Goal: Contribute content: Contribute content

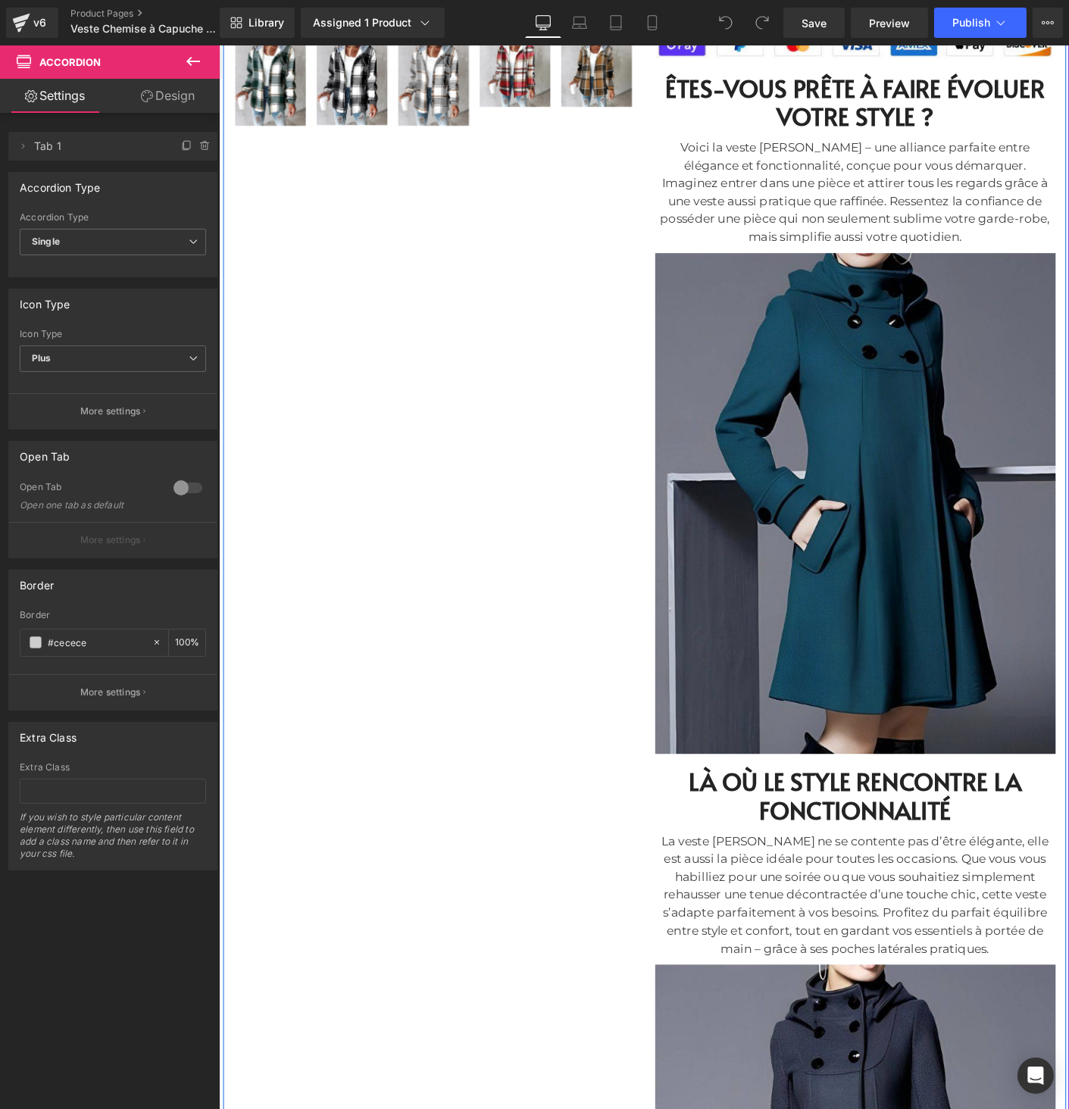
scroll to position [683, 0]
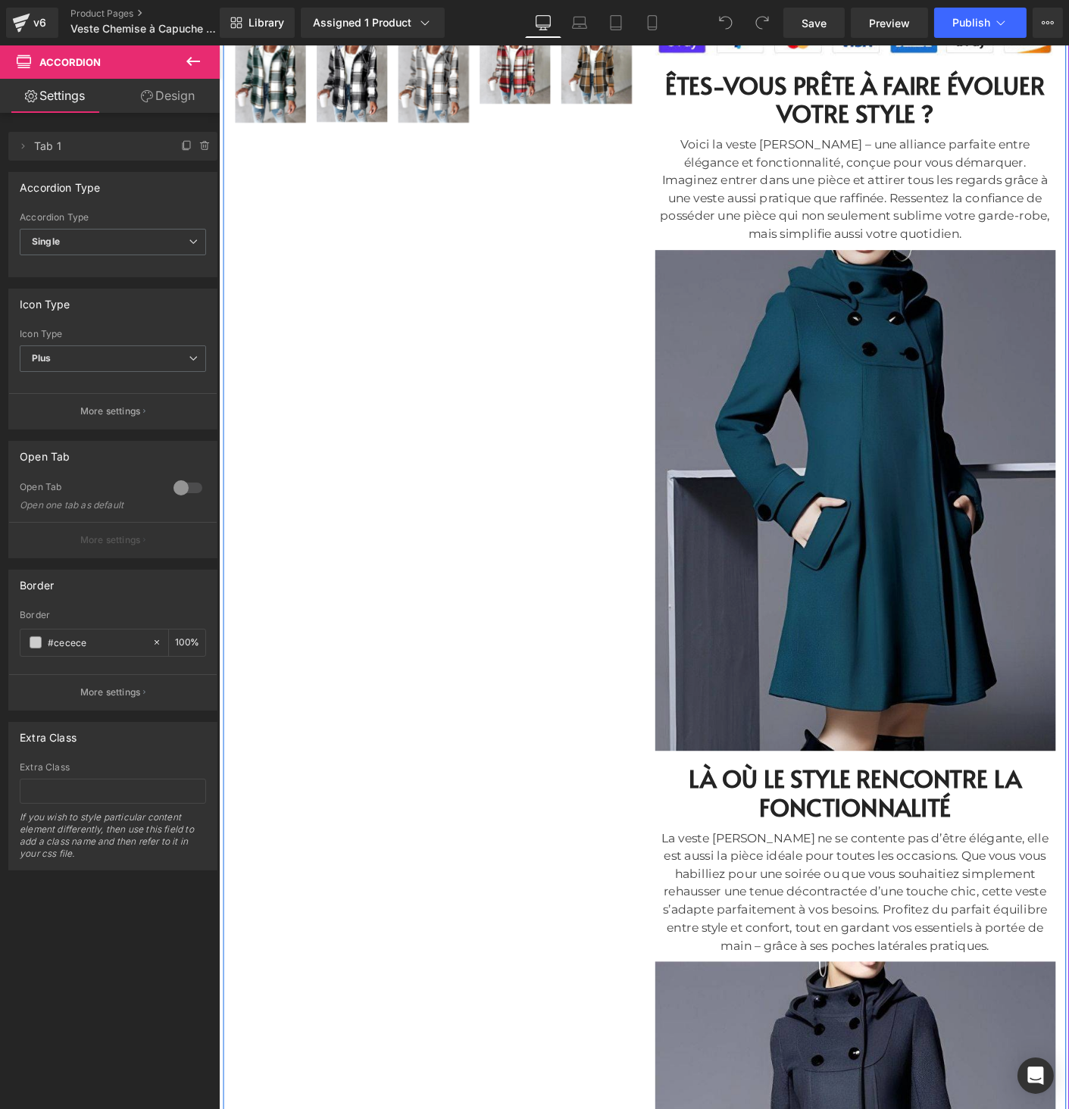
click at [808, 664] on img at bounding box center [905, 532] width 432 height 548
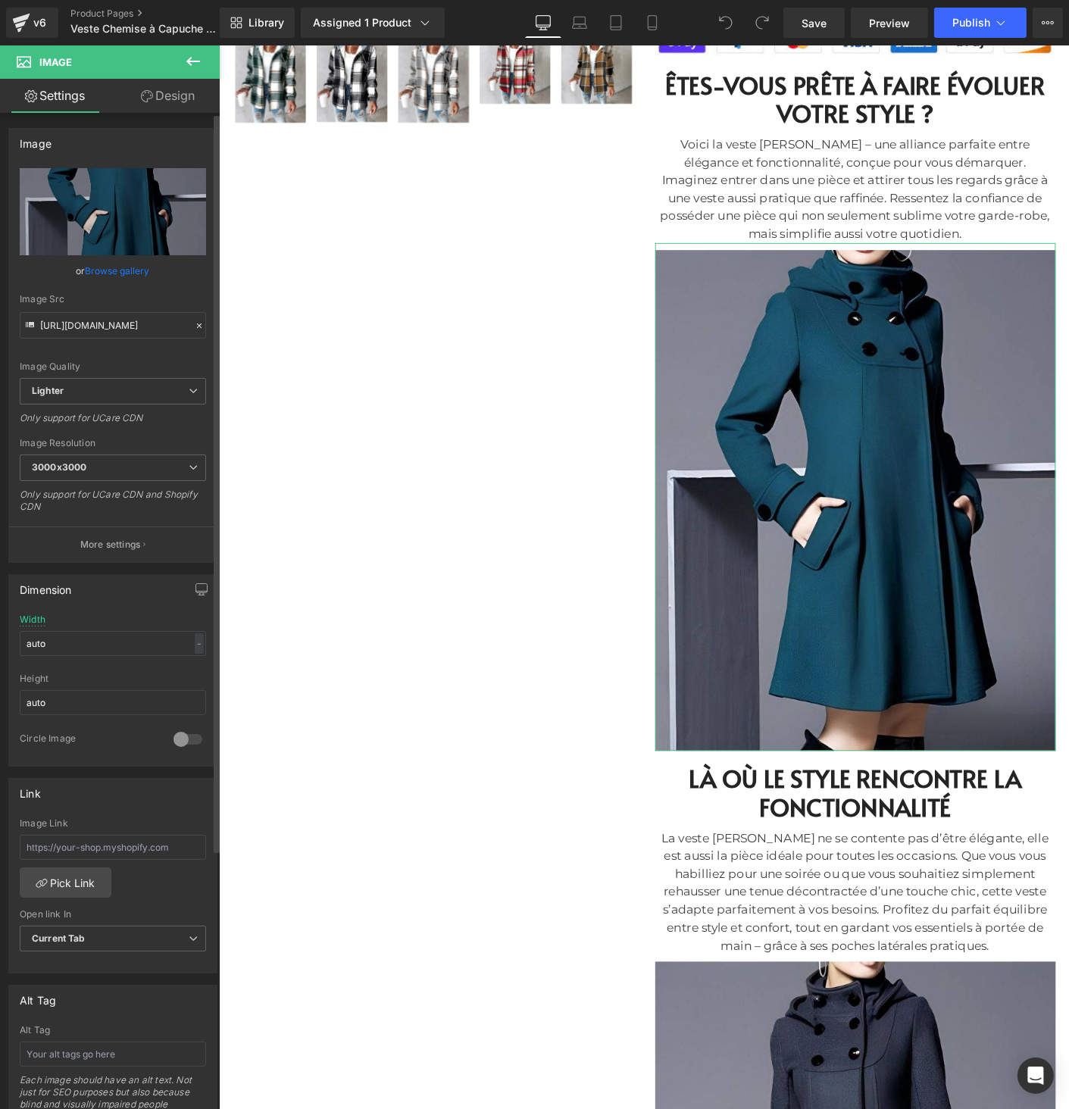
click at [142, 276] on link "Browse gallery" at bounding box center [118, 271] width 64 height 27
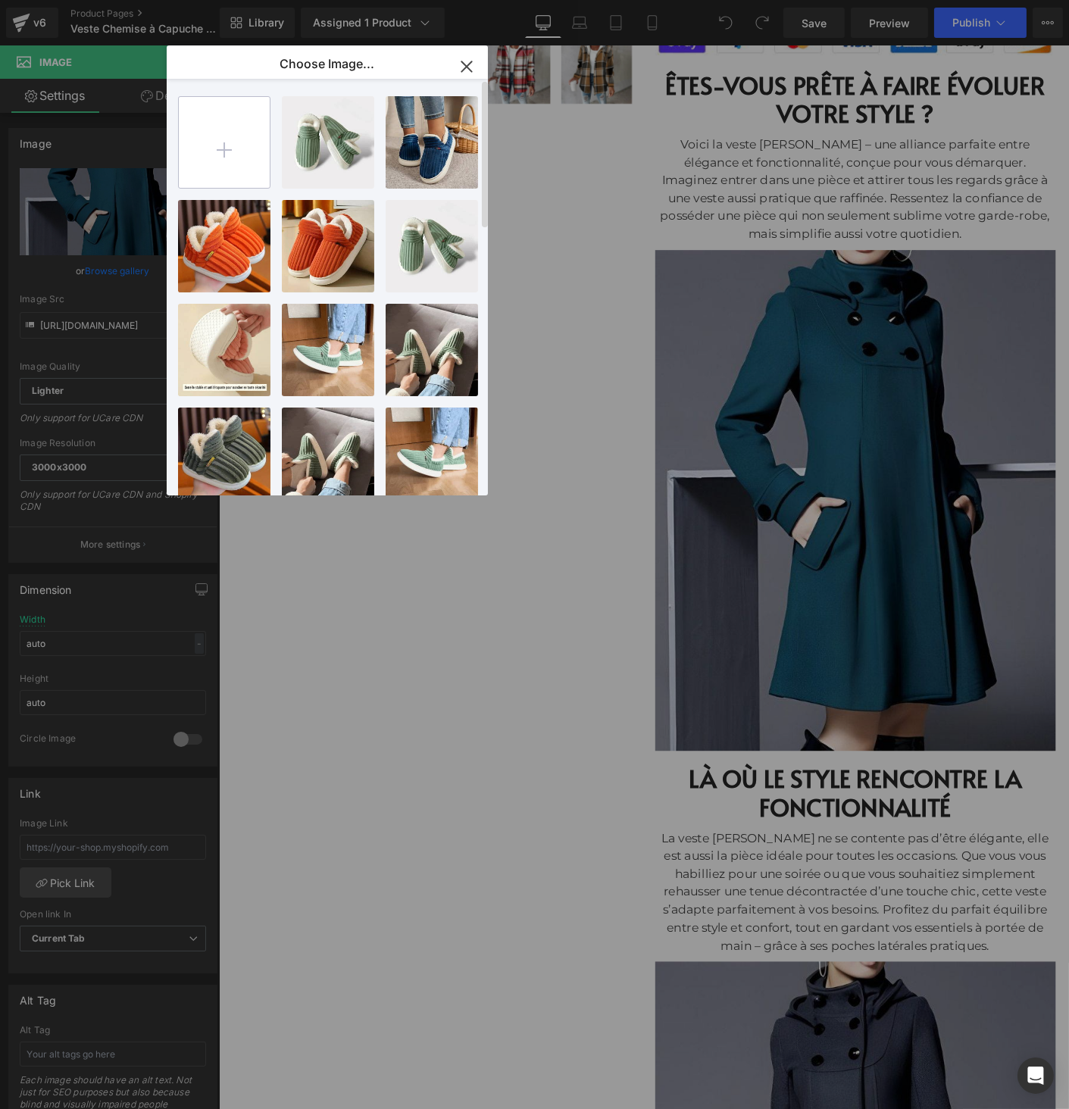
click at [255, 143] on input "file" at bounding box center [224, 142] width 91 height 91
type input "C:\fakepath\Chemise à capuche08.jpg"
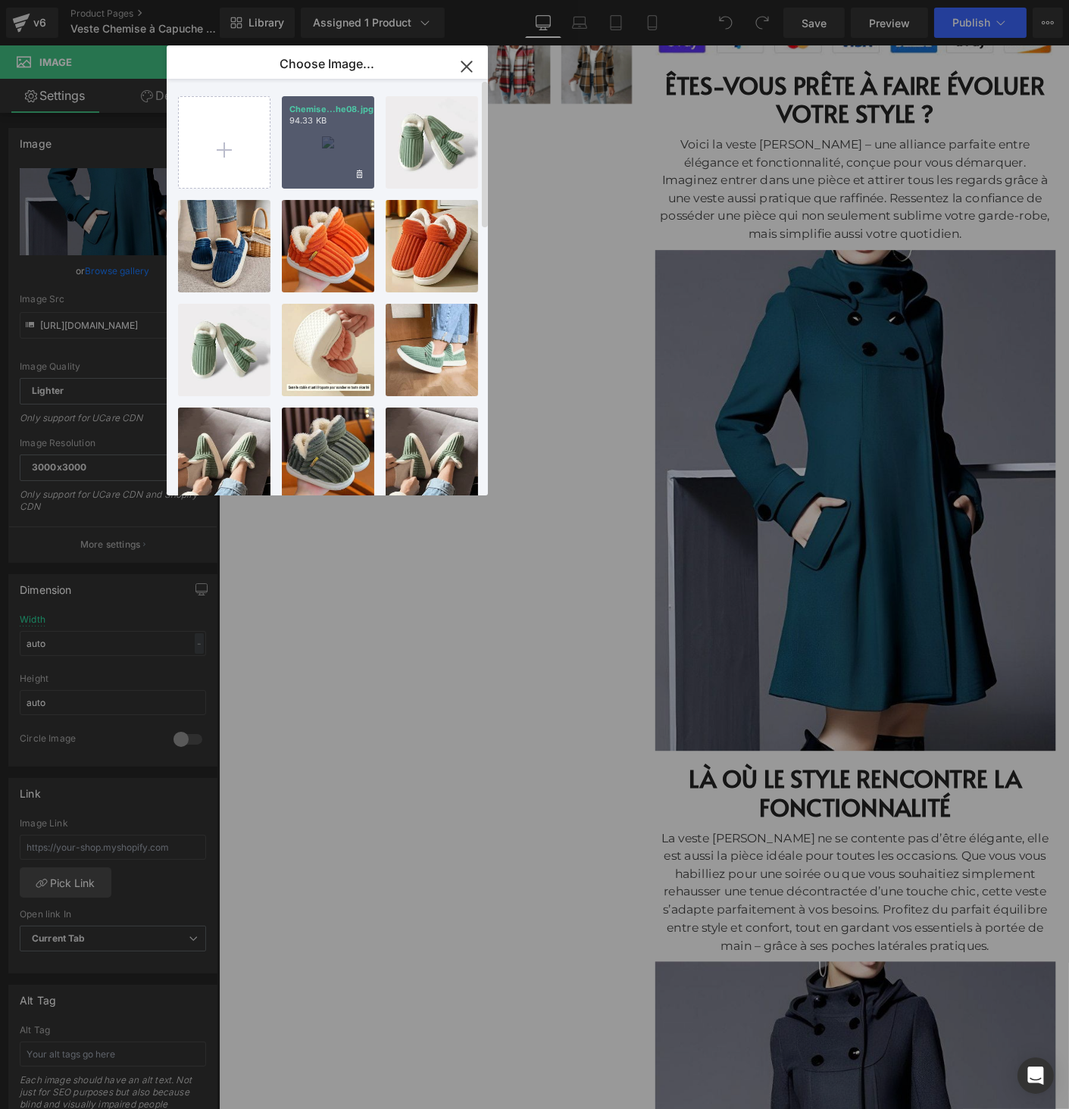
click at [312, 153] on div "Chemise...he08.jpg 94.33 KB" at bounding box center [328, 142] width 92 height 92
type input "https://ucarecdn.com/63f8ad9f-37f2-4248-b70d-06513d685436/-/format/auto/-/previ…"
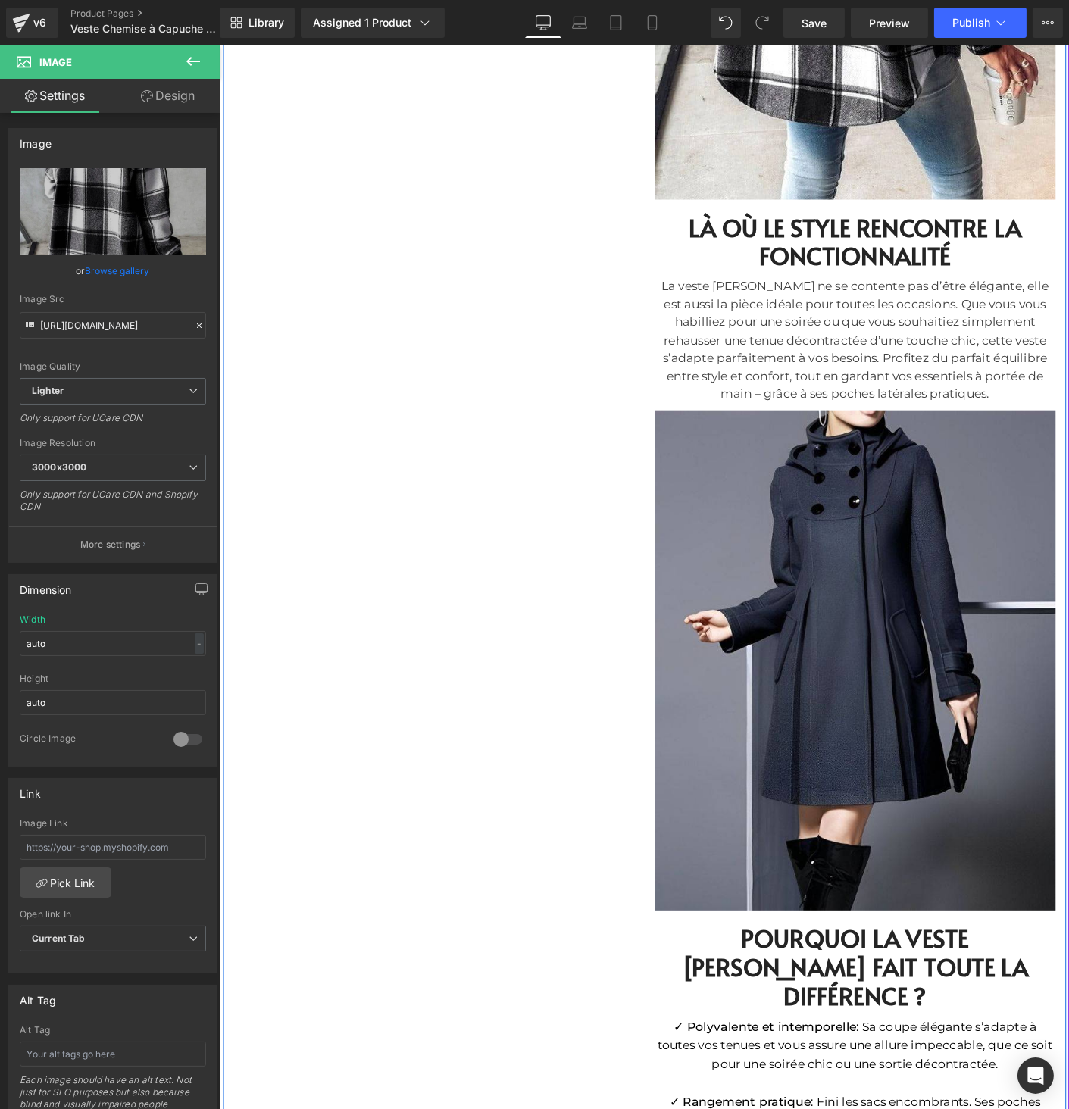
scroll to position [1280, 0]
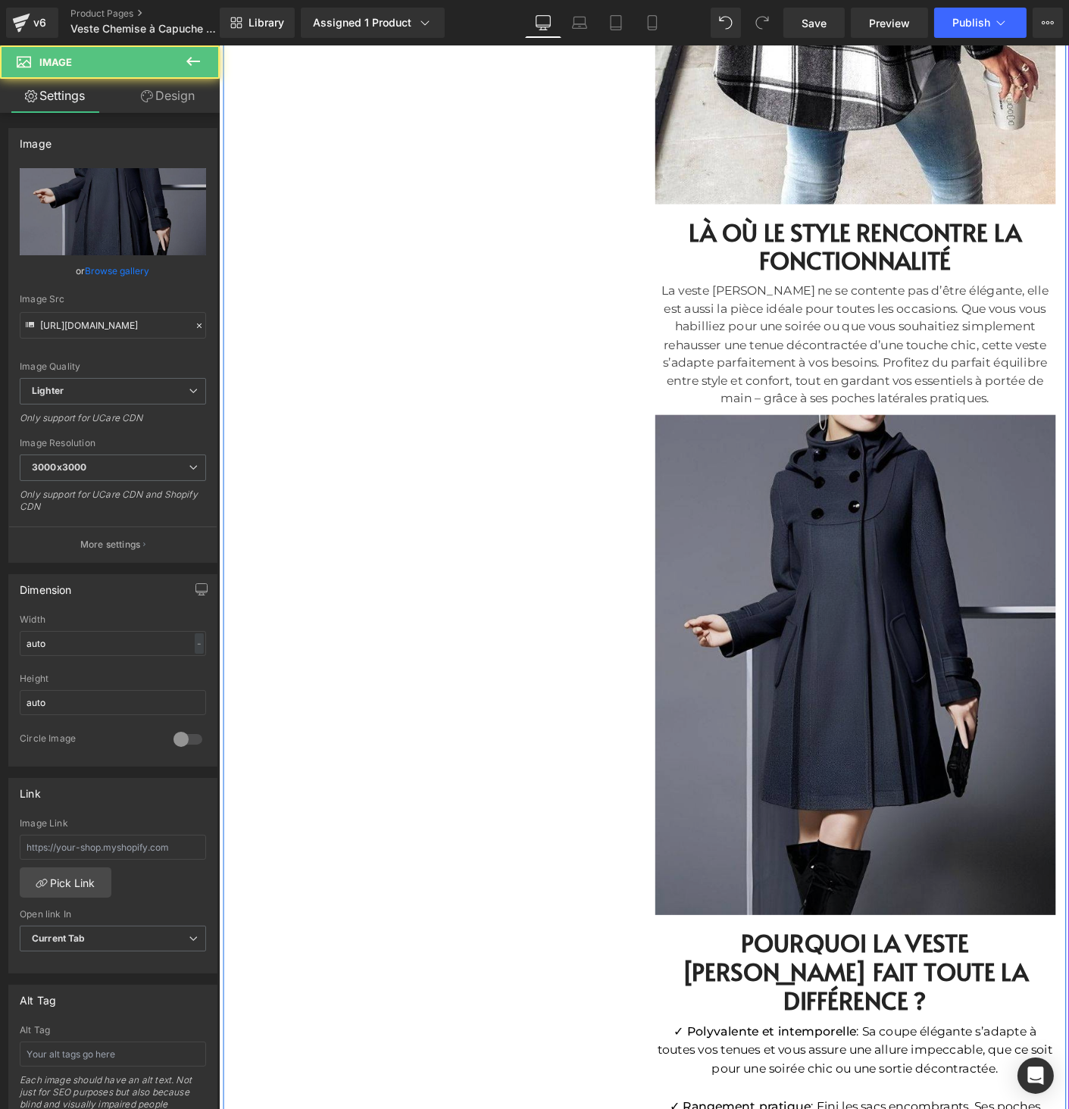
click at [848, 580] on img at bounding box center [905, 710] width 432 height 548
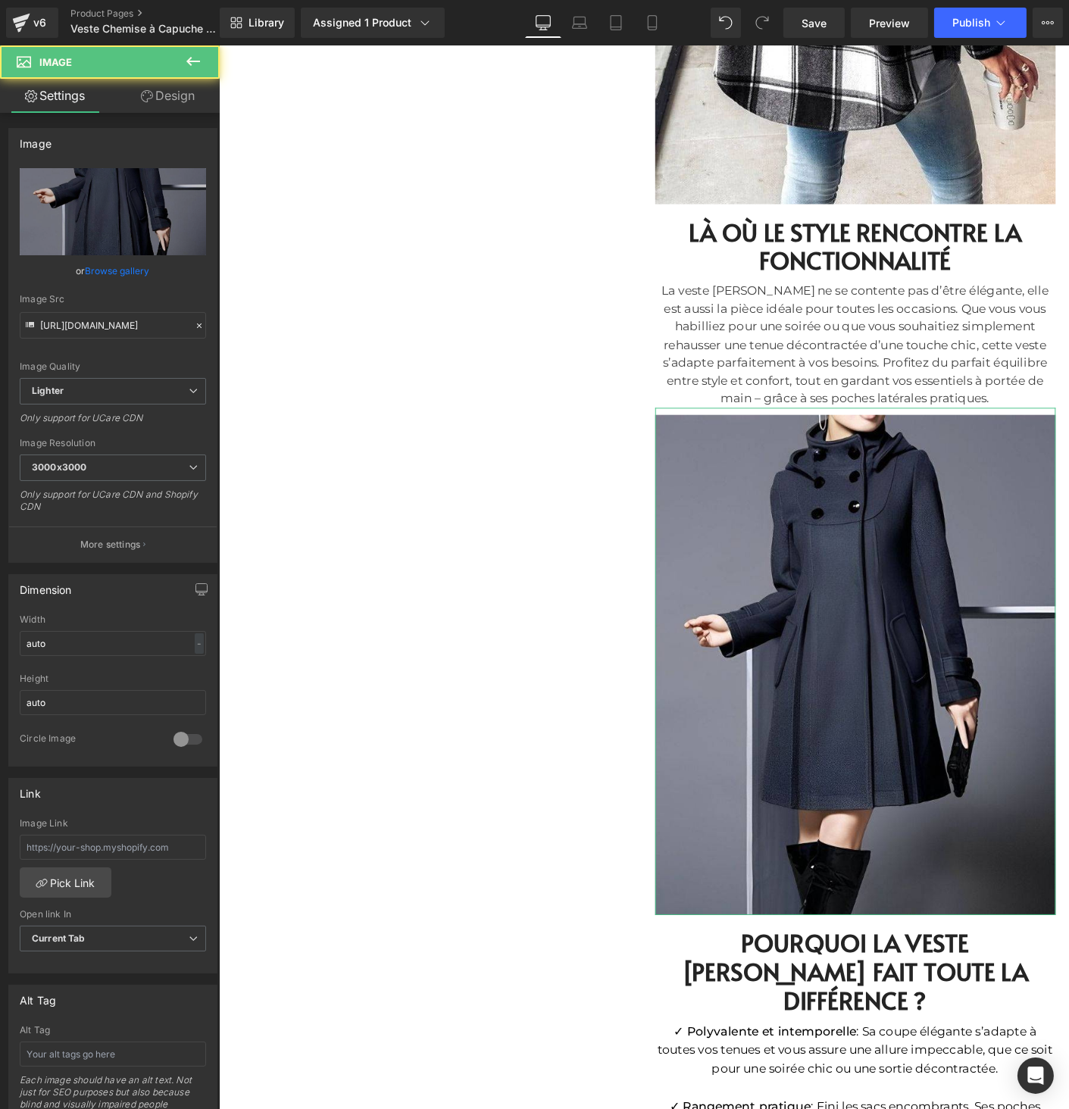
click at [127, 267] on link "Browse gallery" at bounding box center [118, 271] width 64 height 27
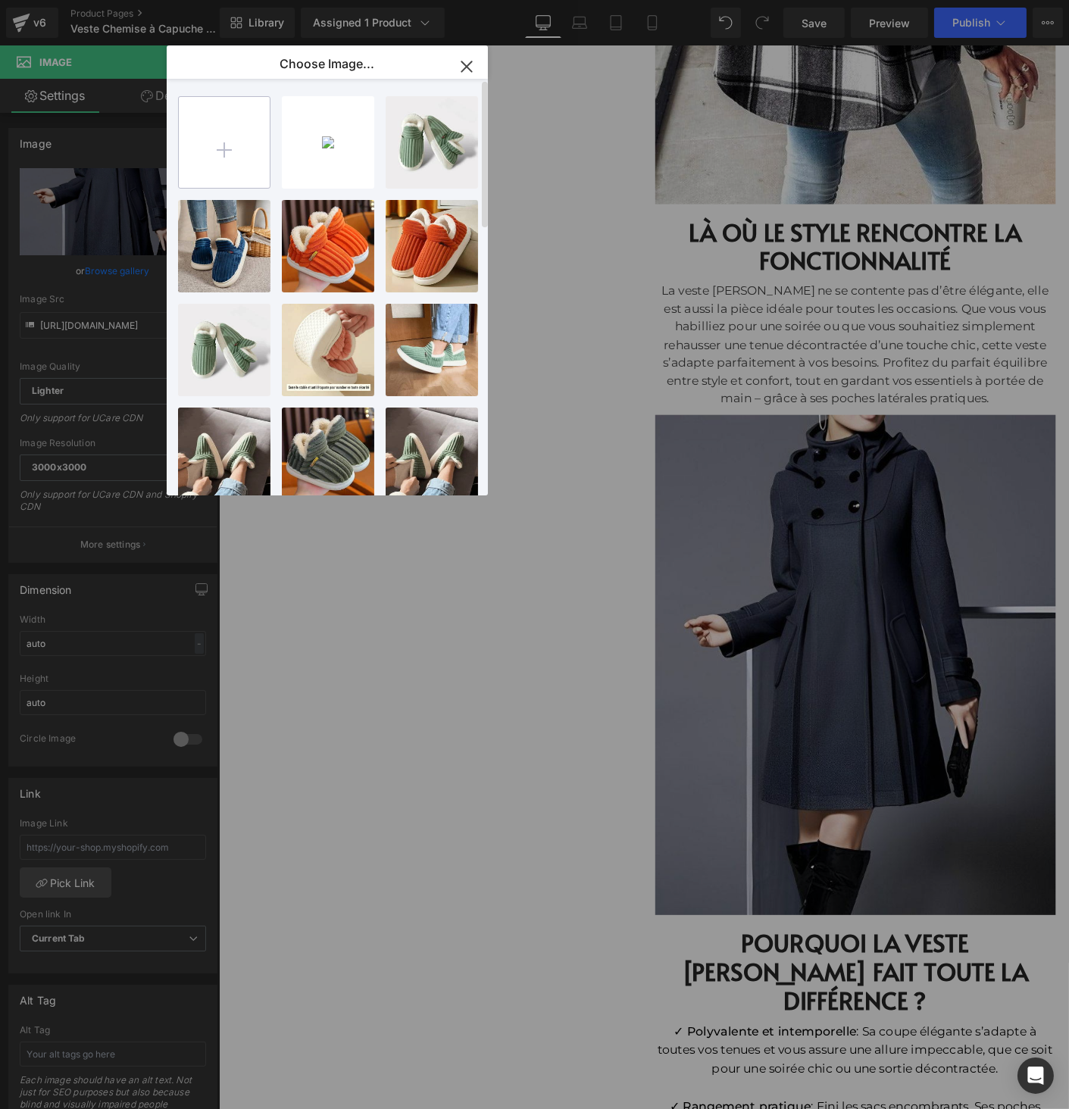
click at [232, 166] on input "file" at bounding box center [224, 142] width 91 height 91
type input "C:\fakepath\Chemise à capuche01.jpg"
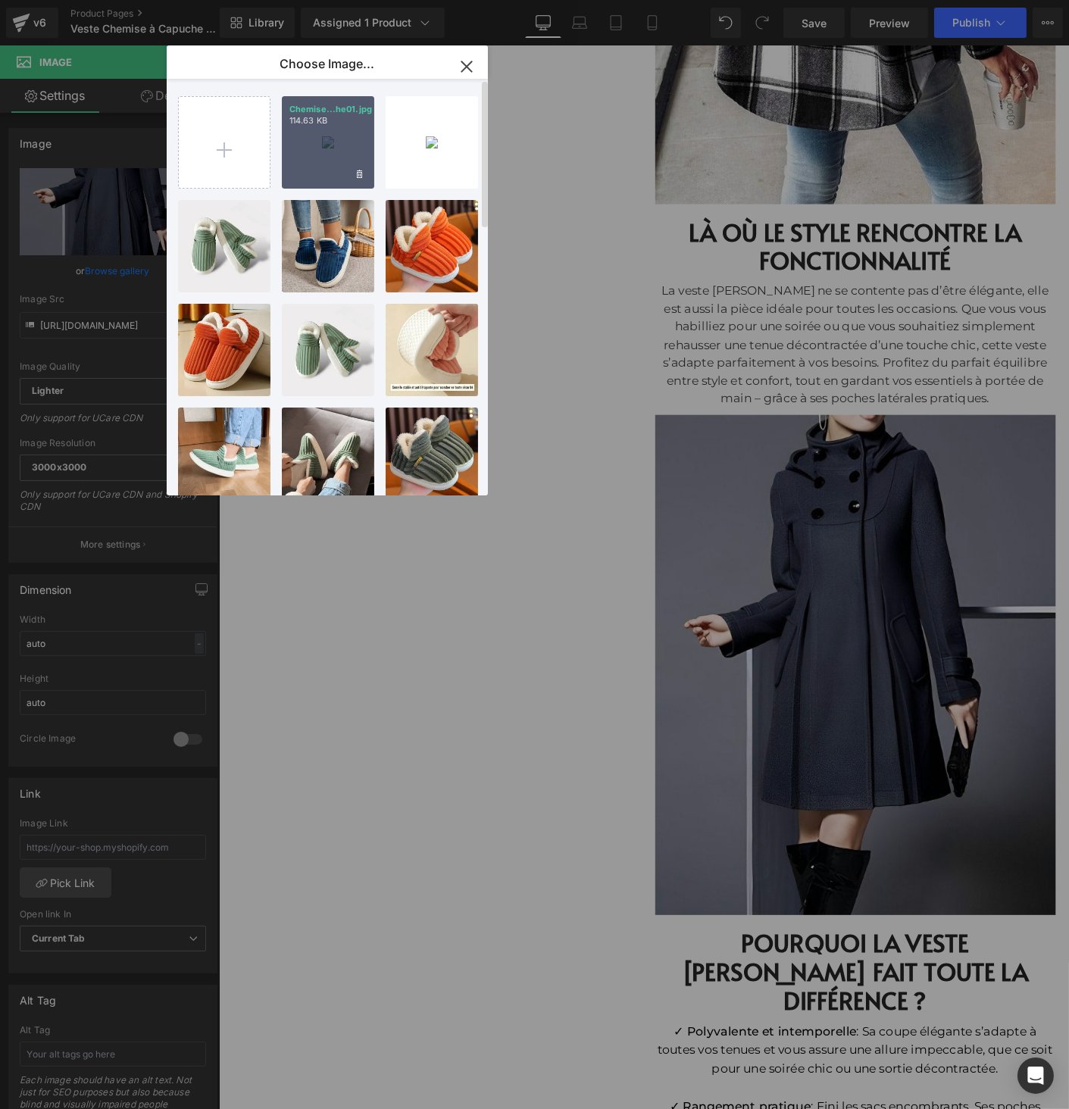
click at [358, 158] on div "Chemise...he01.jpg 114.63 KB" at bounding box center [328, 142] width 92 height 92
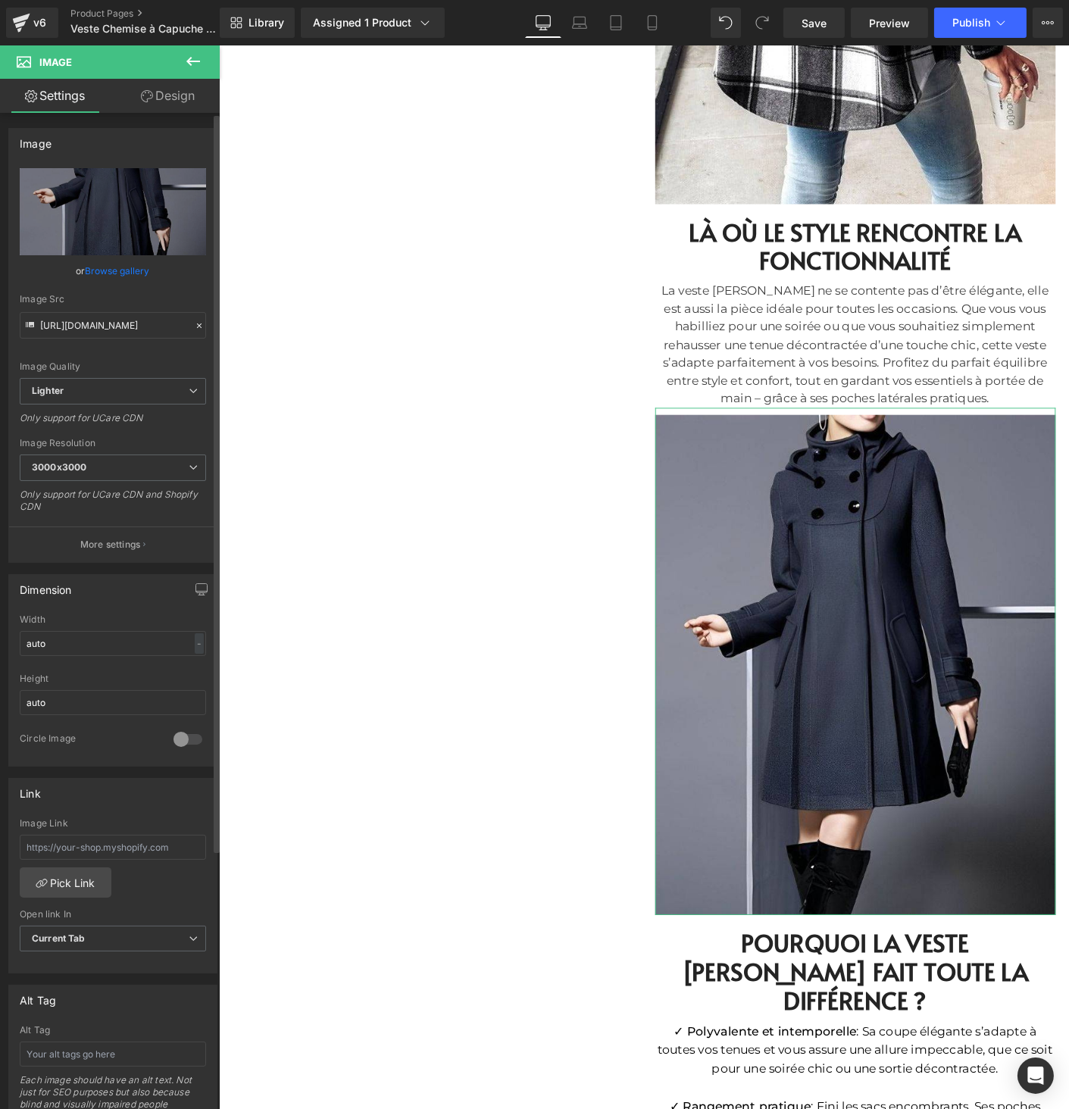
click at [93, 277] on link "Browse gallery" at bounding box center [118, 271] width 64 height 27
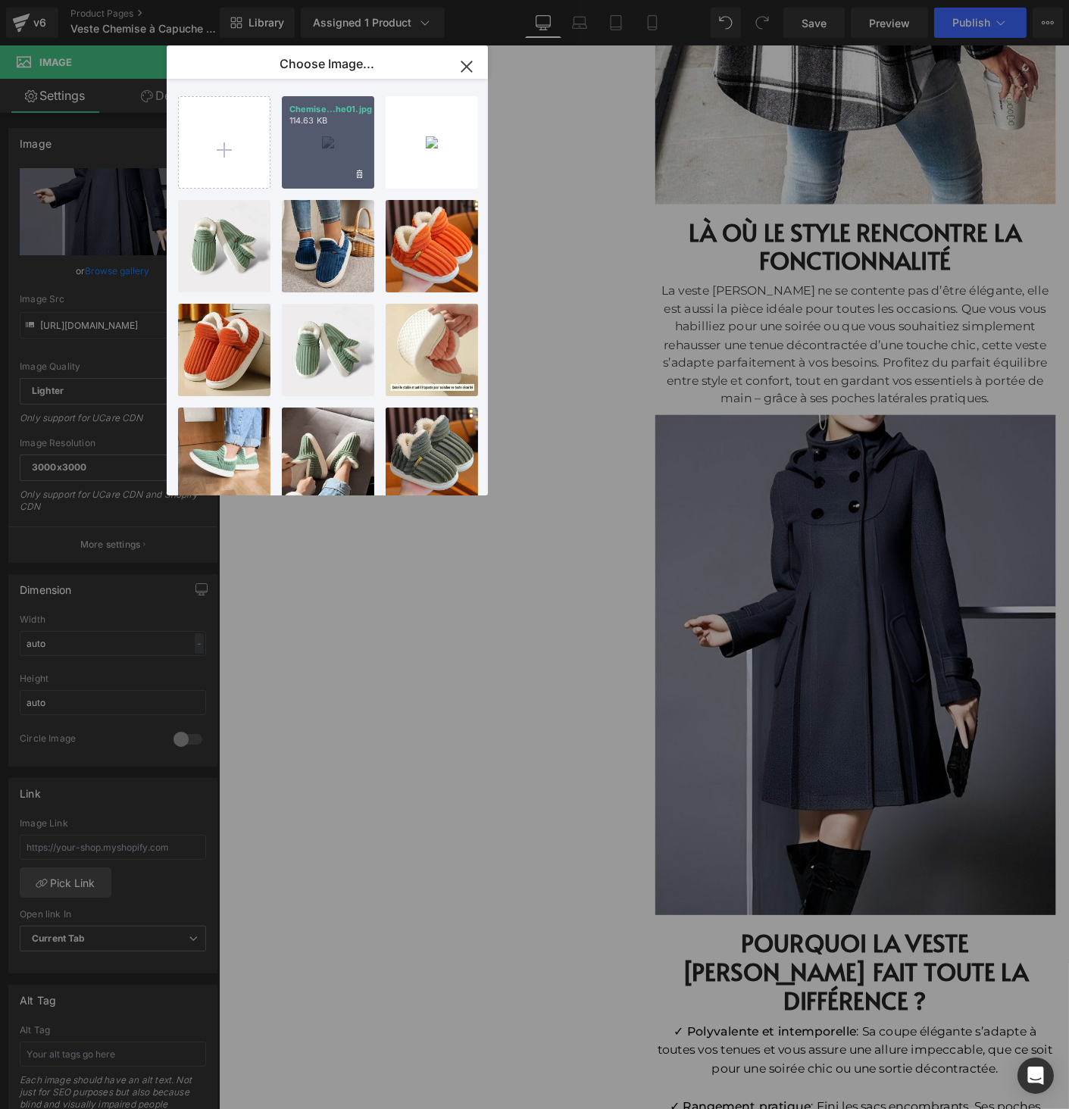
drag, startPoint x: 99, startPoint y: 105, endPoint x: 311, endPoint y: 142, distance: 214.6
click at [311, 142] on div "Chemise...he01.jpg 114.63 KB" at bounding box center [328, 142] width 92 height 92
type input "https://ucarecdn.com/aa70b830-703a-4ab5-a3d8-794568f57dad/-/format/auto/-/previ…"
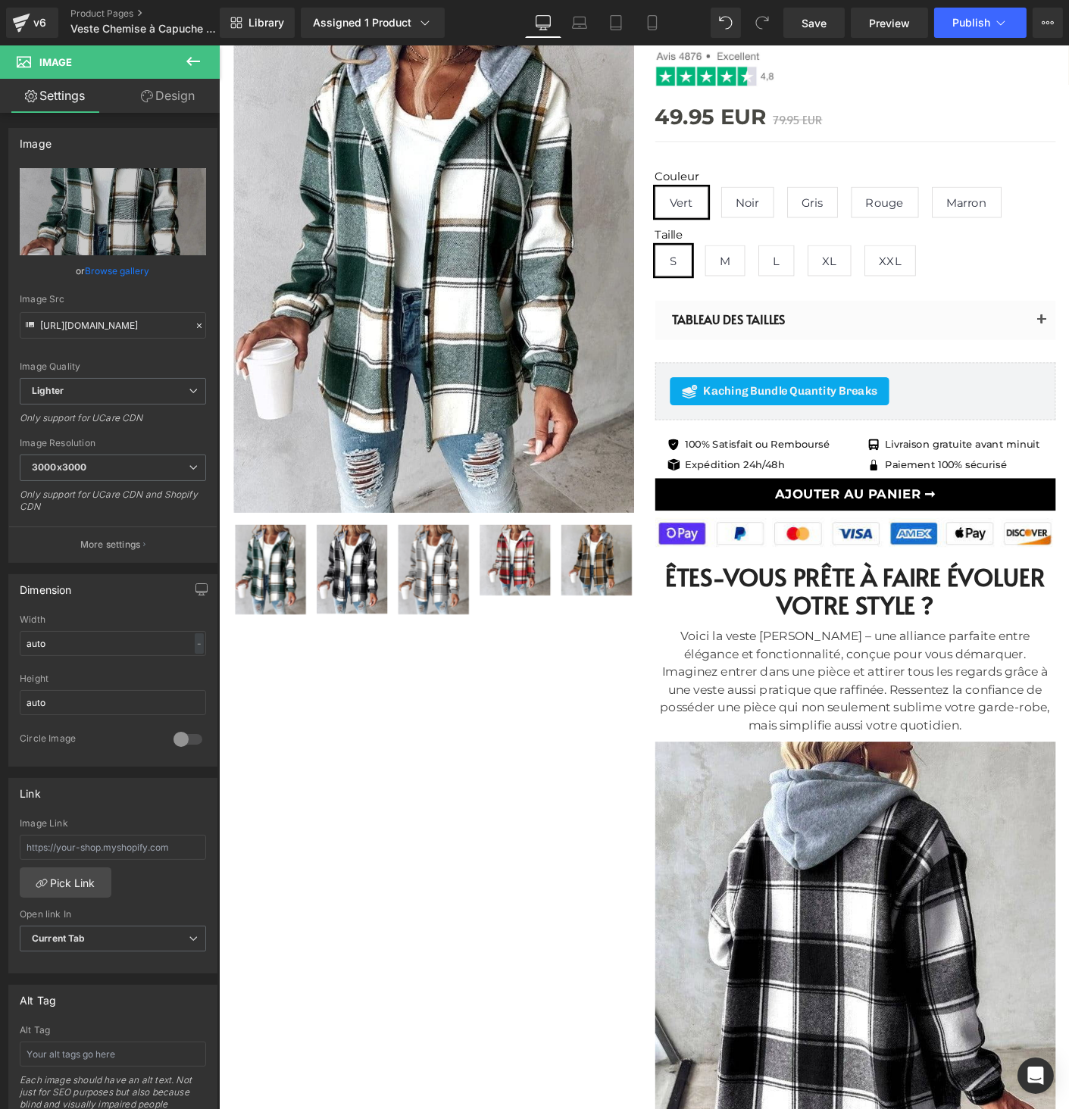
scroll to position [0, 0]
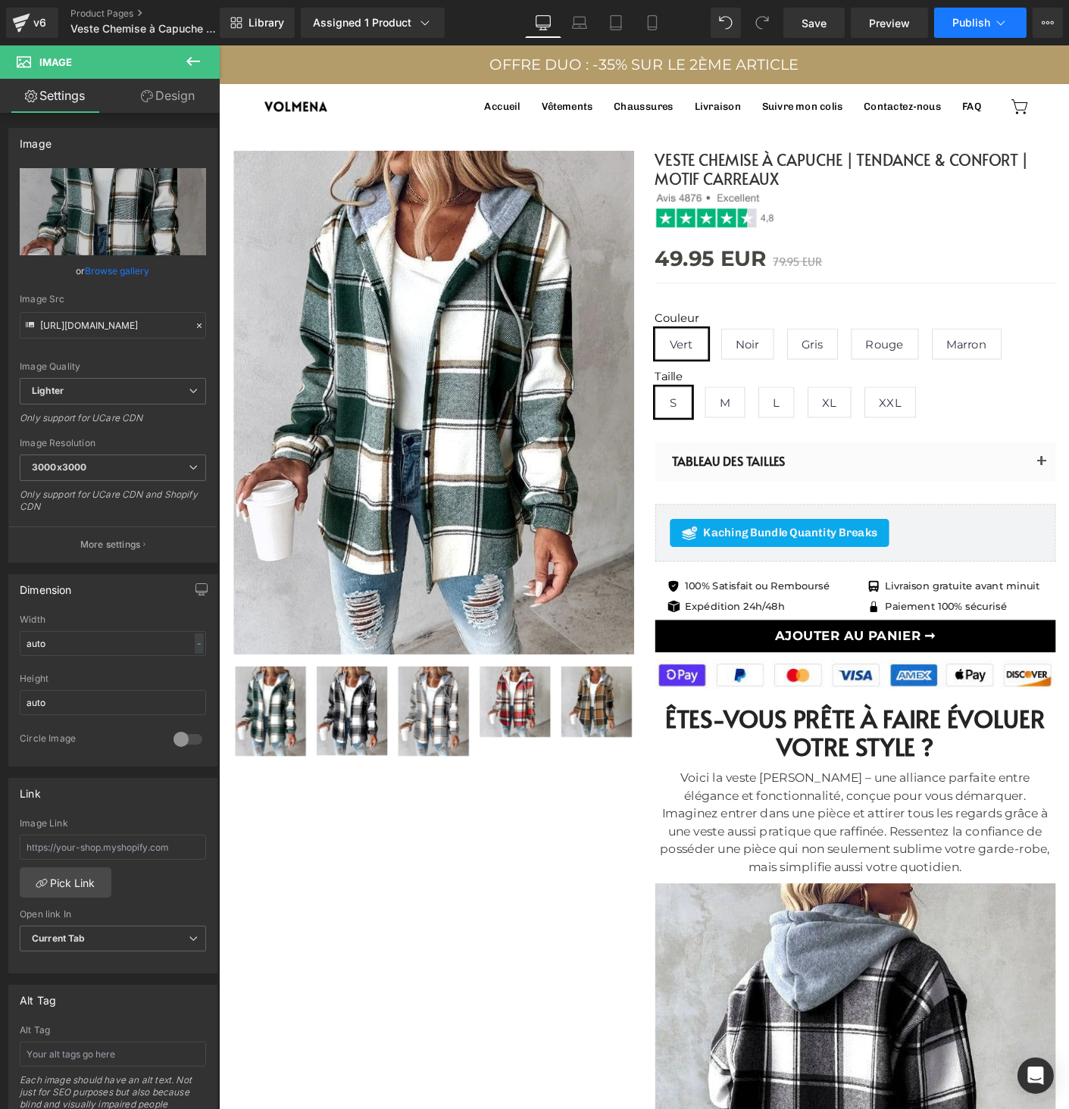
click at [964, 26] on span "Publish" at bounding box center [971, 23] width 38 height 12
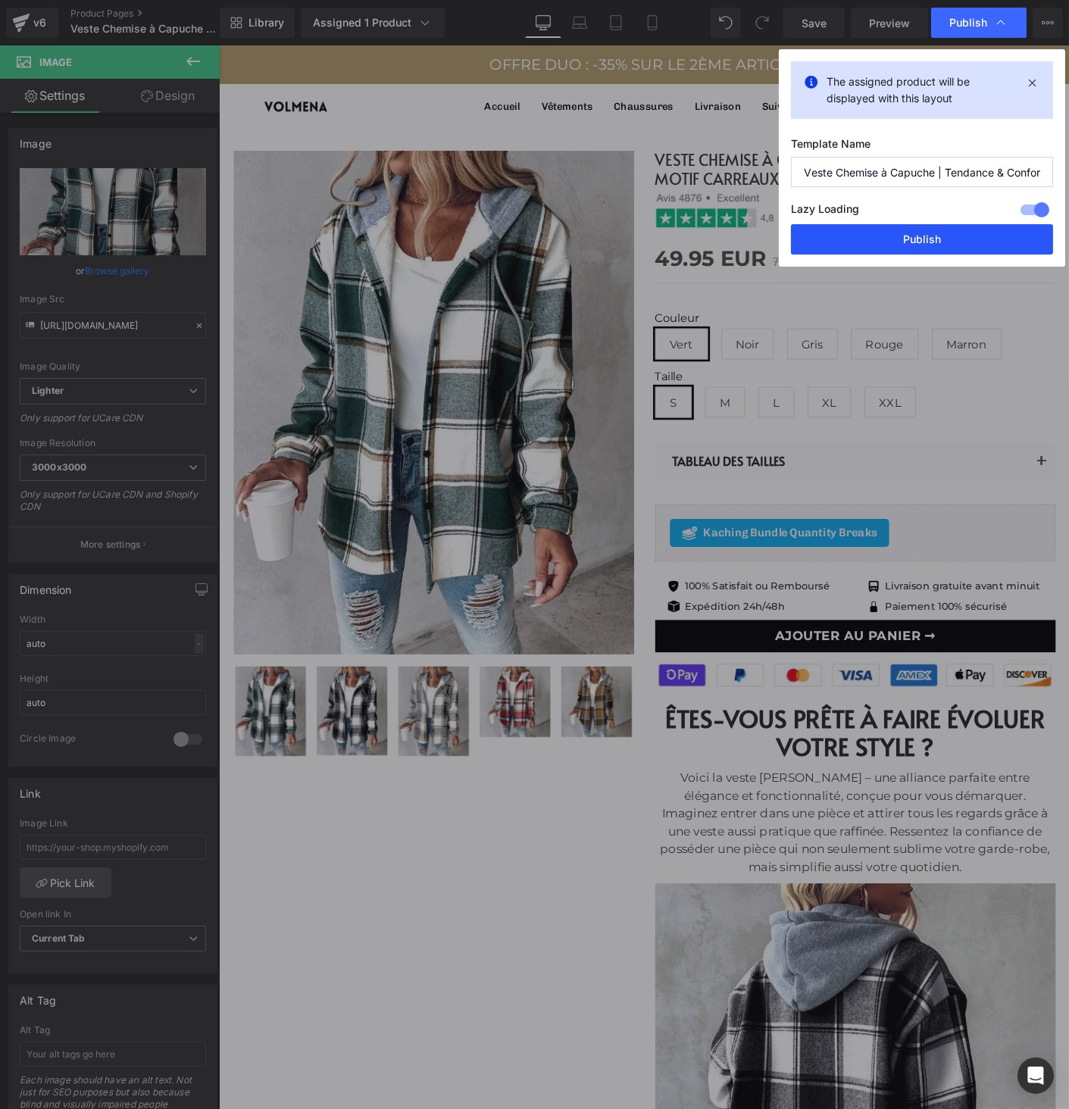
click at [902, 249] on button "Publish" at bounding box center [922, 239] width 262 height 30
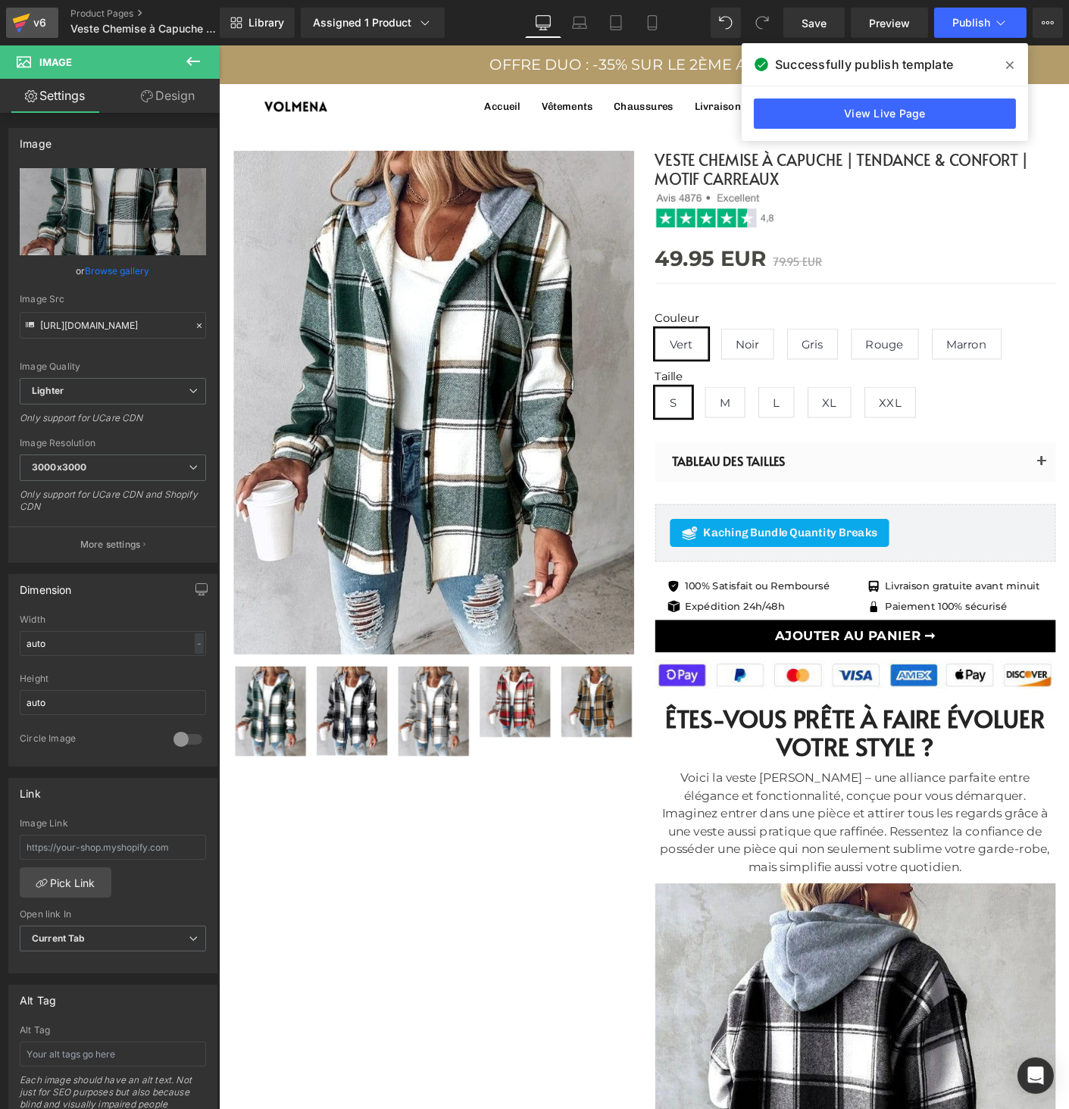
click at [14, 29] on icon at bounding box center [21, 23] width 18 height 38
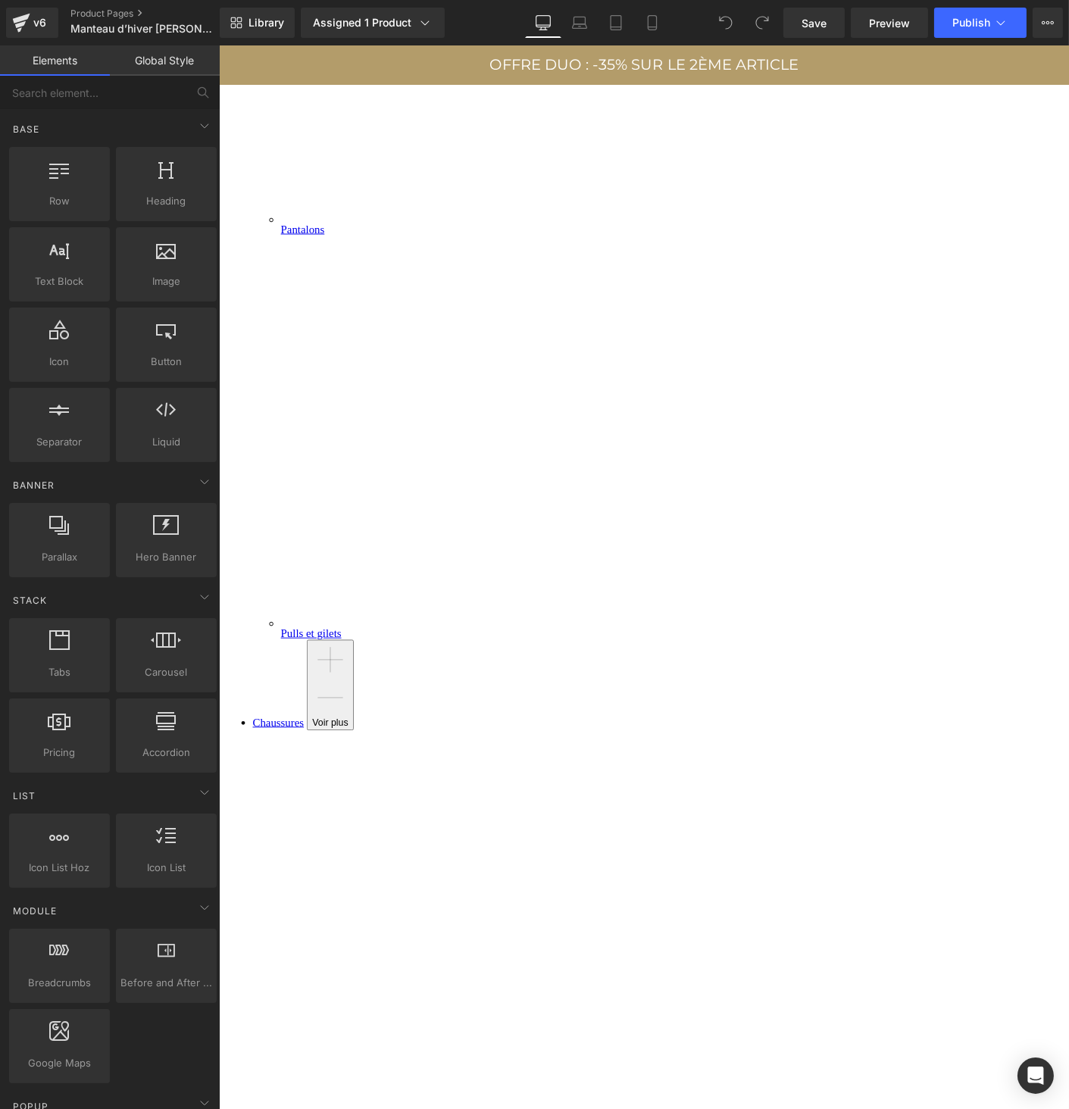
scroll to position [790, 0]
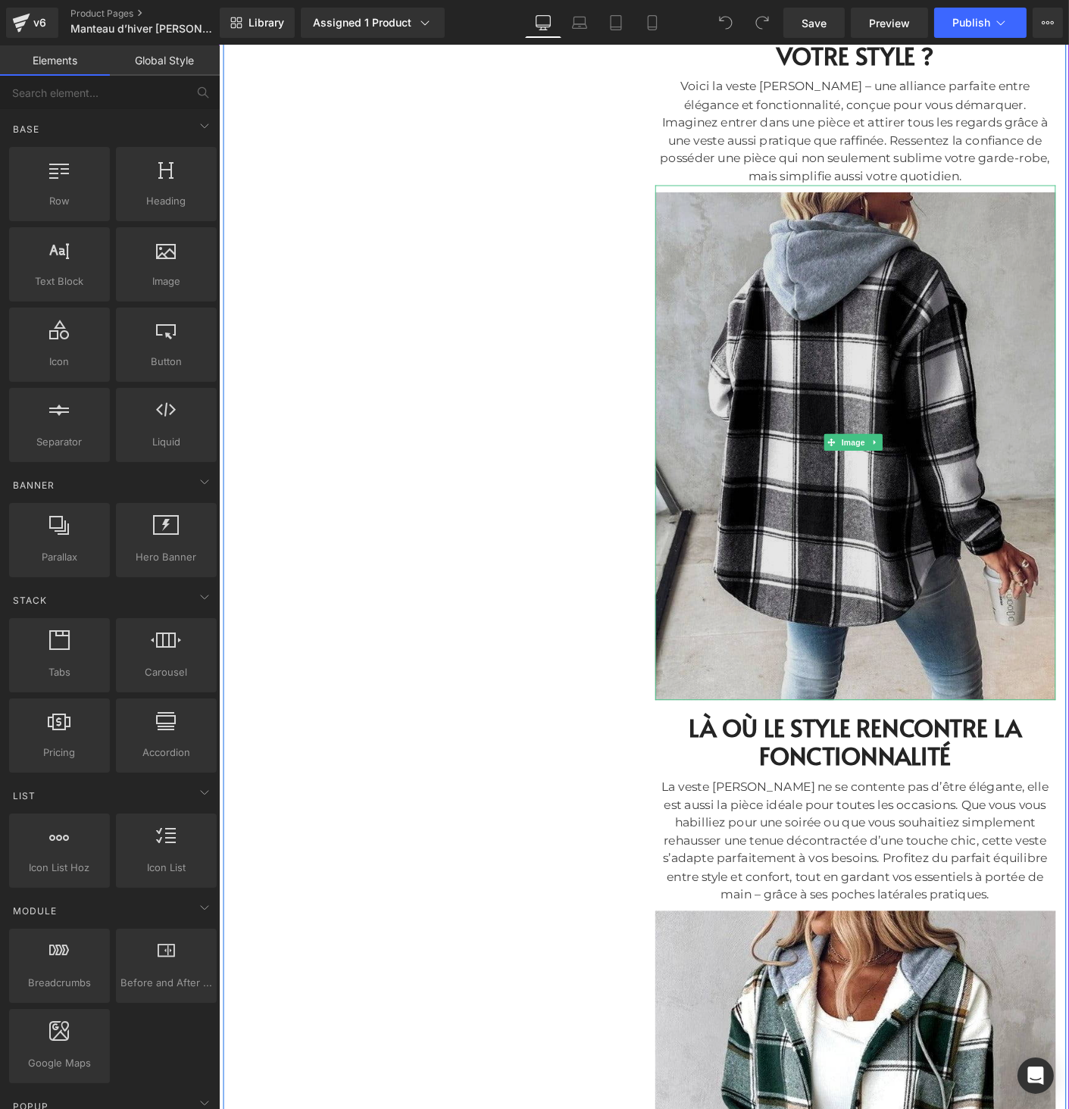
click at [788, 534] on img at bounding box center [905, 473] width 432 height 555
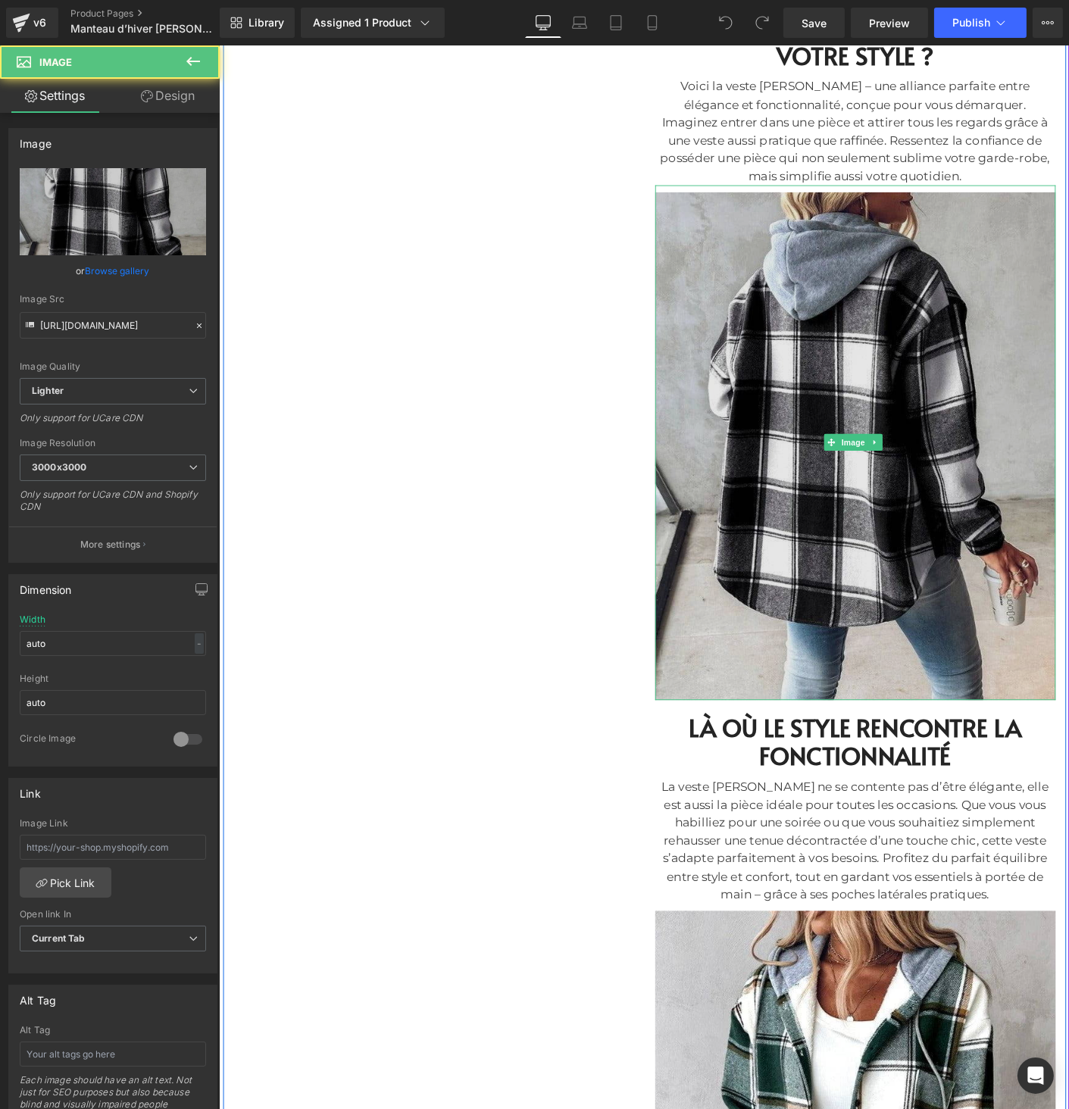
click at [805, 530] on img at bounding box center [905, 473] width 432 height 555
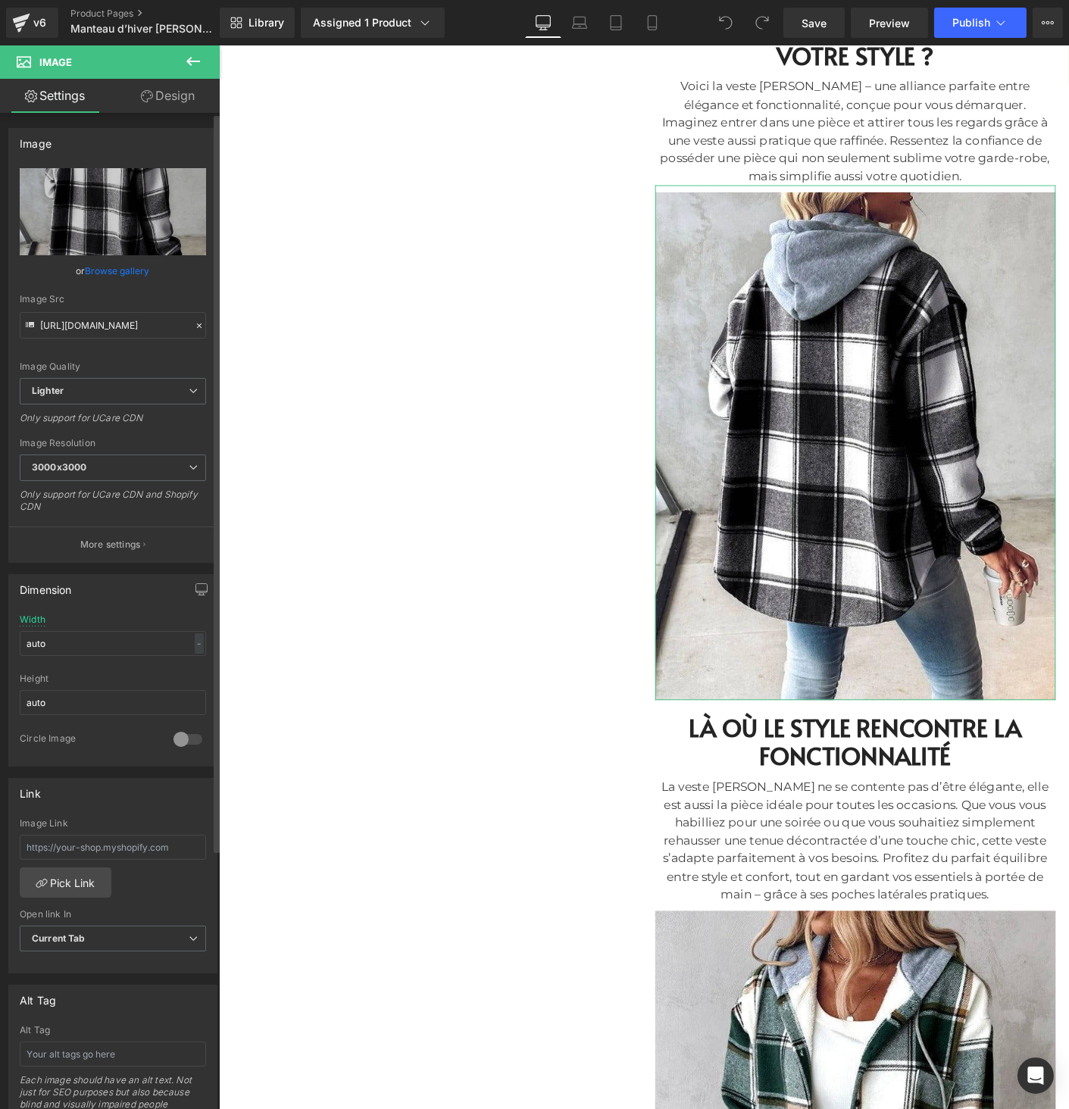
click at [149, 263] on div "or Browse gallery" at bounding box center [113, 271] width 186 height 16
click at [132, 271] on link "Browse gallery" at bounding box center [118, 271] width 64 height 27
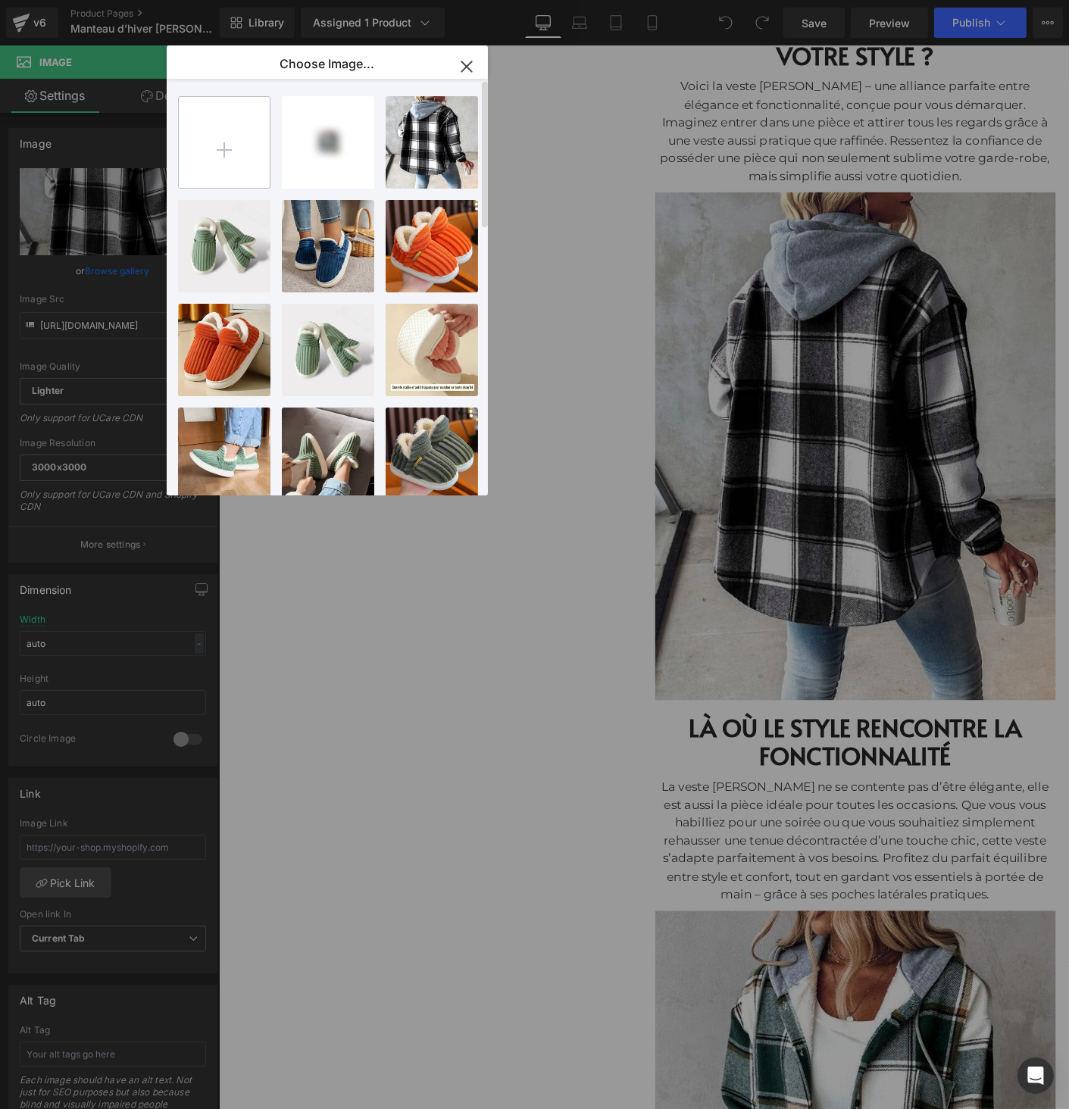
click at [248, 154] on input "file" at bounding box center [224, 142] width 91 height 91
type input "C:\fakepath\Photo à compresser redimensionner.jpg"
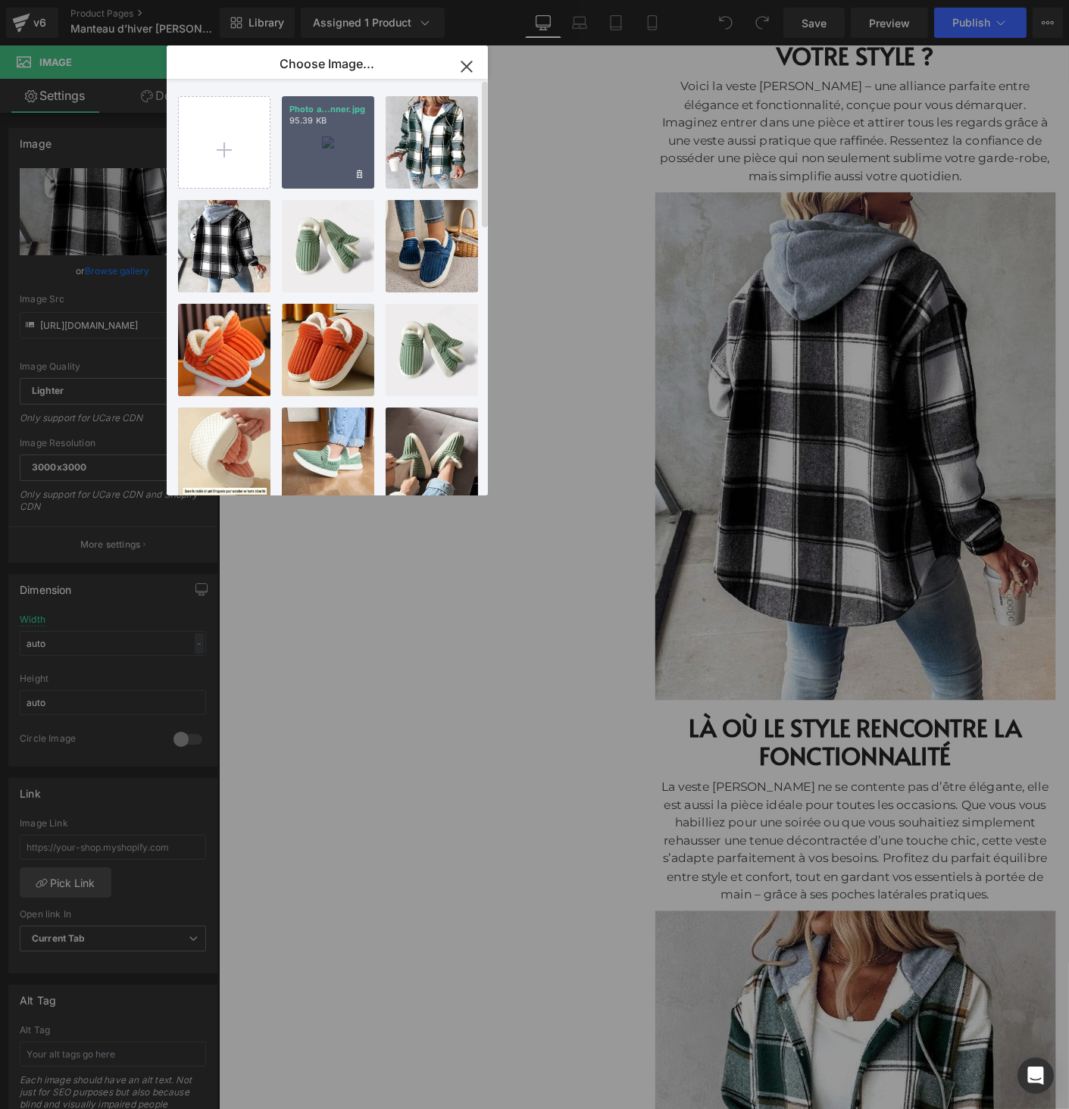
click at [319, 142] on div "Photo a...nner.jpg 95.39 KB" at bounding box center [328, 142] width 92 height 92
type input "https://ucarecdn.com/5fca5eb4-c53c-4fd5-a965-746e53e6b65c/-/format/auto/-/previ…"
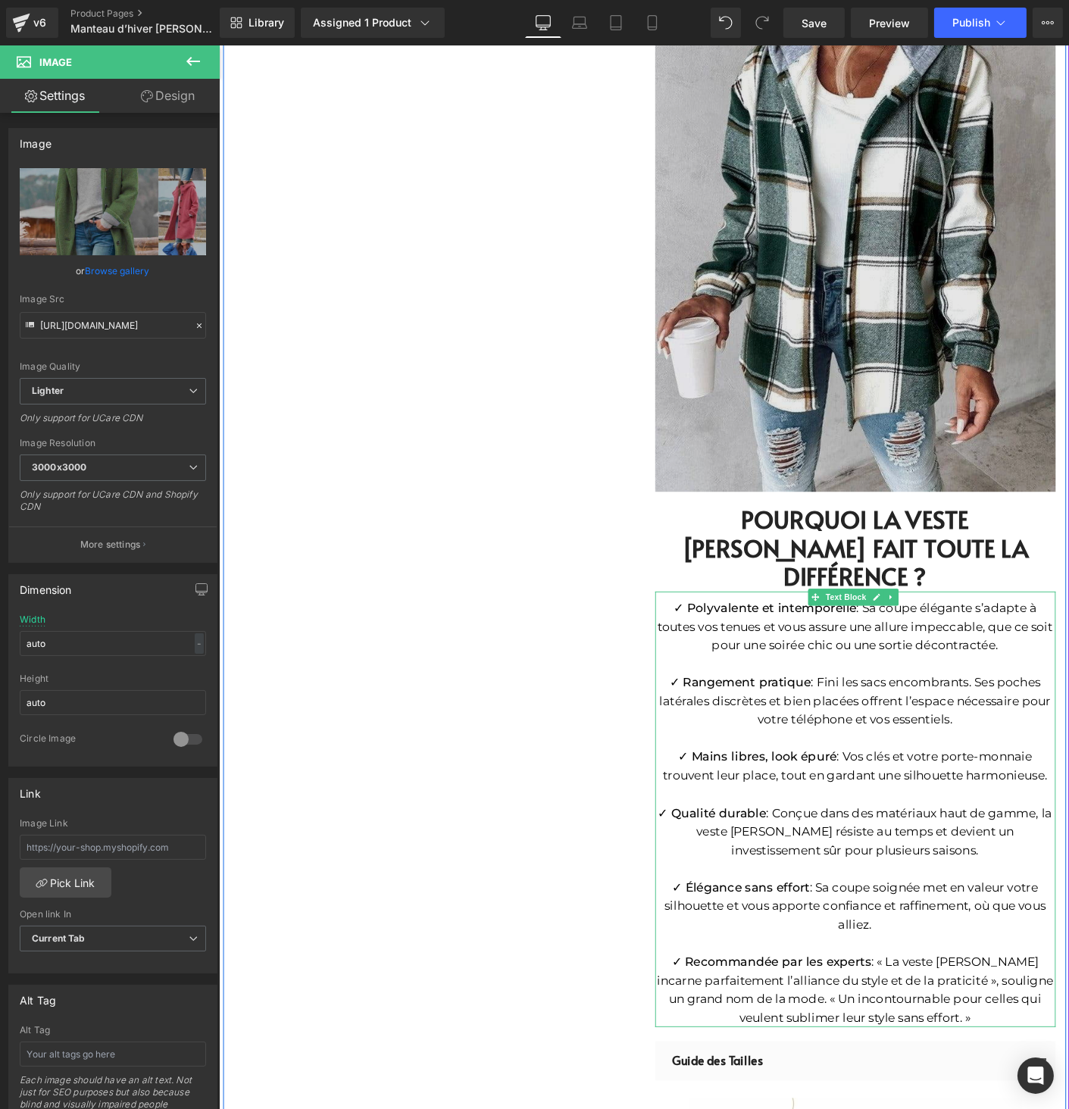
scroll to position [1558, 0]
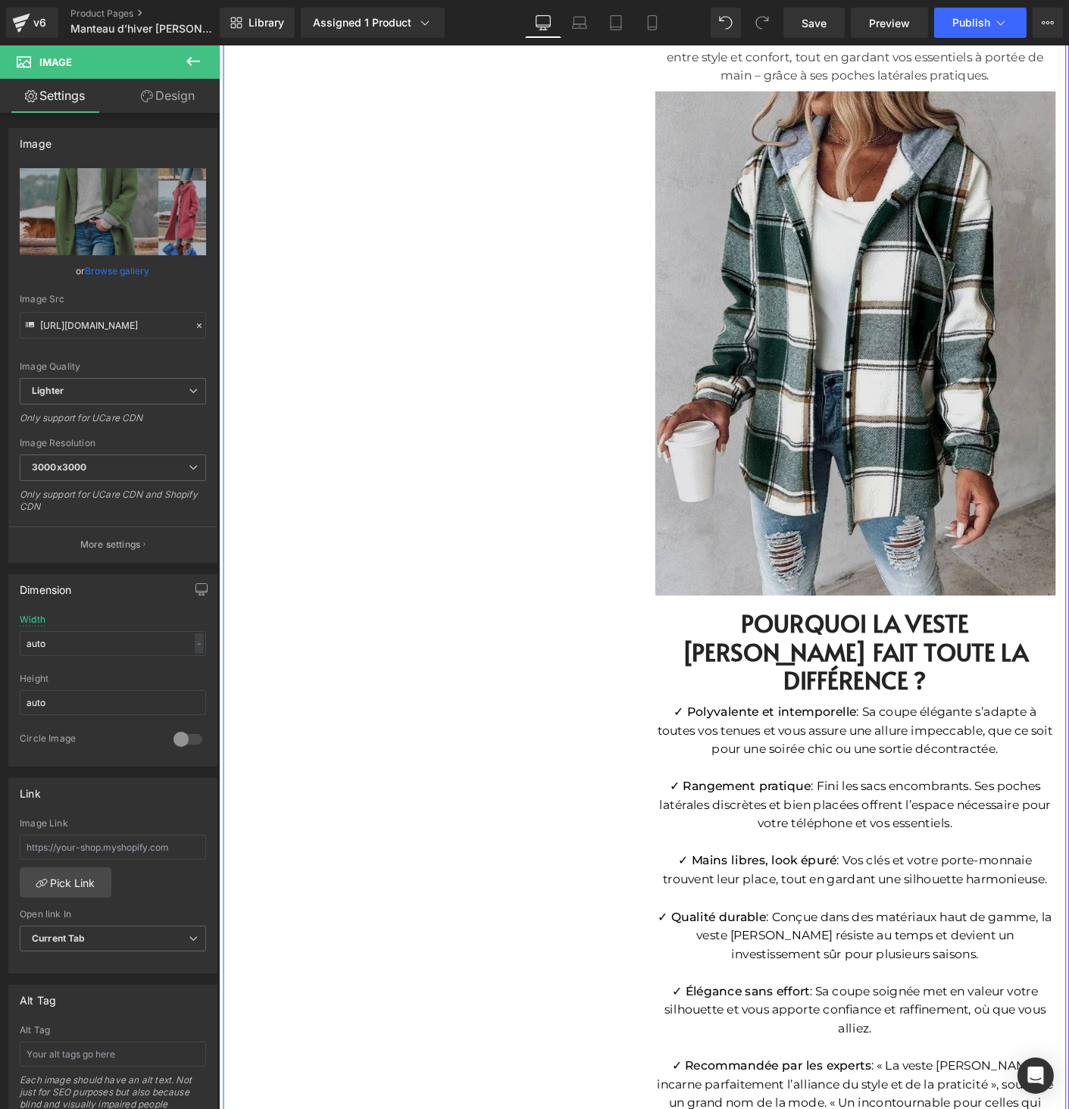
click at [776, 528] on img at bounding box center [905, 362] width 432 height 551
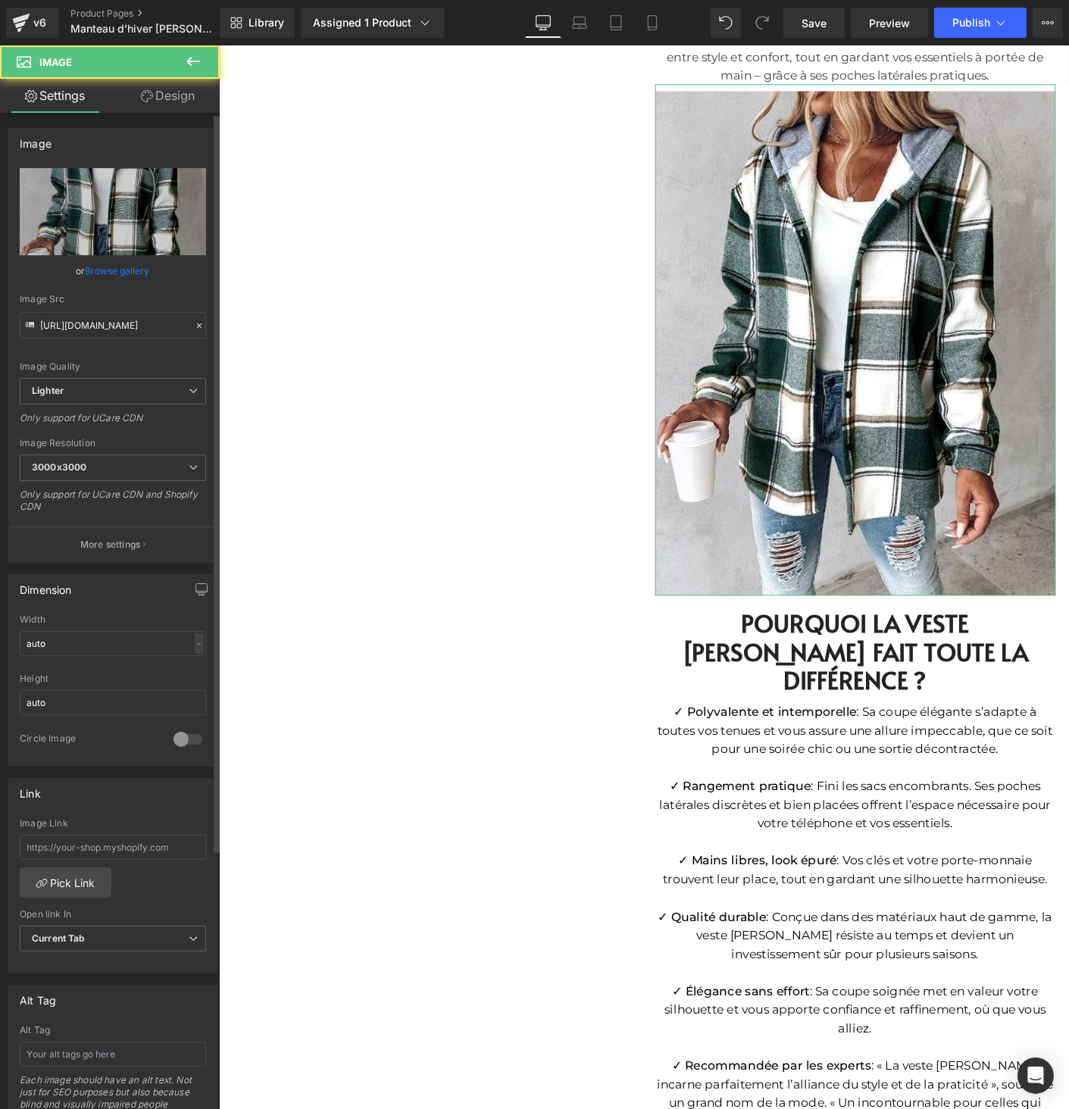
click at [125, 269] on link "Browse gallery" at bounding box center [118, 271] width 64 height 27
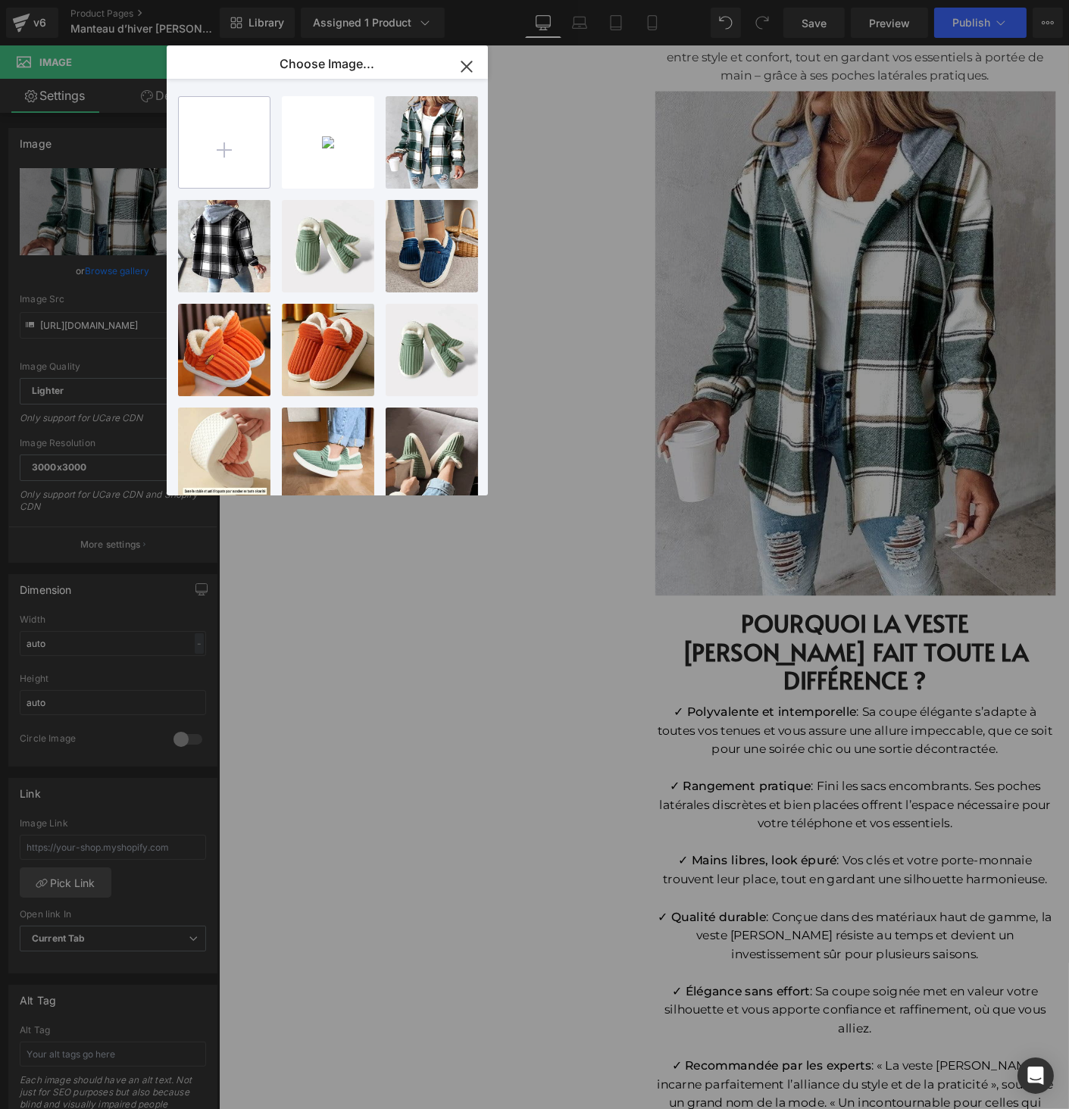
click at [248, 155] on input "file" at bounding box center [224, 142] width 91 height 91
type input "C:\fakepath\Manteau d’hiver Amy Lang pour femme – Élégance classique et chale…"
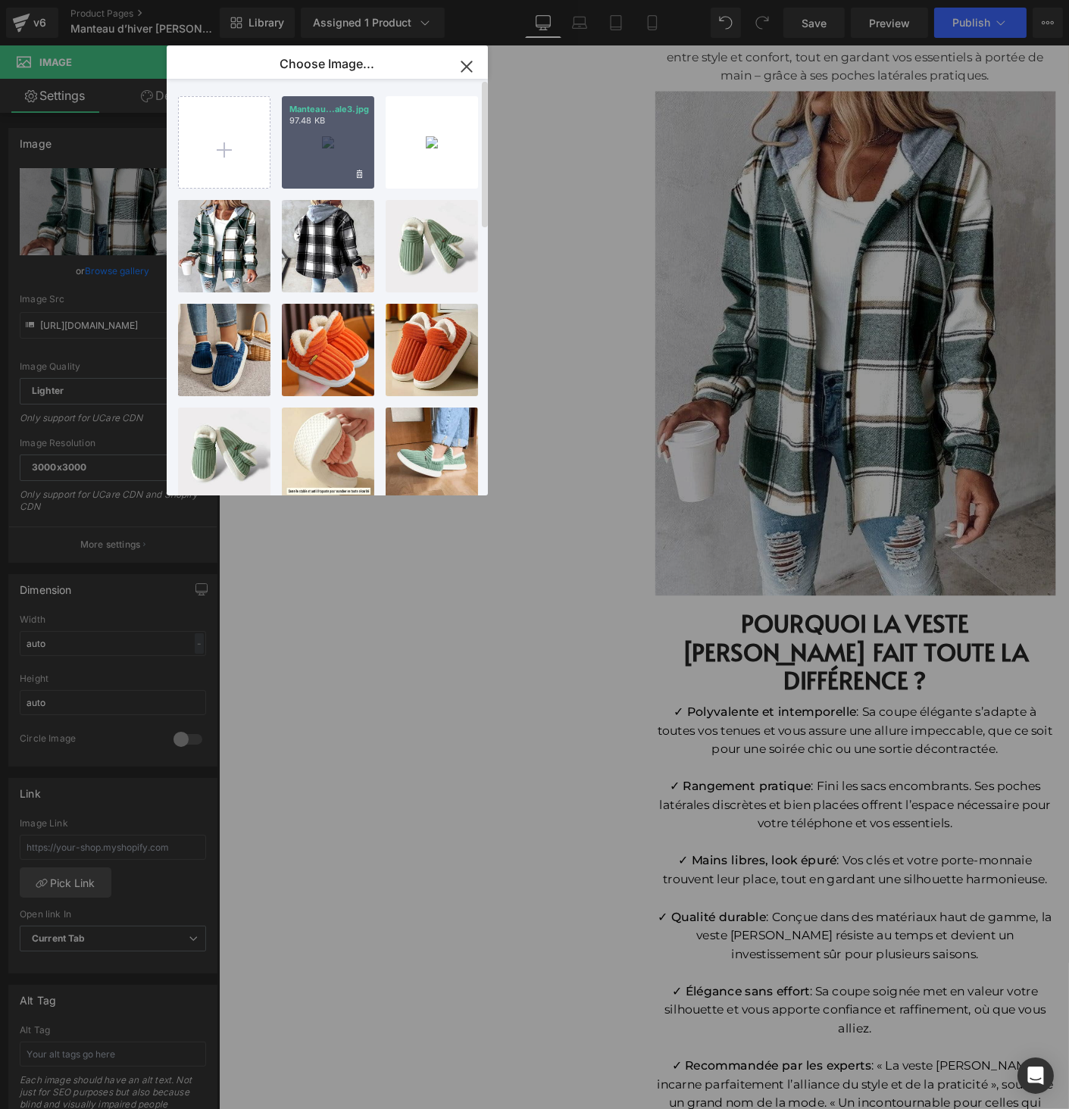
click at [311, 164] on div "Manteau...ale3.jpg 97.48 KB" at bounding box center [328, 142] width 92 height 92
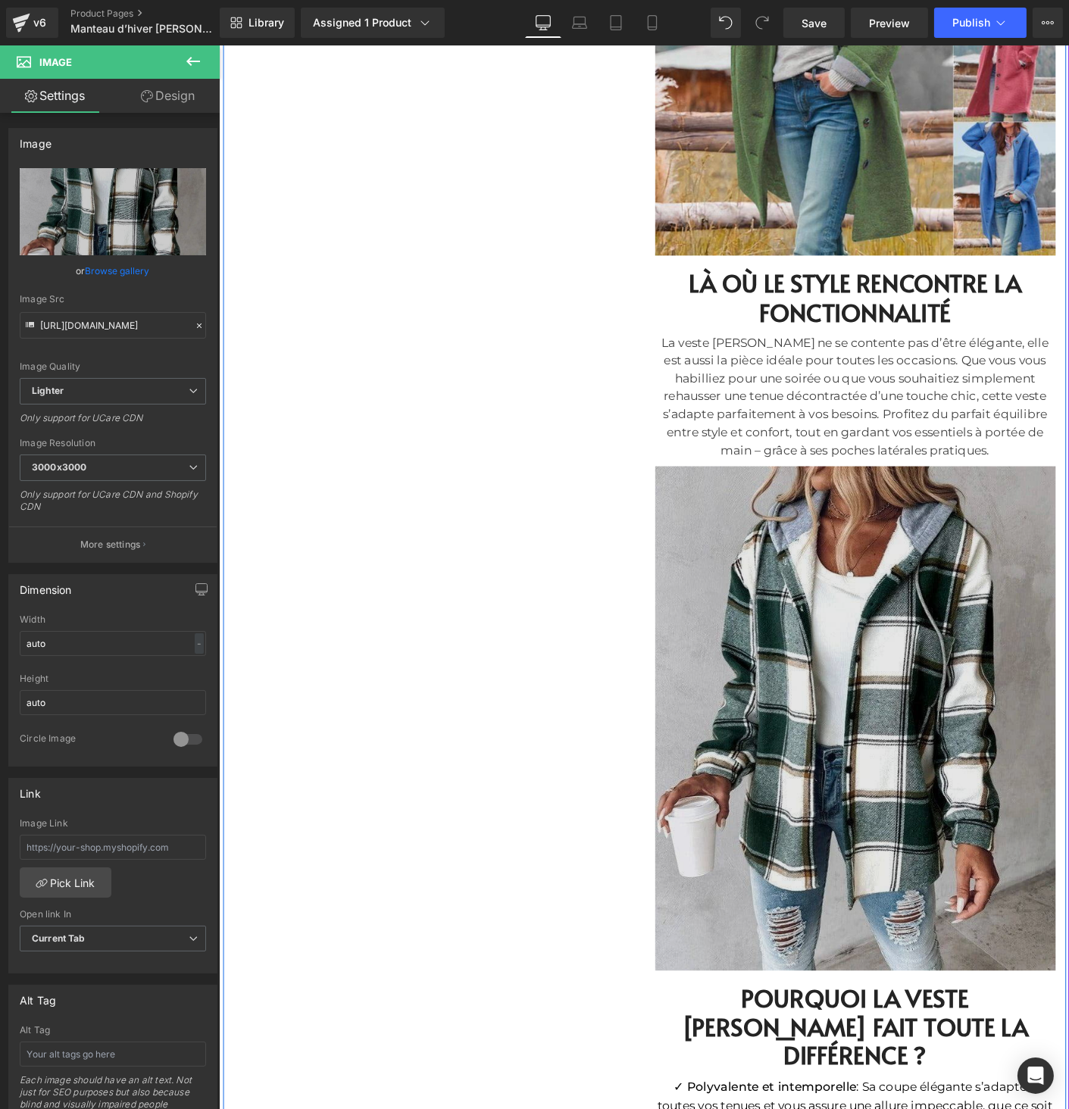
scroll to position [1110, 0]
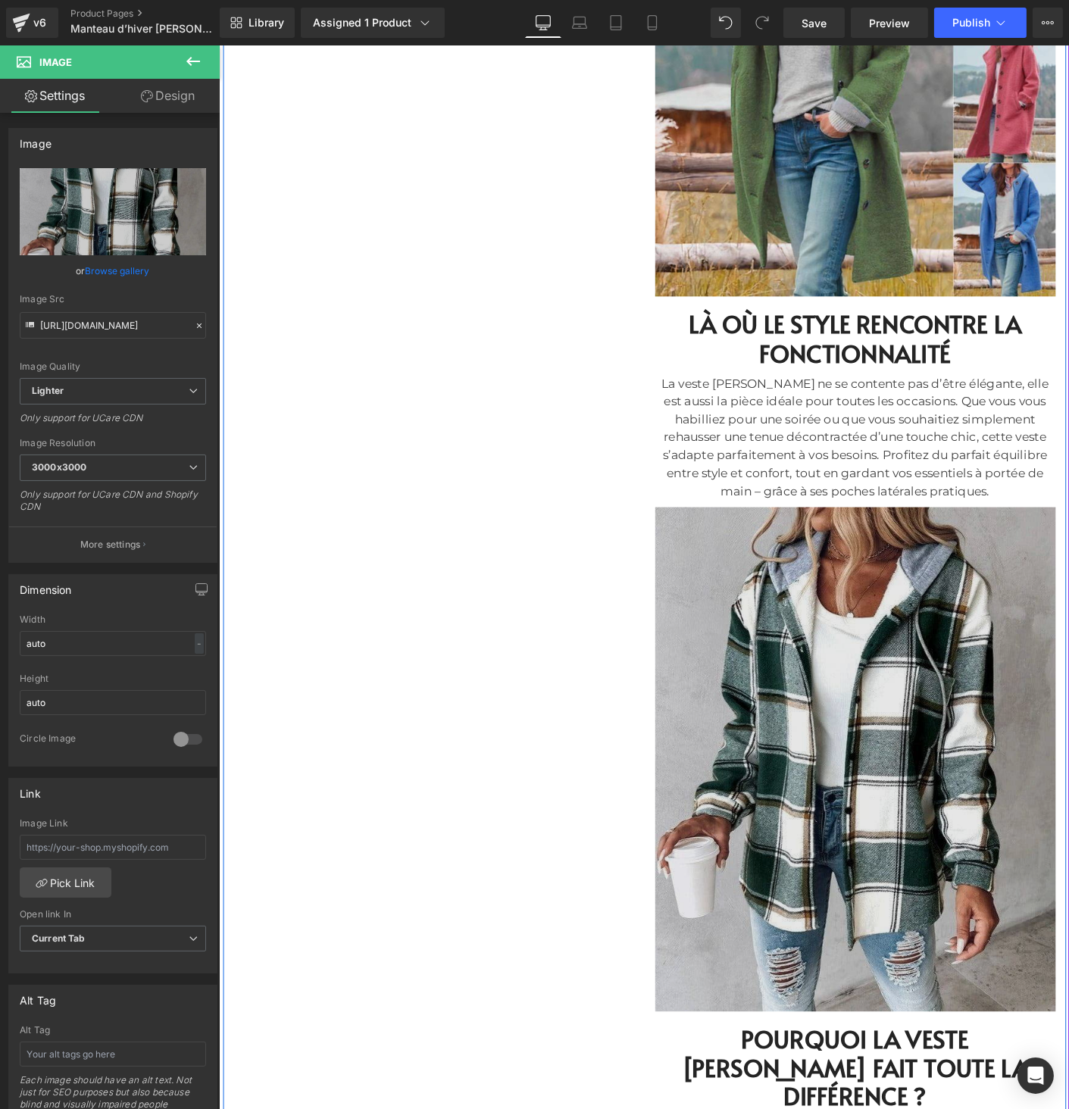
click at [820, 648] on img at bounding box center [905, 811] width 432 height 551
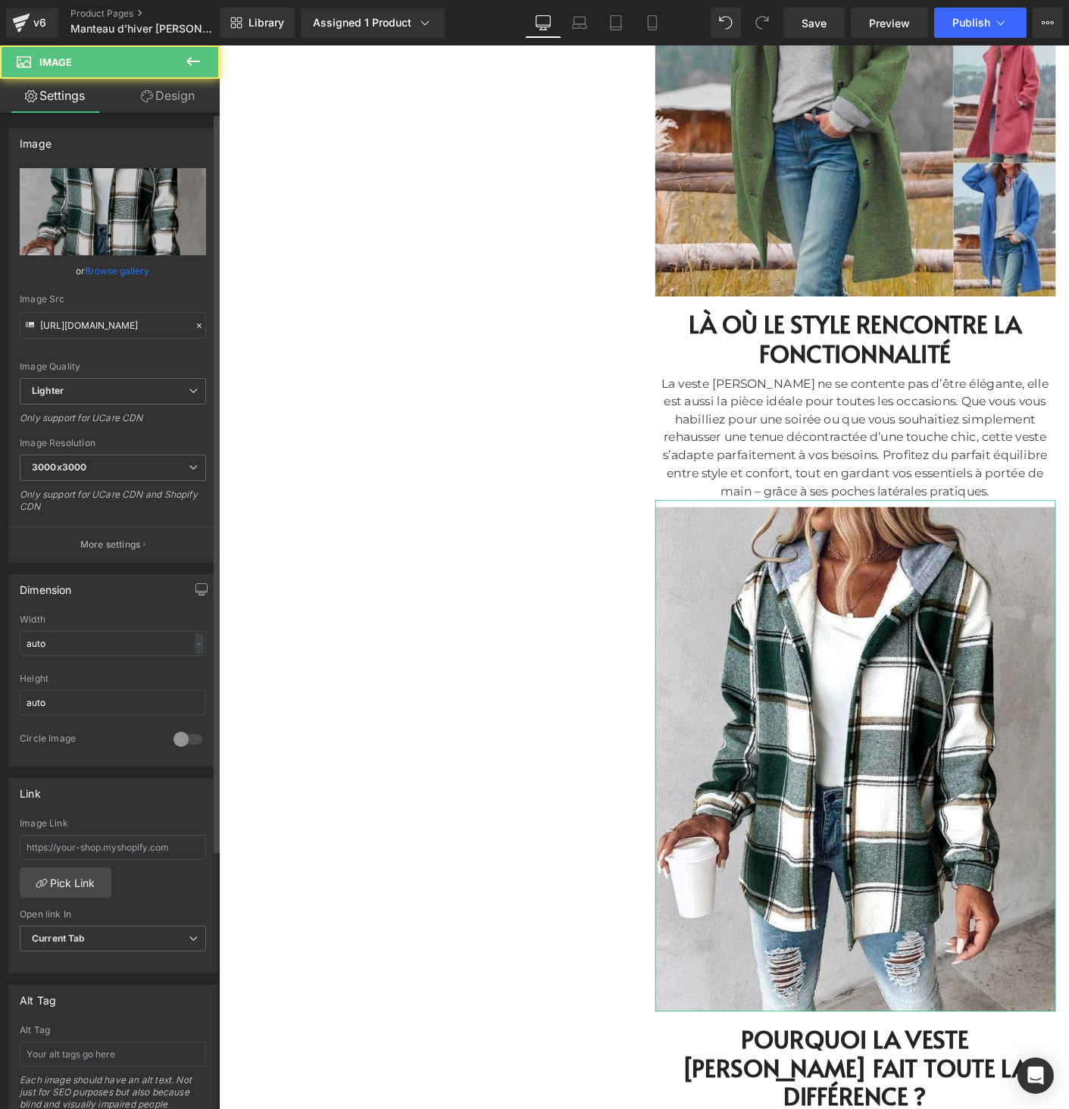
click at [145, 261] on link "Browse gallery" at bounding box center [118, 271] width 64 height 27
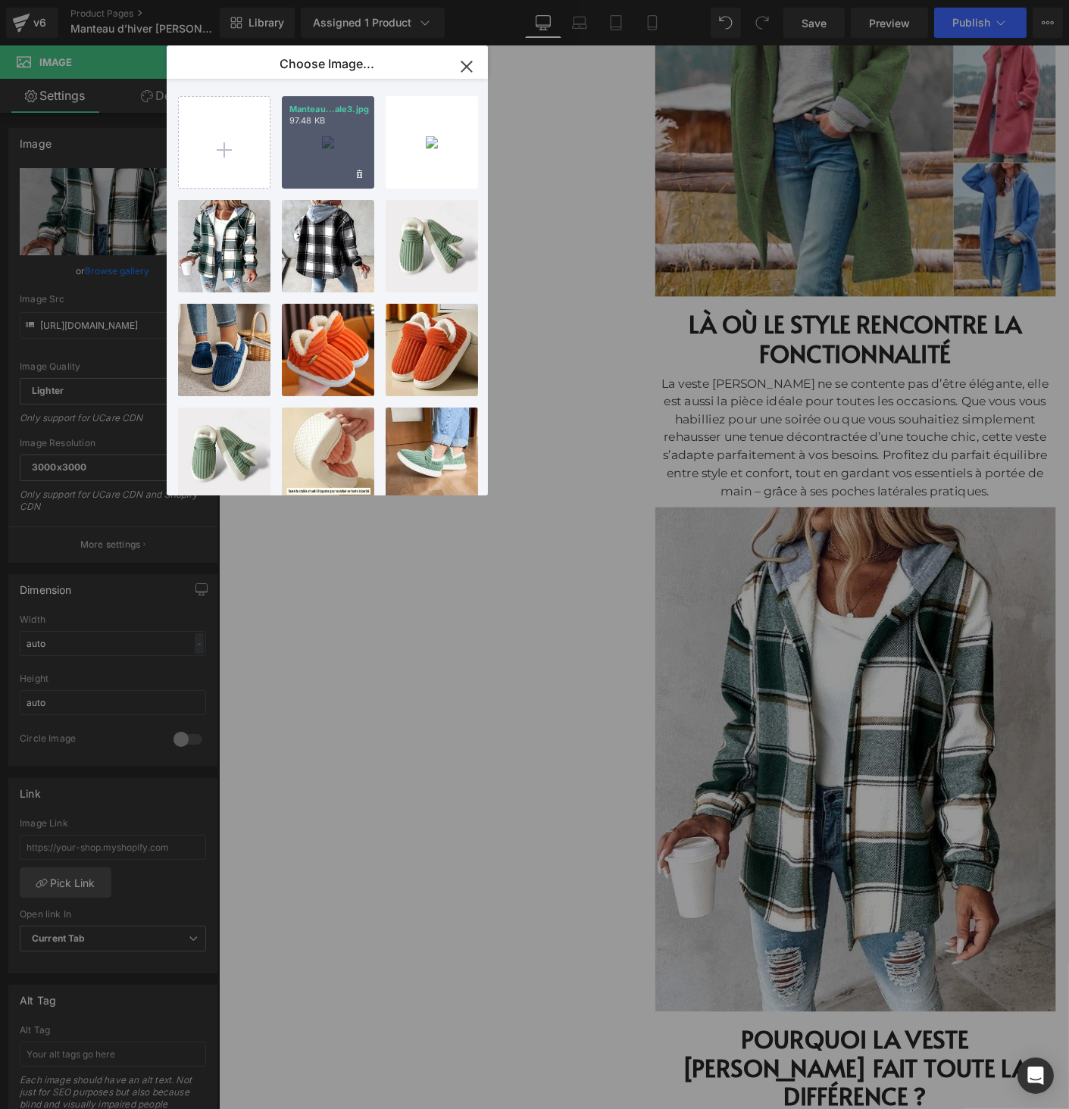
click at [305, 155] on div "Manteau...ale3.jpg 97.48 KB" at bounding box center [328, 142] width 92 height 92
type input "https://ucarecdn.com/af2e9818-4fab-403c-840a-2fdb502c909a/-/format/auto/-/previ…"
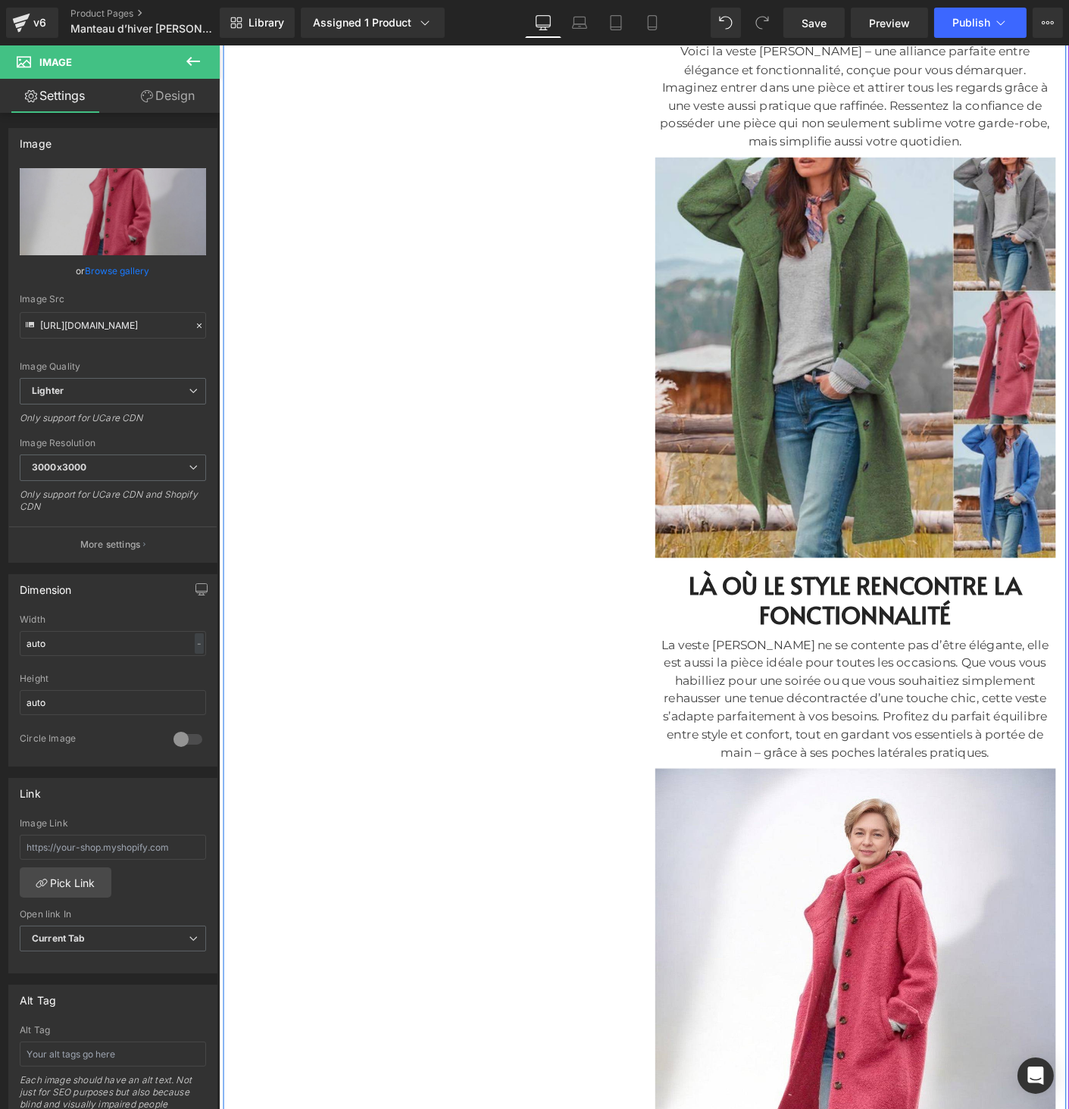
scroll to position [510, 0]
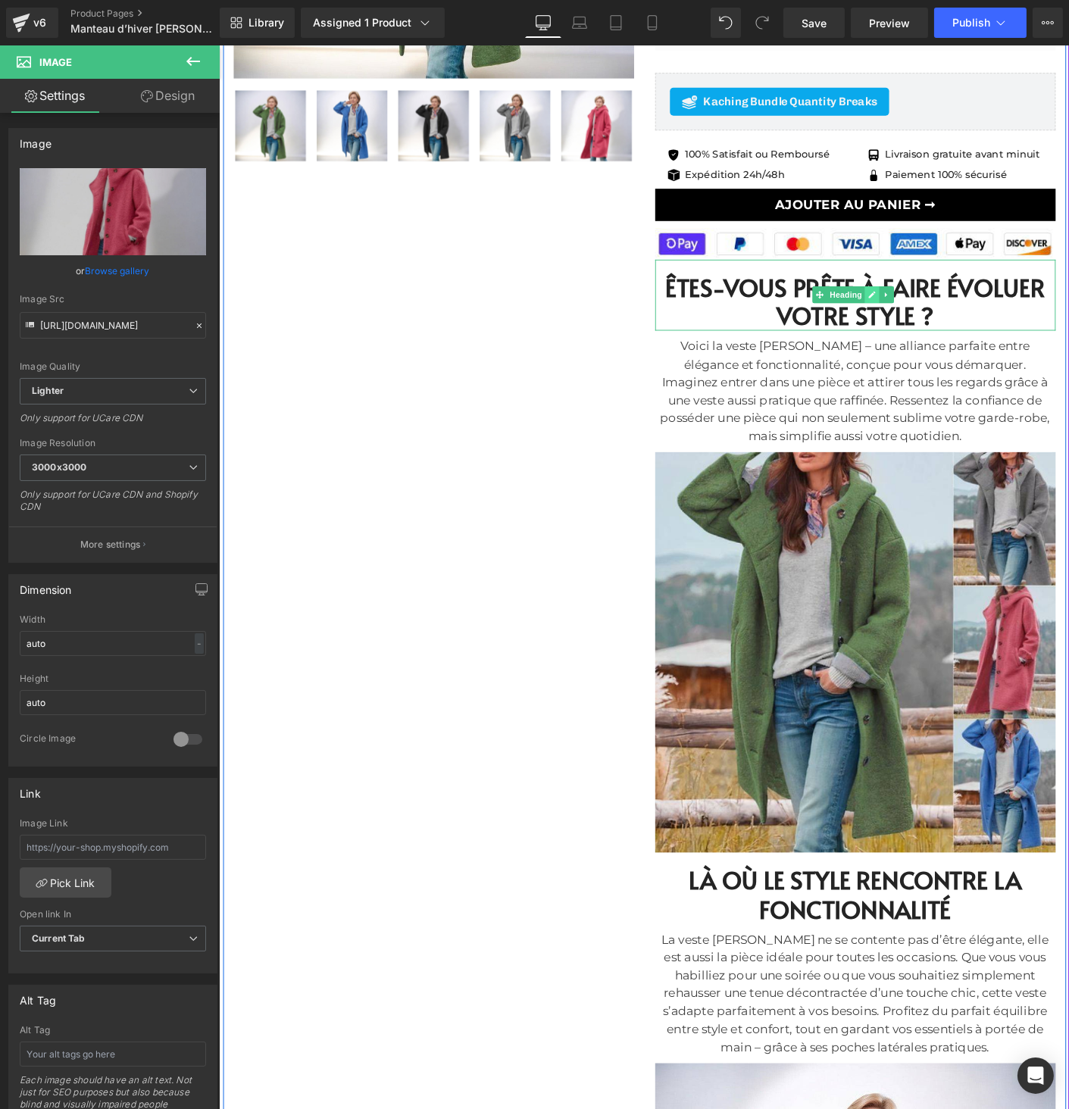
click at [918, 310] on icon at bounding box center [922, 314] width 8 height 9
click at [916, 309] on h2 "ÊTES-VOUS PRÊTE À FAIRE ÉVOLUER VOTRE STYLE ?" at bounding box center [905, 323] width 432 height 62
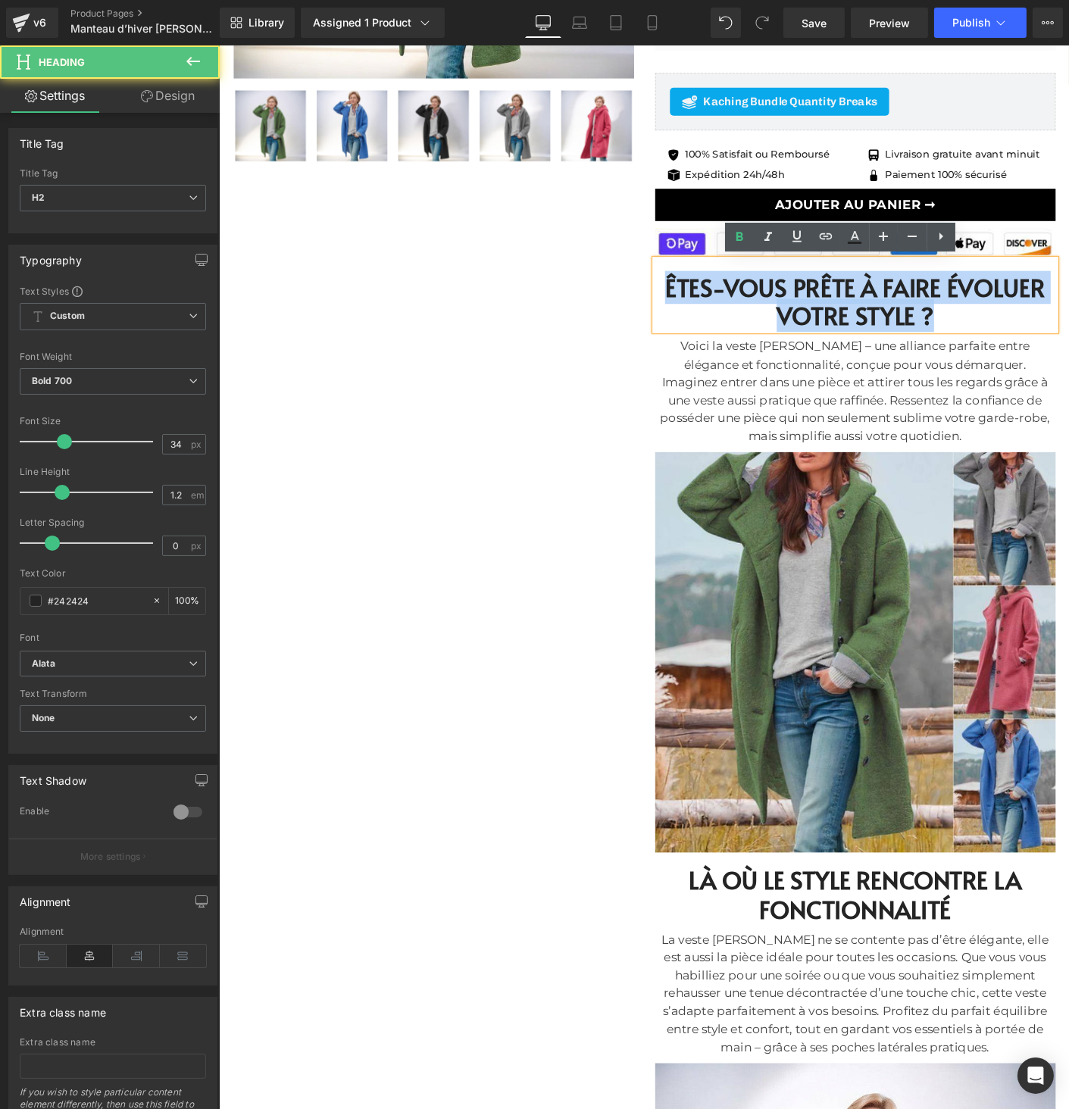
click at [916, 309] on h2 "ÊTES-VOUS PRÊTE À FAIRE ÉVOLUER VOTRE STYLE ?" at bounding box center [905, 323] width 432 height 62
paste div
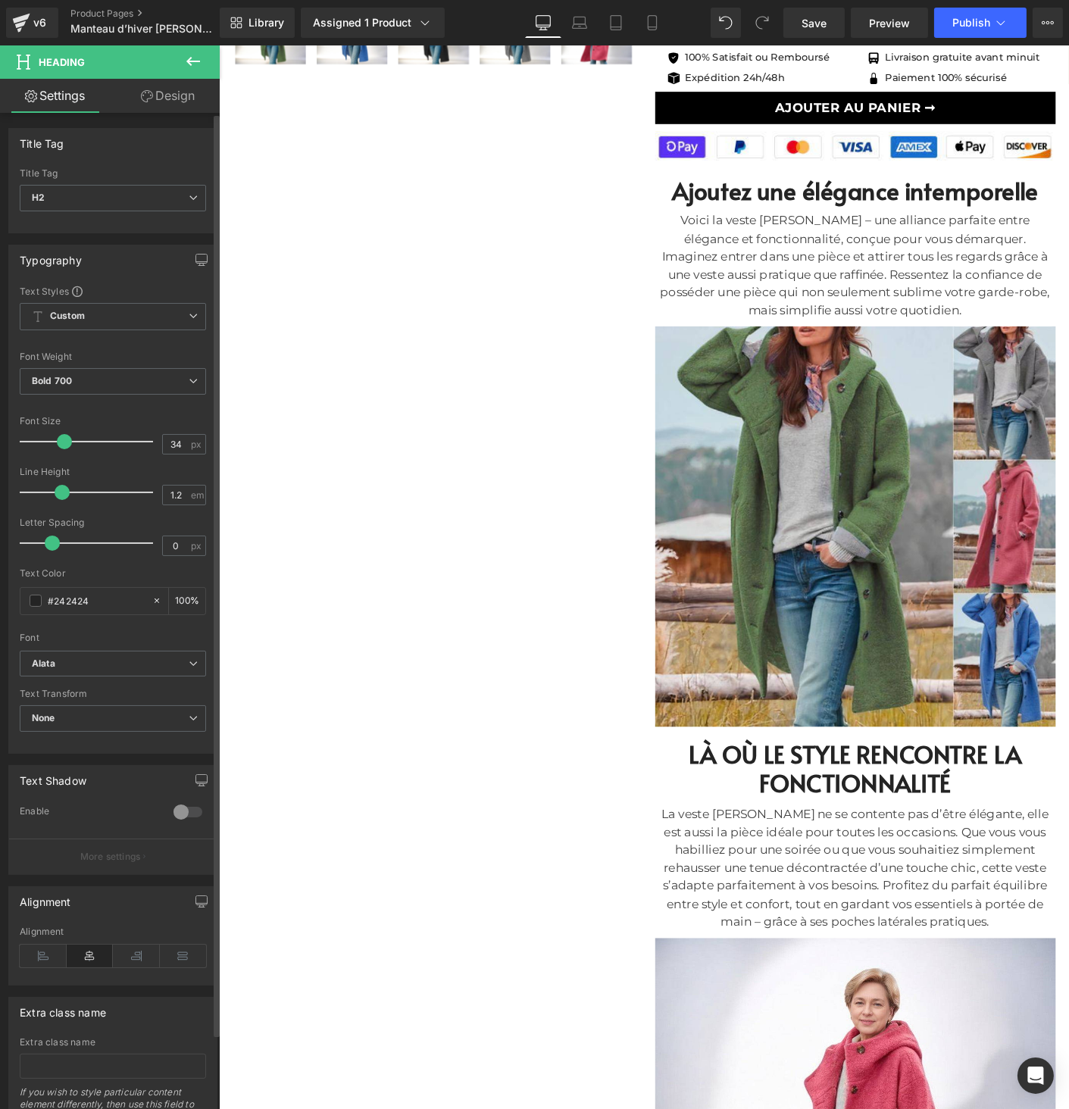
scroll to position [616, 0]
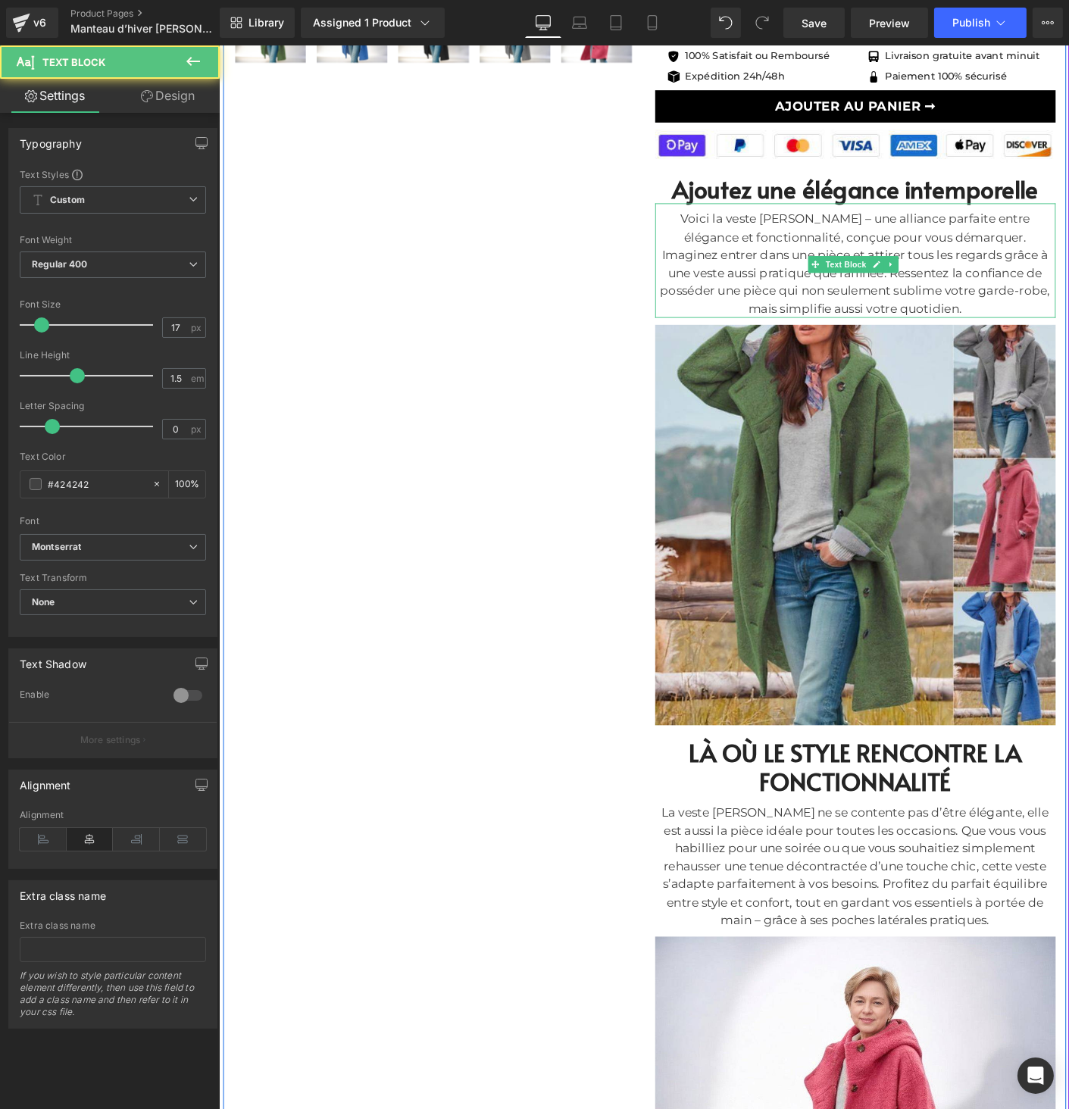
click at [824, 276] on div "Voici la veste [PERSON_NAME] – une alliance parfaite entre élégance et fonction…" at bounding box center [905, 281] width 432 height 116
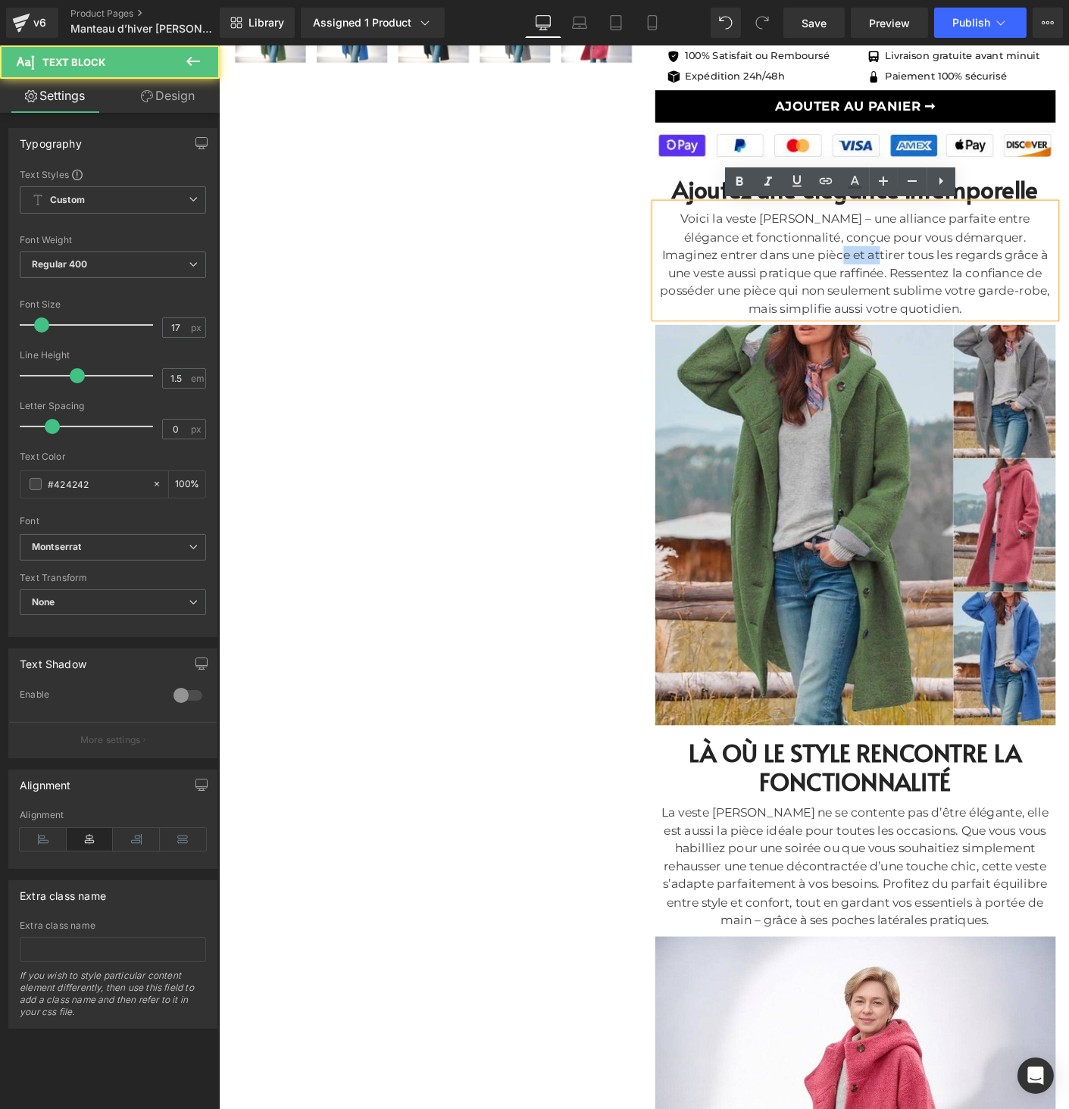
click at [824, 276] on div "Voici la veste [PERSON_NAME] – une alliance parfaite entre élégance et fonction…" at bounding box center [905, 281] width 432 height 116
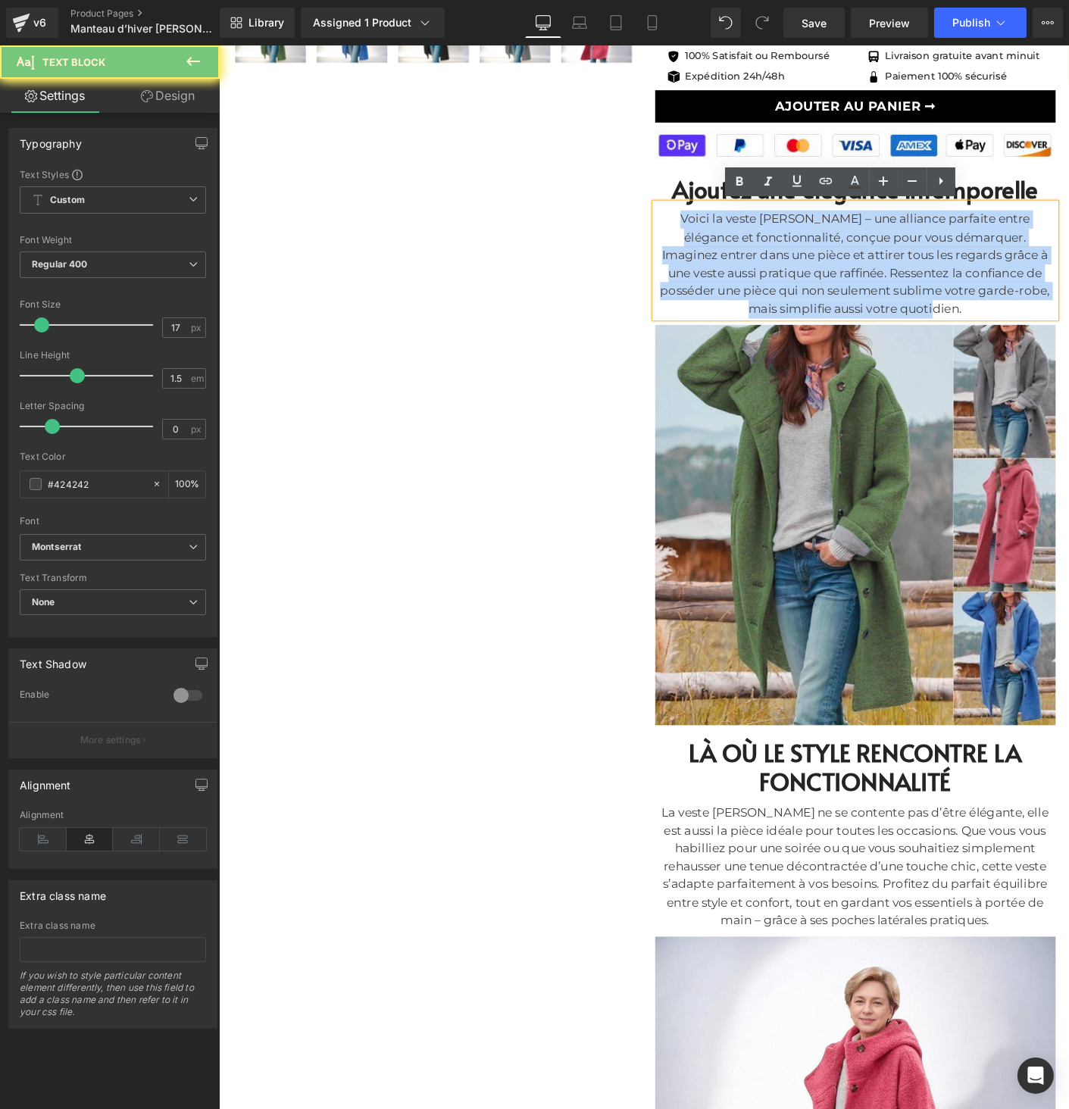
click at [824, 276] on div "Voici la veste [PERSON_NAME] – une alliance parfaite entre élégance et fonction…" at bounding box center [905, 281] width 432 height 116
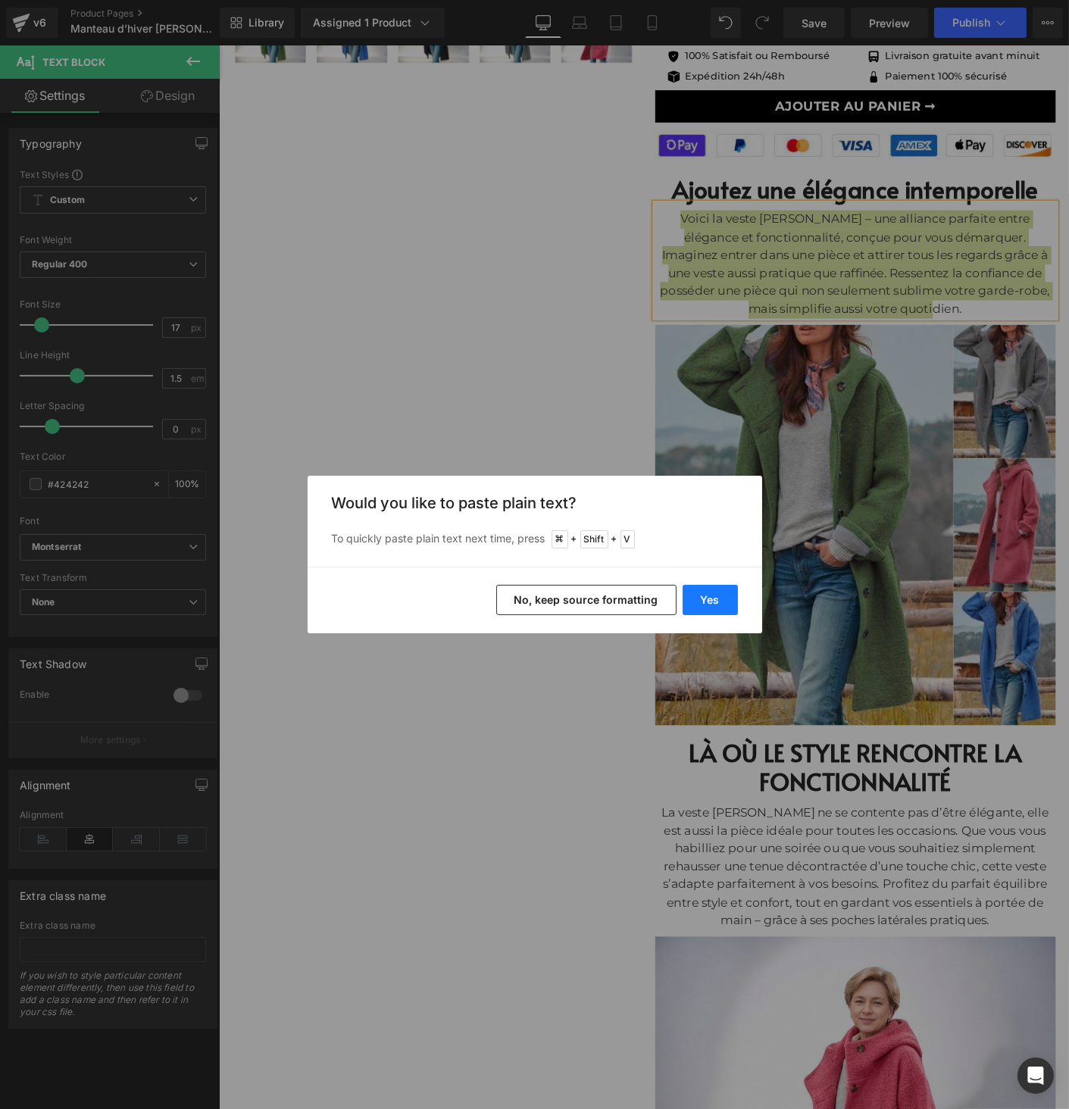
click at [714, 602] on button "Yes" at bounding box center [710, 600] width 55 height 30
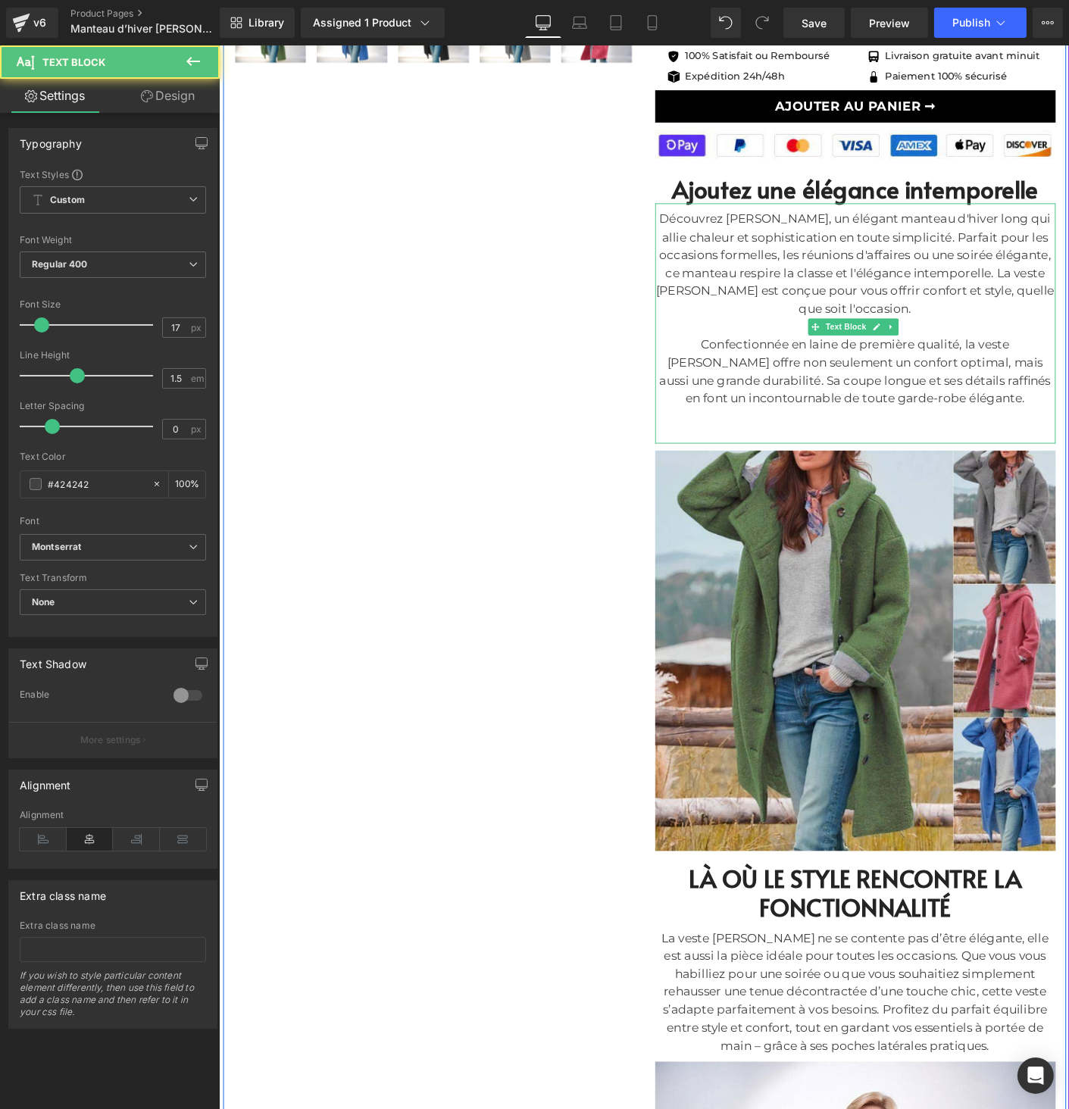
click at [767, 426] on div "Confectionnée en laine de première qualité, la veste Amy offre non seulement un…" at bounding box center [905, 397] width 432 height 77
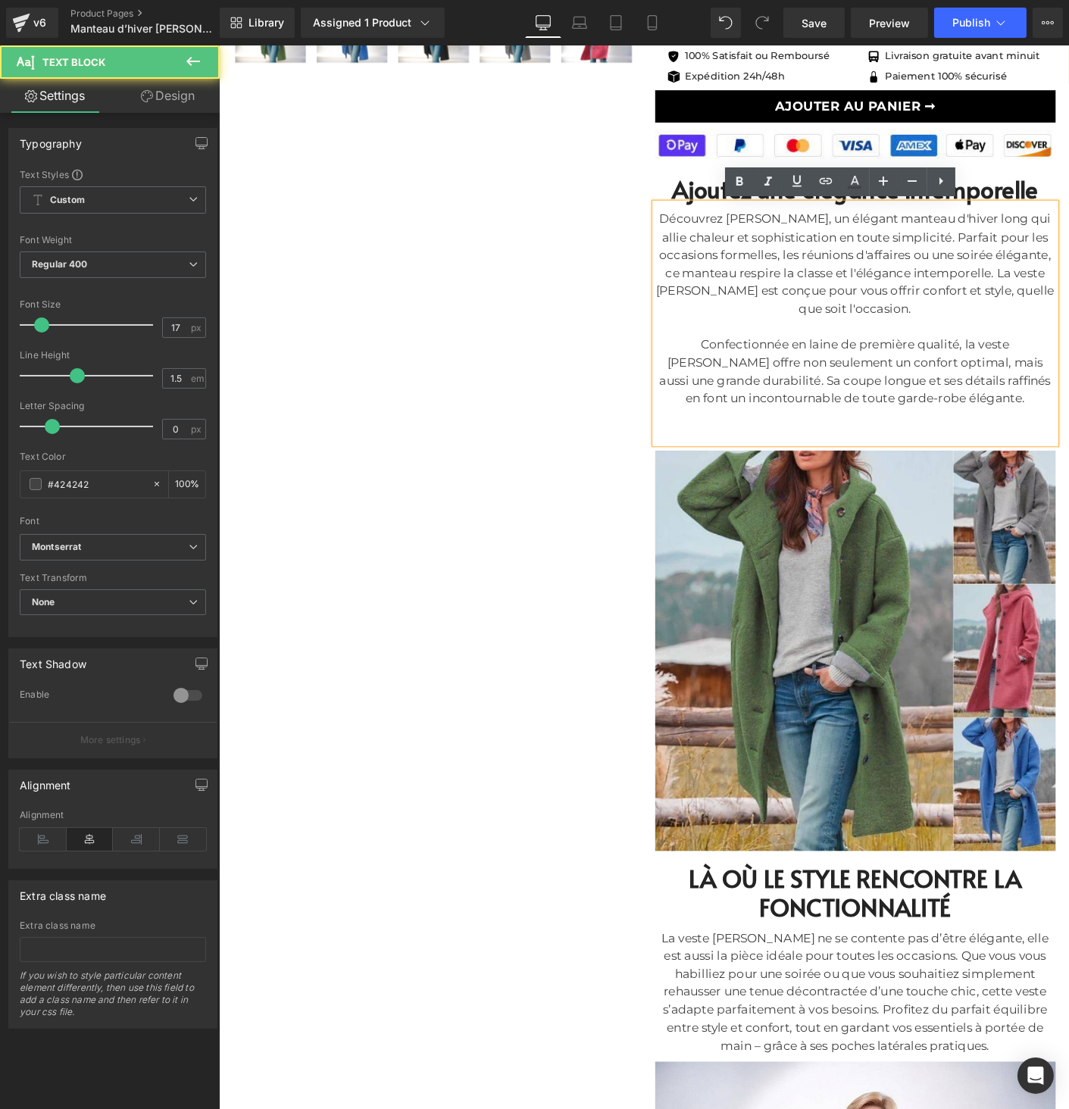
click at [782, 445] on div at bounding box center [905, 446] width 432 height 20
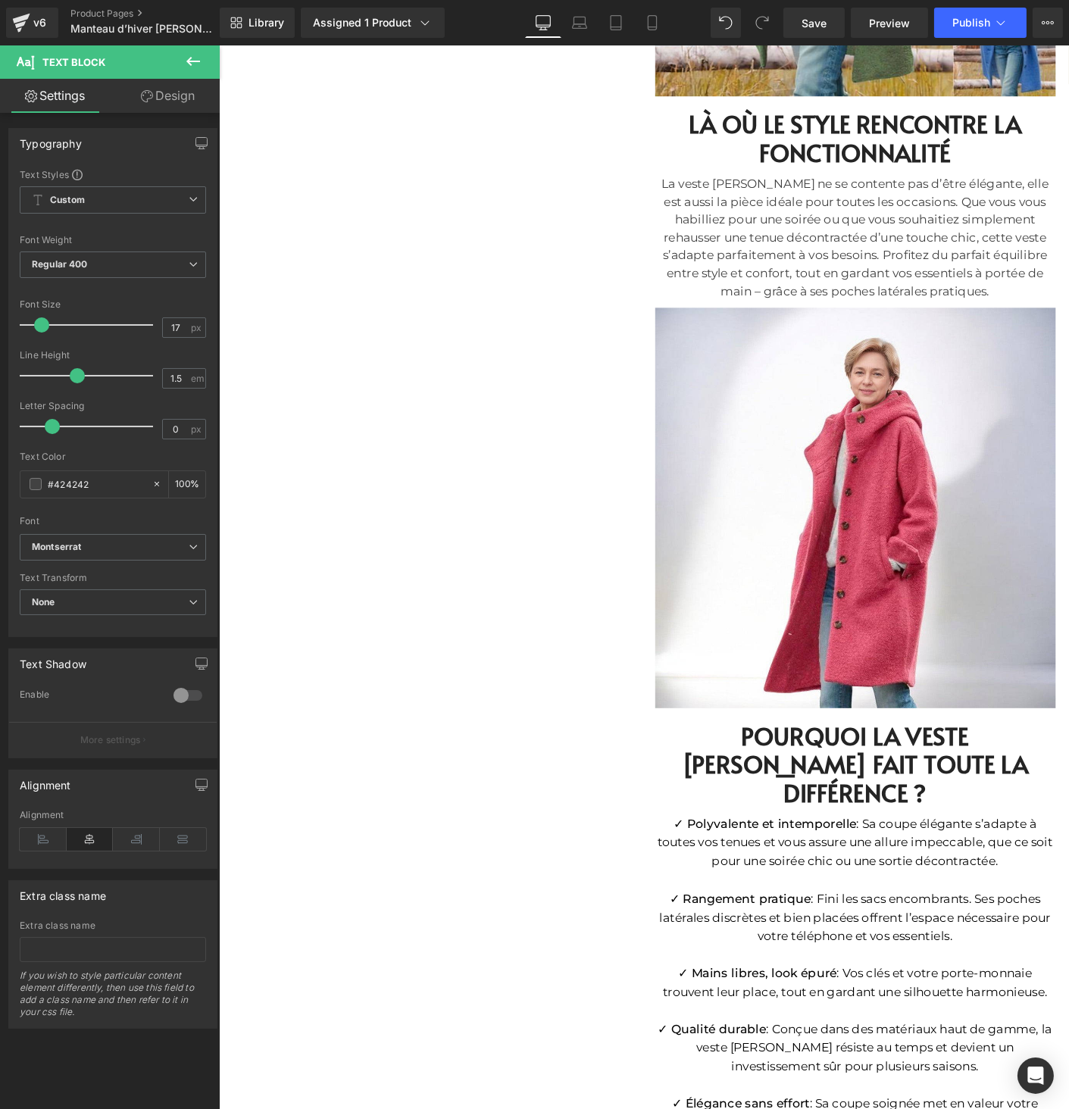
scroll to position [1406, 0]
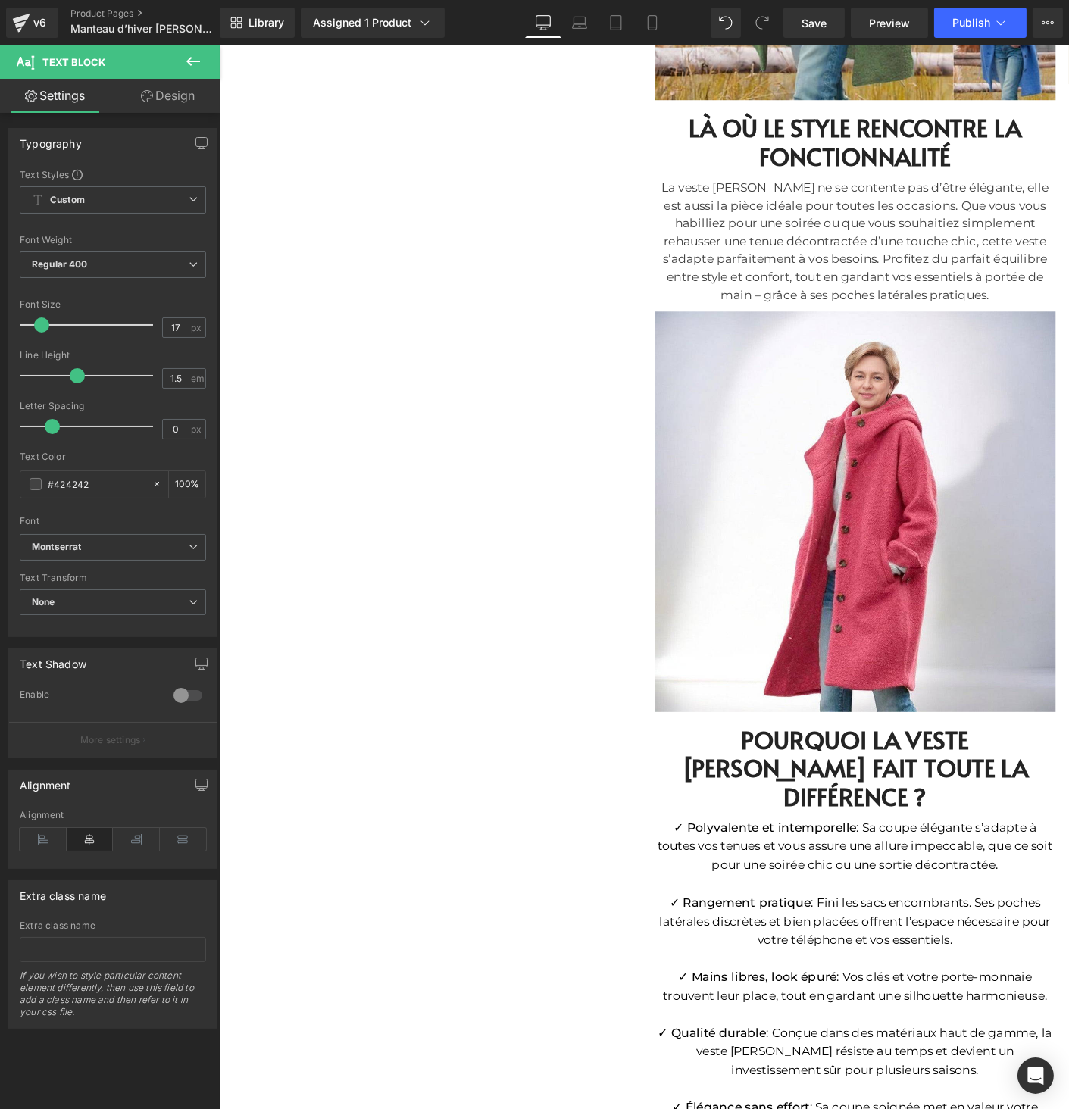
click at [999, 787] on h2 "POURQUOI LA VESTE [PERSON_NAME] FAIT TOUTE LA DIFFÉRENCE ?" at bounding box center [905, 826] width 432 height 92
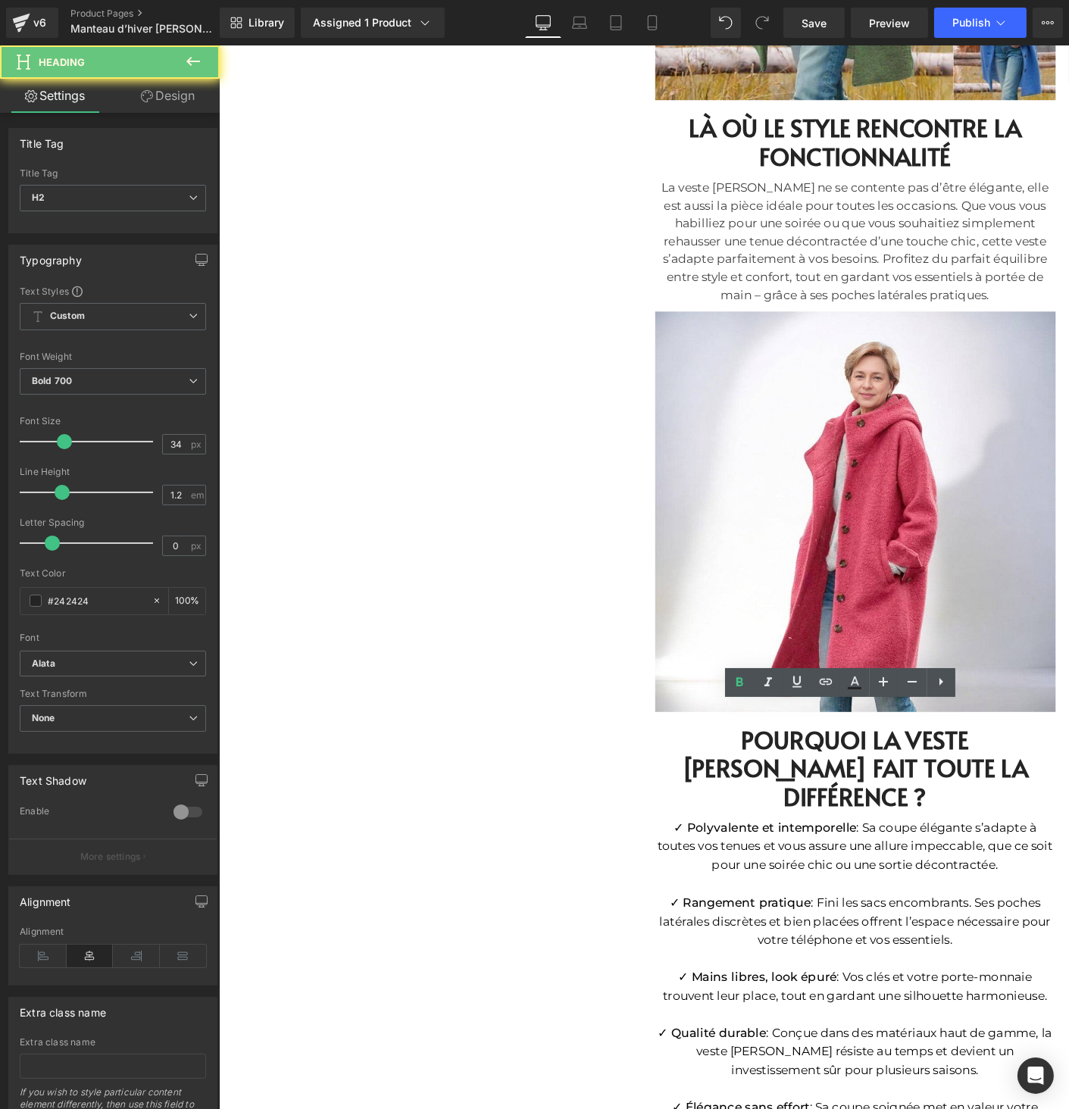
click at [999, 787] on h2 "POURQUOI LA VESTE [PERSON_NAME] FAIT TOUTE LA DIFFÉRENCE ?" at bounding box center [905, 826] width 432 height 92
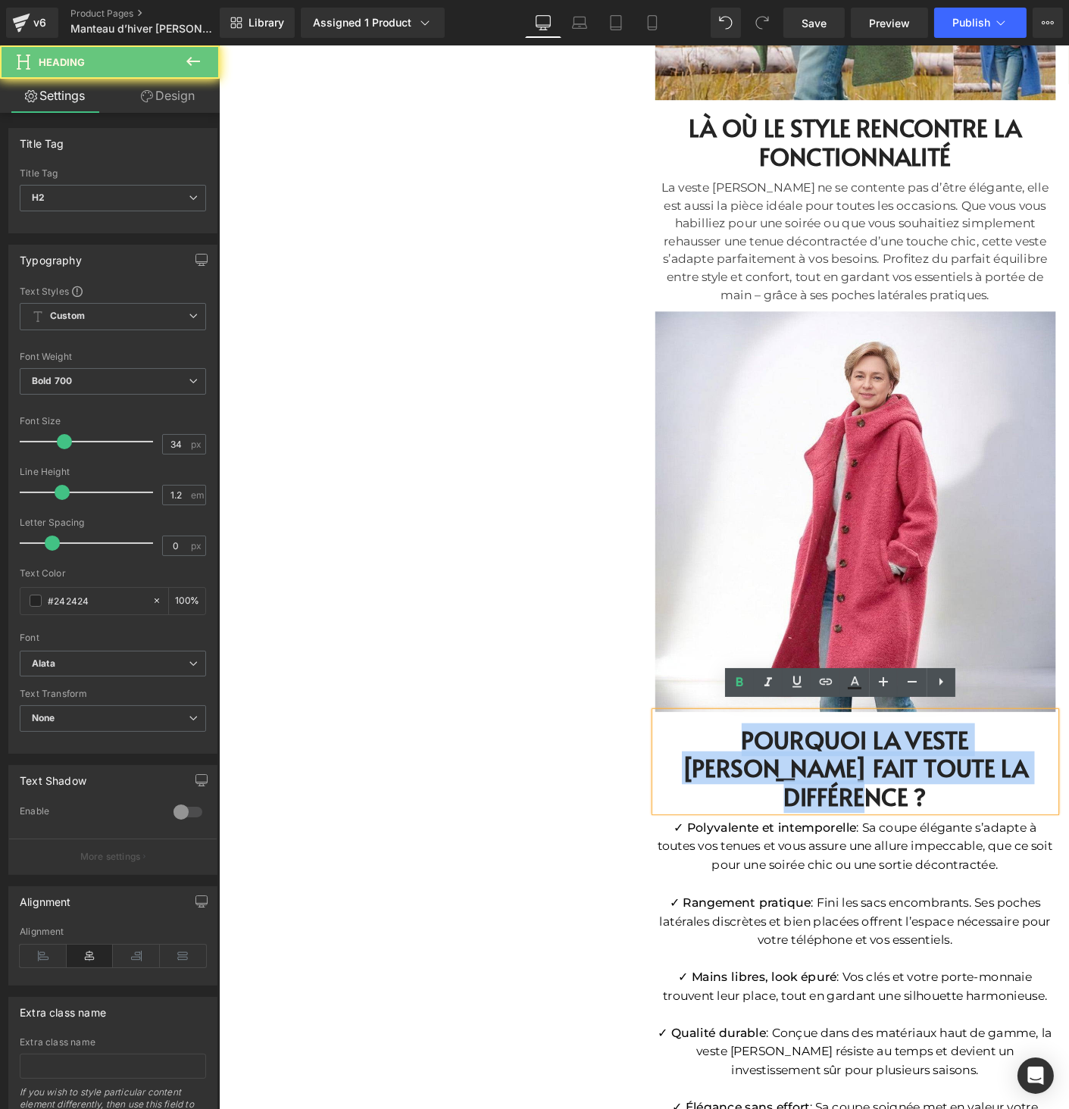
click at [999, 787] on h2 "POURQUOI LA VESTE [PERSON_NAME] FAIT TOUTE LA DIFFÉRENCE ?" at bounding box center [905, 826] width 432 height 92
click at [1004, 789] on h2 "POURQUOI LA VESTE [PERSON_NAME] FAIT TOUTE LA DIFFÉRENCE ?" at bounding box center [905, 826] width 432 height 92
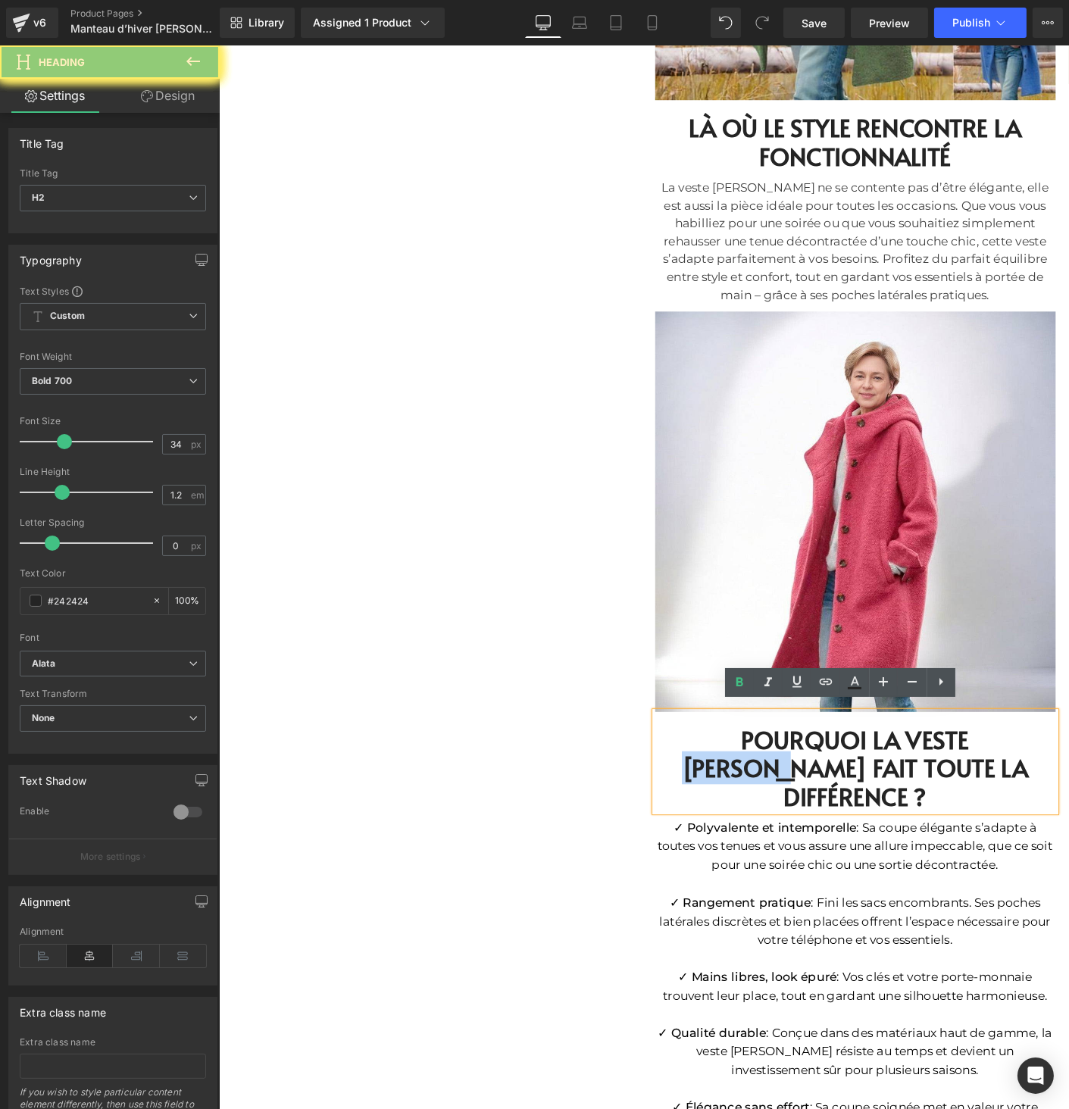
click at [1004, 789] on h2 "POURQUOI LA VESTE [PERSON_NAME] FAIT TOUTE LA DIFFÉRENCE ?" at bounding box center [905, 826] width 432 height 92
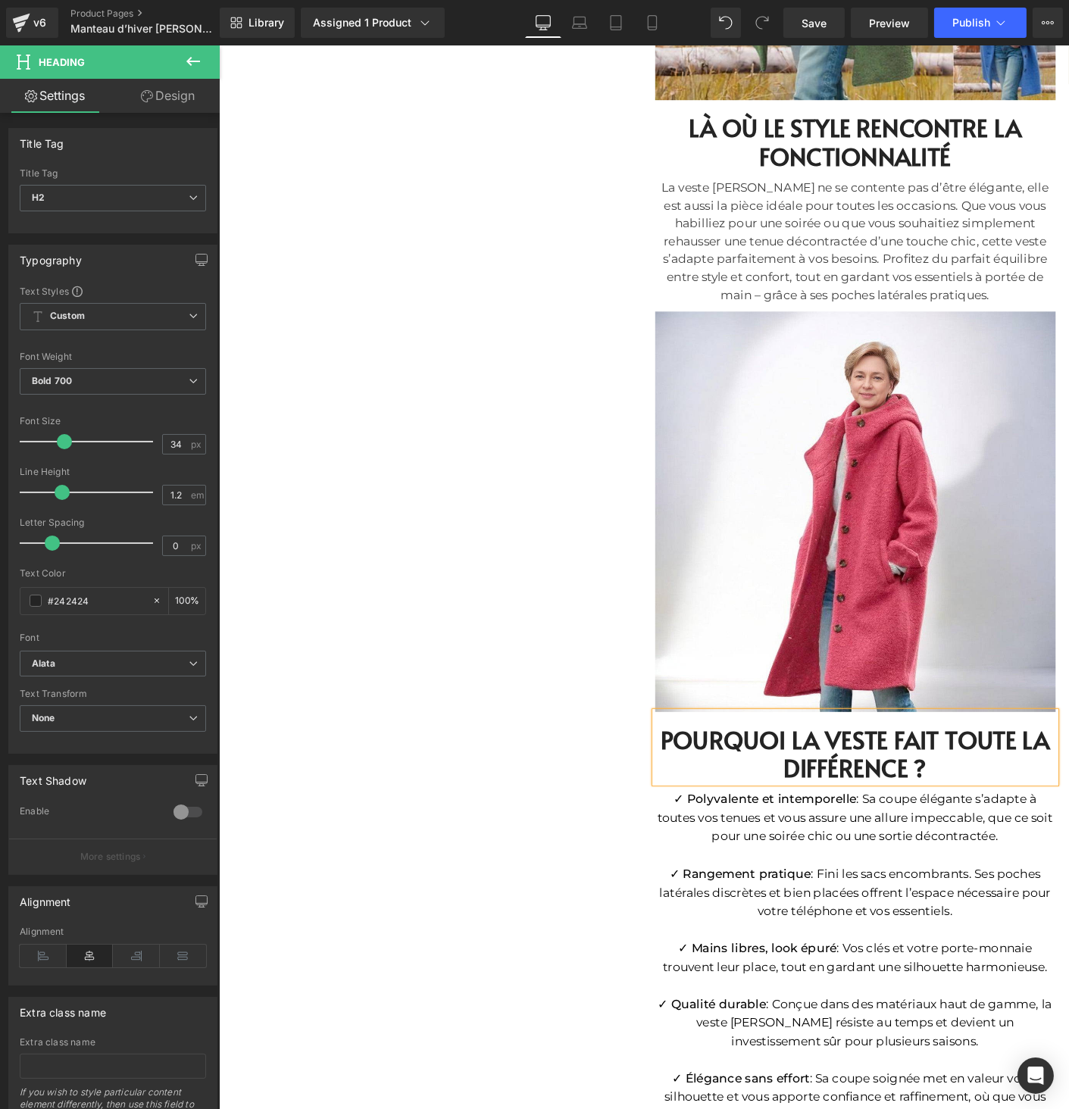
click at [845, 792] on h2 "POURQUOI LA VESTE FAIT TOUTE LA DIFFÉRENCE ?" at bounding box center [905, 811] width 432 height 62
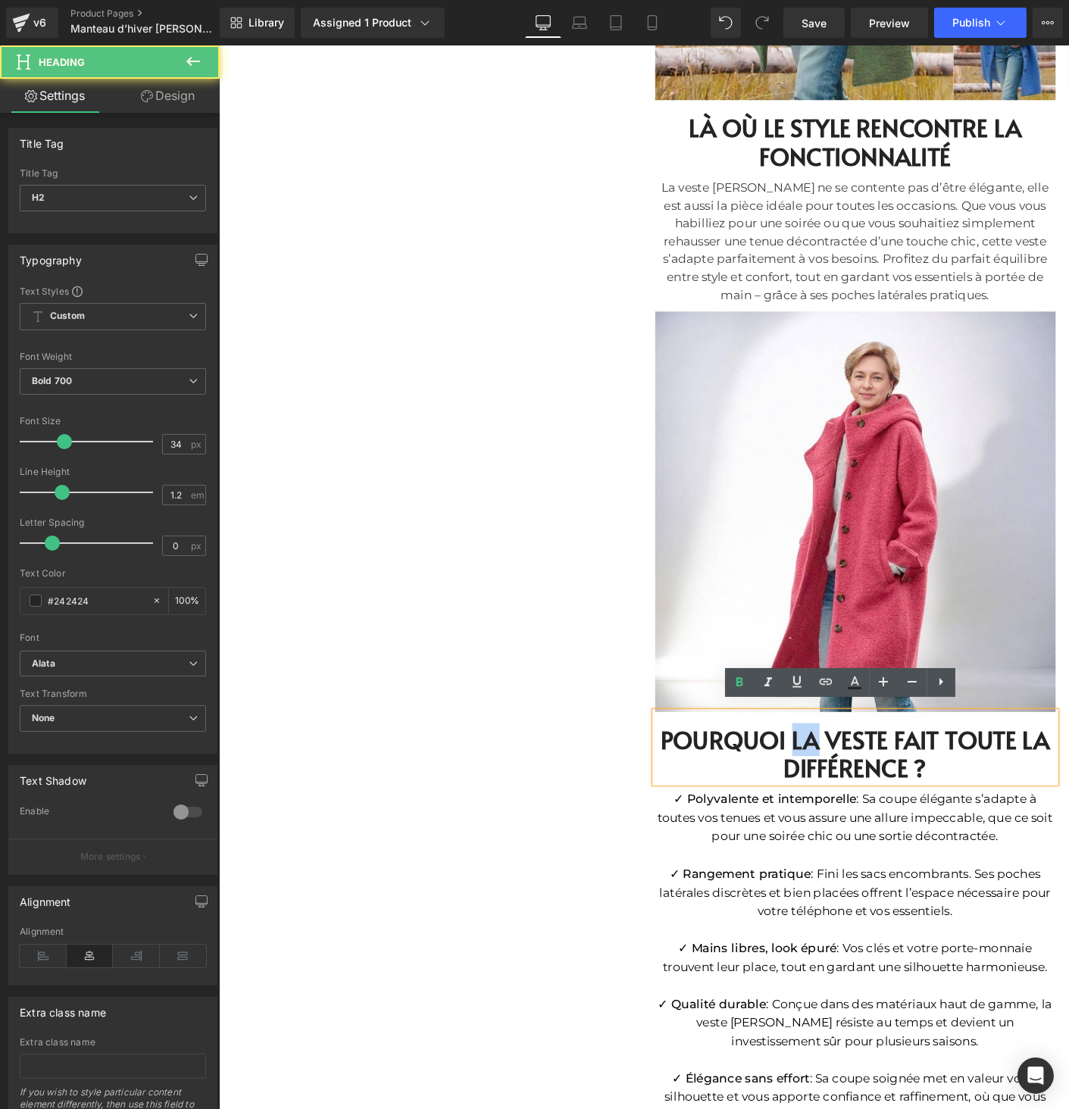
click at [845, 792] on h2 "POURQUOI LA VESTE FAIT TOUTE LA DIFFÉRENCE ?" at bounding box center [905, 811] width 432 height 62
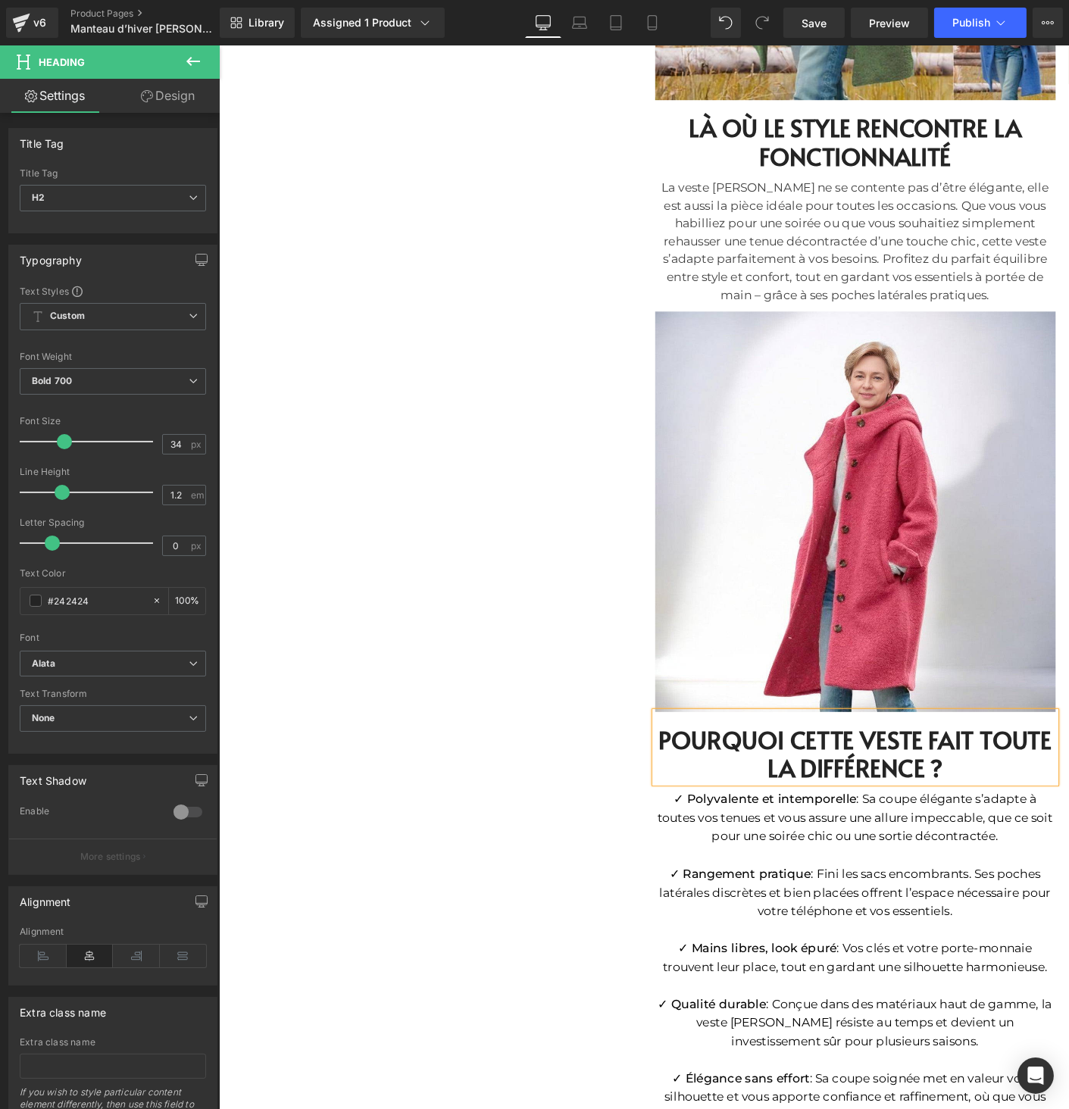
click at [495, 631] on div "Sale Off (P) Image" at bounding box center [677, 296] width 909 height 3114
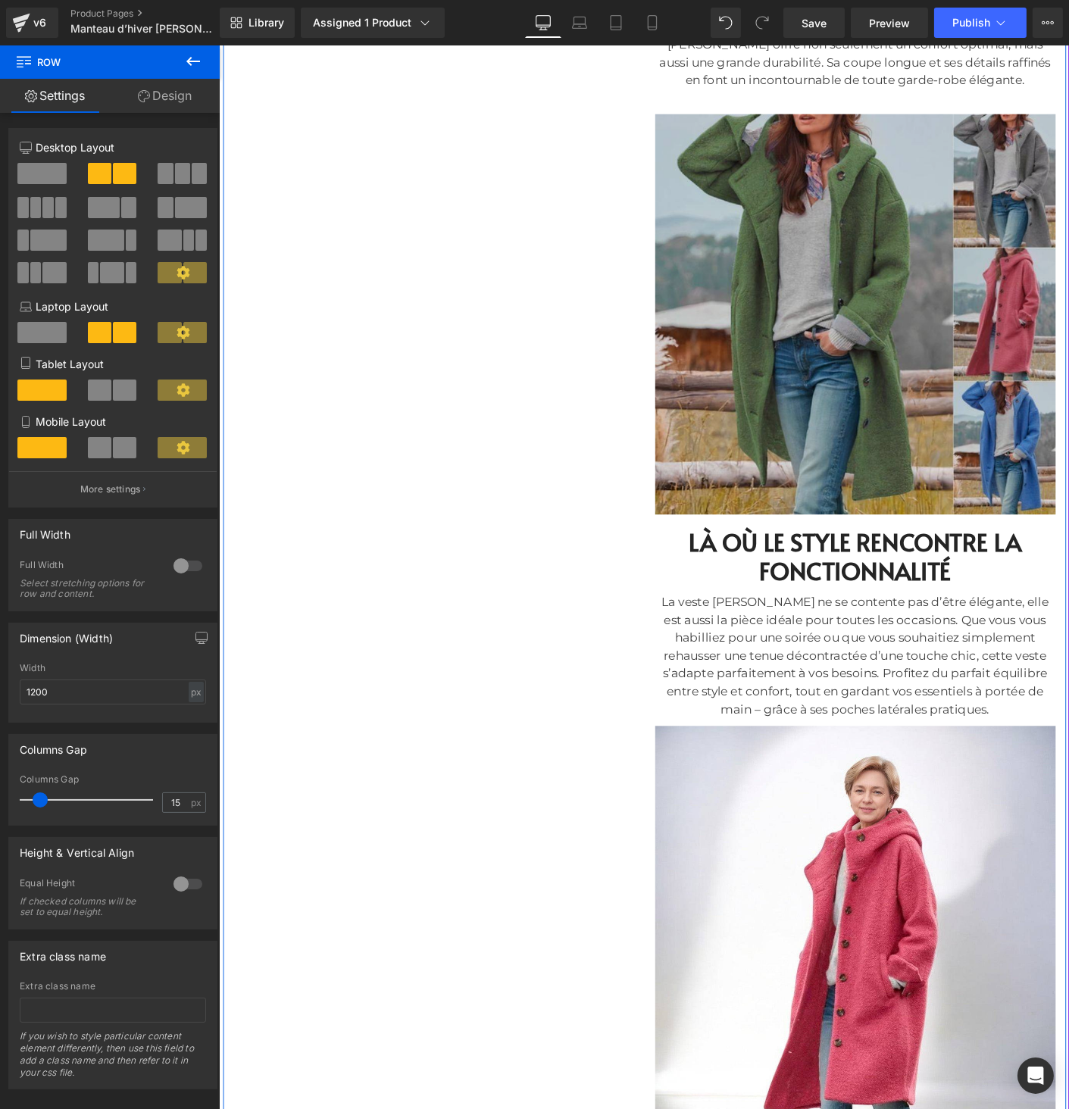
scroll to position [906, 0]
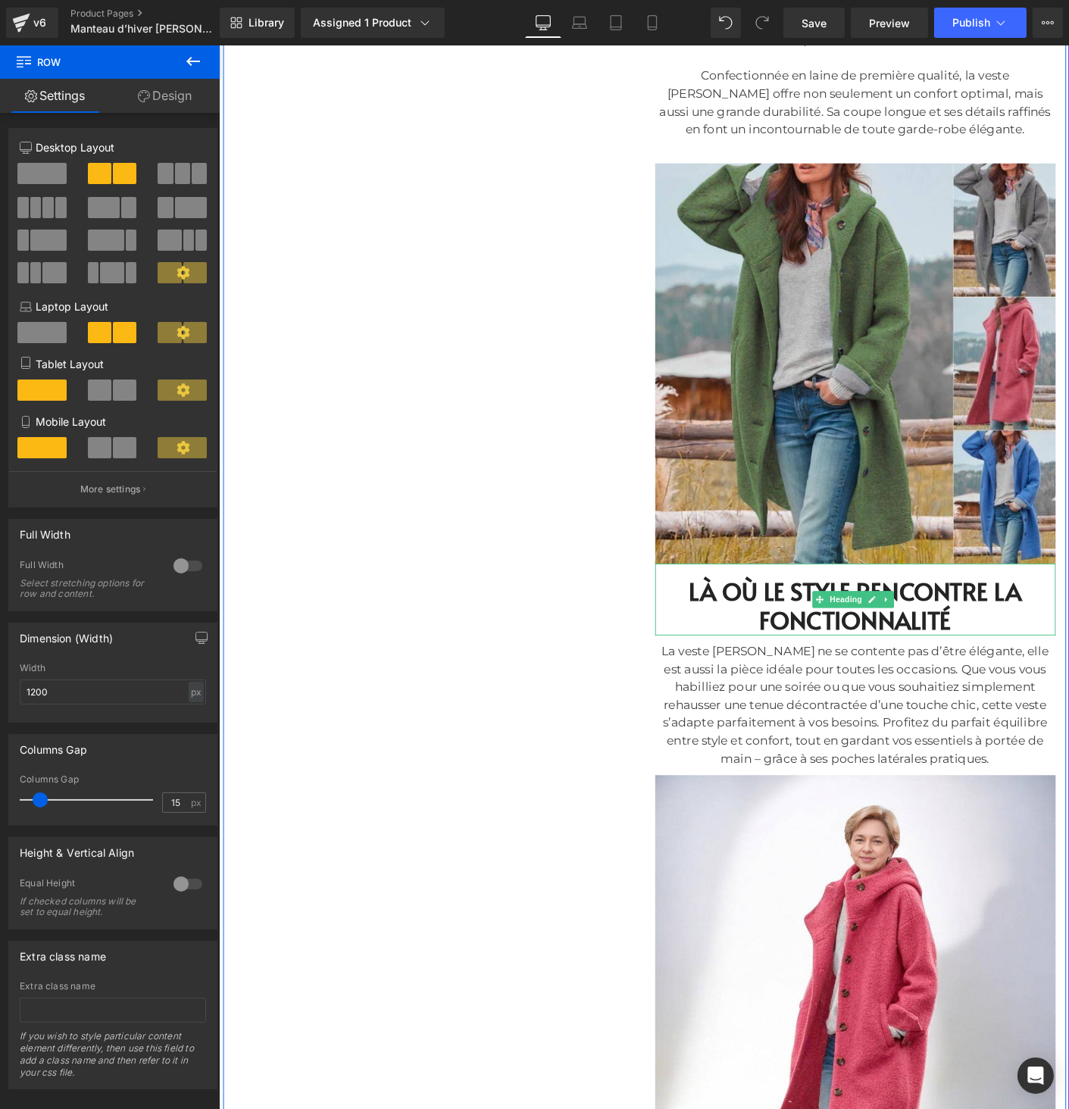
click at [862, 620] on h2 "LÀ OÙ LE STYLE RENCONTRE LA FONCTIONNALITÉ" at bounding box center [905, 651] width 432 height 62
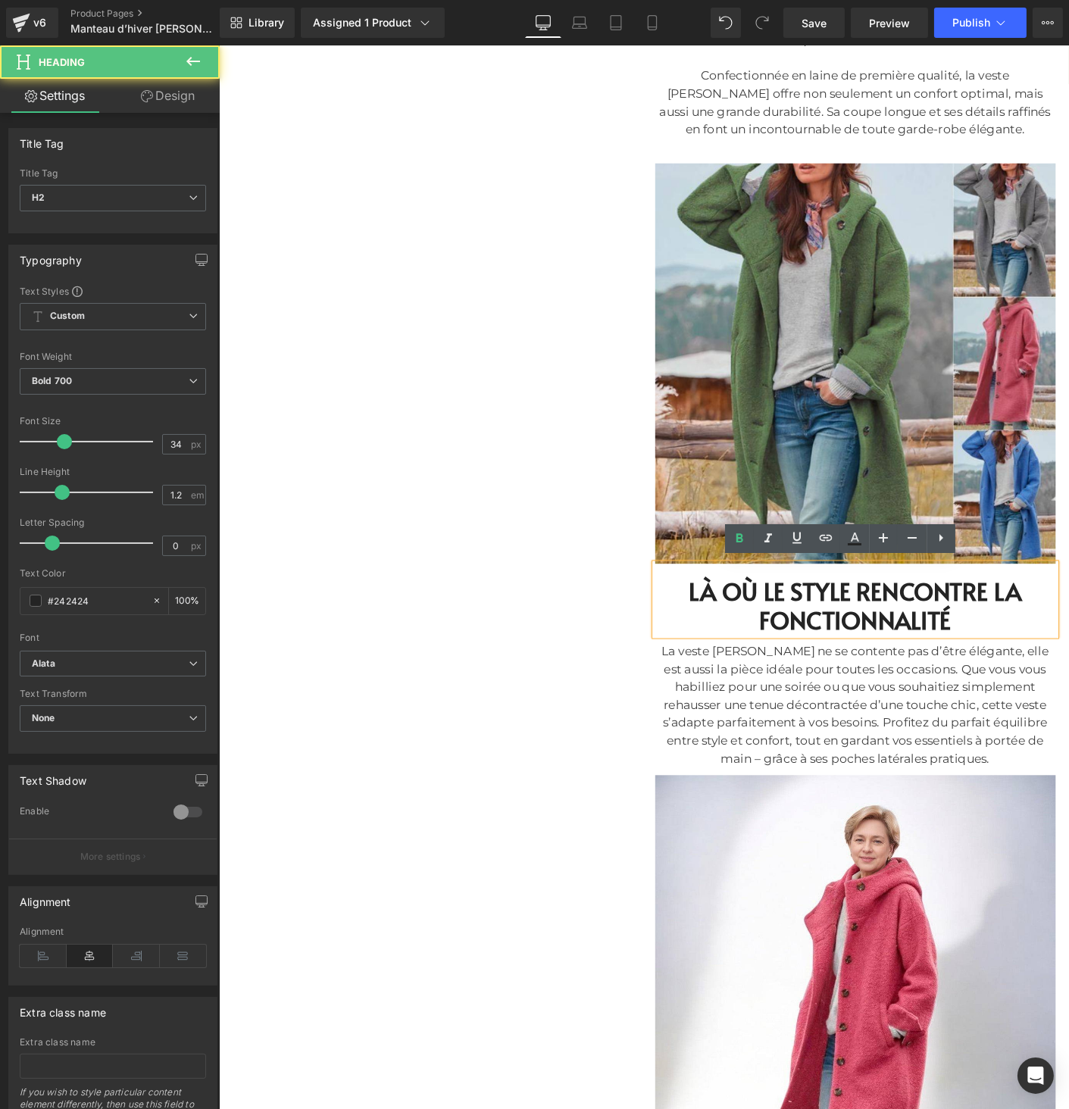
click at [862, 623] on h2 "LÀ OÙ LE STYLE RENCONTRE LA FONCTIONNALITÉ" at bounding box center [905, 651] width 432 height 62
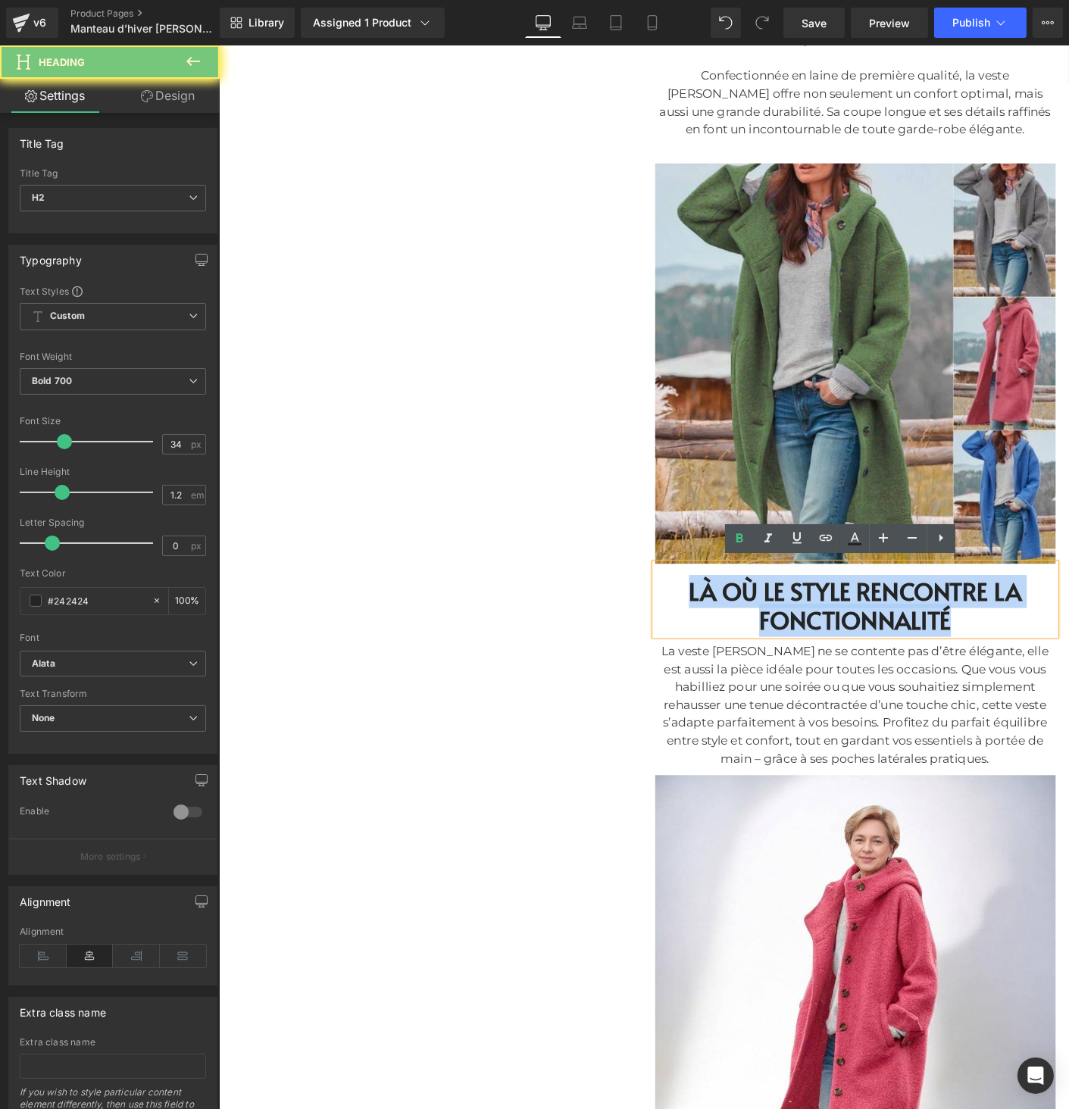
click at [862, 623] on h2 "LÀ OÙ LE STYLE RENCONTRE LA FONCTIONNALITÉ" at bounding box center [905, 651] width 432 height 62
click at [839, 709] on div "La veste [PERSON_NAME] ne se contente pas d’être élégante, elle est aussi la pi…" at bounding box center [905, 757] width 432 height 136
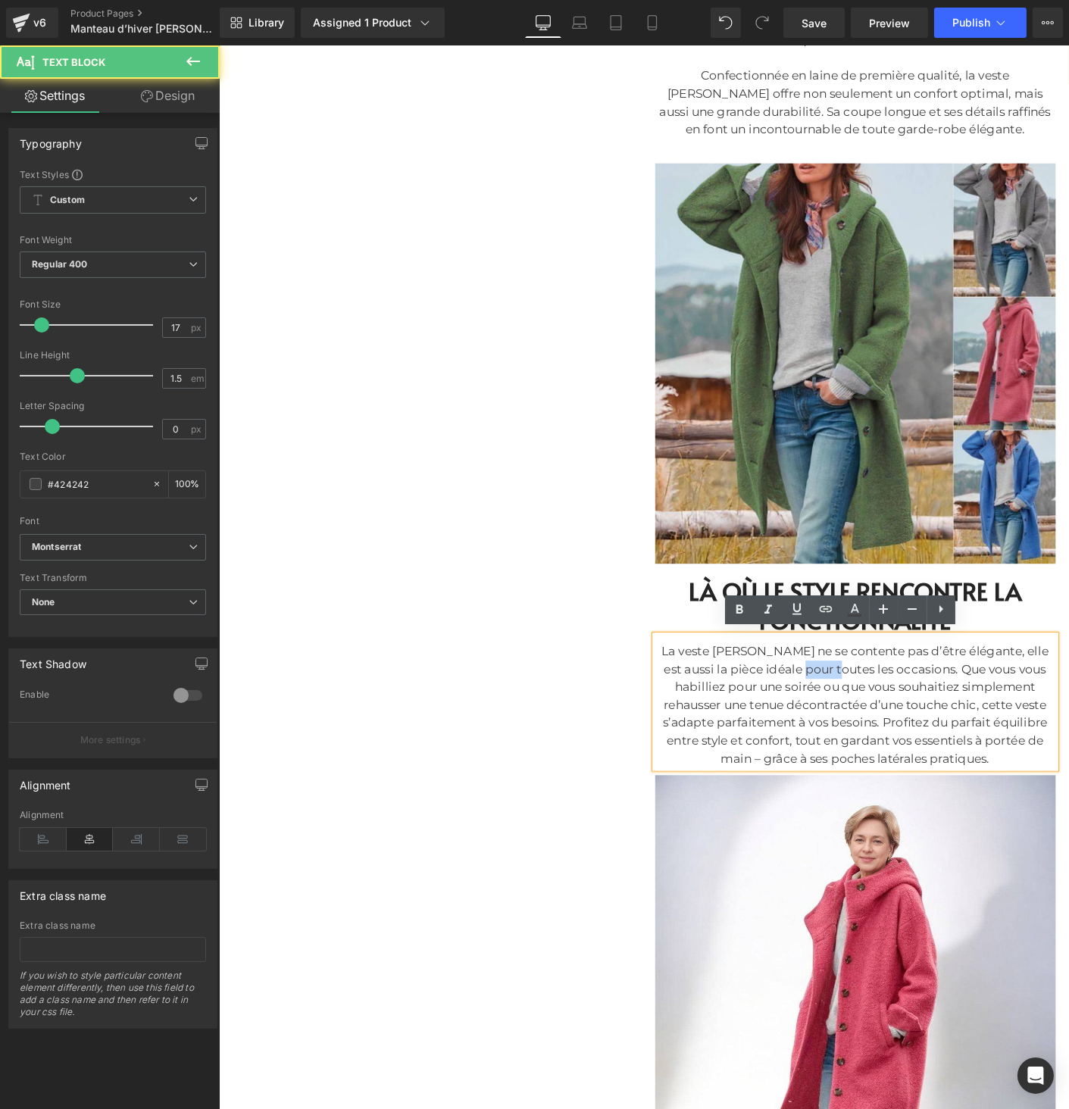
click at [839, 709] on div "La veste [PERSON_NAME] ne se contente pas d’être élégante, elle est aussi la pi…" at bounding box center [905, 757] width 432 height 136
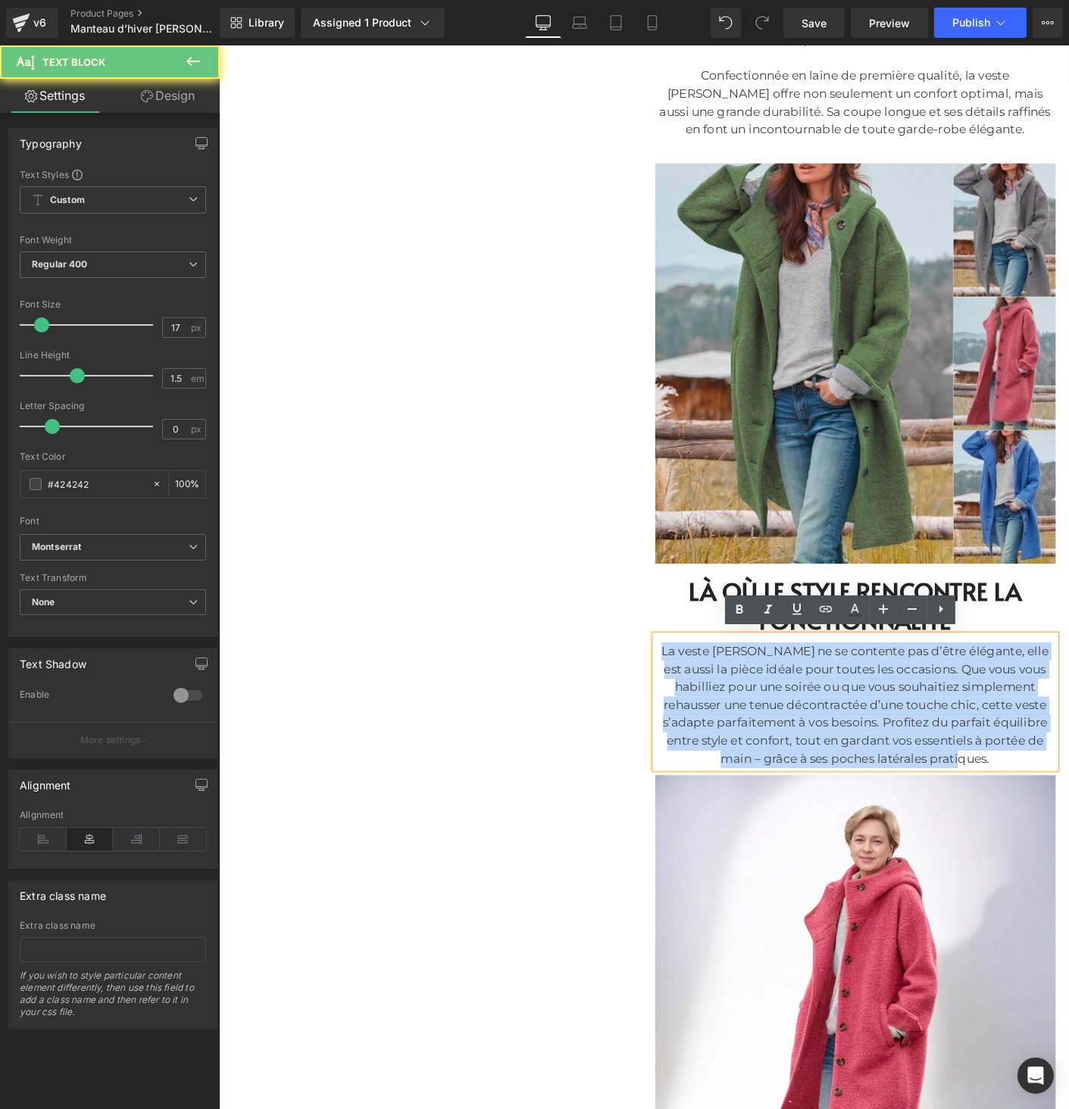
click at [839, 709] on div "La veste [PERSON_NAME] ne se contente pas d’être élégante, elle est aussi la pi…" at bounding box center [905, 757] width 432 height 136
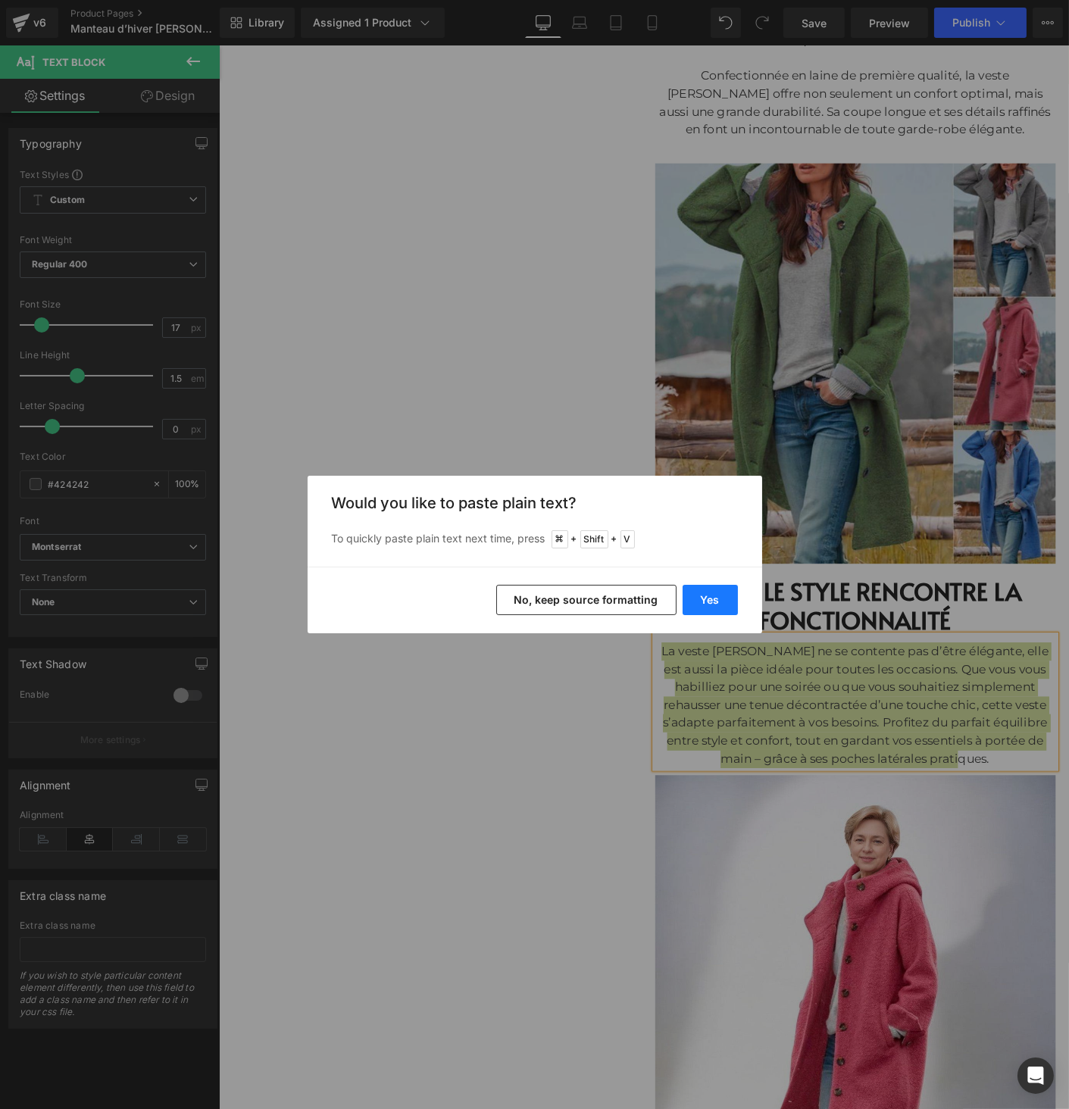
click at [714, 592] on button "Yes" at bounding box center [710, 600] width 55 height 30
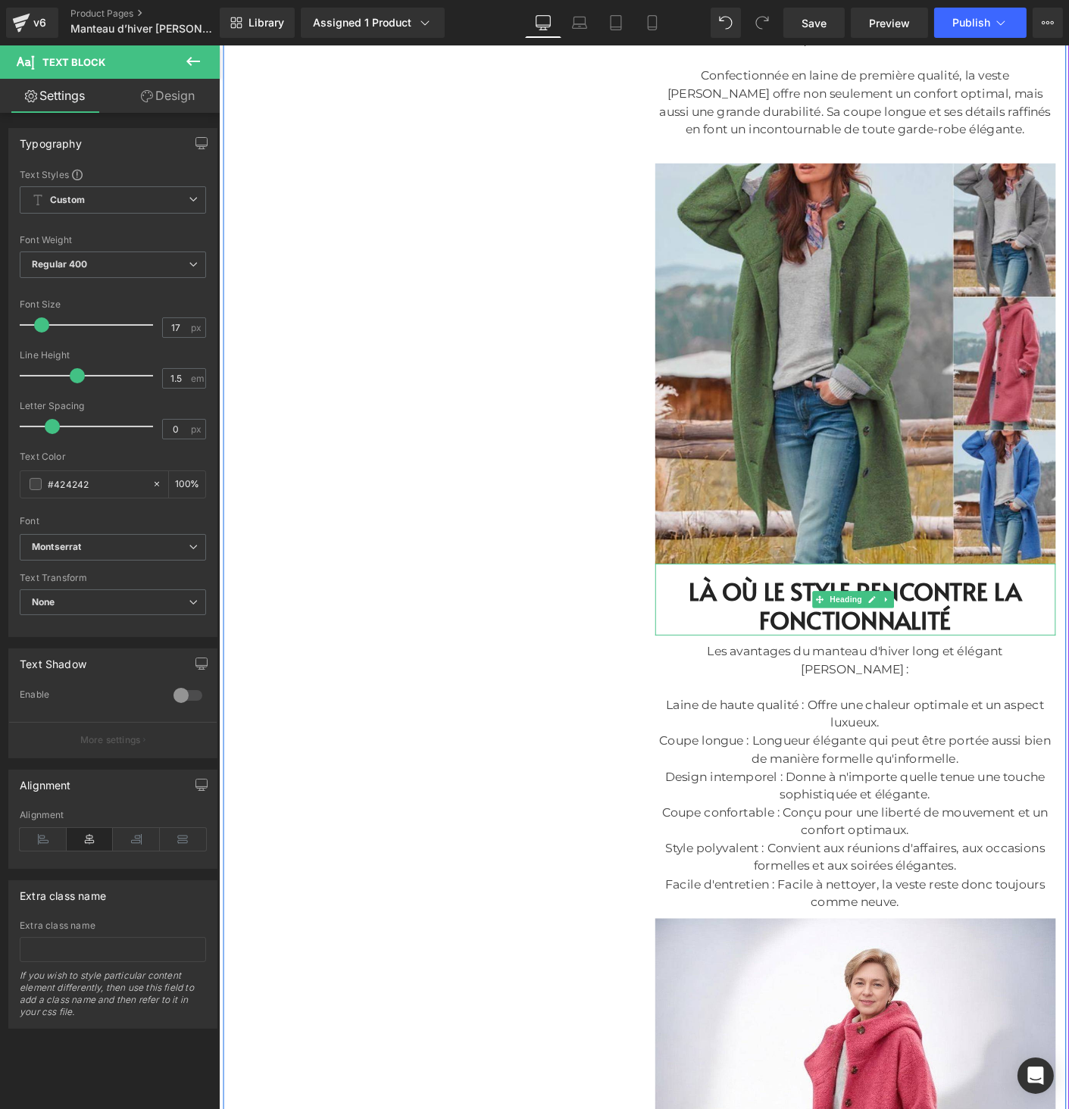
click at [785, 649] on h2 "LÀ OÙ LE STYLE RENCONTRE LA FONCTIONNALITÉ" at bounding box center [905, 651] width 432 height 62
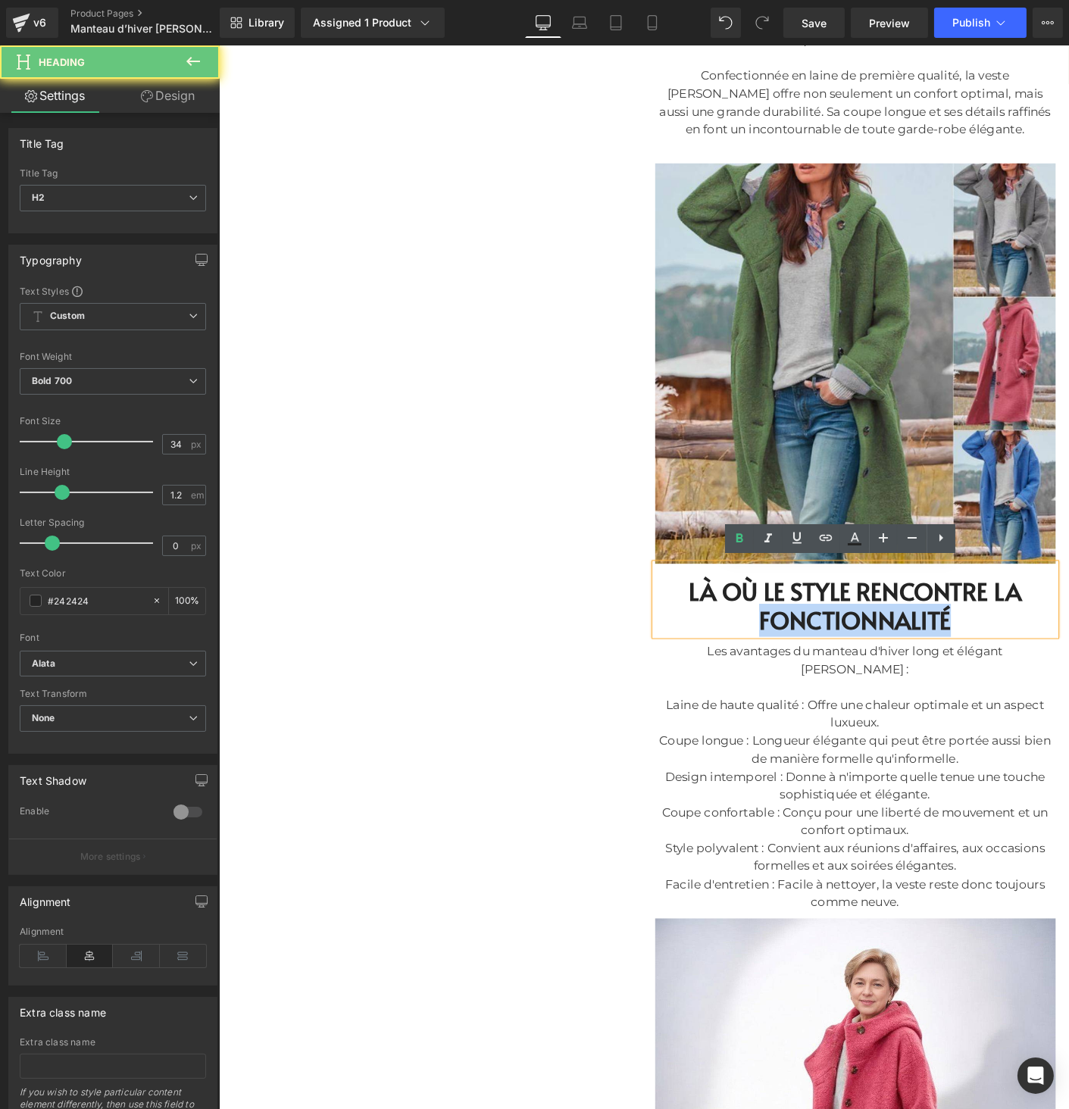
click at [785, 649] on h2 "LÀ OÙ LE STYLE RENCONTRE LA FONCTIONNALITÉ" at bounding box center [905, 651] width 432 height 62
click at [701, 645] on h2 "LÀ OÙ LE STYLE RENCONTRE LA FONCTIONNALITÉ" at bounding box center [905, 651] width 432 height 62
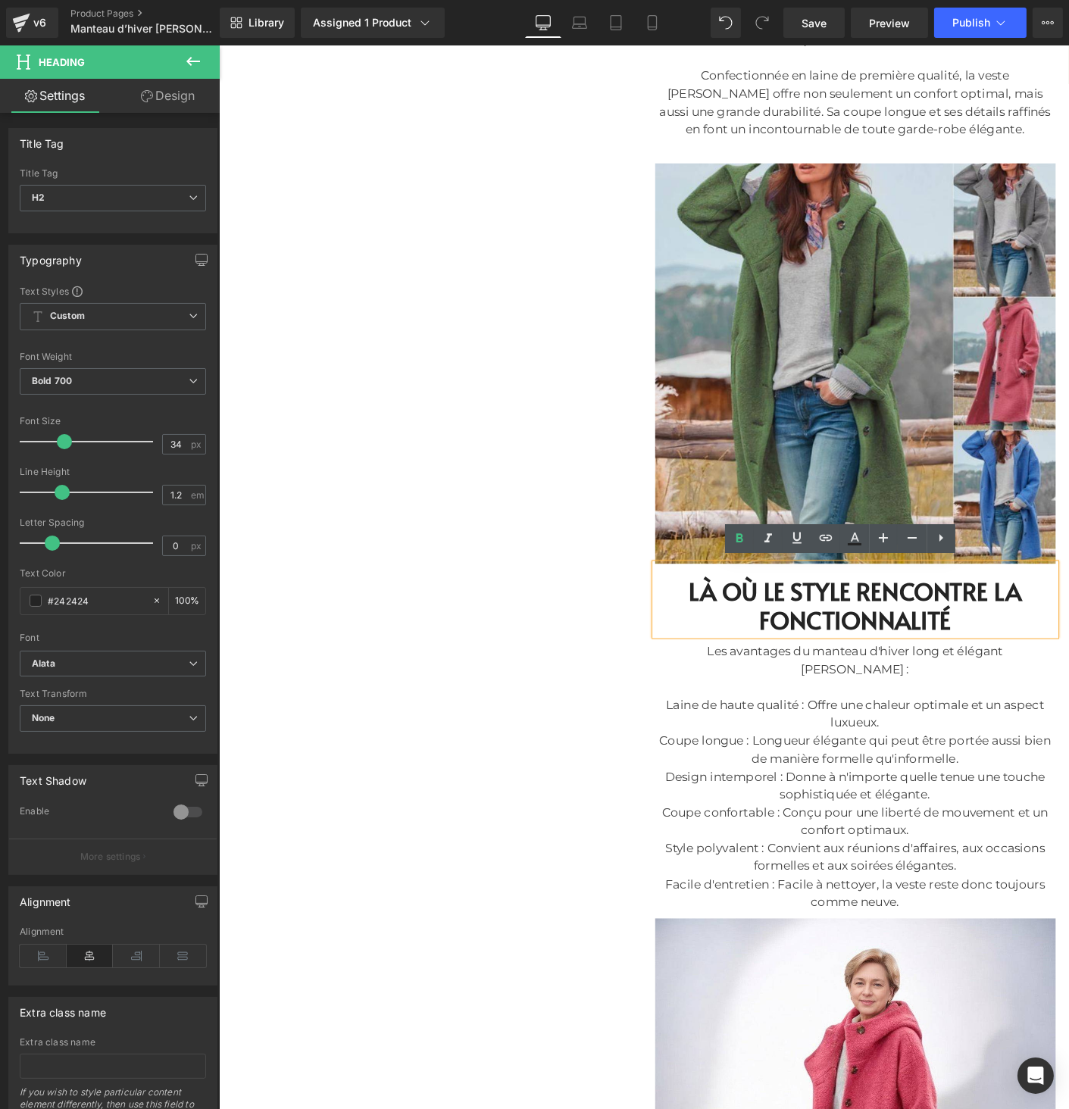
click at [589, 648] on div "Sale Off (P) Image" at bounding box center [677, 873] width 909 height 3268
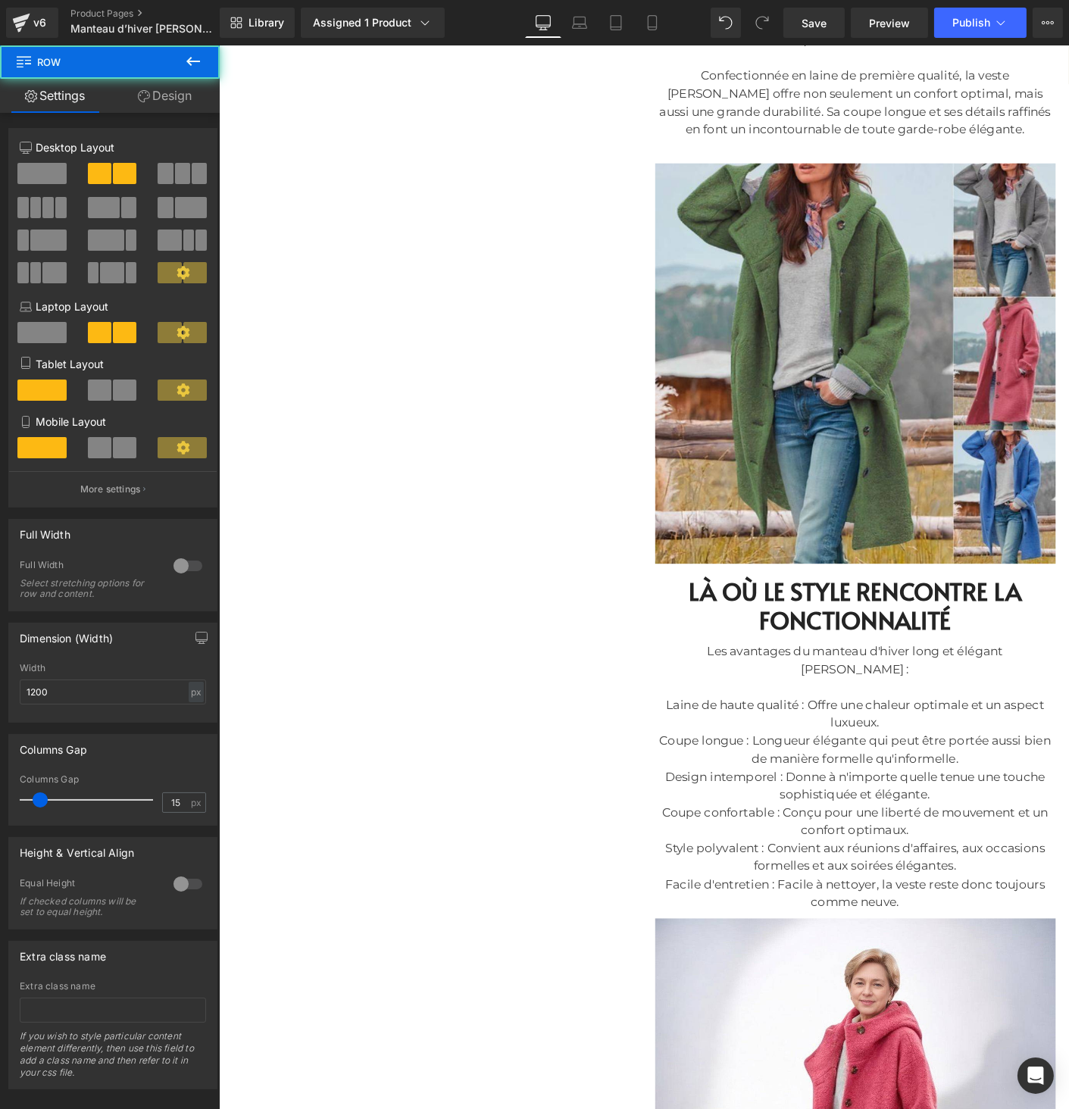
click at [741, 650] on h2 "LÀ OÙ LE STYLE RENCONTRE LA FONCTIONNALITÉ" at bounding box center [905, 651] width 432 height 62
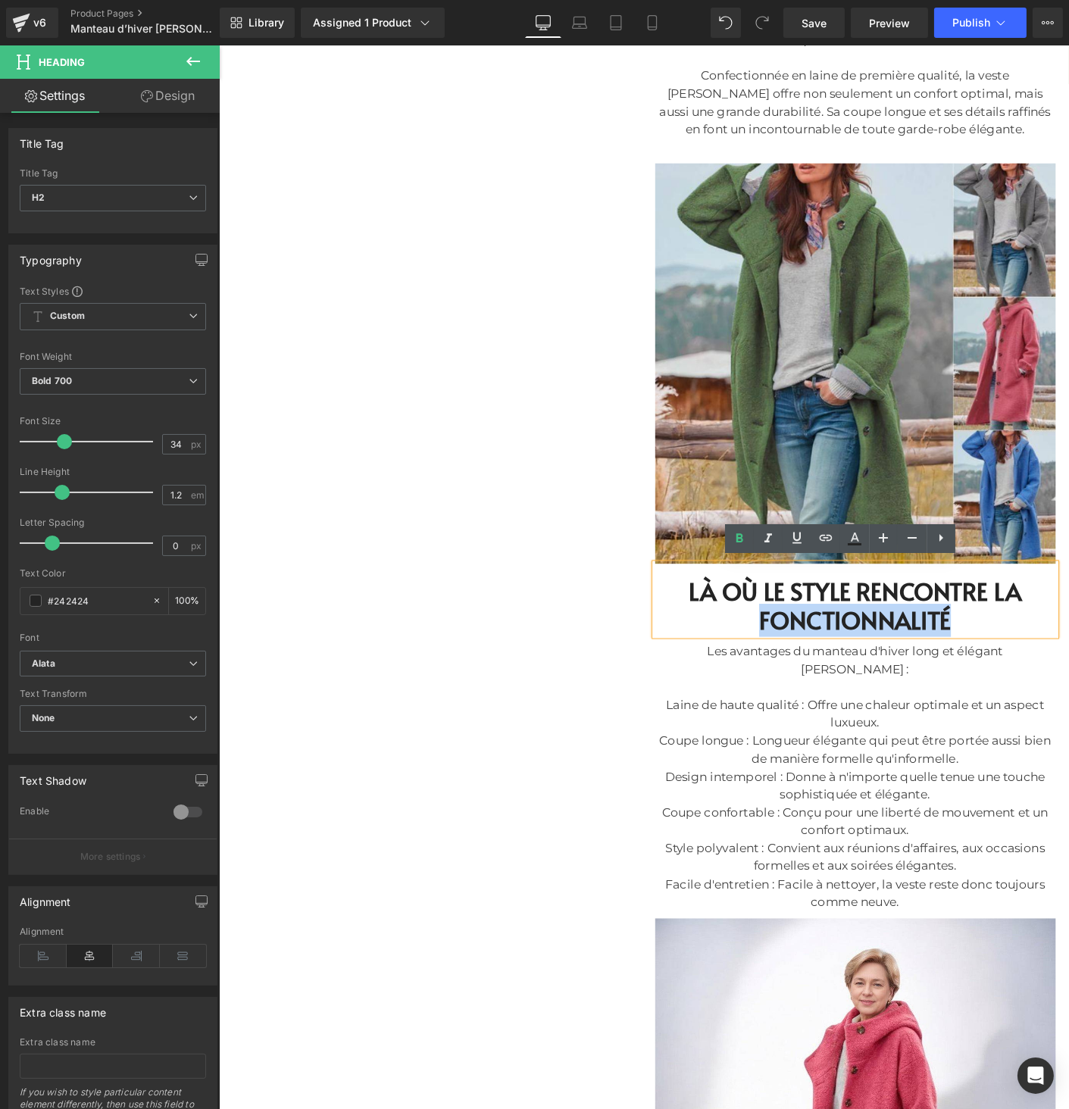
click at [741, 650] on h2 "LÀ OÙ LE STYLE RENCONTRE LA FONCTIONNALITÉ" at bounding box center [905, 651] width 432 height 62
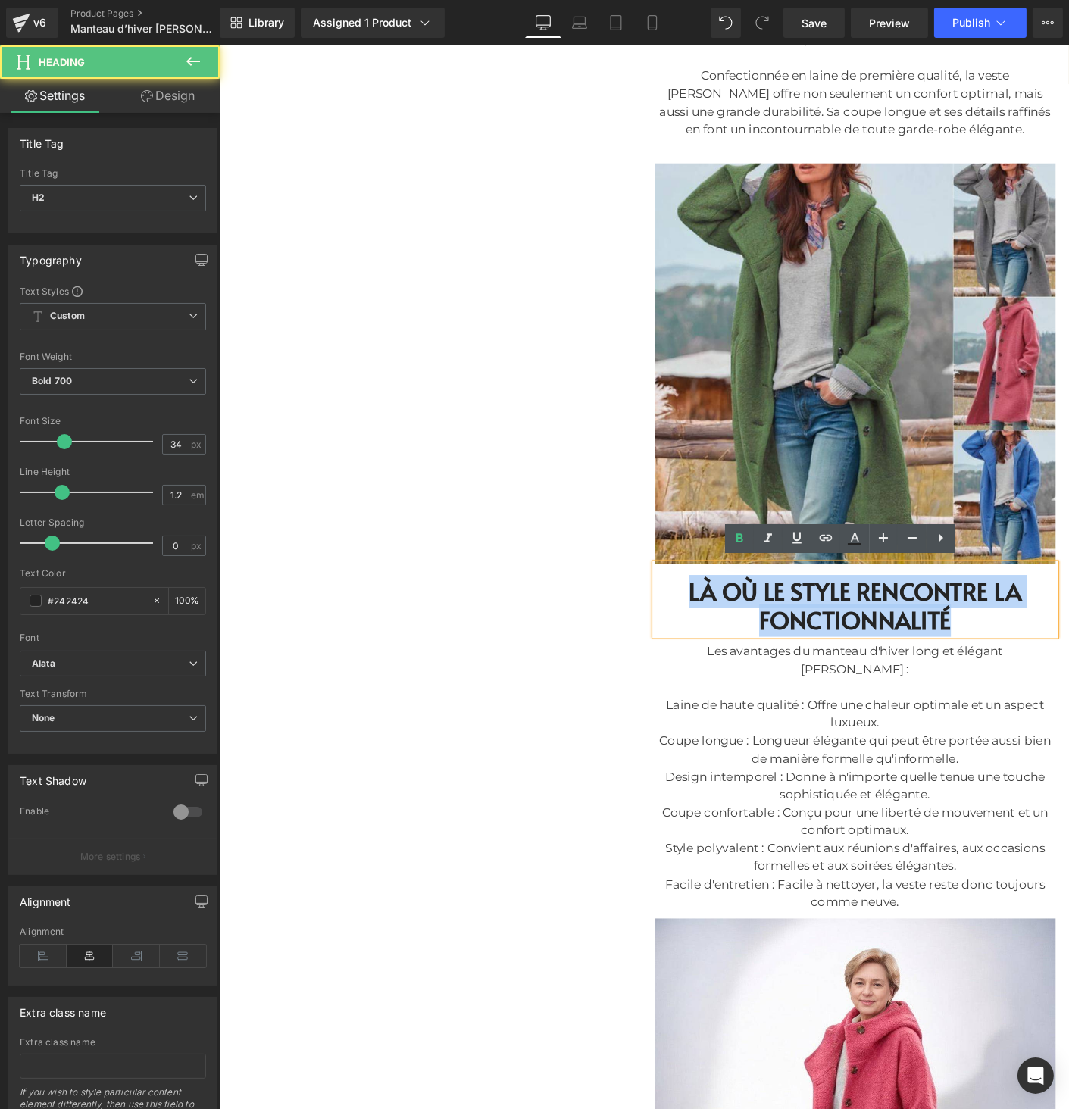
click at [741, 650] on h2 "LÀ OÙ LE STYLE RENCONTRE LA FONCTIONNALITÉ" at bounding box center [905, 651] width 432 height 62
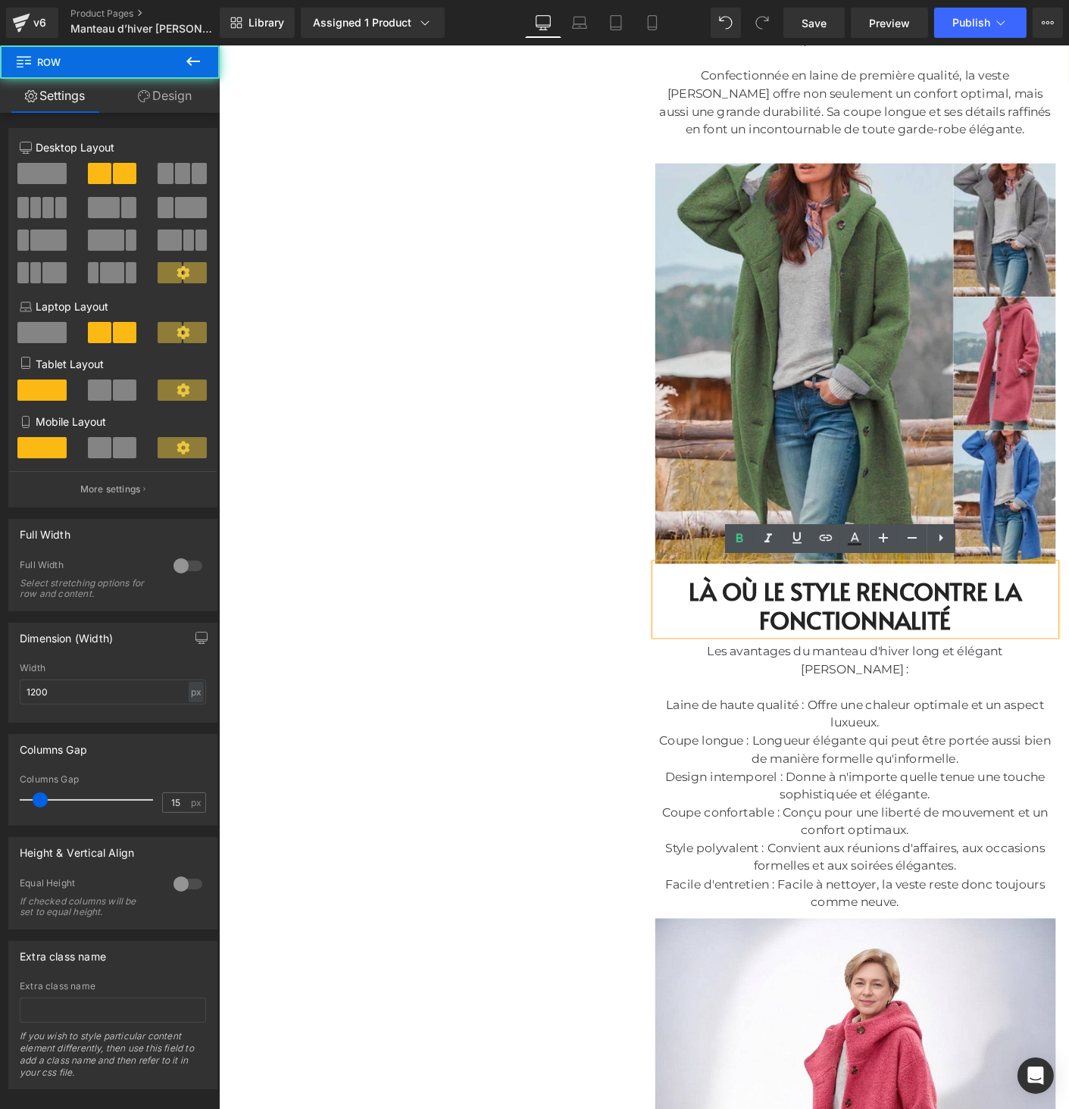
click at [607, 645] on div "Sale Off (P) Image" at bounding box center [677, 873] width 909 height 3268
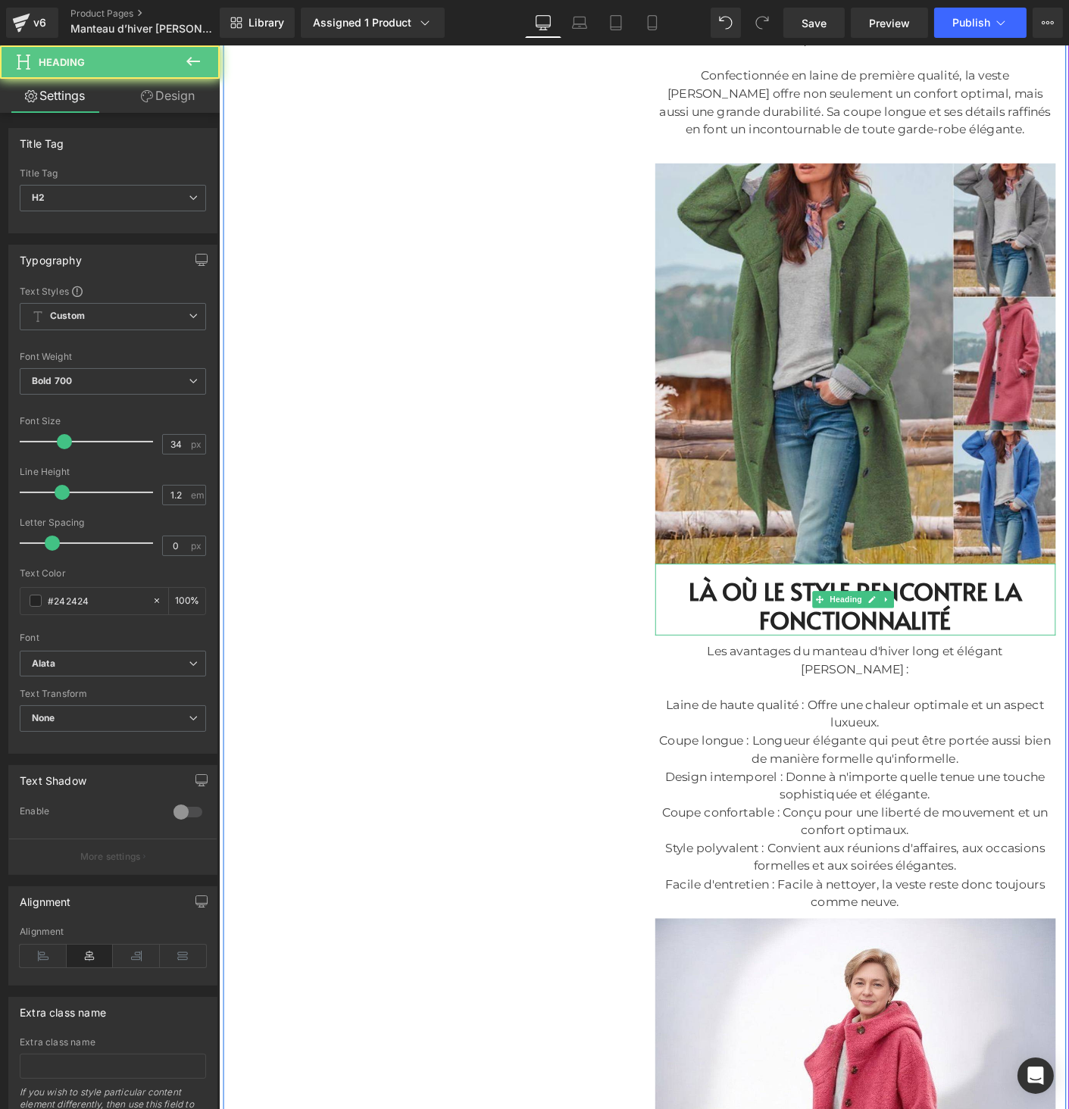
click at [752, 645] on h2 "LÀ OÙ LE STYLE RENCONTRE LA FONCTIONNALITÉ" at bounding box center [905, 651] width 432 height 62
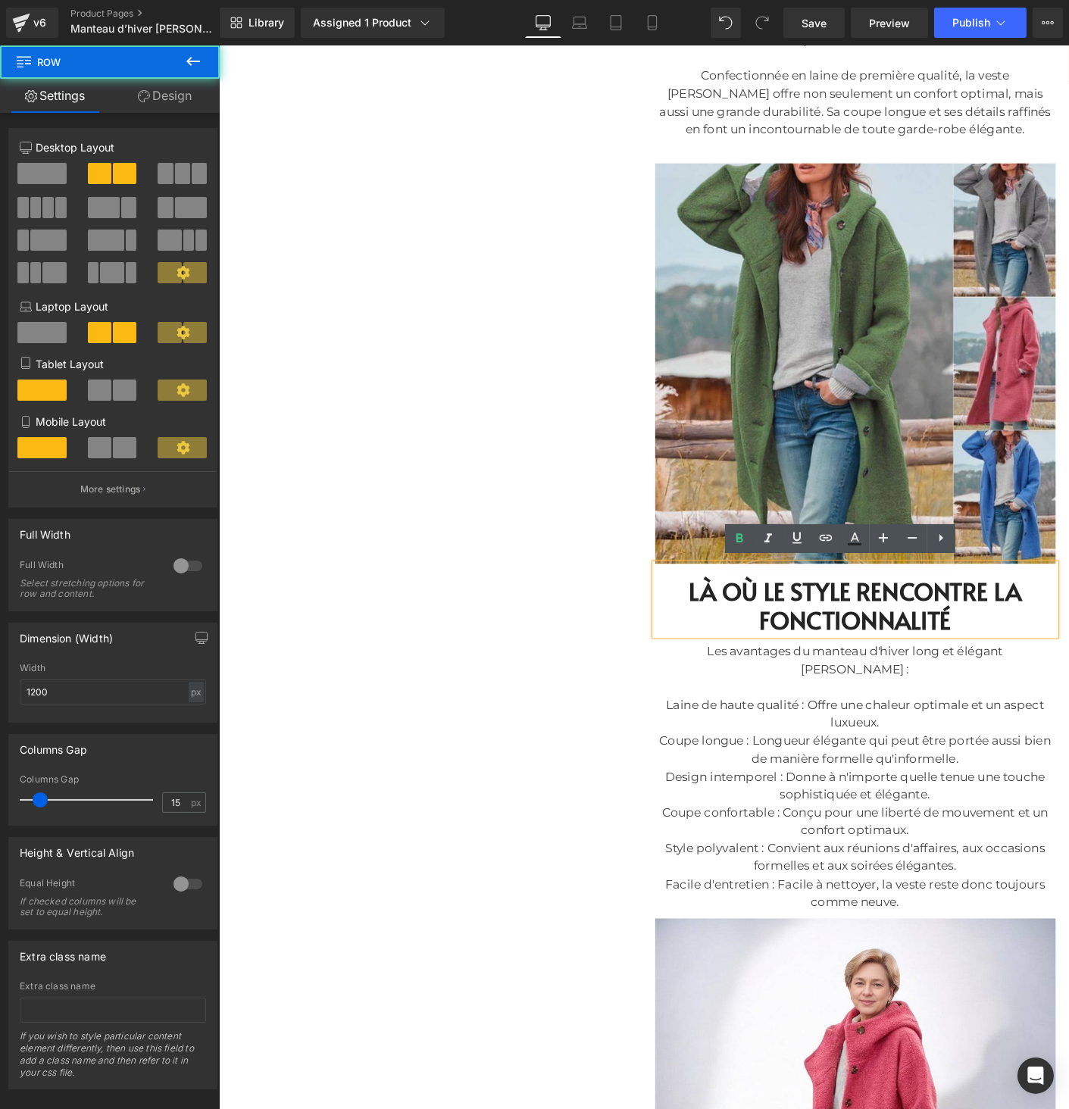
click at [679, 698] on div "Manteau d’hiver Amy Lang pour femme – Élégance classique et chaleur optimale (P…" at bounding box center [904, 872] width 455 height 3238
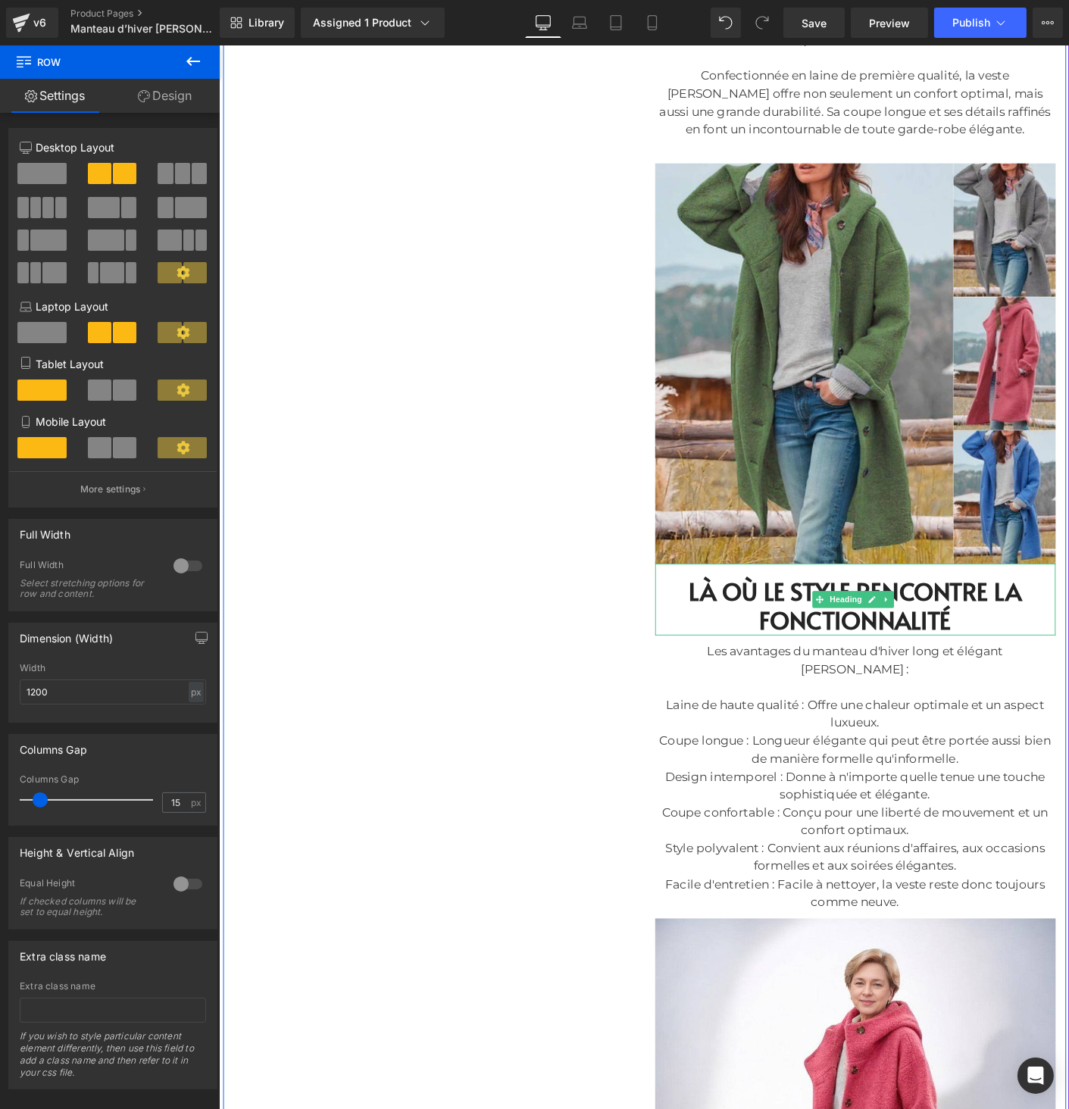
click at [939, 644] on link at bounding box center [938, 643] width 16 height 18
click at [942, 640] on icon at bounding box center [946, 643] width 8 height 8
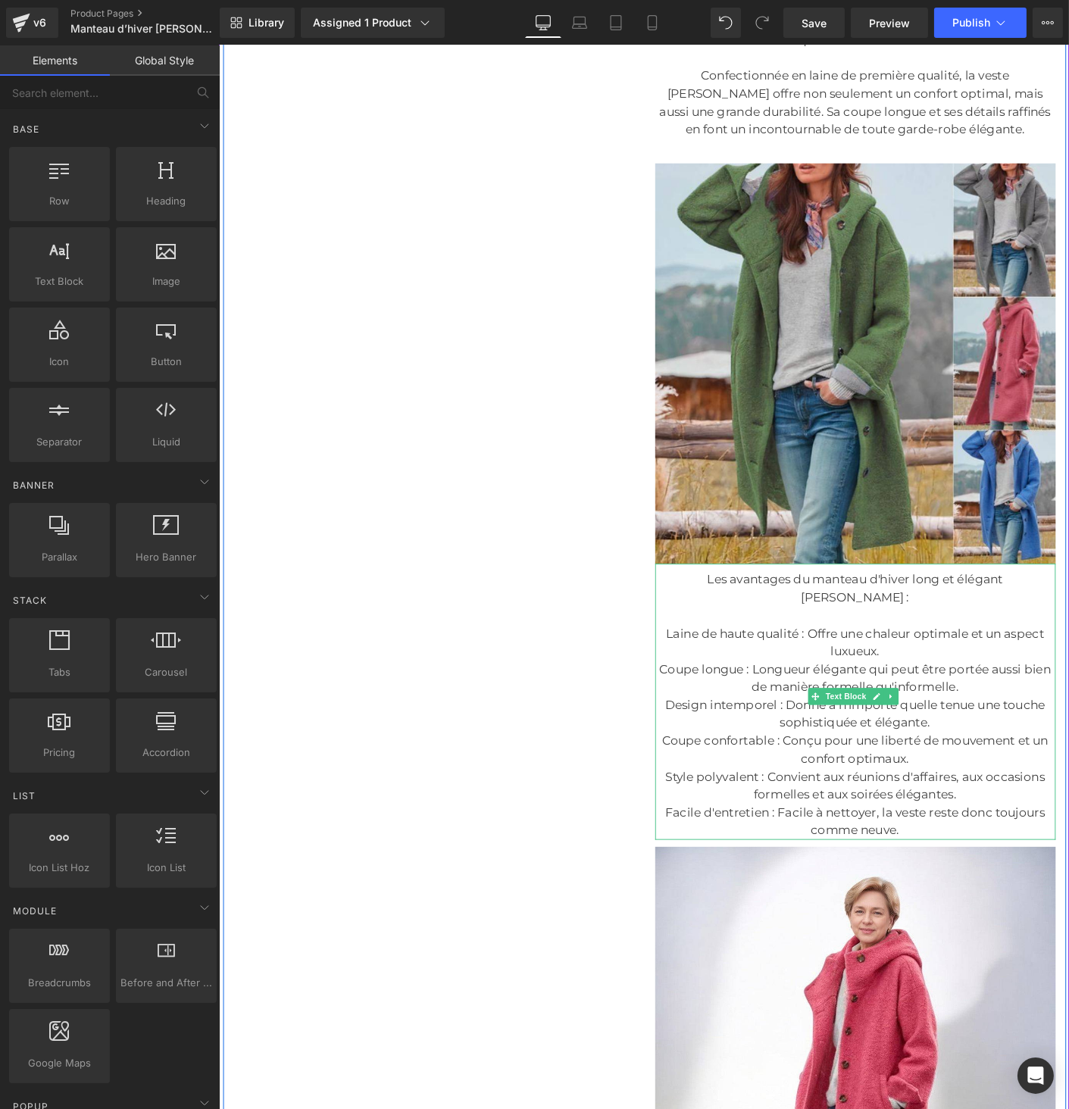
click at [736, 615] on div "Les avantages du manteau d'hiver long et élégant Amy :" at bounding box center [905, 631] width 432 height 39
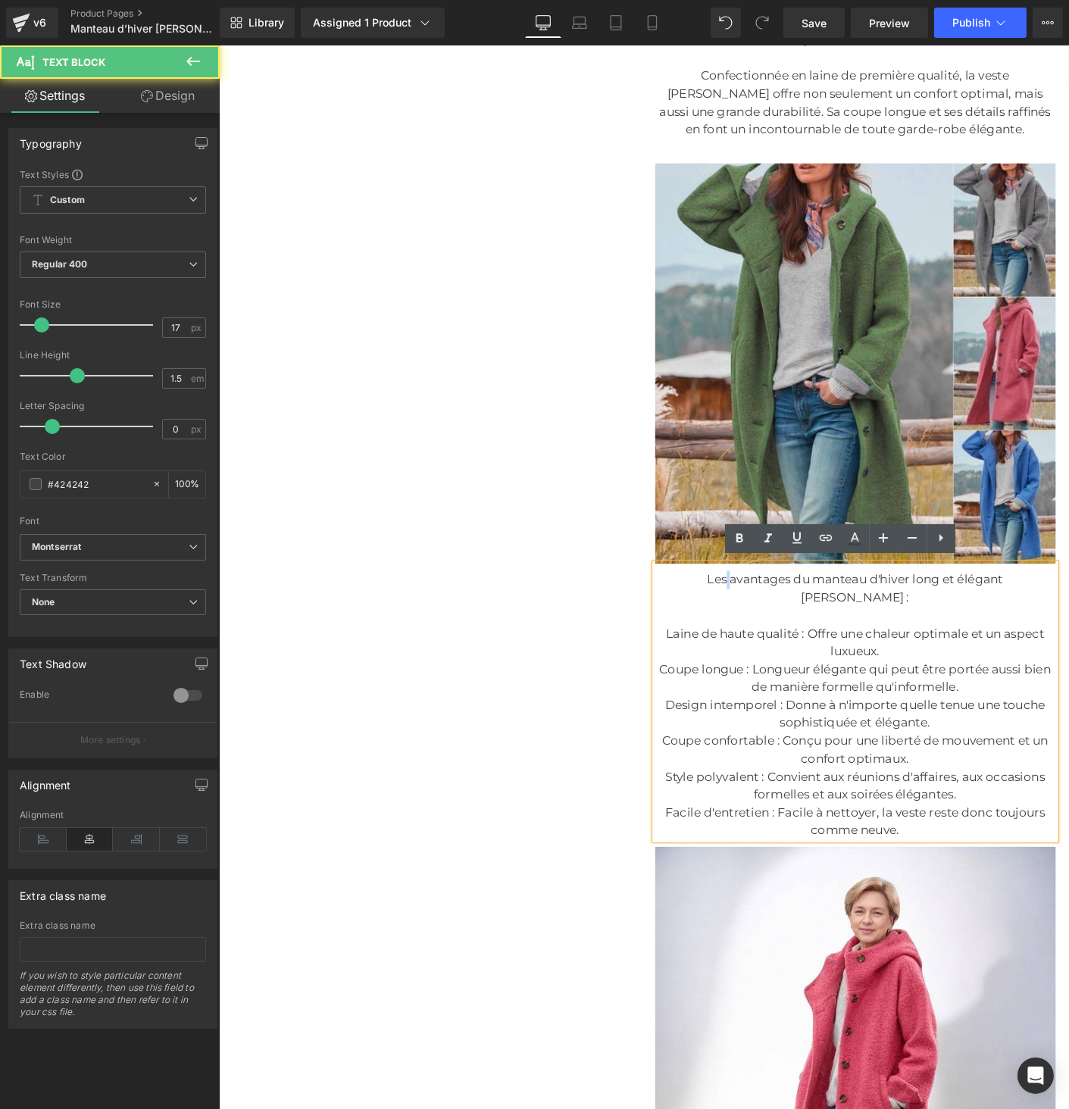
click at [736, 615] on div "Les avantages du manteau d'hiver long et élégant Amy :" at bounding box center [905, 631] width 432 height 39
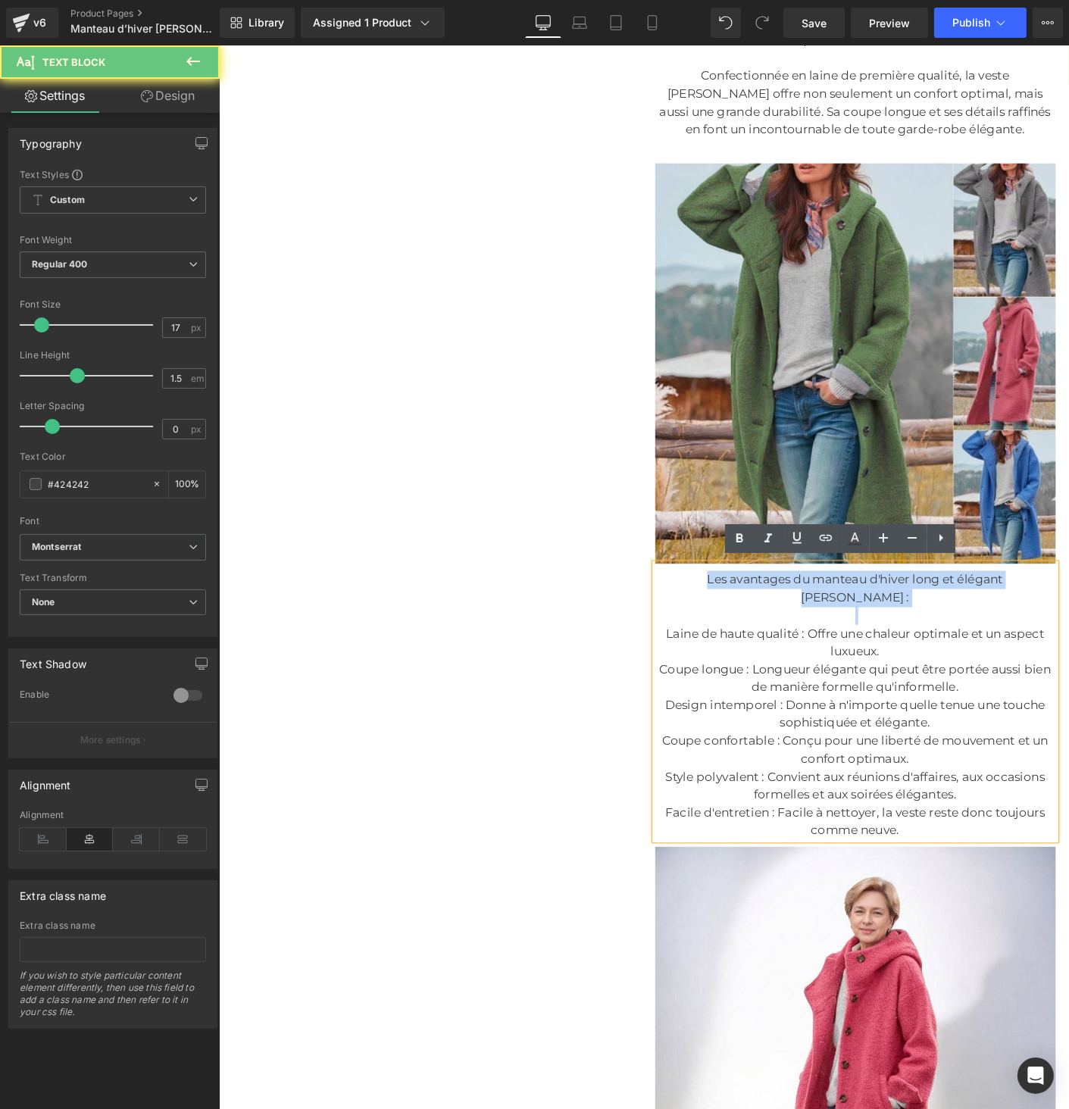
click at [736, 615] on div "Les avantages du manteau d'hiver long et élégant Amy :" at bounding box center [905, 631] width 432 height 39
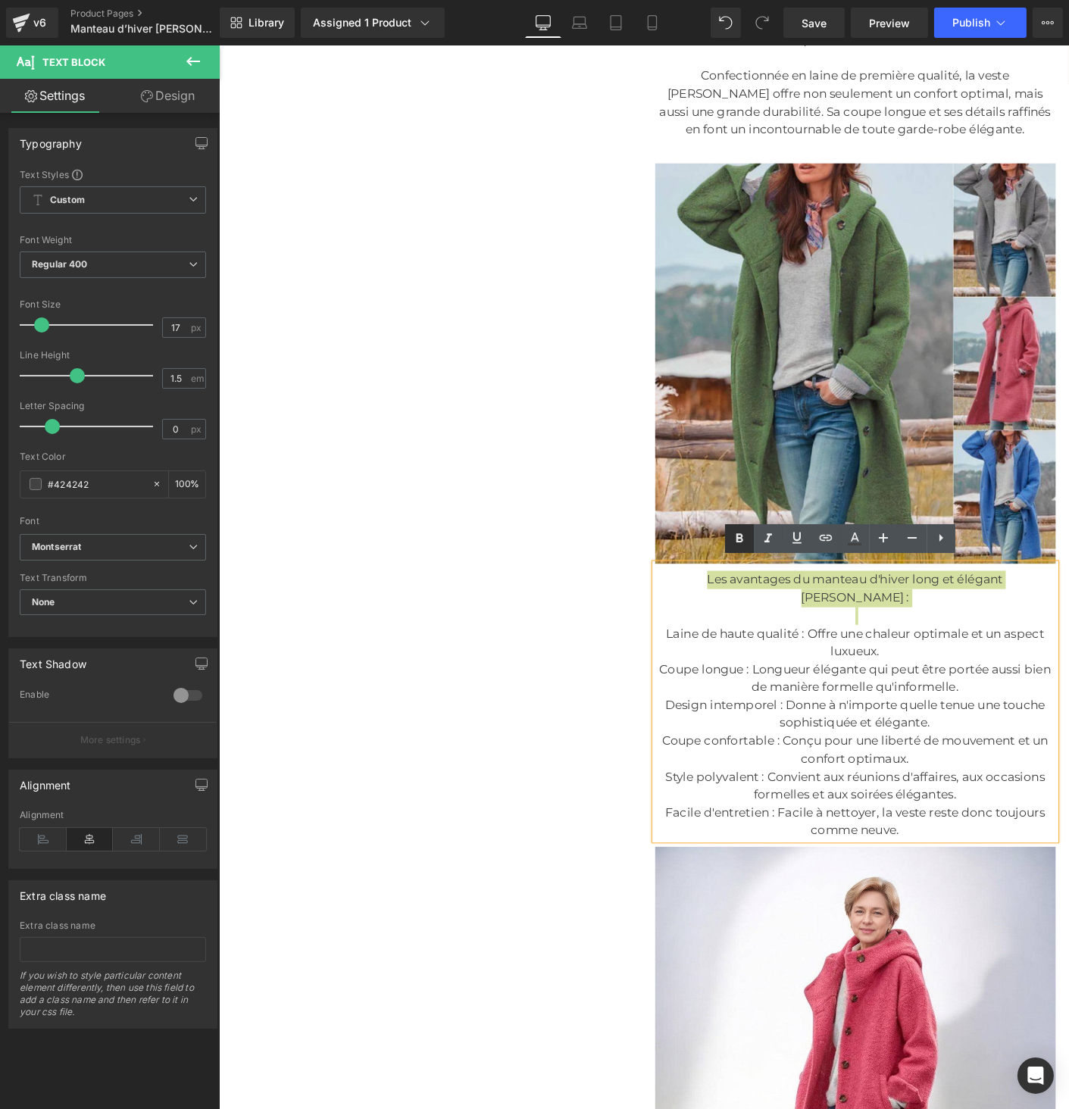
click at [732, 537] on icon at bounding box center [739, 539] width 18 height 18
click at [711, 670] on div "Laine de haute qualité : Offre une chaleur optimale et un aspect luxueux." at bounding box center [905, 689] width 432 height 39
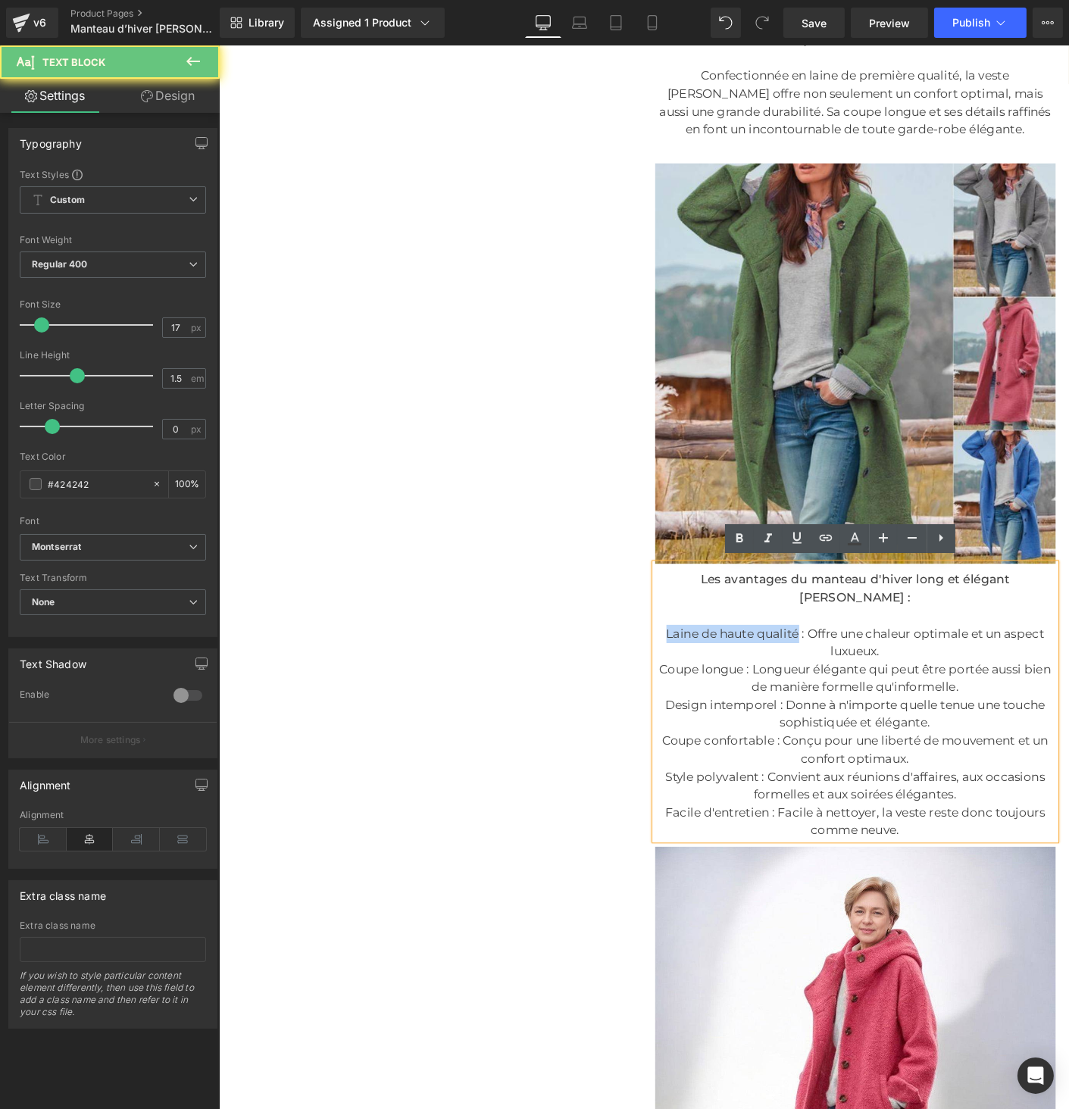
drag, startPoint x: 711, startPoint y: 655, endPoint x: 824, endPoint y: 661, distance: 113.8
click at [824, 670] on div "Laine de haute qualité : Offre une chaleur optimale et un aspect luxueux." at bounding box center [905, 689] width 432 height 39
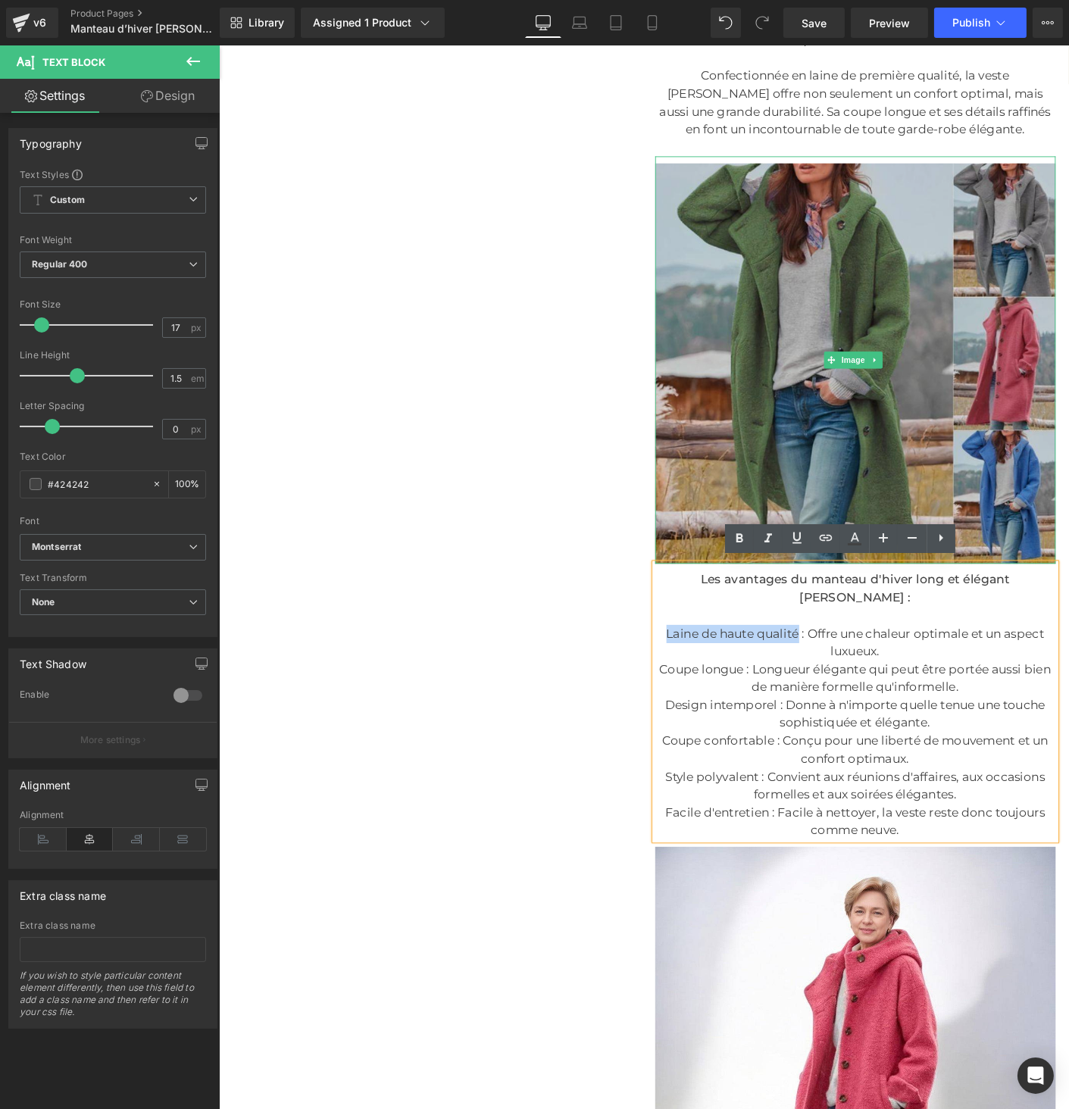
click at [768, 555] on img at bounding box center [905, 384] width 432 height 439
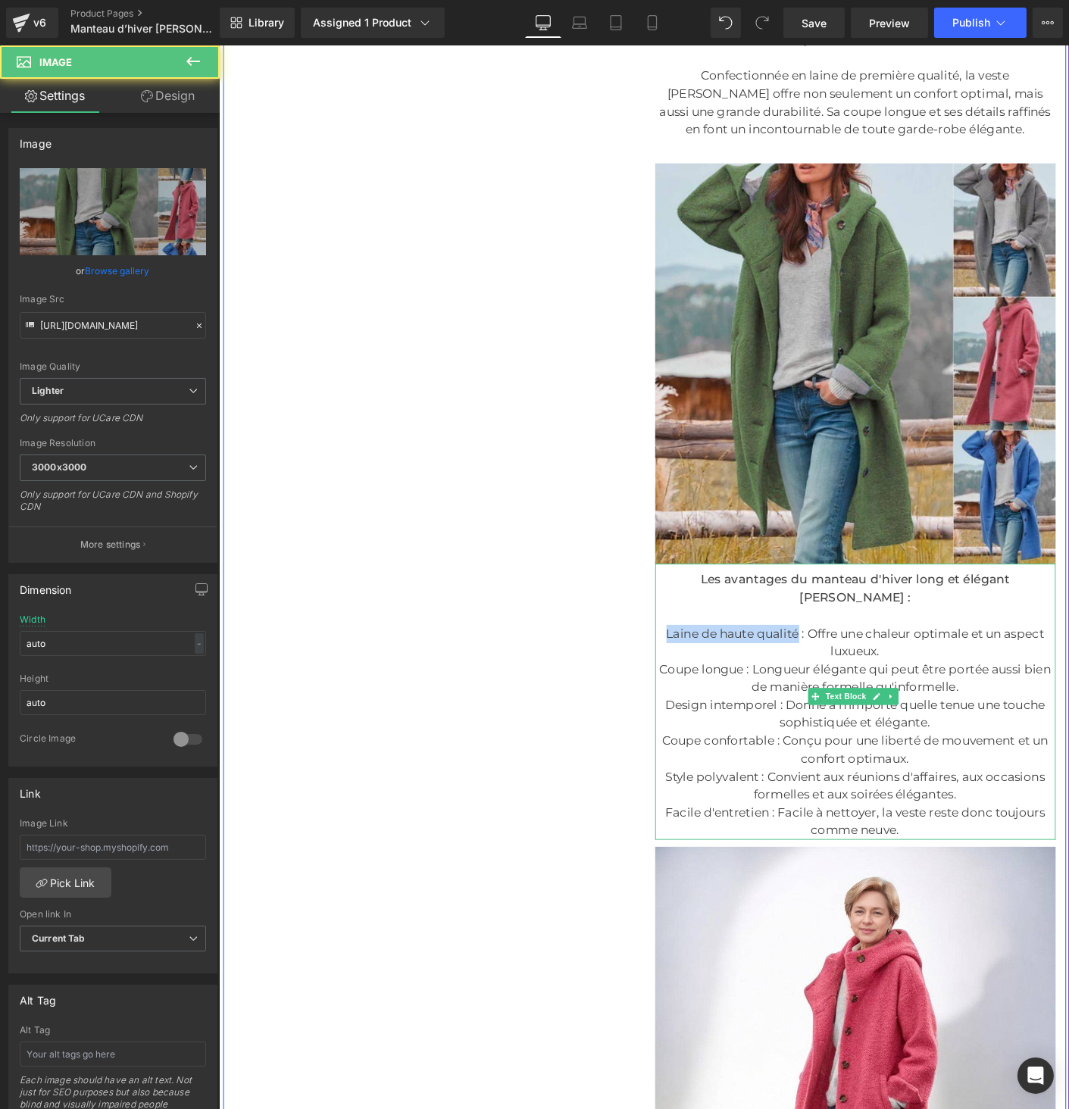
click at [750, 670] on div "Laine de haute qualité : Offre une chaleur optimale et un aspect luxueux." at bounding box center [905, 689] width 432 height 39
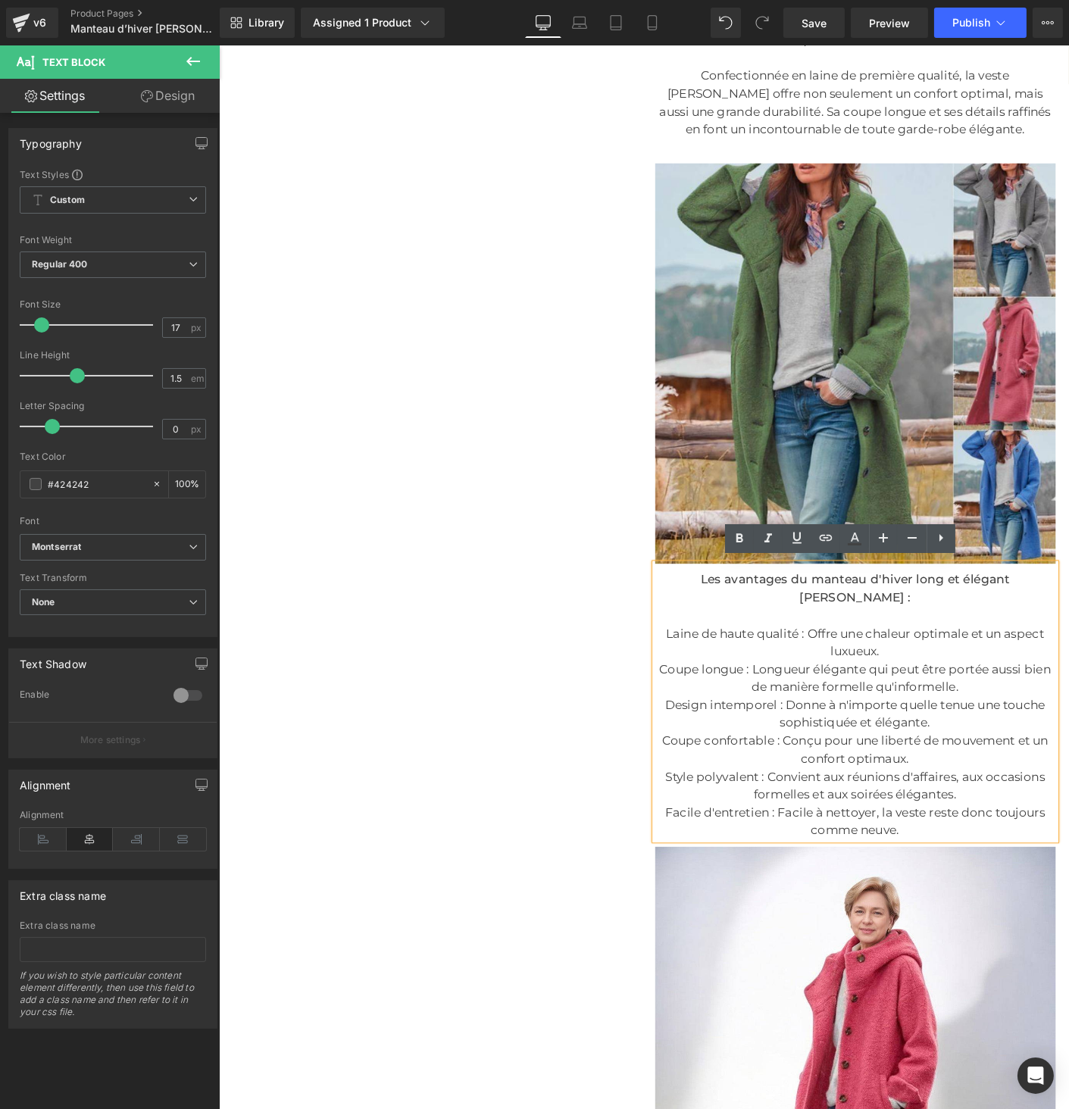
click at [727, 670] on div "Laine de haute qualité : Offre une chaleur optimale et un aspect luxueux." at bounding box center [905, 689] width 432 height 39
drag, startPoint x: 727, startPoint y: 652, endPoint x: 752, endPoint y: 655, distance: 25.9
click at [752, 670] on div "Laine de haute qualité : Offre une chaleur optimale et un aspect luxueux." at bounding box center [905, 689] width 432 height 39
click at [703, 670] on div "Laine de haute qualité : Offre une chaleur optimale et un aspect luxueux." at bounding box center [905, 689] width 432 height 39
drag, startPoint x: 703, startPoint y: 657, endPoint x: 806, endPoint y: 660, distance: 103.1
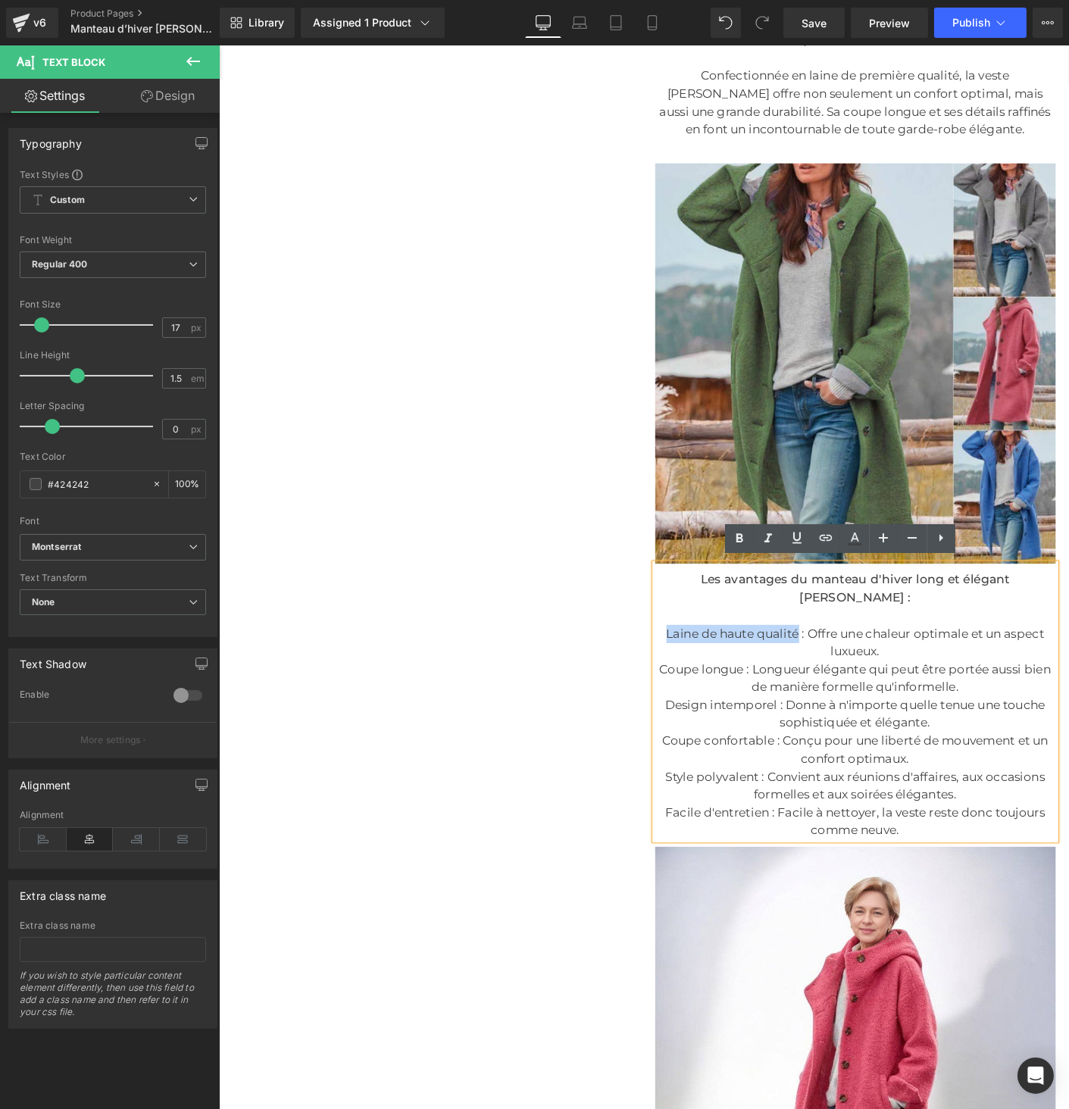
click at [806, 670] on div "Laine de haute qualité : Offre une chaleur optimale et un aspect luxueux." at bounding box center [905, 689] width 432 height 39
click at [741, 535] on icon at bounding box center [739, 537] width 7 height 9
click at [702, 709] on div "Coupe longue : Longueur élégante qui peut être portée aussi bien de manière for…" at bounding box center [905, 728] width 432 height 39
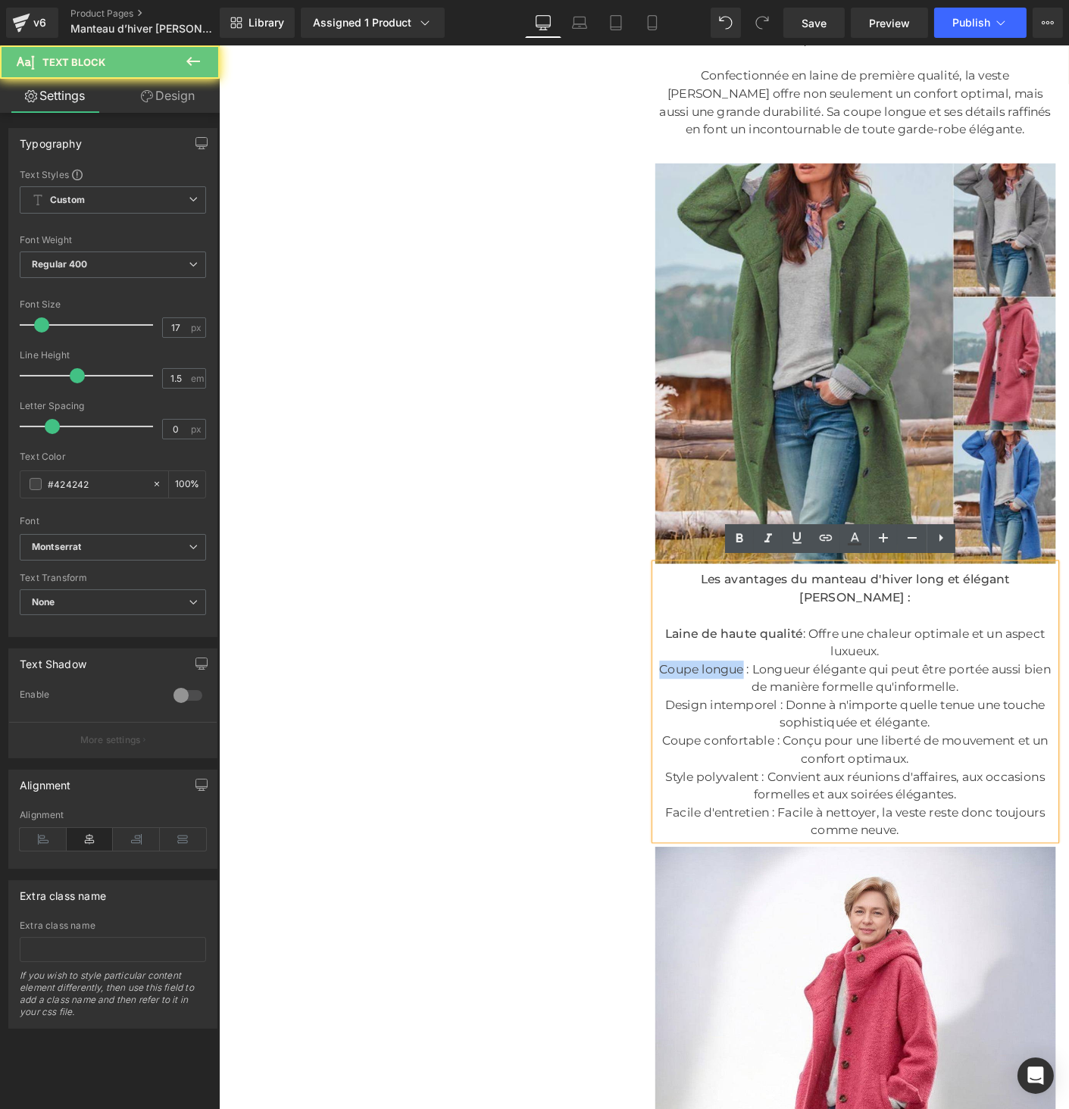
drag, startPoint x: 702, startPoint y: 693, endPoint x: 752, endPoint y: 697, distance: 49.4
click at [752, 709] on div "Coupe longue : Longueur élégante qui peut être portée aussi bien de manière for…" at bounding box center [905, 728] width 432 height 39
click at [726, 545] on link at bounding box center [739, 538] width 29 height 29
click at [702, 748] on div "Design intemporel : Donne à n'importe quelle tenue une touche sophistiquée et é…" at bounding box center [905, 767] width 432 height 39
drag, startPoint x: 702, startPoint y: 735, endPoint x: 774, endPoint y: 736, distance: 72.7
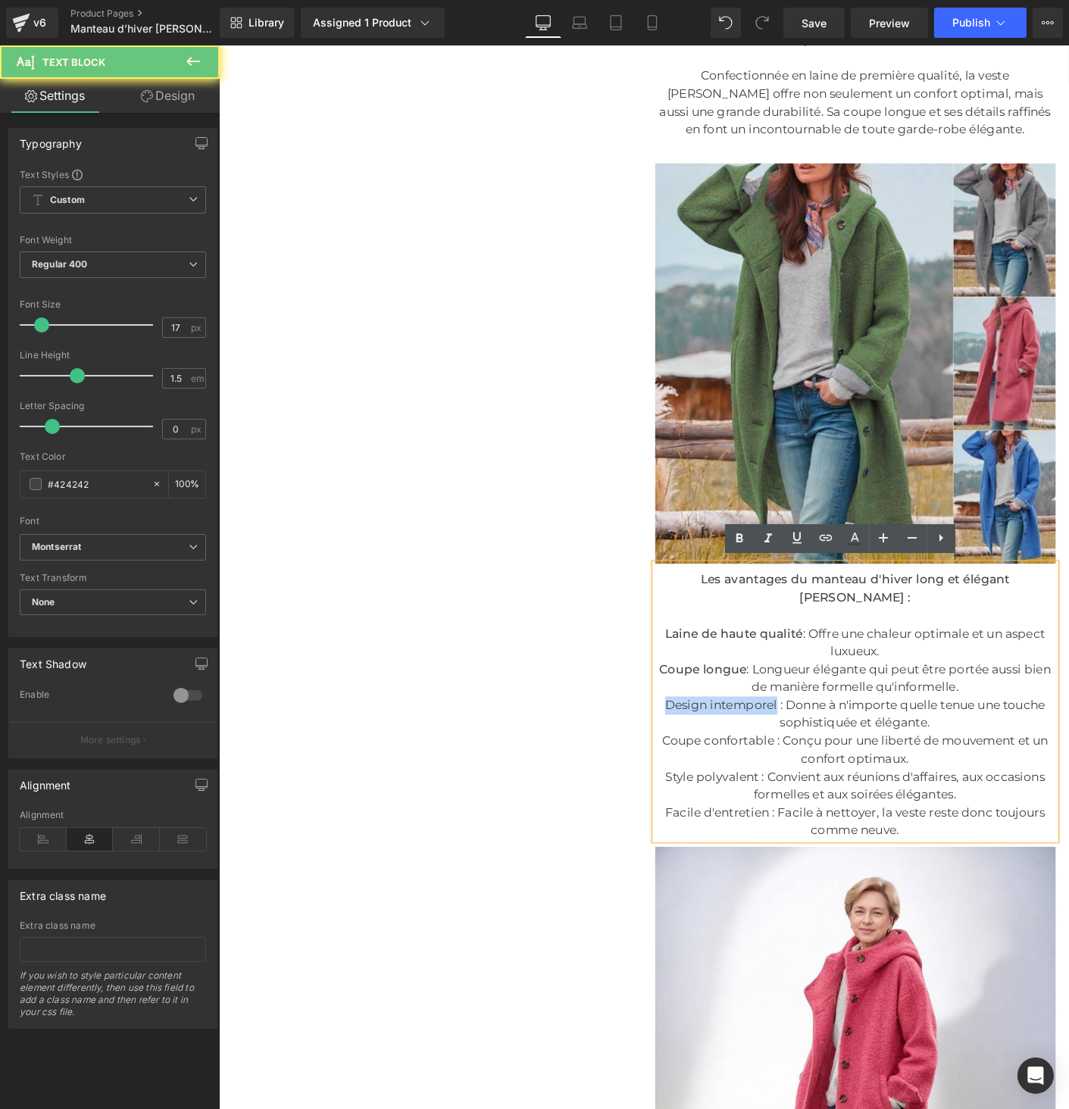
click at [774, 748] on div "Design intemporel : Donne à n'importe quelle tenue une touche sophistiquée et é…" at bounding box center [905, 767] width 432 height 39
click at [741, 544] on icon at bounding box center [739, 539] width 18 height 18
click at [714, 786] on div "Coupe confortable : Conçu pour une liberté de mouvement et un confort optimaux." at bounding box center [905, 805] width 432 height 39
drag, startPoint x: 714, startPoint y: 769, endPoint x: 780, endPoint y: 770, distance: 65.2
click at [780, 786] on div "Coupe confortable : Conçu pour une liberté de mouvement et un confort optimaux." at bounding box center [905, 805] width 432 height 39
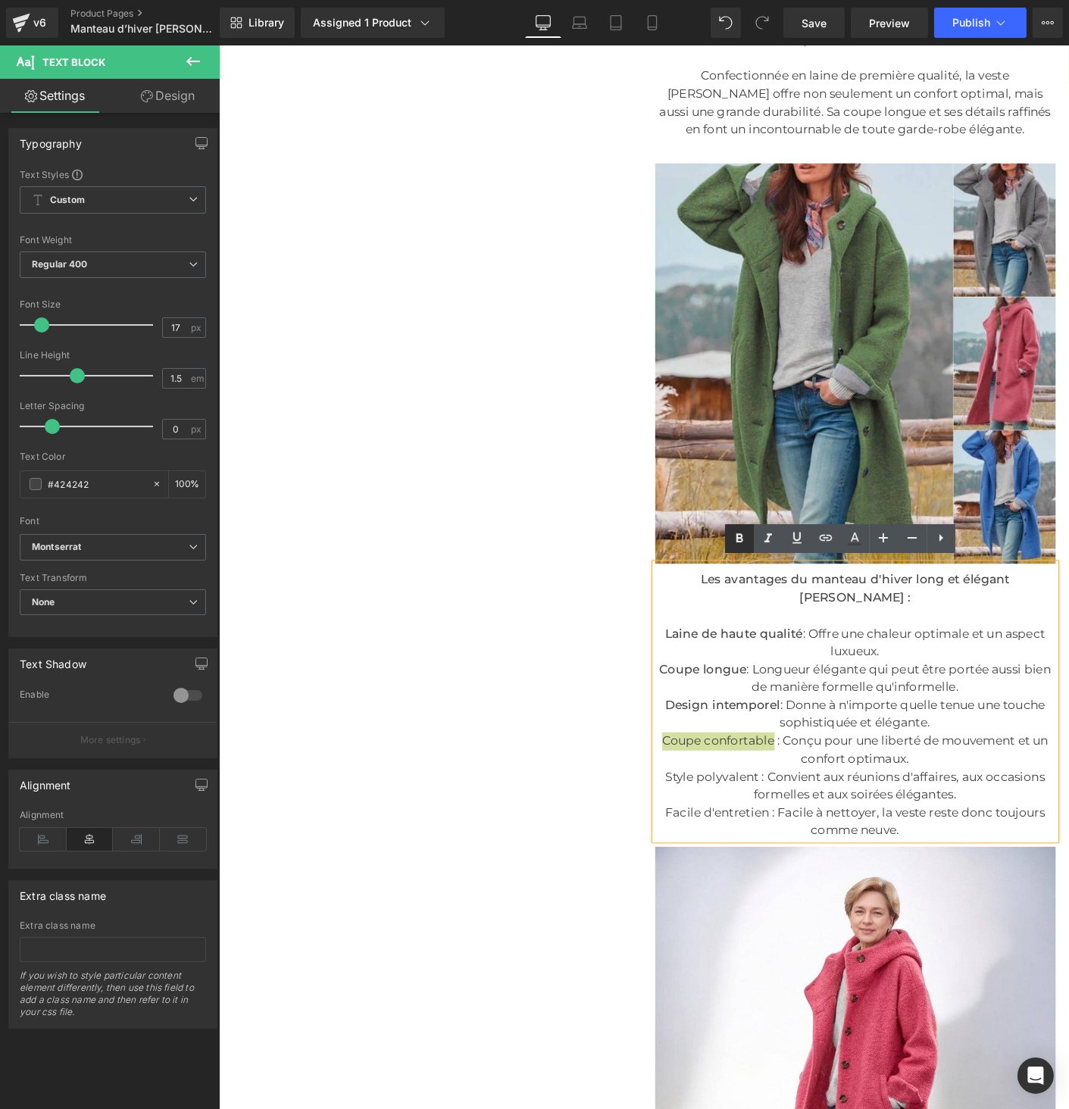
click at [736, 542] on icon at bounding box center [739, 539] width 18 height 18
click at [714, 825] on div "Style polyvalent : Convient aux réunions d'affaires, aux occasions formelles et…" at bounding box center [905, 844] width 432 height 39
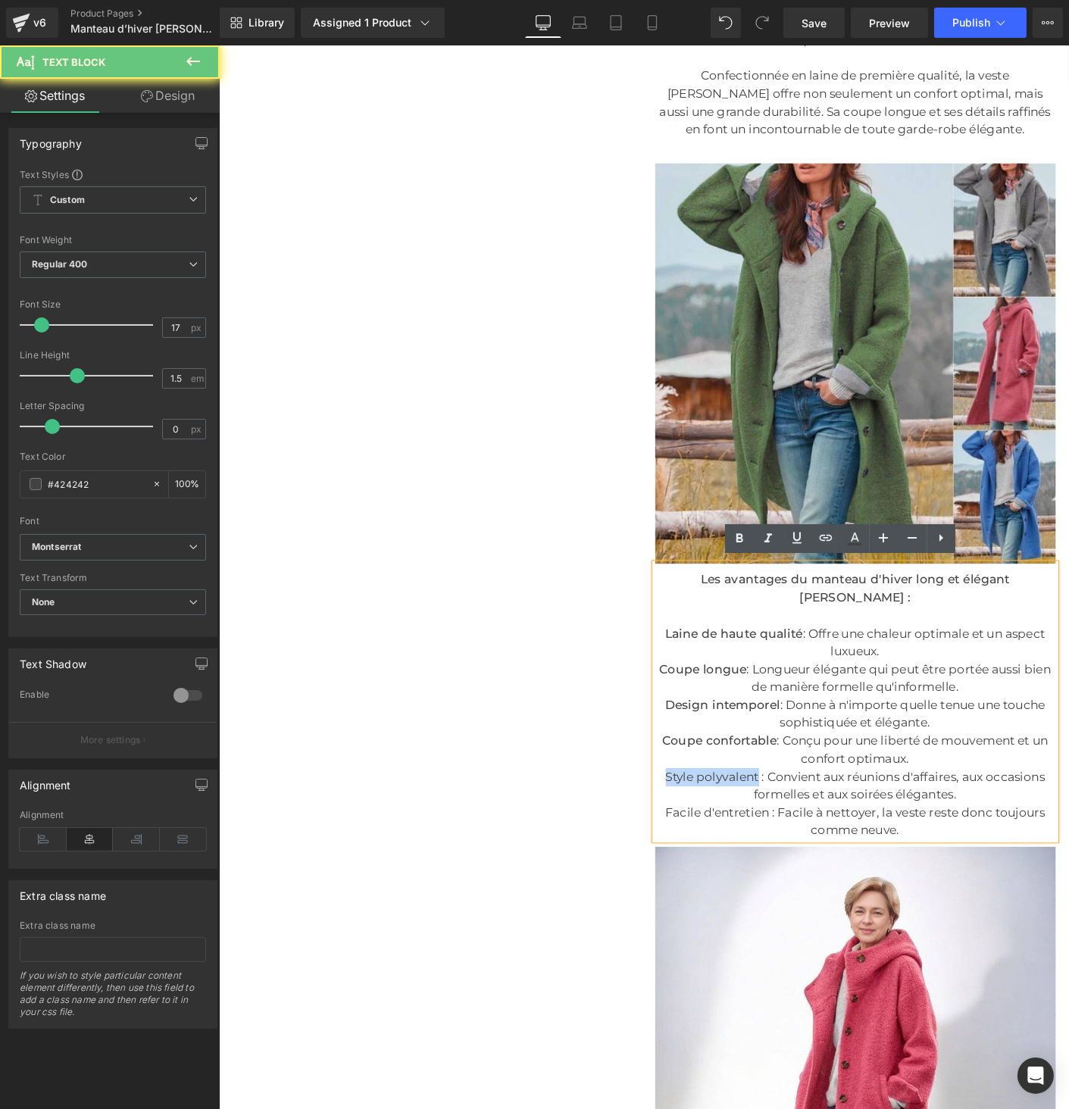
drag, startPoint x: 714, startPoint y: 805, endPoint x: 763, endPoint y: 811, distance: 48.9
click at [763, 825] on div "Style polyvalent : Convient aux réunions d'affaires, aux occasions formelles et…" at bounding box center [905, 844] width 432 height 39
click at [743, 548] on link at bounding box center [739, 538] width 29 height 29
click at [712, 864] on div "Facile d'entretien : Facile à nettoyer, la veste reste donc toujours comme neuv…" at bounding box center [905, 883] width 432 height 39
drag, startPoint x: 712, startPoint y: 841, endPoint x: 771, endPoint y: 844, distance: 59.2
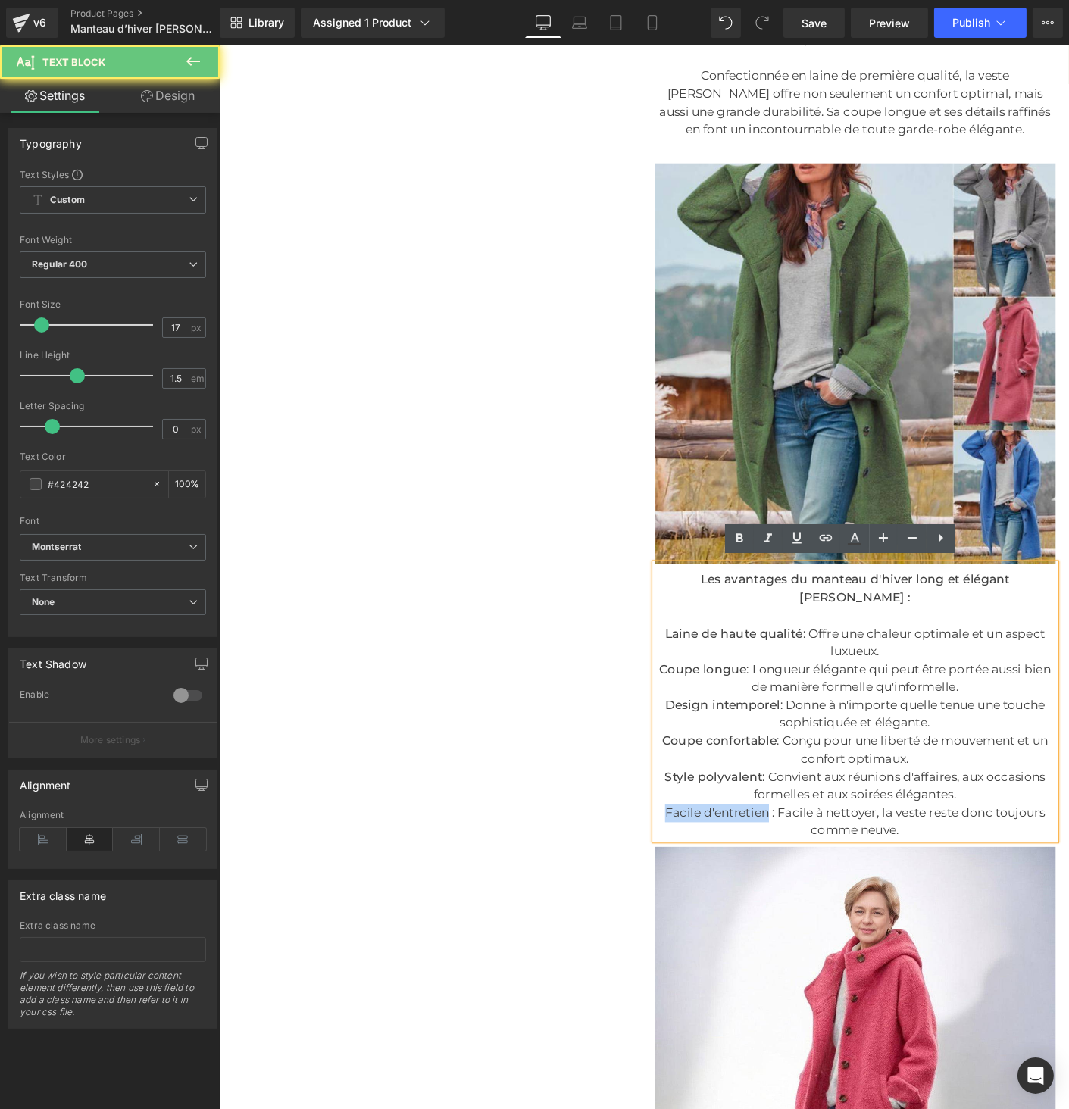
click at [771, 864] on div "Facile d'entretien : Facile à nettoyer, la veste reste donc toujours comme neuv…" at bounding box center [905, 883] width 432 height 39
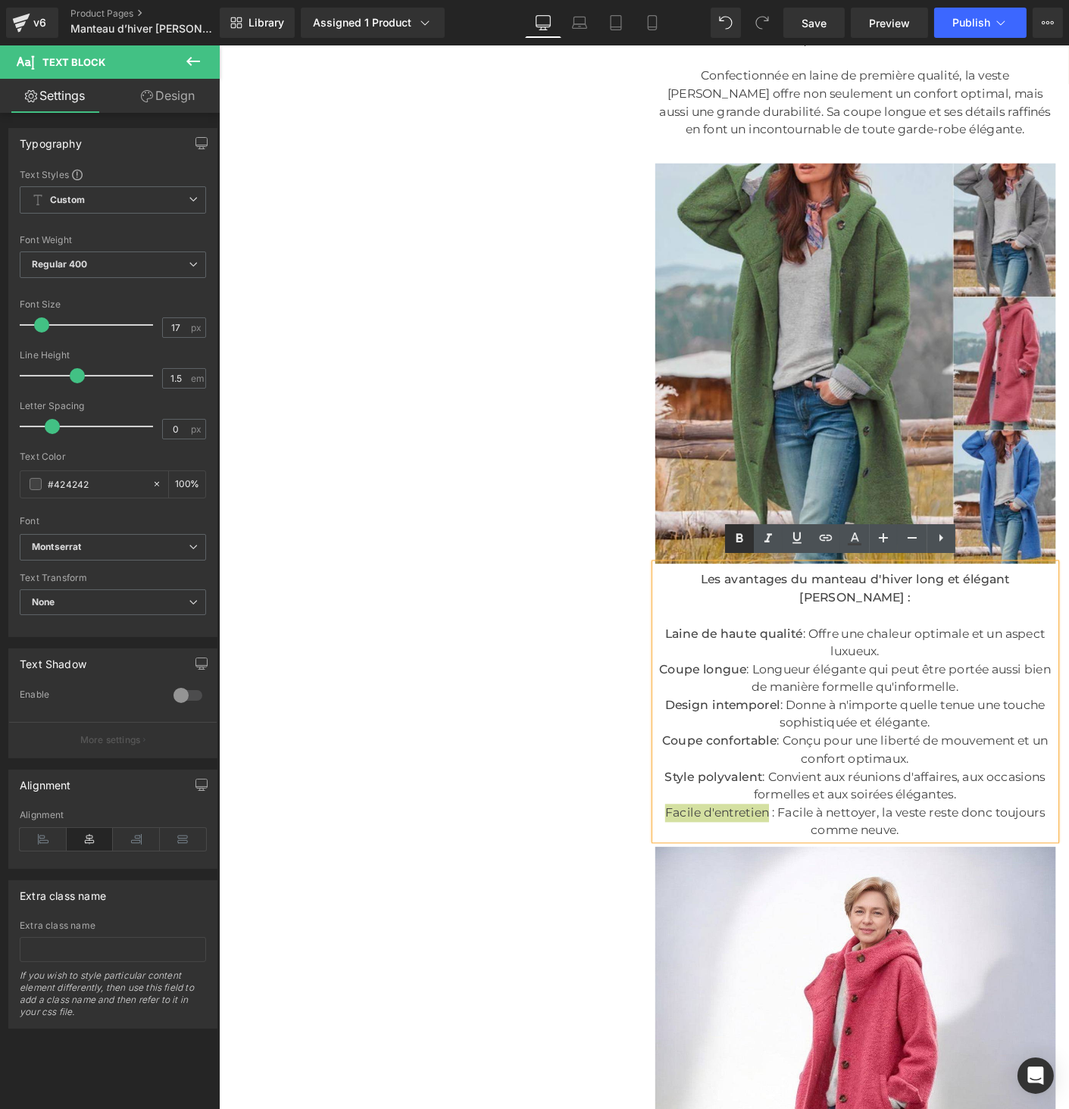
click at [734, 552] on link at bounding box center [739, 538] width 29 height 29
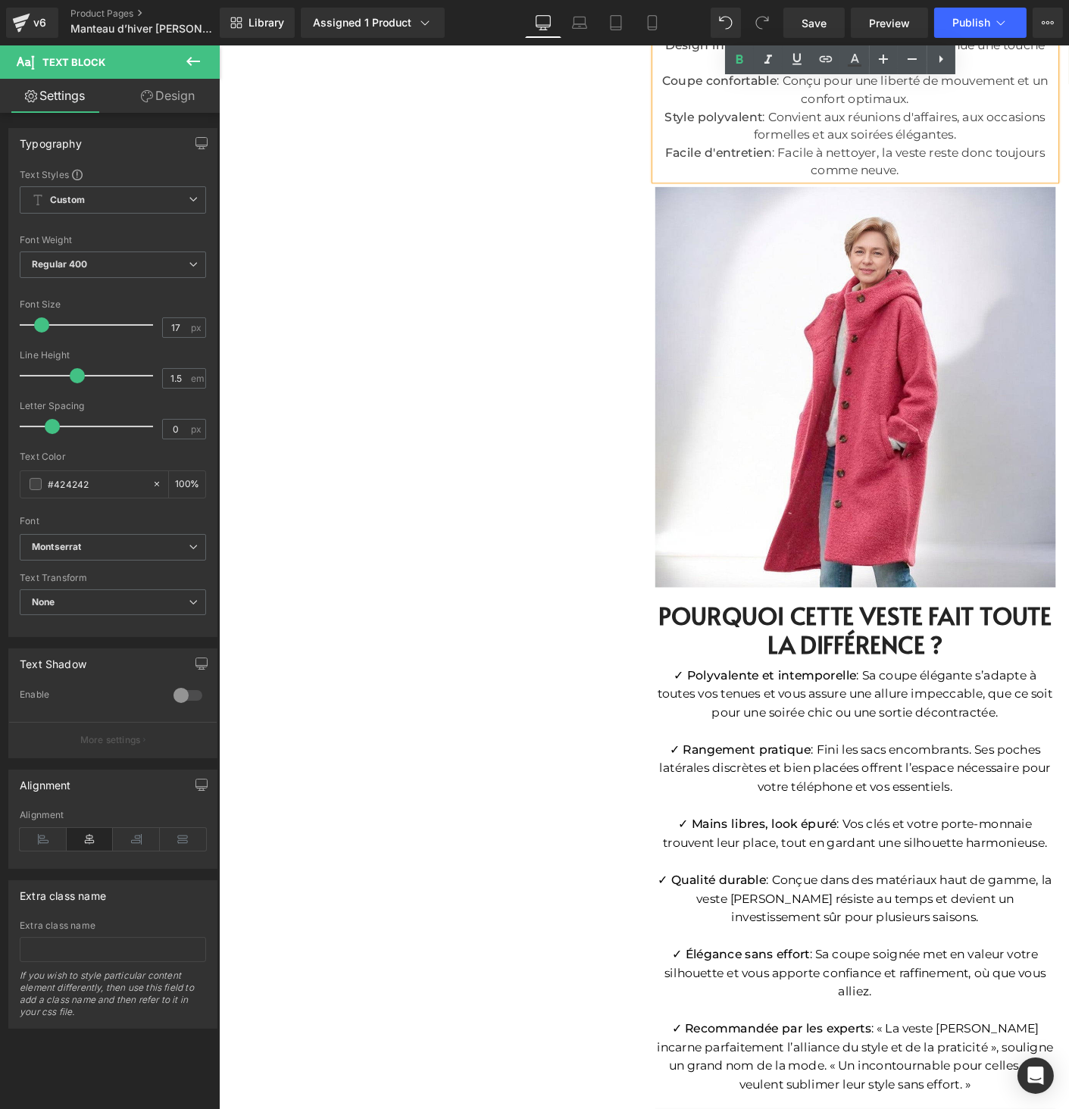
scroll to position [1656, 0]
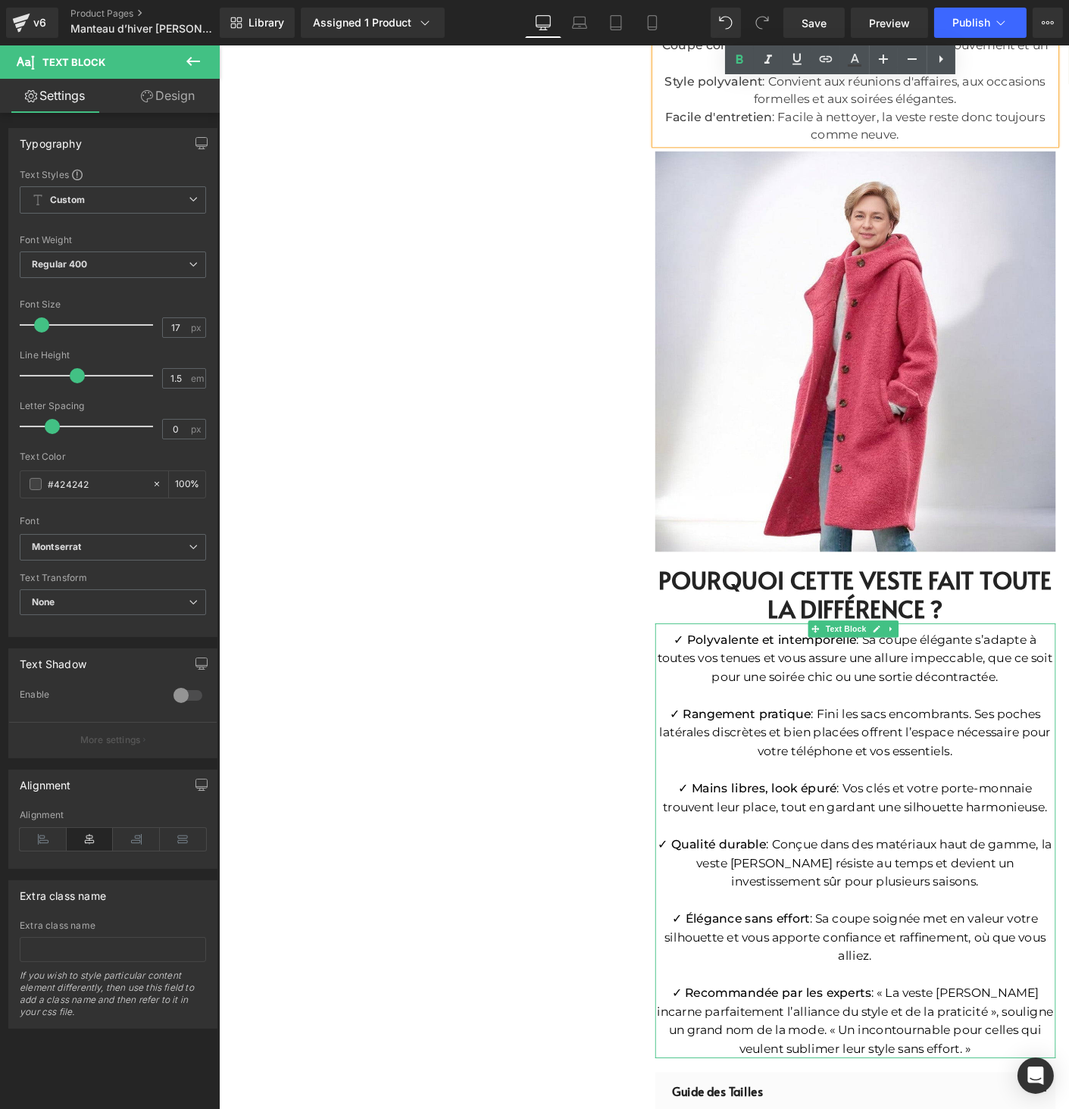
click at [1003, 1058] on p "✓ Recommandée par les experts : « La veste [PERSON_NAME] incarne parfaitement l…" at bounding box center [905, 1098] width 432 height 80
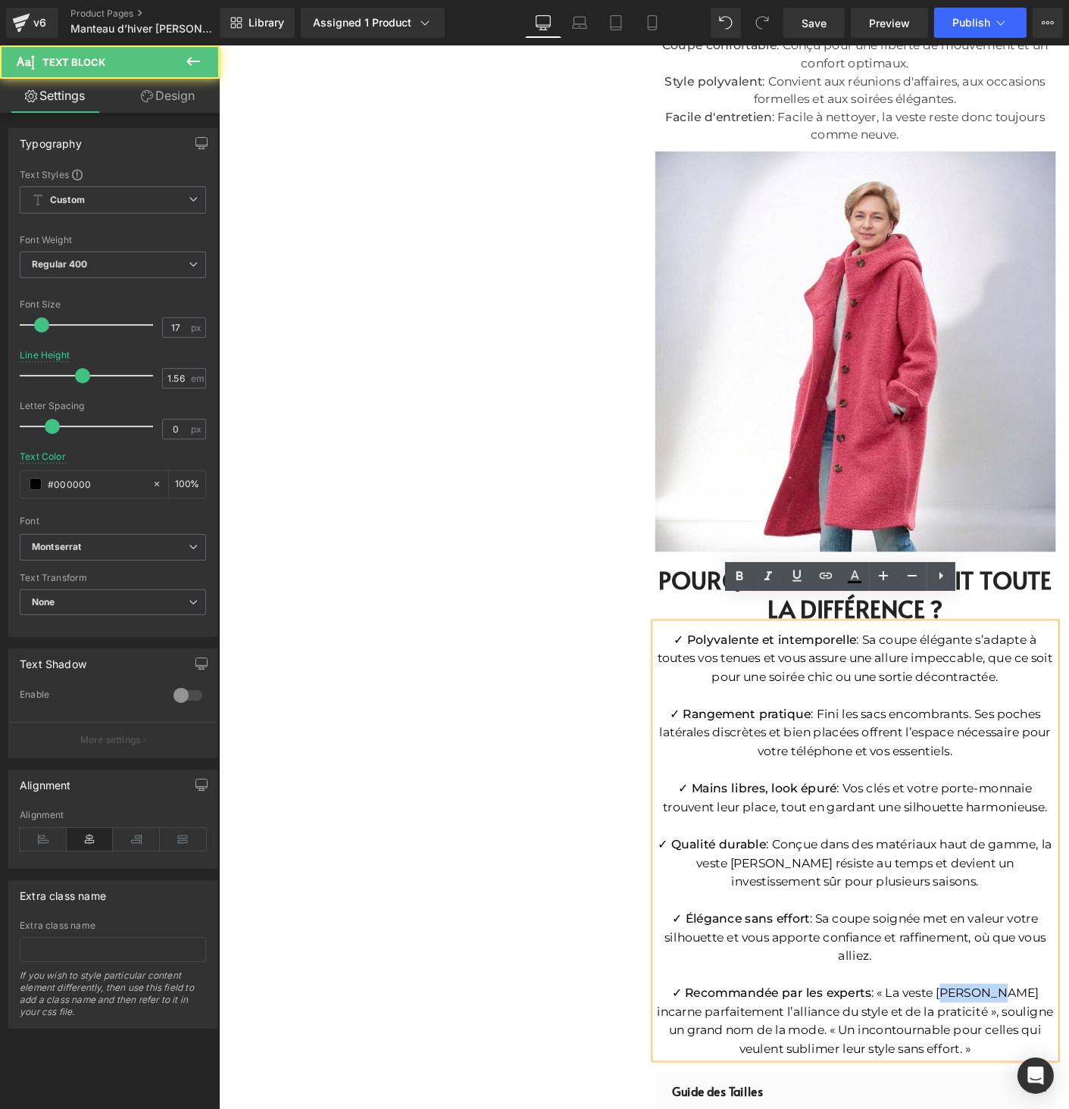
click at [1003, 1058] on p "✓ Recommandée par les experts : « La veste [PERSON_NAME] incarne parfaitement l…" at bounding box center [905, 1098] width 432 height 80
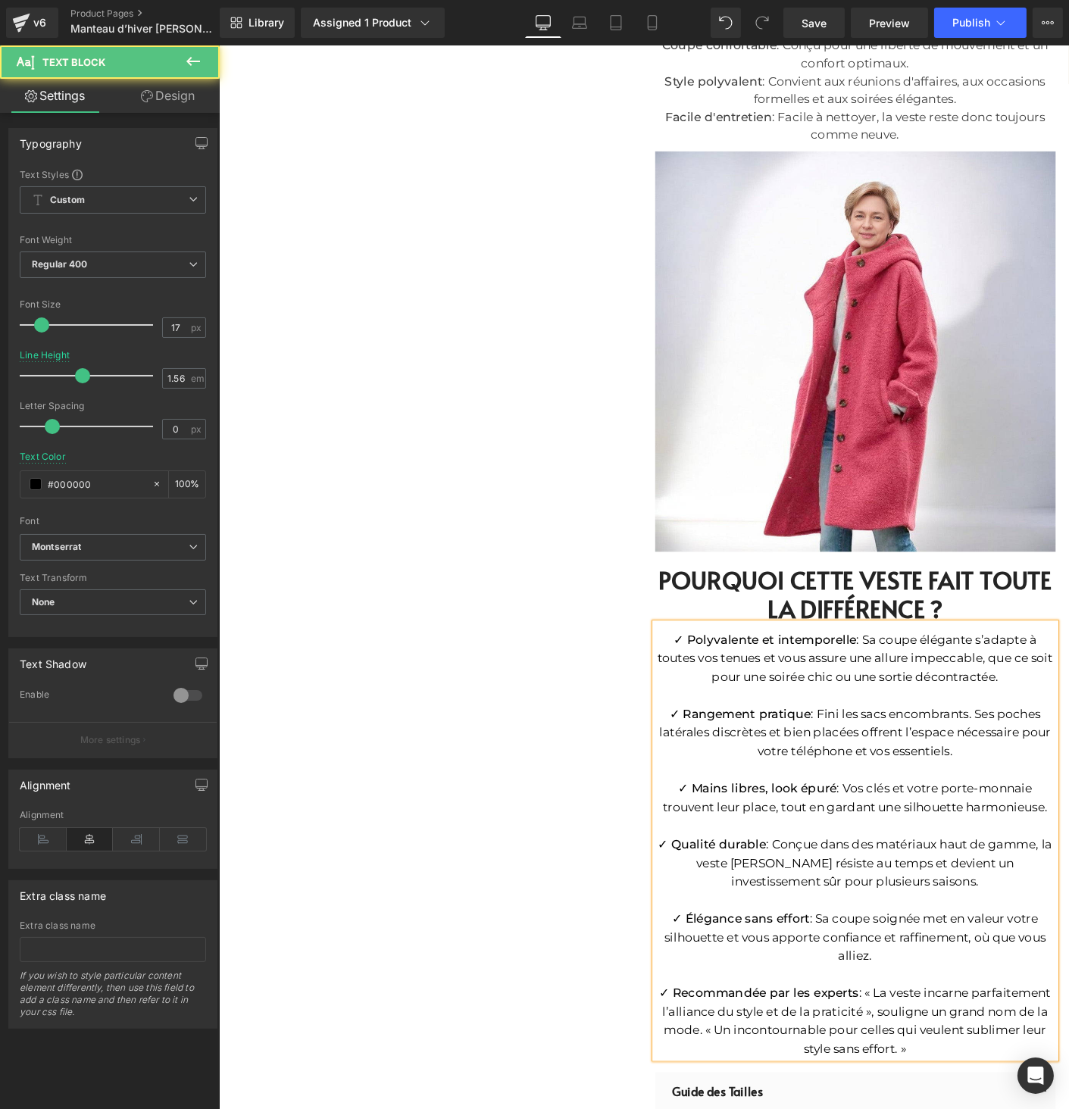
click at [742, 913] on p "✓ Qualité durable : Conçue dans des matériaux haut de gamme, la veste [PERSON_N…" at bounding box center [905, 927] width 432 height 61
click at [751, 905] on p "✓ Qualité durable : Conçue dans des matériaux haut de gamme, la veste [PERSON_N…" at bounding box center [905, 927] width 432 height 61
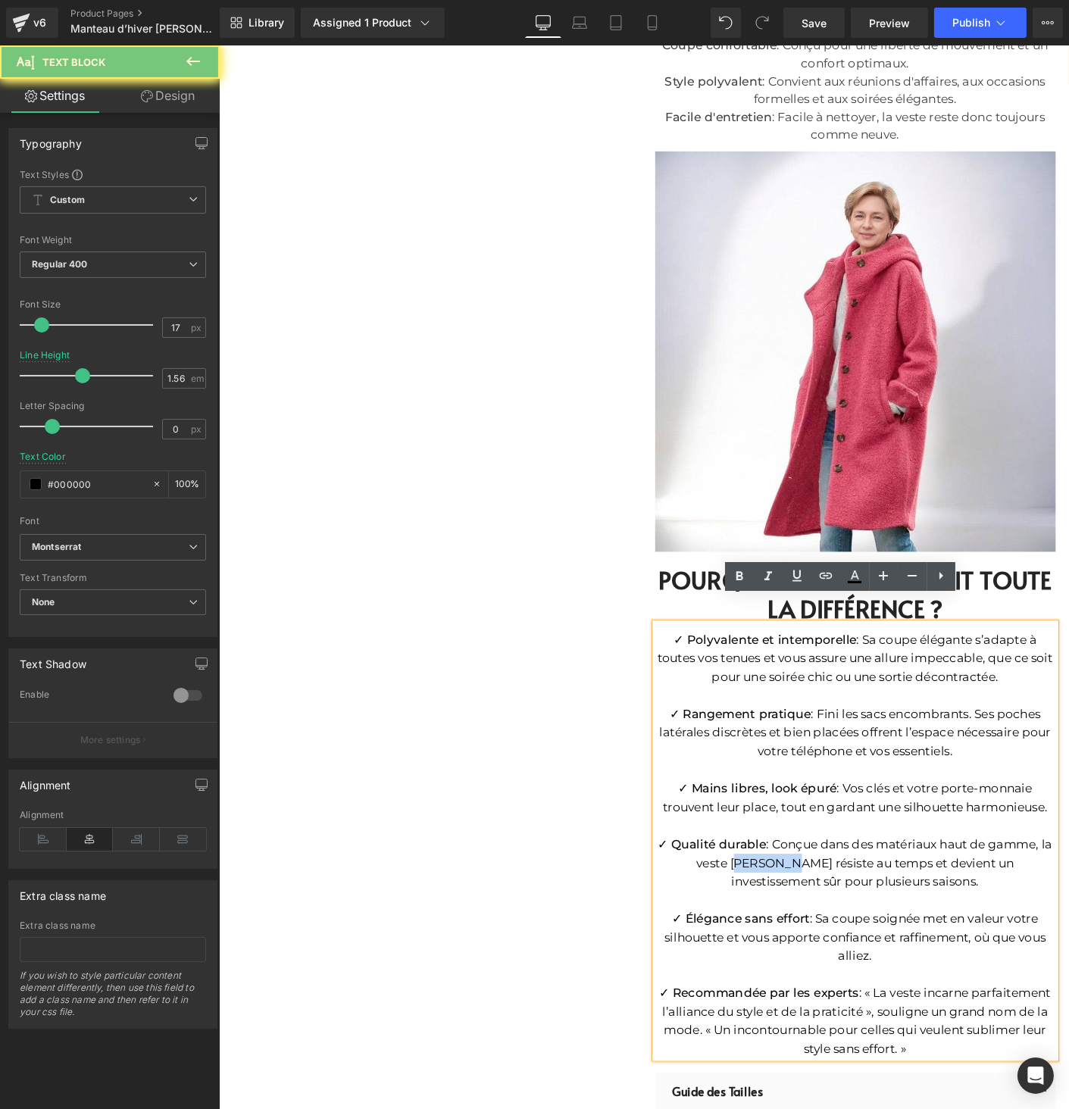
click at [751, 905] on p "✓ Qualité durable : Conçue dans des matériaux haut de gamme, la veste [PERSON_N…" at bounding box center [905, 927] width 432 height 61
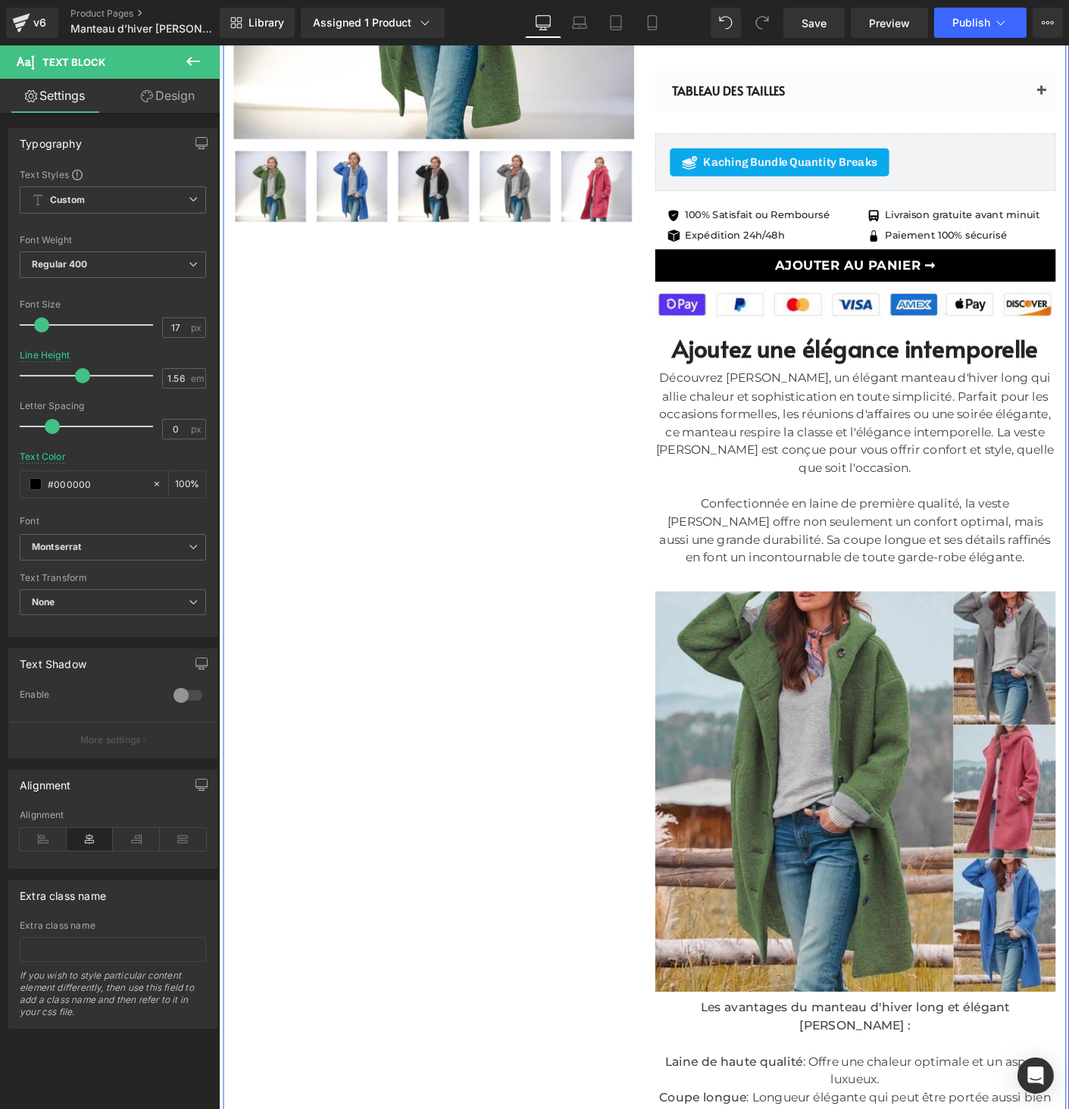
scroll to position [0, 0]
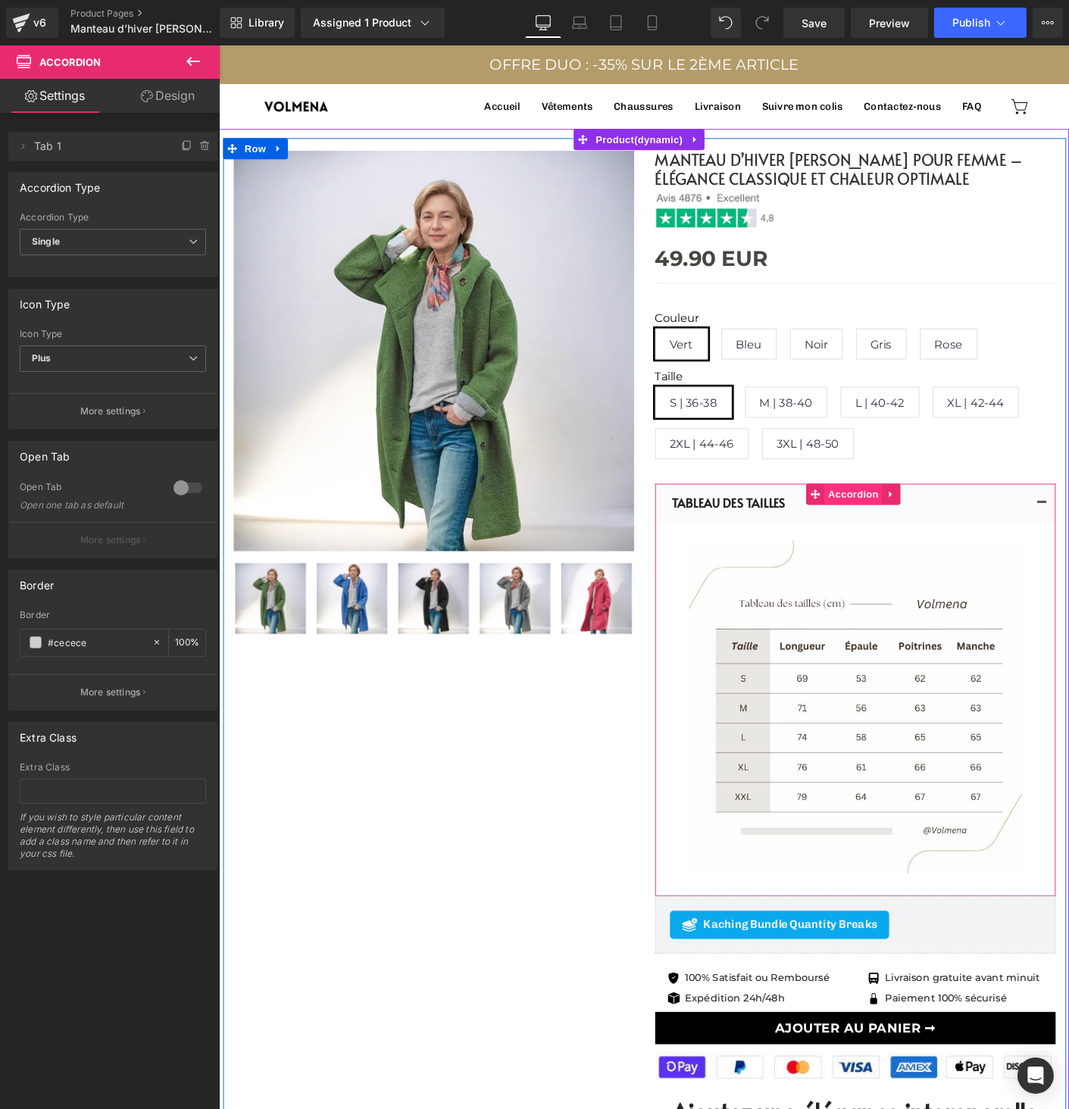
click at [911, 529] on span "Accordion" at bounding box center [902, 529] width 62 height 23
click at [938, 528] on icon at bounding box center [943, 529] width 11 height 11
click at [948, 536] on link at bounding box center [953, 529] width 20 height 23
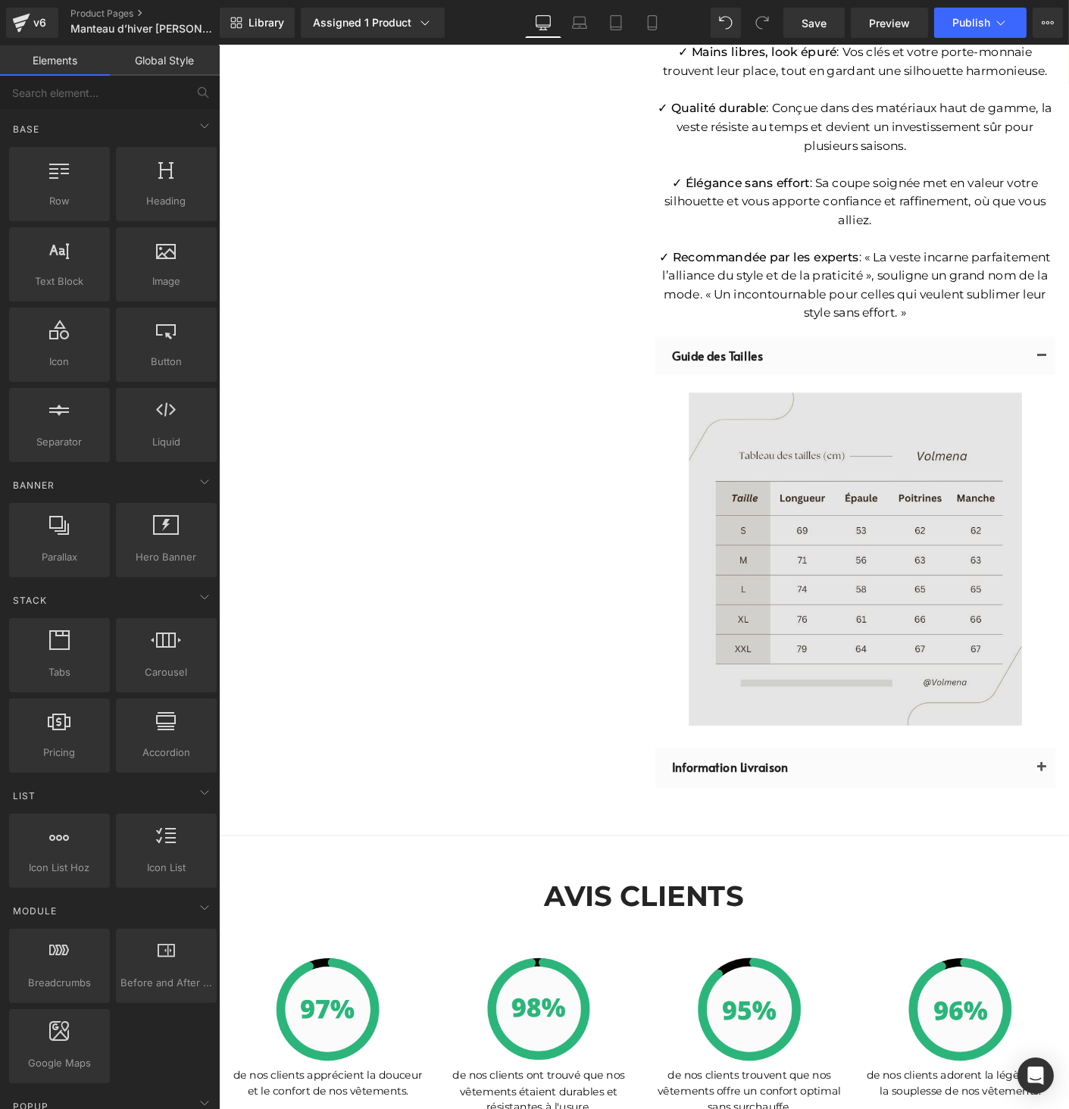
scroll to position [2358, 0]
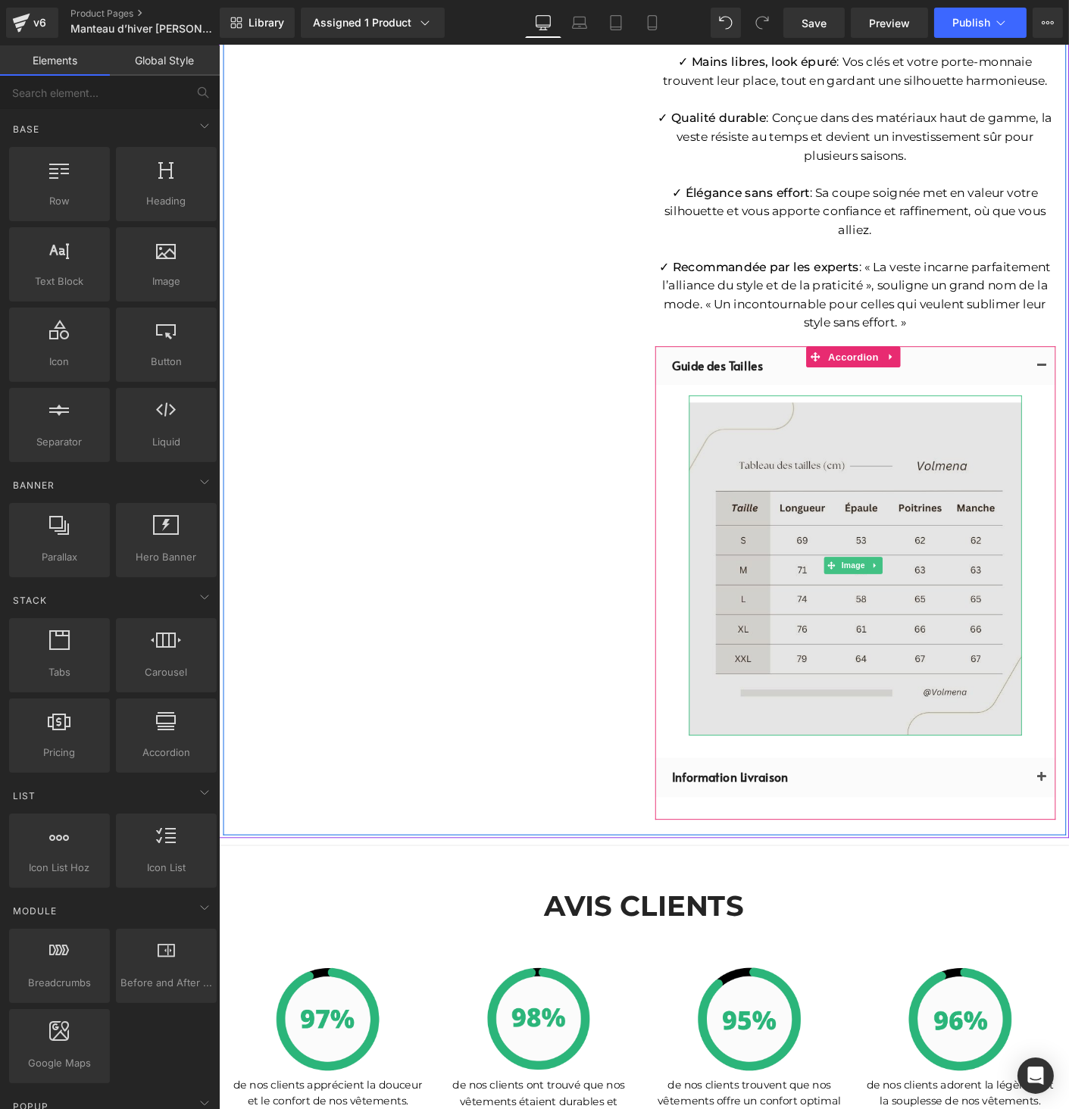
click at [989, 440] on img at bounding box center [904, 606] width 359 height 367
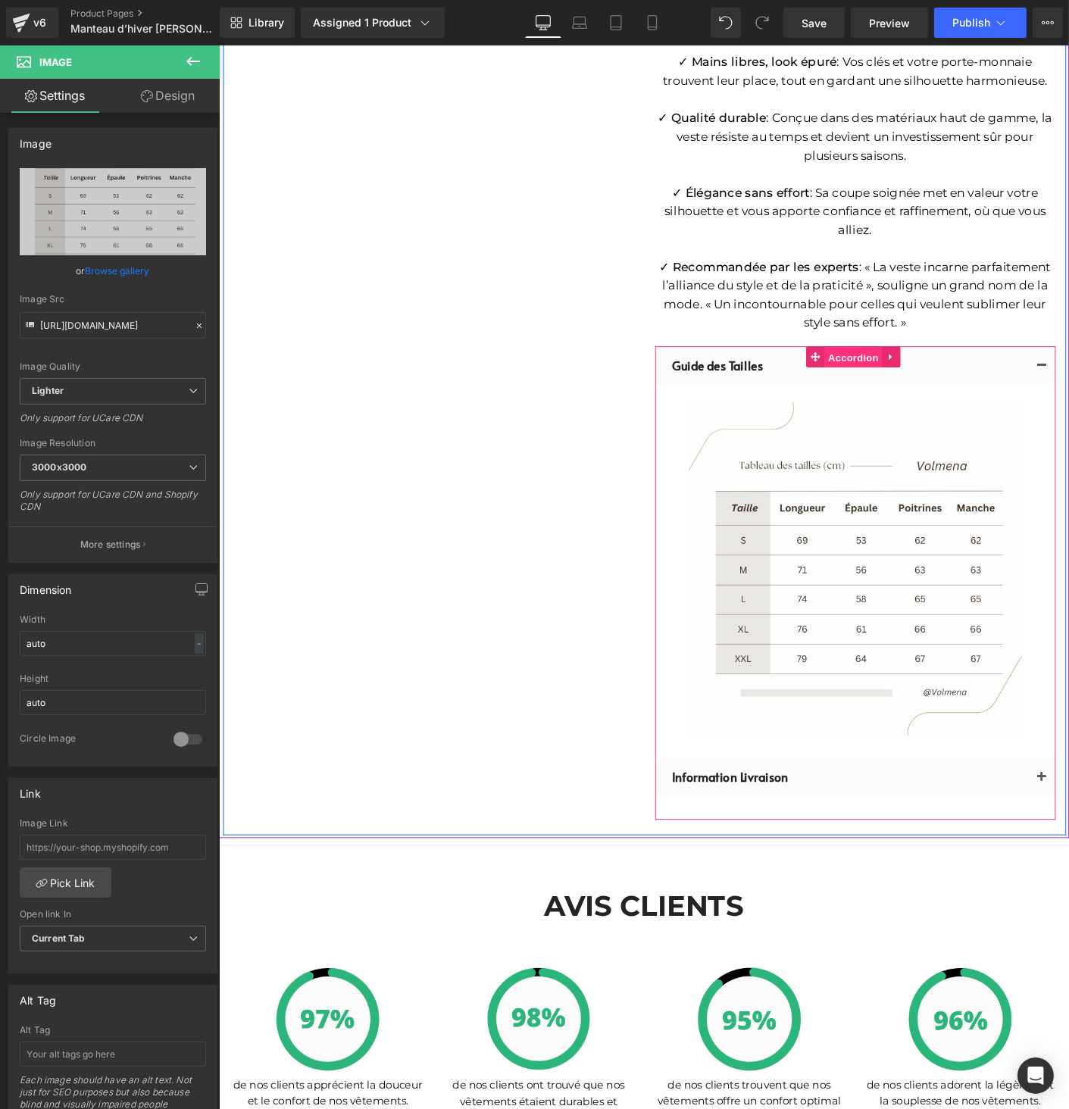
click at [913, 370] on span "Accordion" at bounding box center [902, 381] width 62 height 23
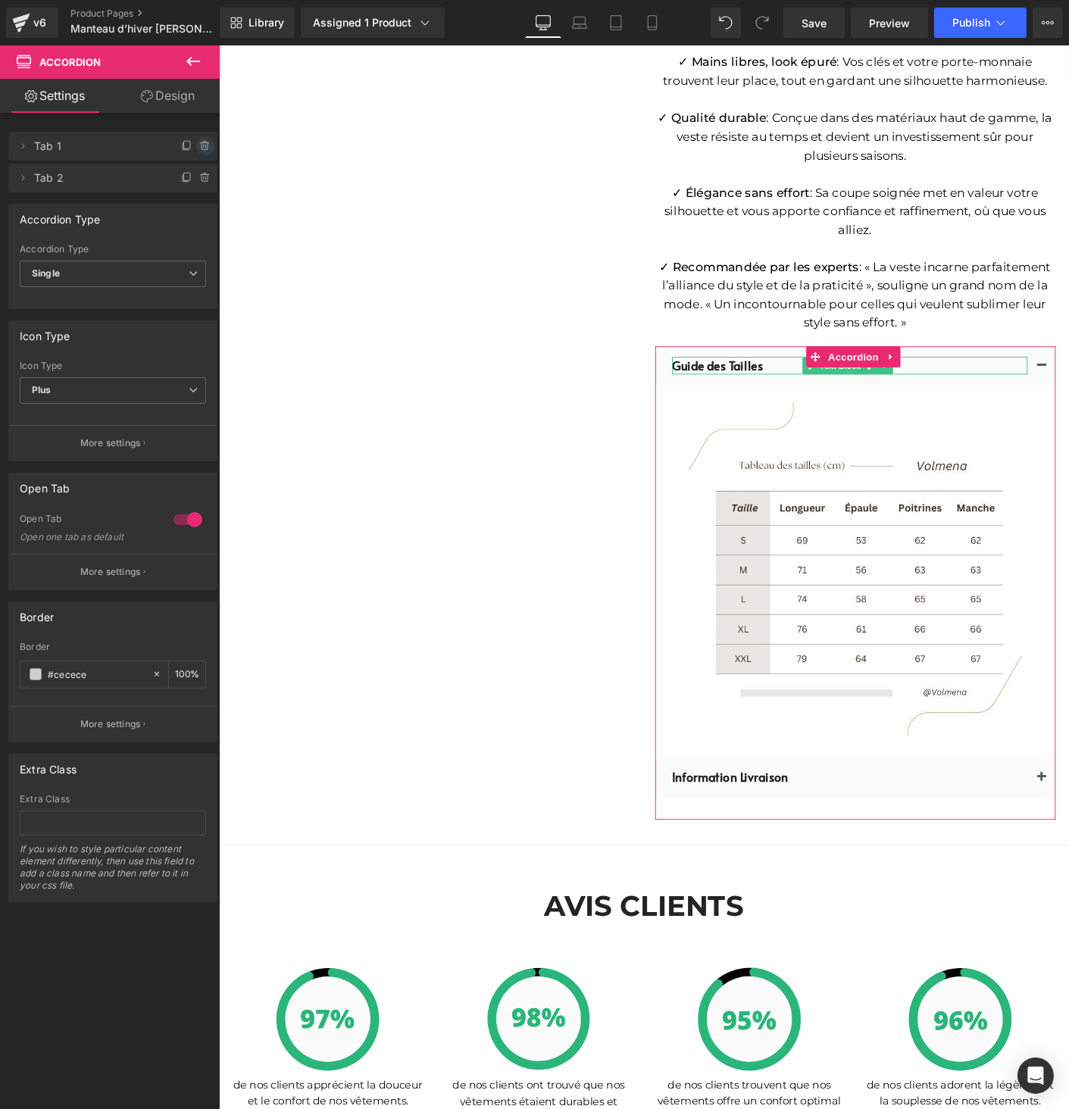
click at [199, 147] on icon at bounding box center [205, 146] width 12 height 12
click at [195, 147] on button "Delete" at bounding box center [189, 147] width 48 height 20
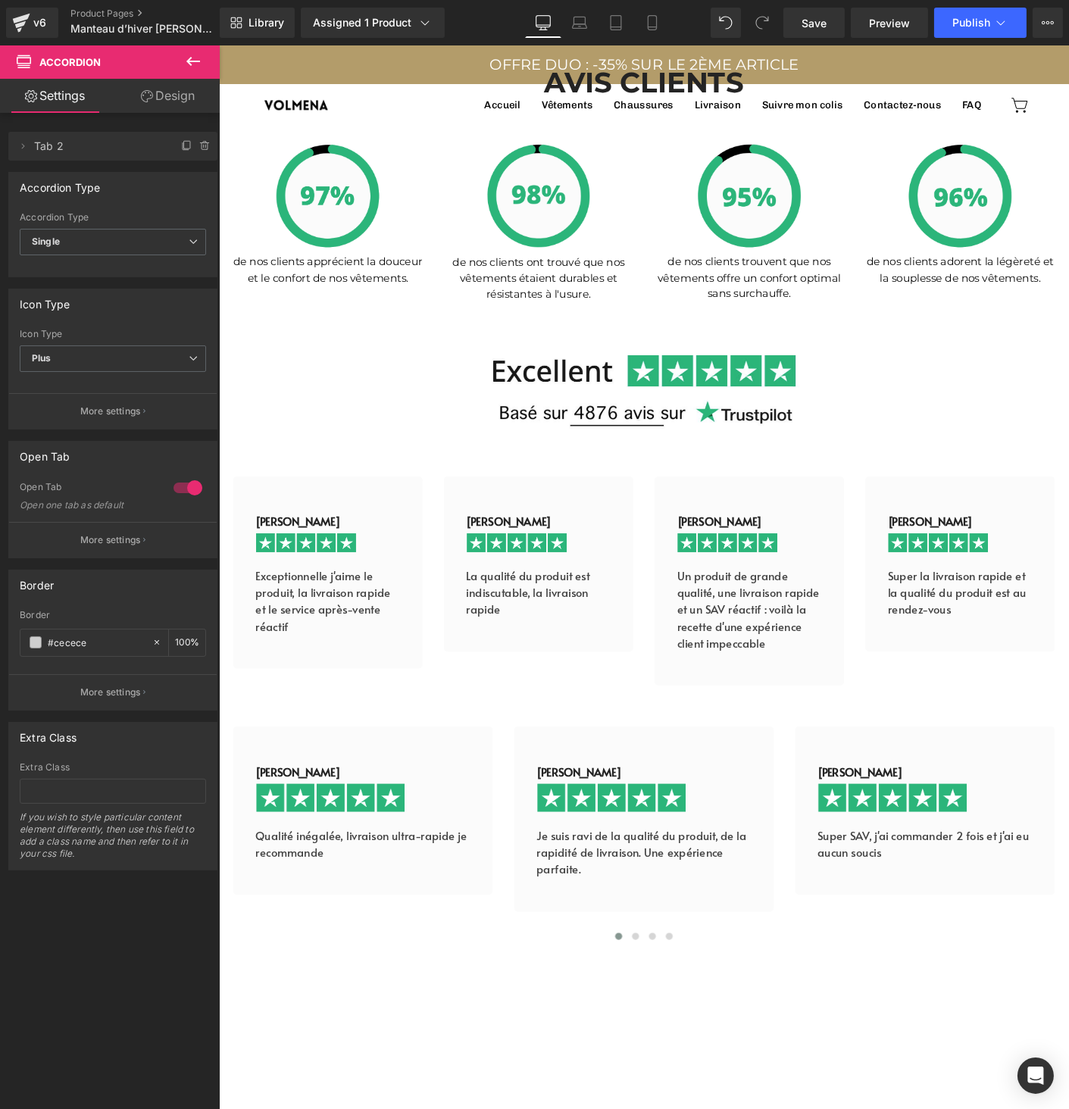
scroll to position [2892, 0]
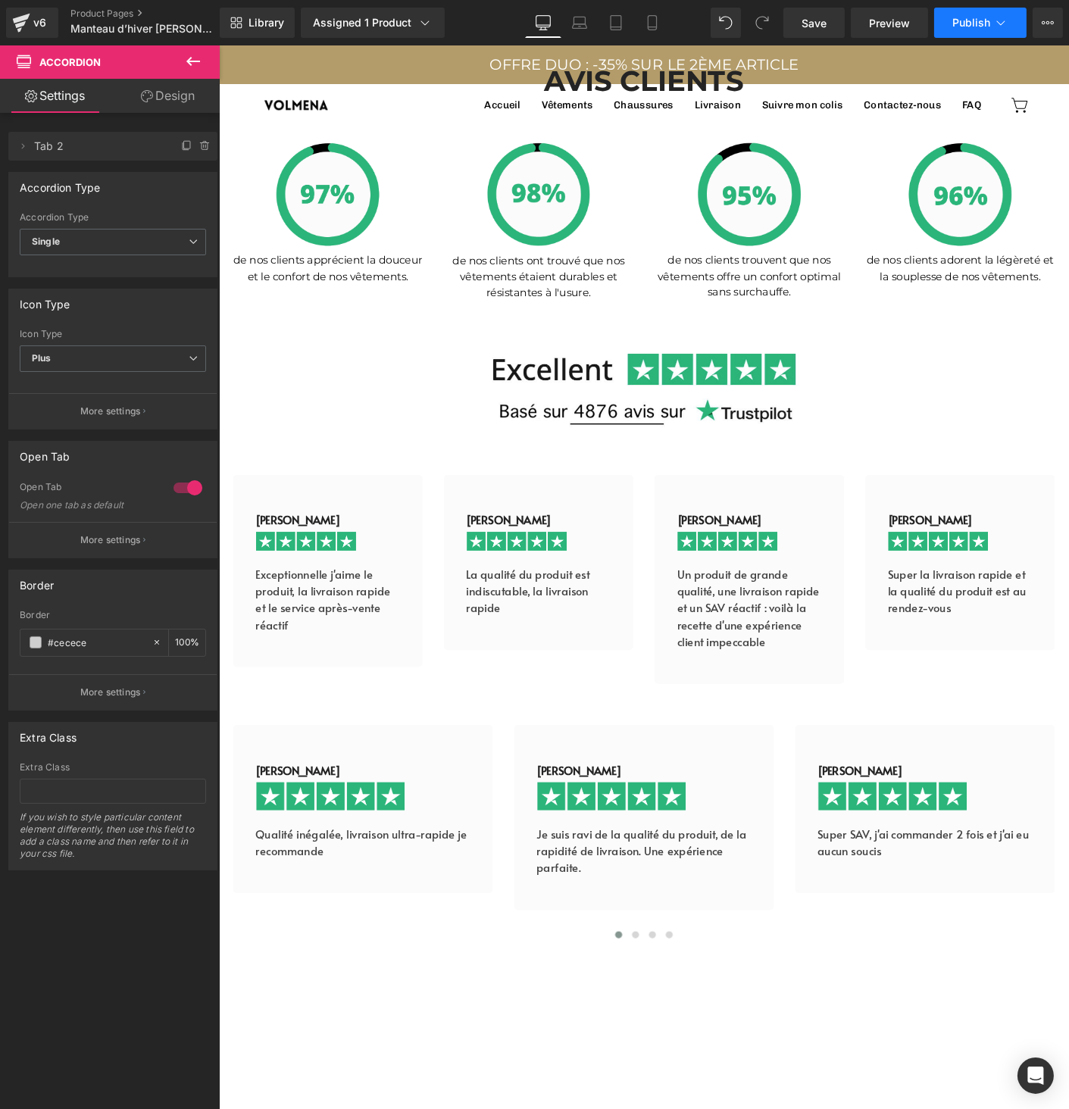
click at [950, 12] on button "Publish" at bounding box center [980, 23] width 92 height 30
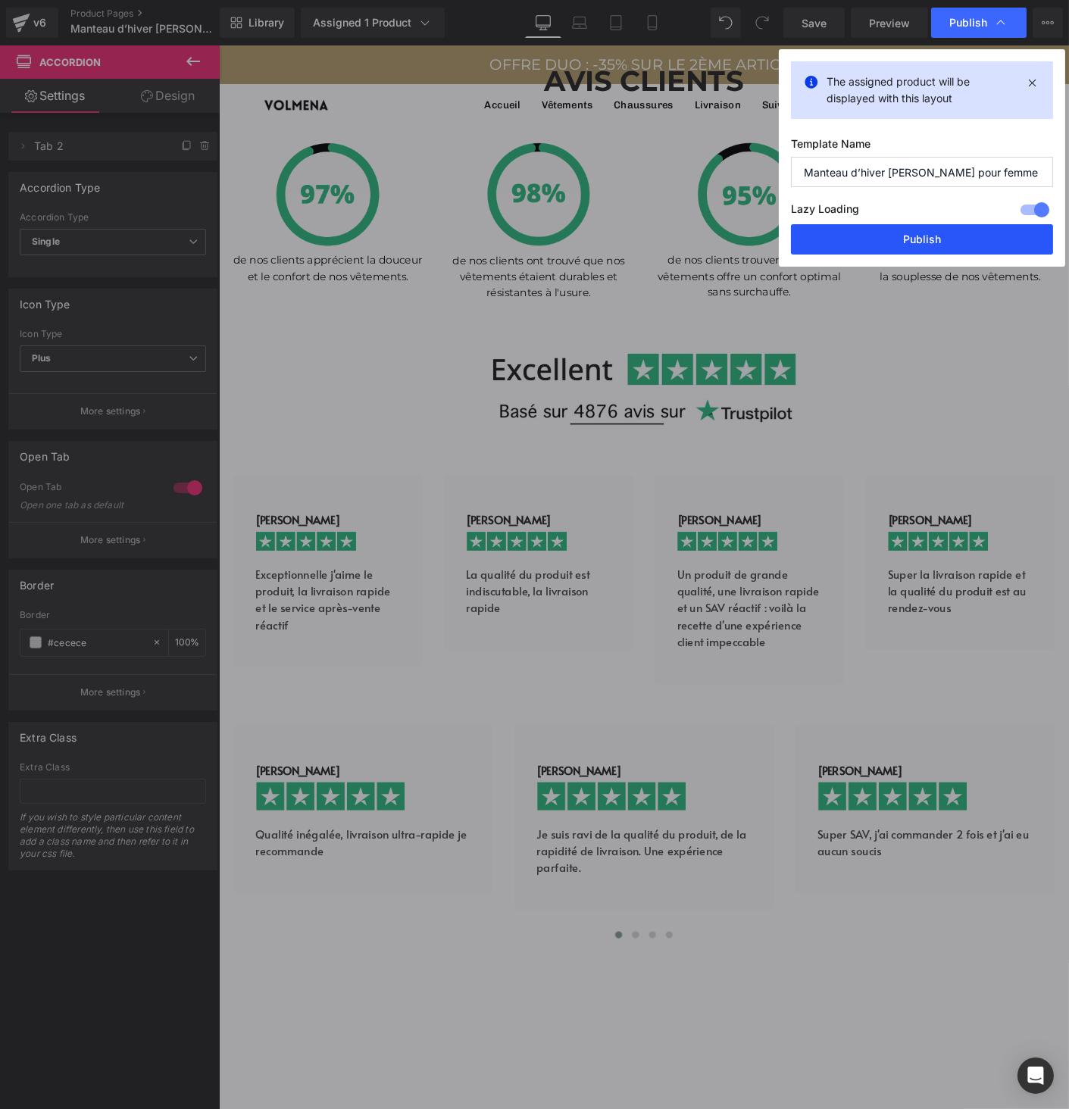
click at [907, 245] on button "Publish" at bounding box center [922, 239] width 262 height 30
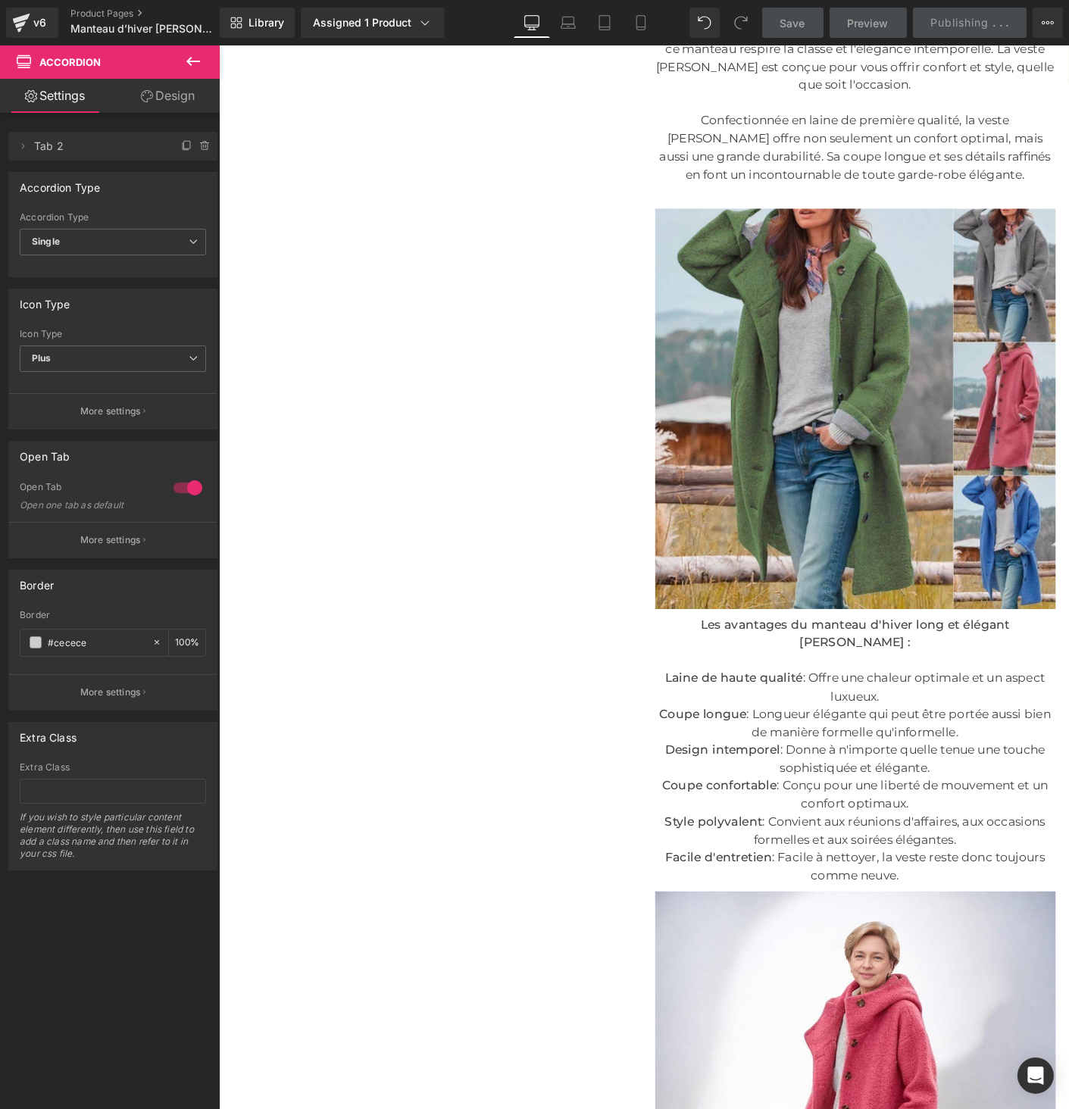
scroll to position [0, 0]
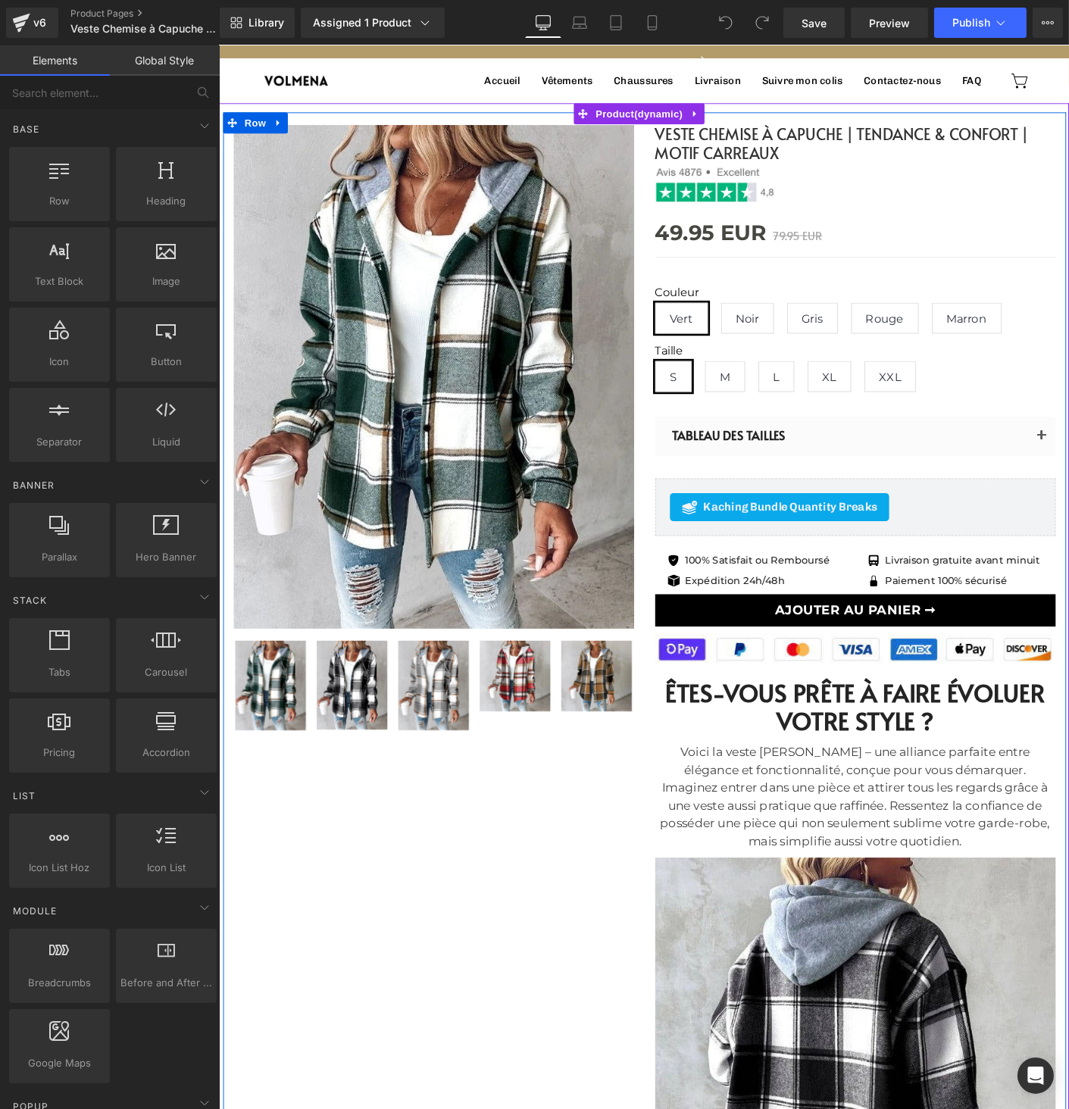
scroll to position [147, 0]
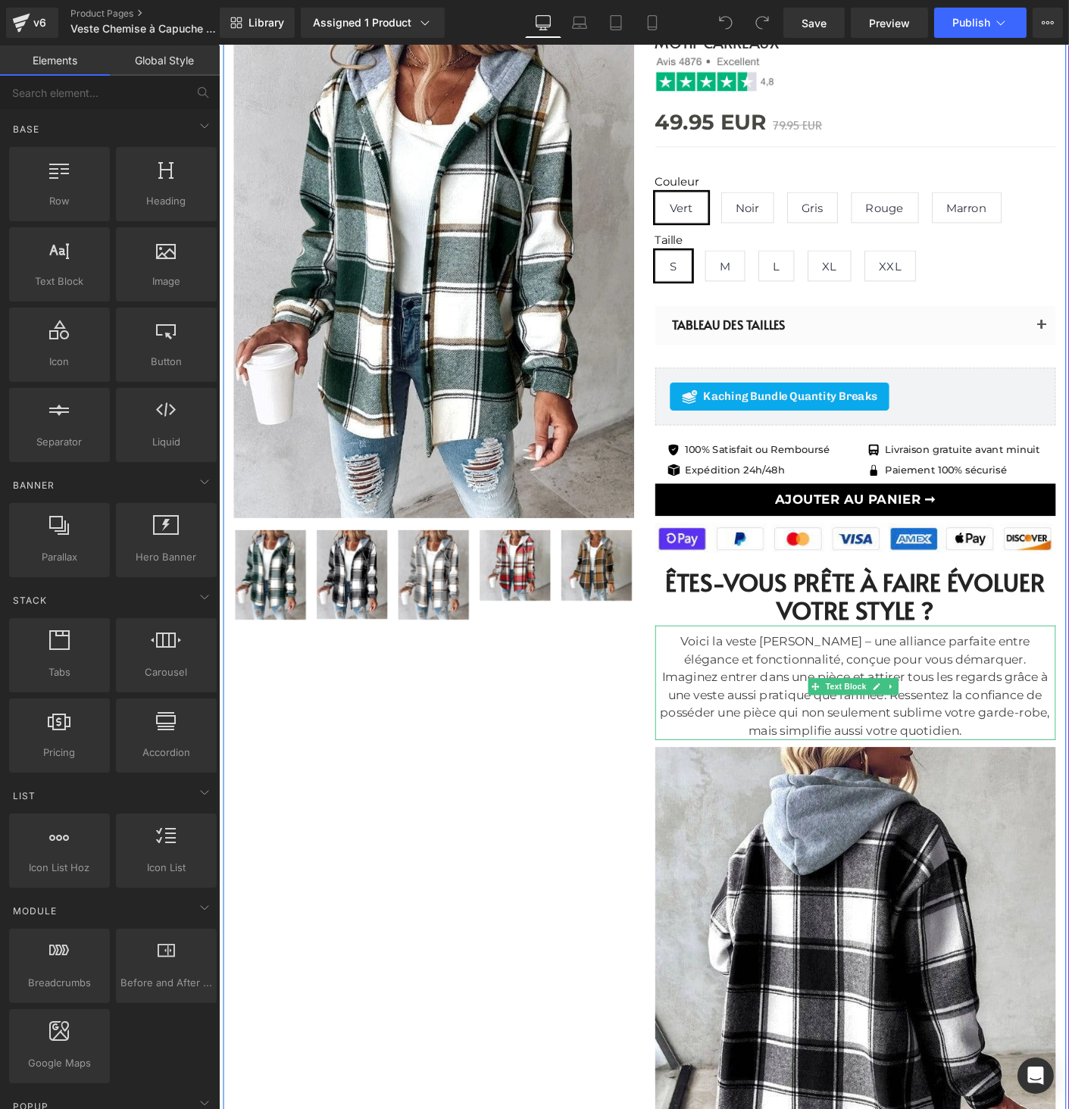
click at [822, 686] on div "Voici la veste [PERSON_NAME] – une alliance parfaite entre élégance et fonction…" at bounding box center [905, 737] width 432 height 116
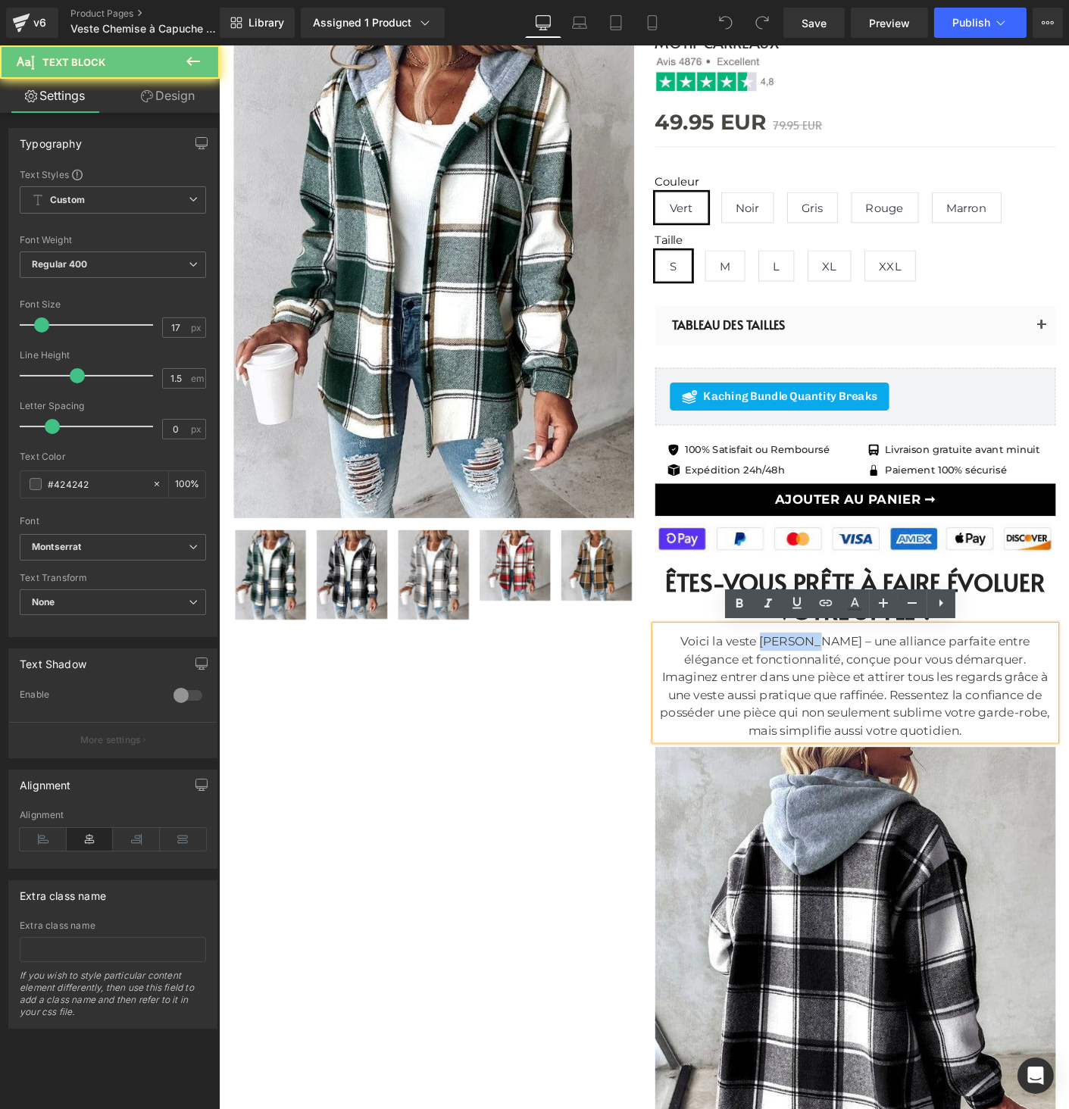
click at [822, 686] on div "Voici la veste [PERSON_NAME] – une alliance parfaite entre élégance et fonction…" at bounding box center [905, 737] width 432 height 116
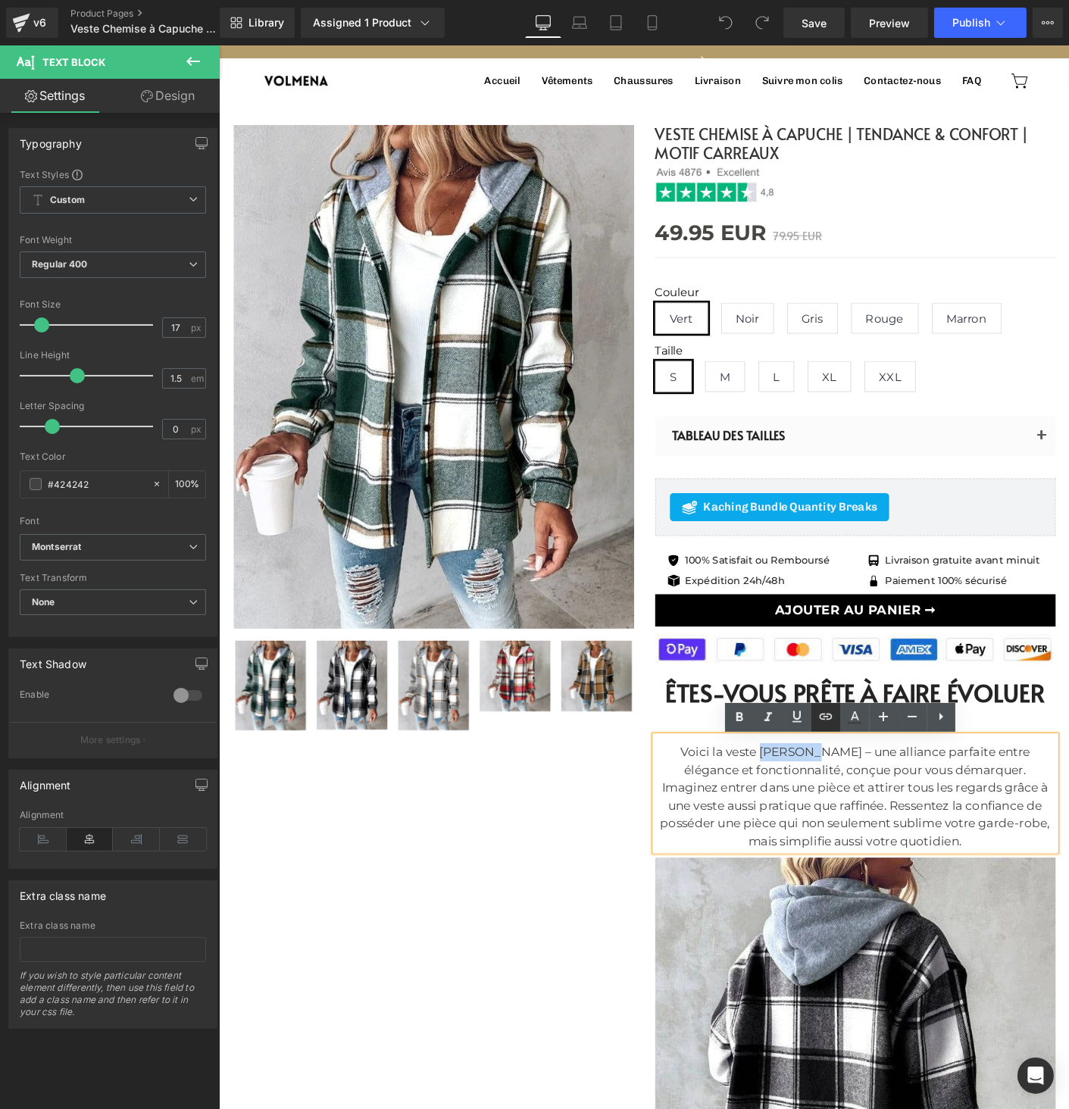
scroll to position [32, 0]
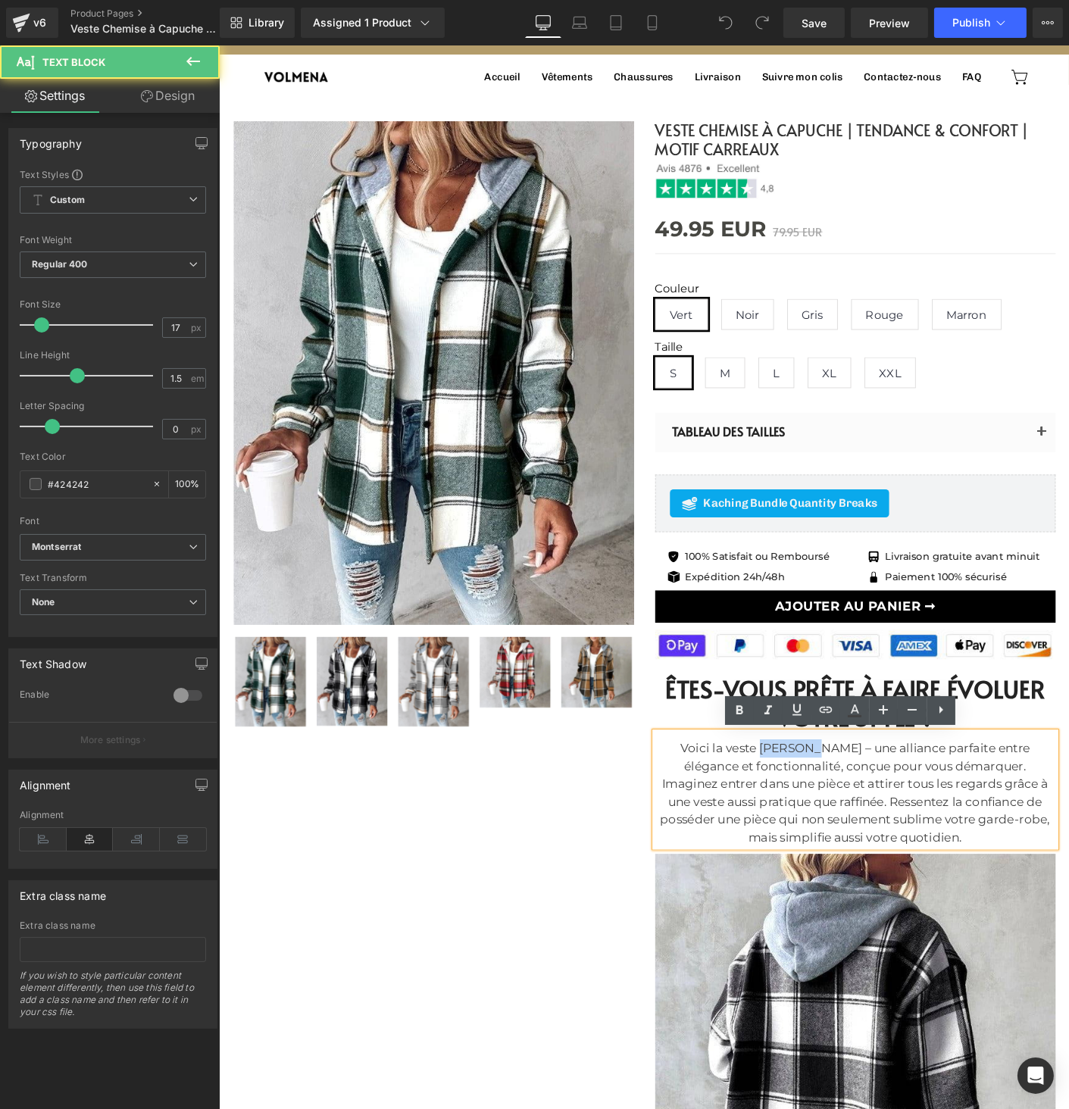
click at [817, 799] on div "Voici la veste [PERSON_NAME] – une alliance parfaite entre élégance et fonction…" at bounding box center [905, 852] width 432 height 116
click at [845, 804] on div "Voici la veste [PERSON_NAME] – une alliance parfaite entre élégance et fonction…" at bounding box center [905, 852] width 432 height 116
drag, startPoint x: 852, startPoint y: 804, endPoint x: 627, endPoint y: 797, distance: 224.3
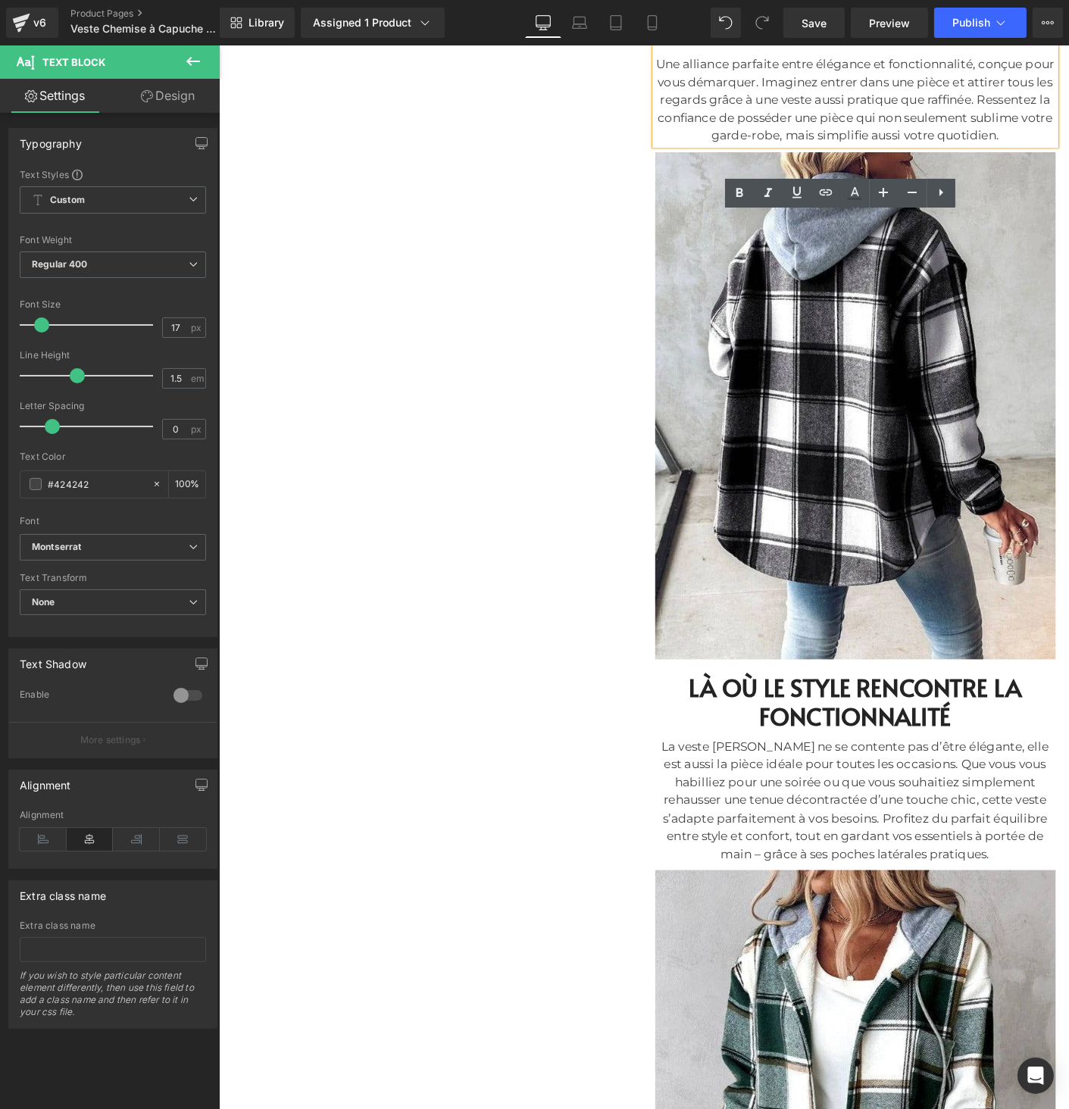
scroll to position [823, 0]
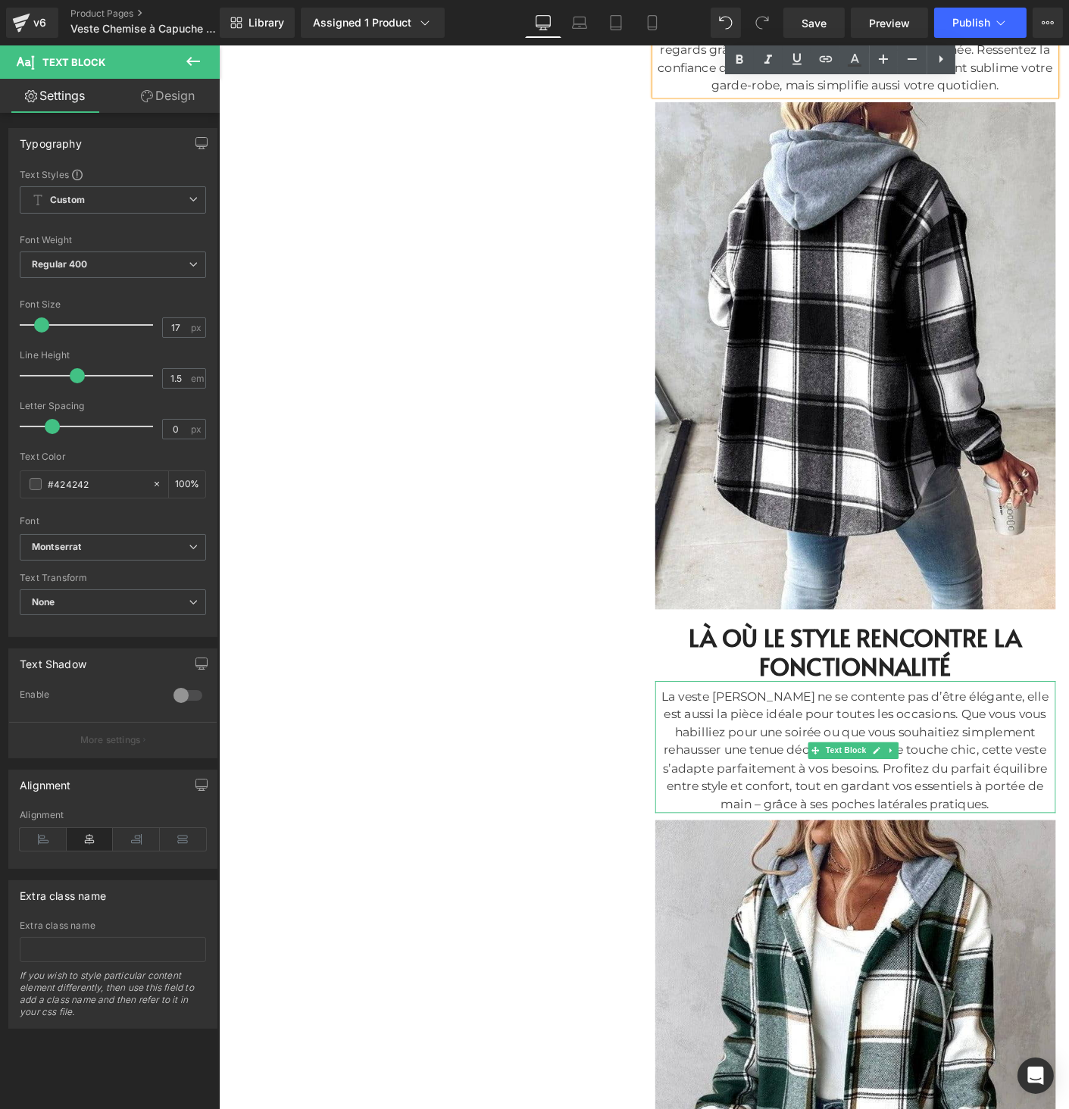
click at [755, 743] on div "La veste [PERSON_NAME] ne se contente pas d’être élégante, elle est aussi la pi…" at bounding box center [905, 807] width 432 height 136
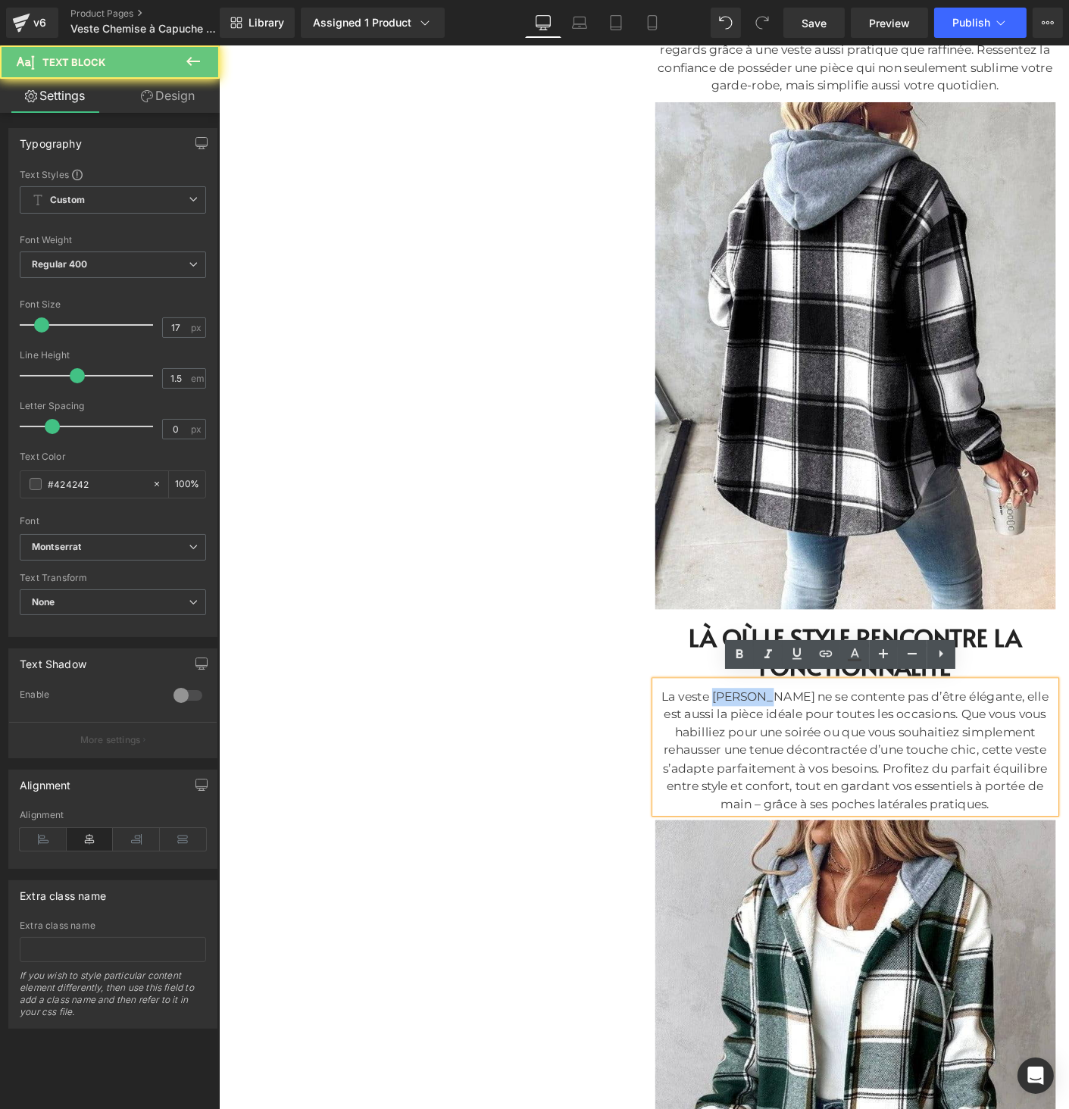
click at [755, 743] on div "La veste [PERSON_NAME] ne se contente pas d’être élégante, elle est aussi la pi…" at bounding box center [905, 807] width 432 height 136
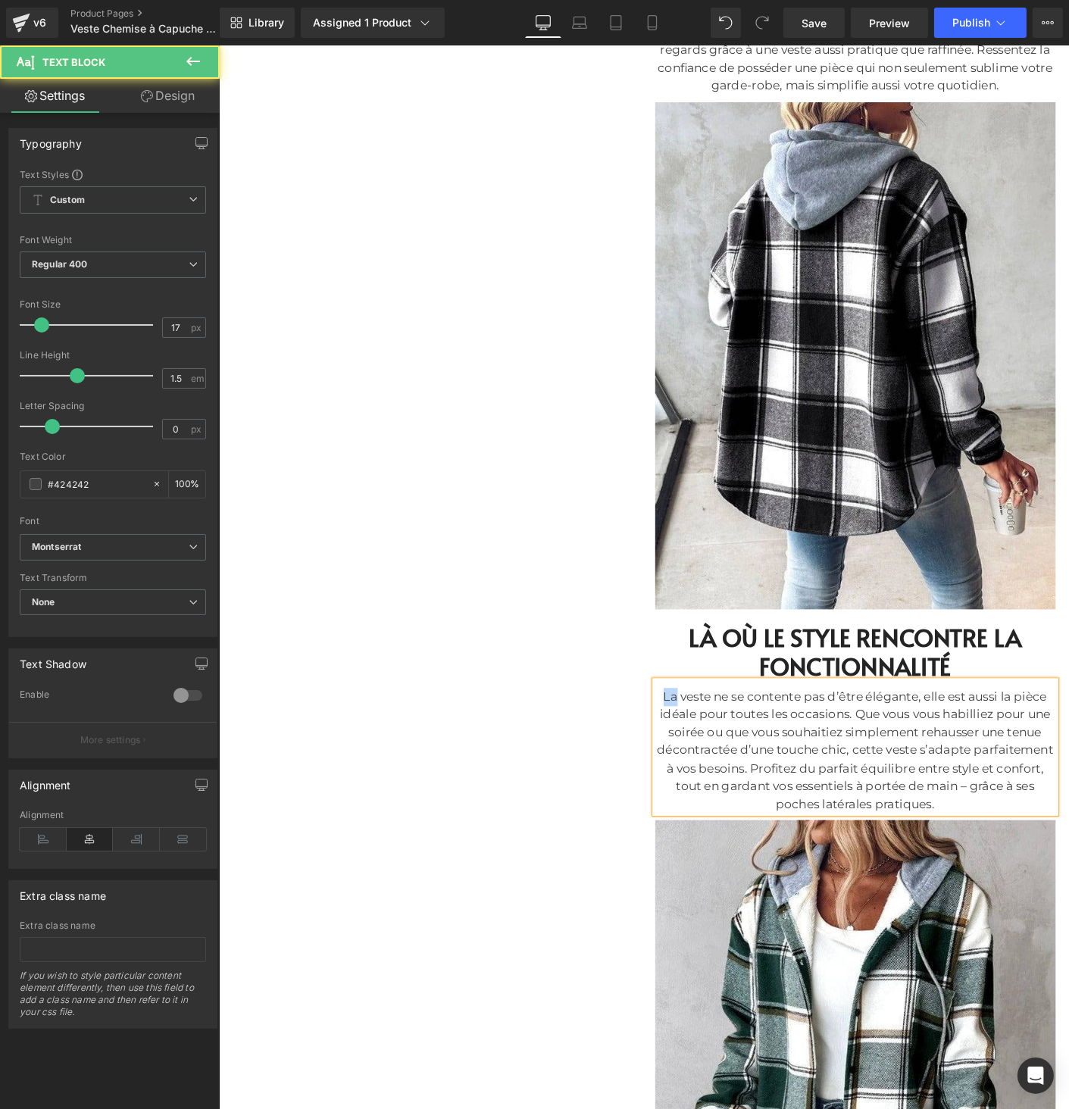
drag, startPoint x: 701, startPoint y: 742, endPoint x: 660, endPoint y: 742, distance: 40.9
click at [660, 742] on div "Sale Off (P) Image" at bounding box center [677, 933] width 909 height 3223
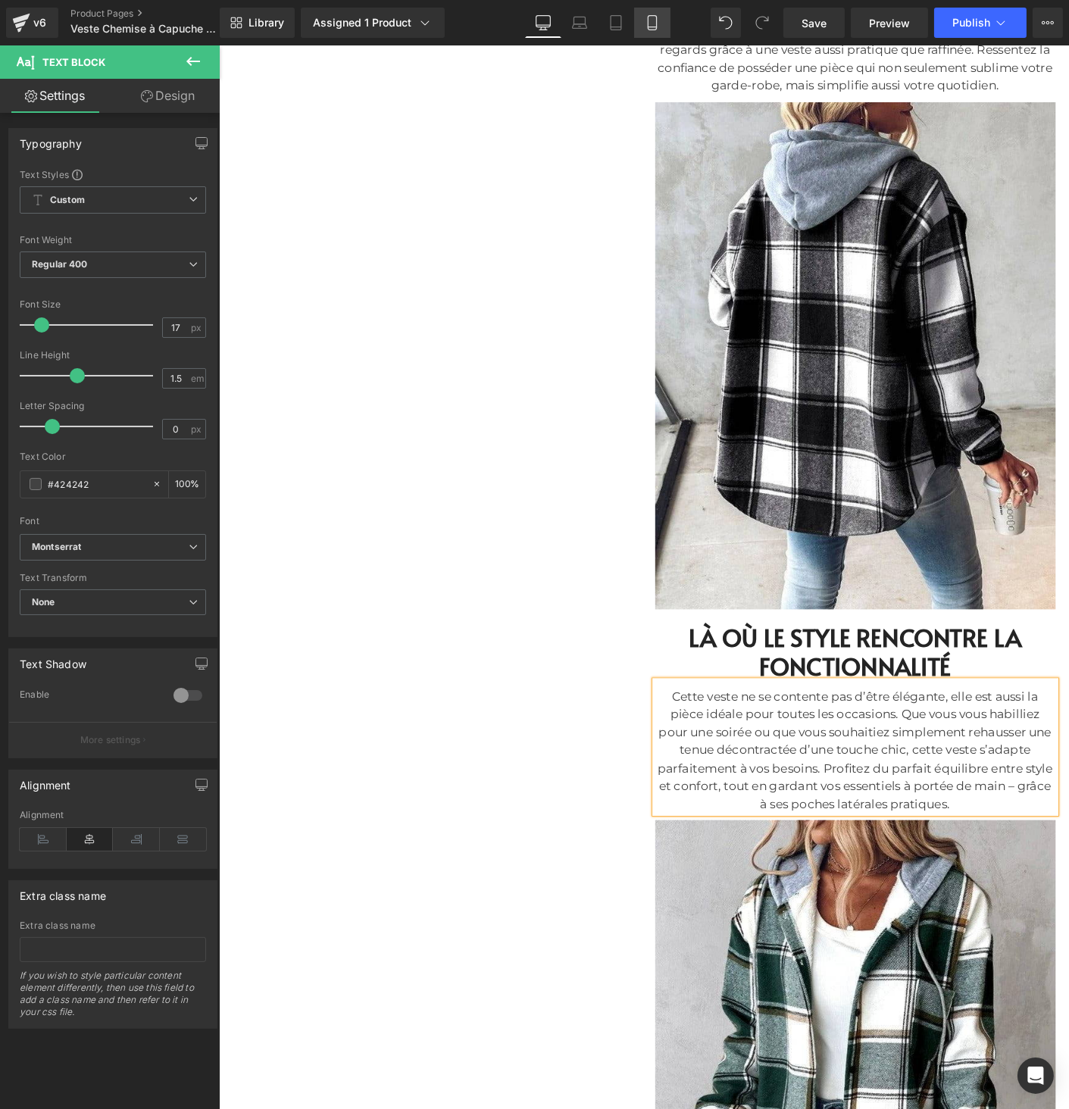
scroll to position [1649, 0]
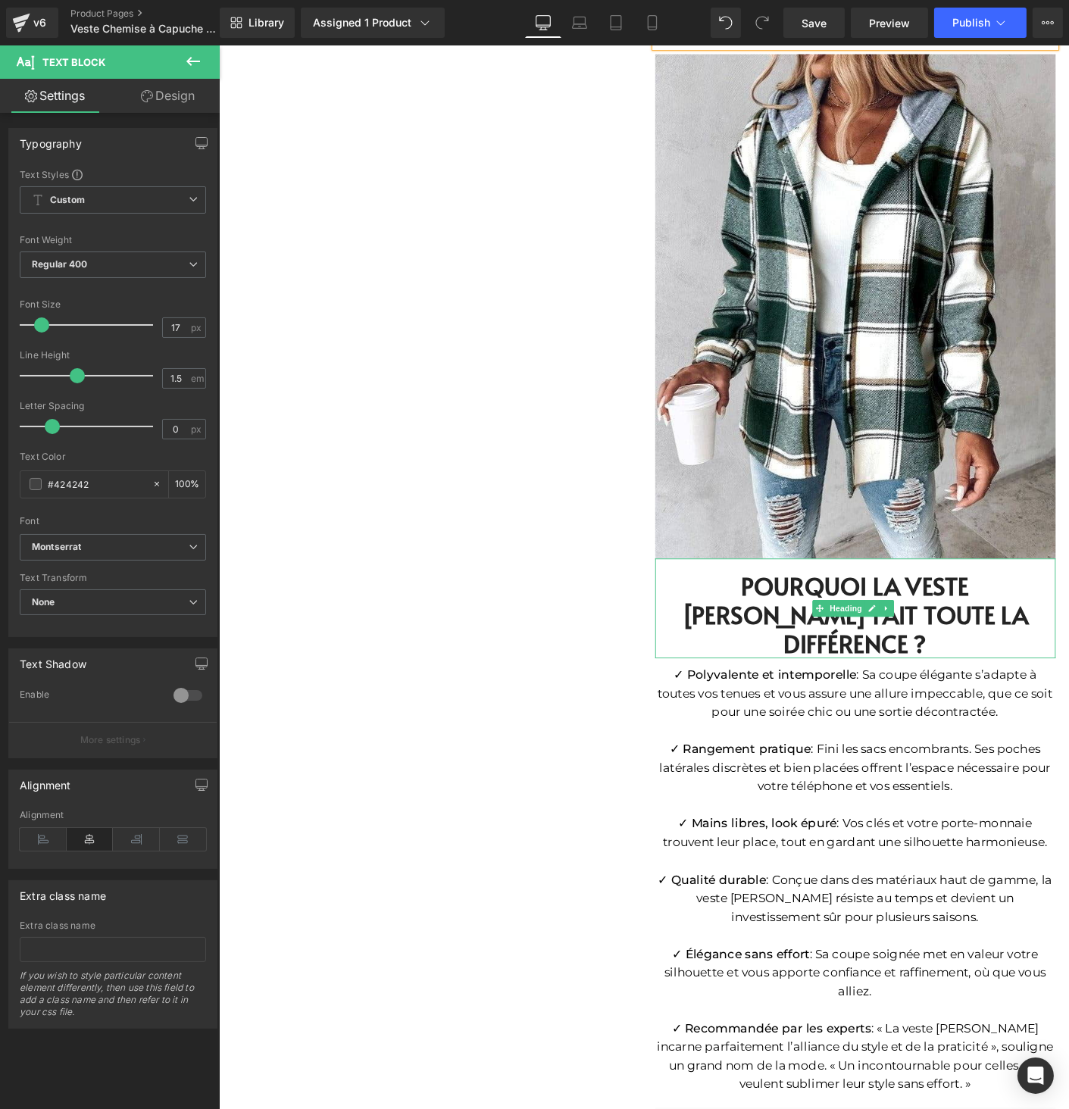
click at [975, 614] on h2 "POURQUOI LA VESTE [PERSON_NAME] FAIT TOUTE LA DIFFÉRENCE ?" at bounding box center [905, 660] width 432 height 92
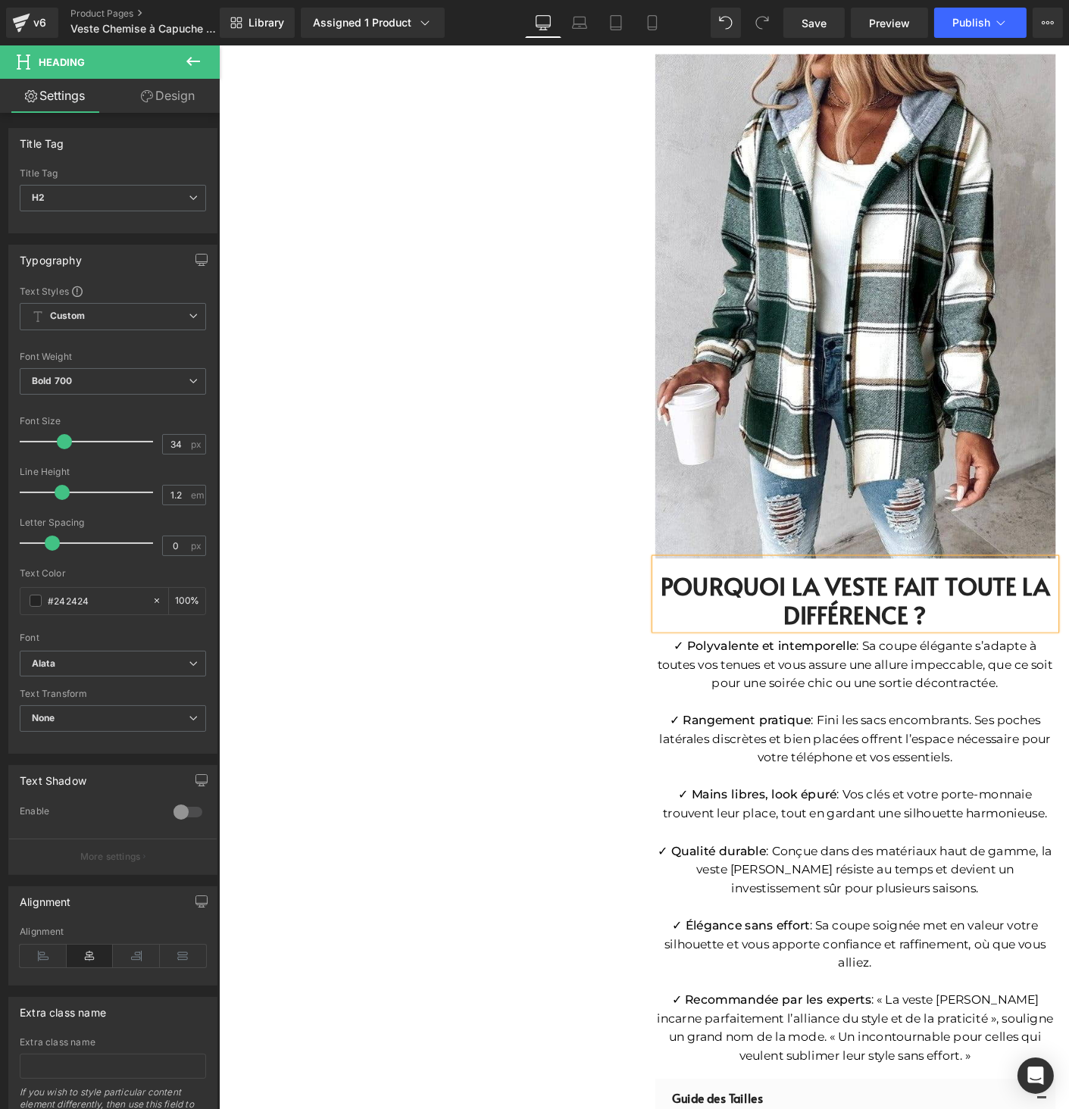
click at [838, 614] on h2 "POURQUOI LA VESTE FAIT TOUTE LA DIFFÉRENCE ?" at bounding box center [905, 645] width 432 height 62
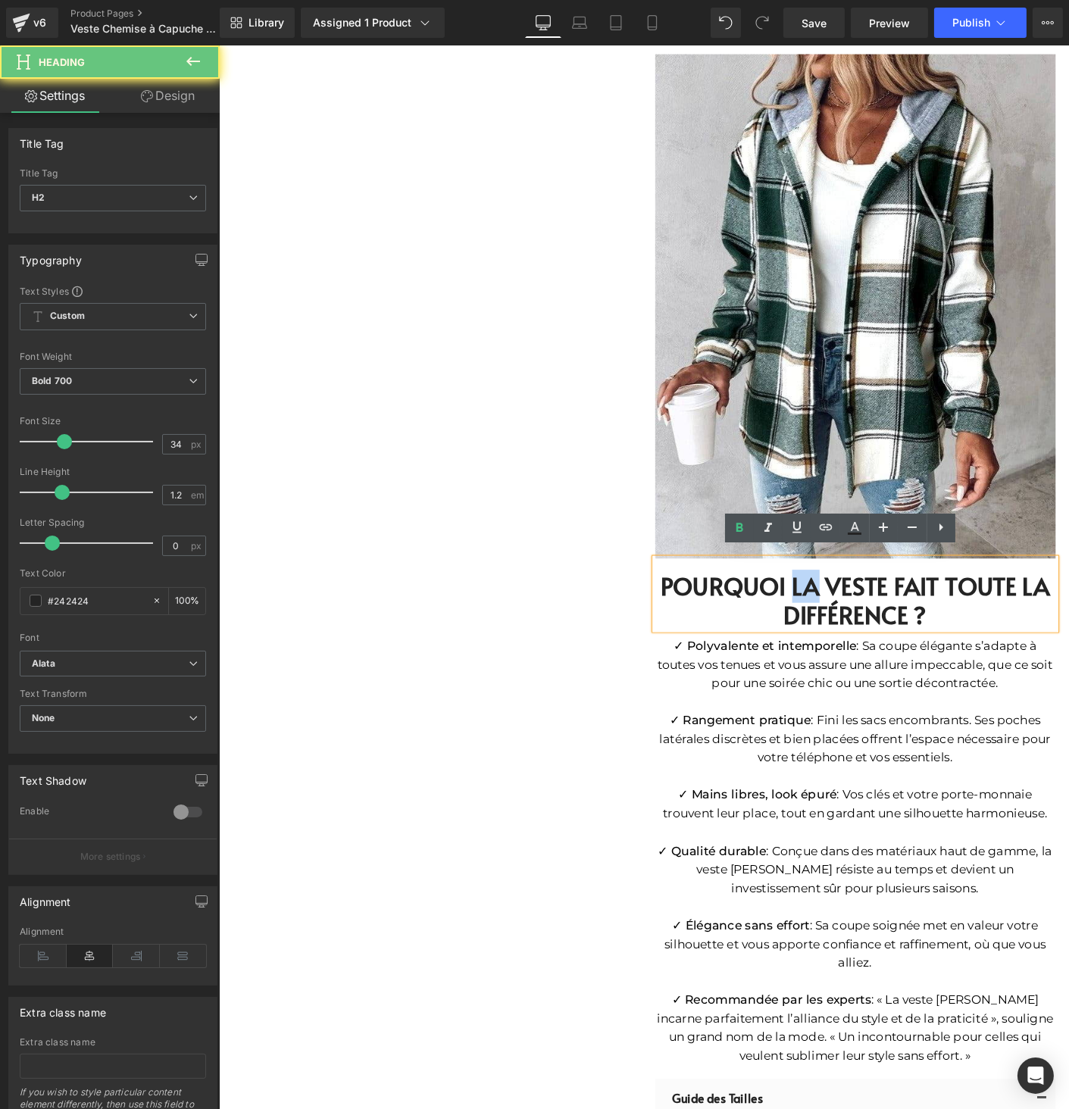
click at [838, 614] on h2 "POURQUOI LA VESTE FAIT TOUTE LA DIFFÉRENCE ?" at bounding box center [905, 645] width 432 height 62
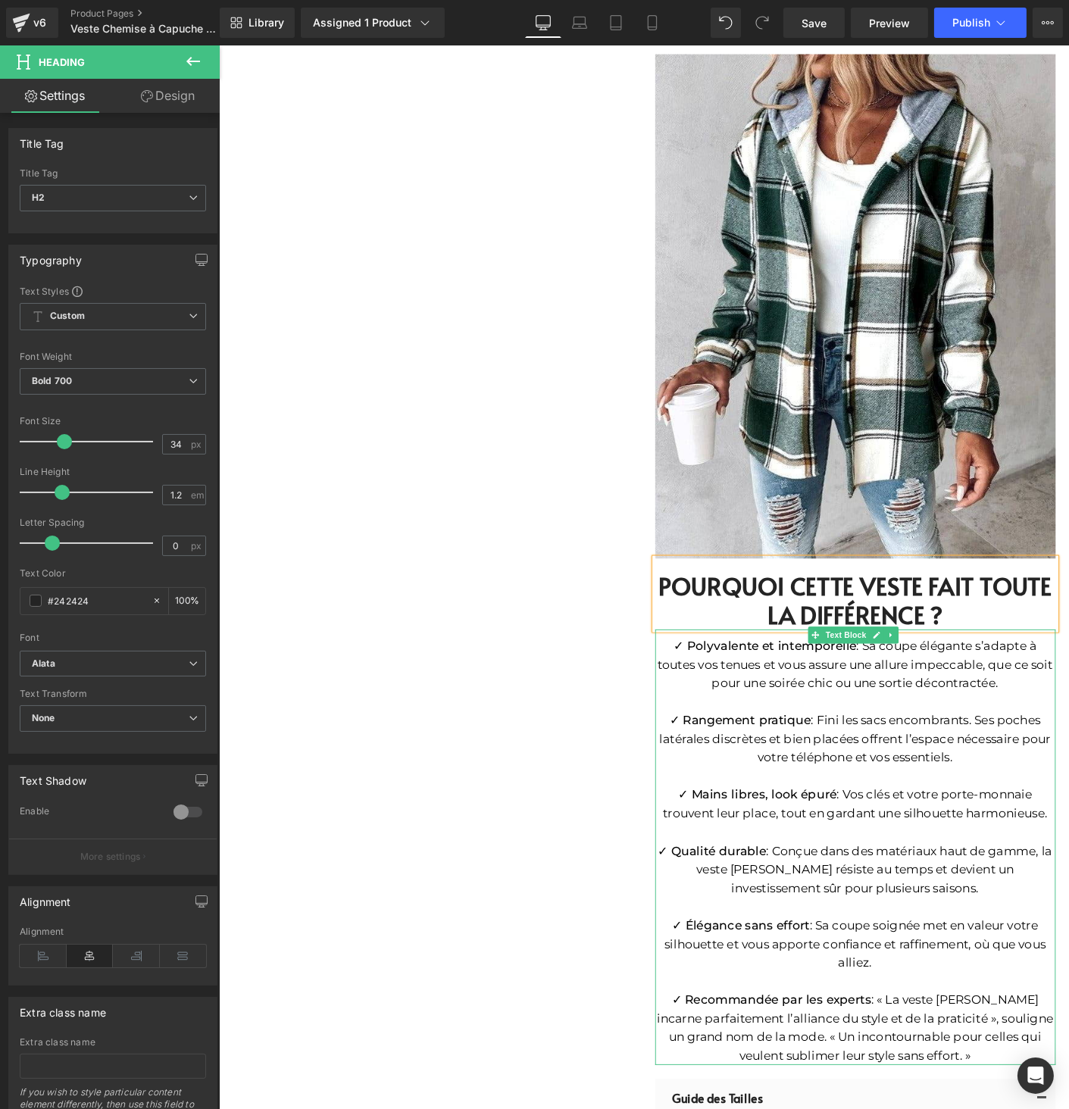
click at [755, 923] on p "✓ Qualité durable : Conçue dans des matériaux haut de gamme, la veste [PERSON_N…" at bounding box center [905, 935] width 432 height 61
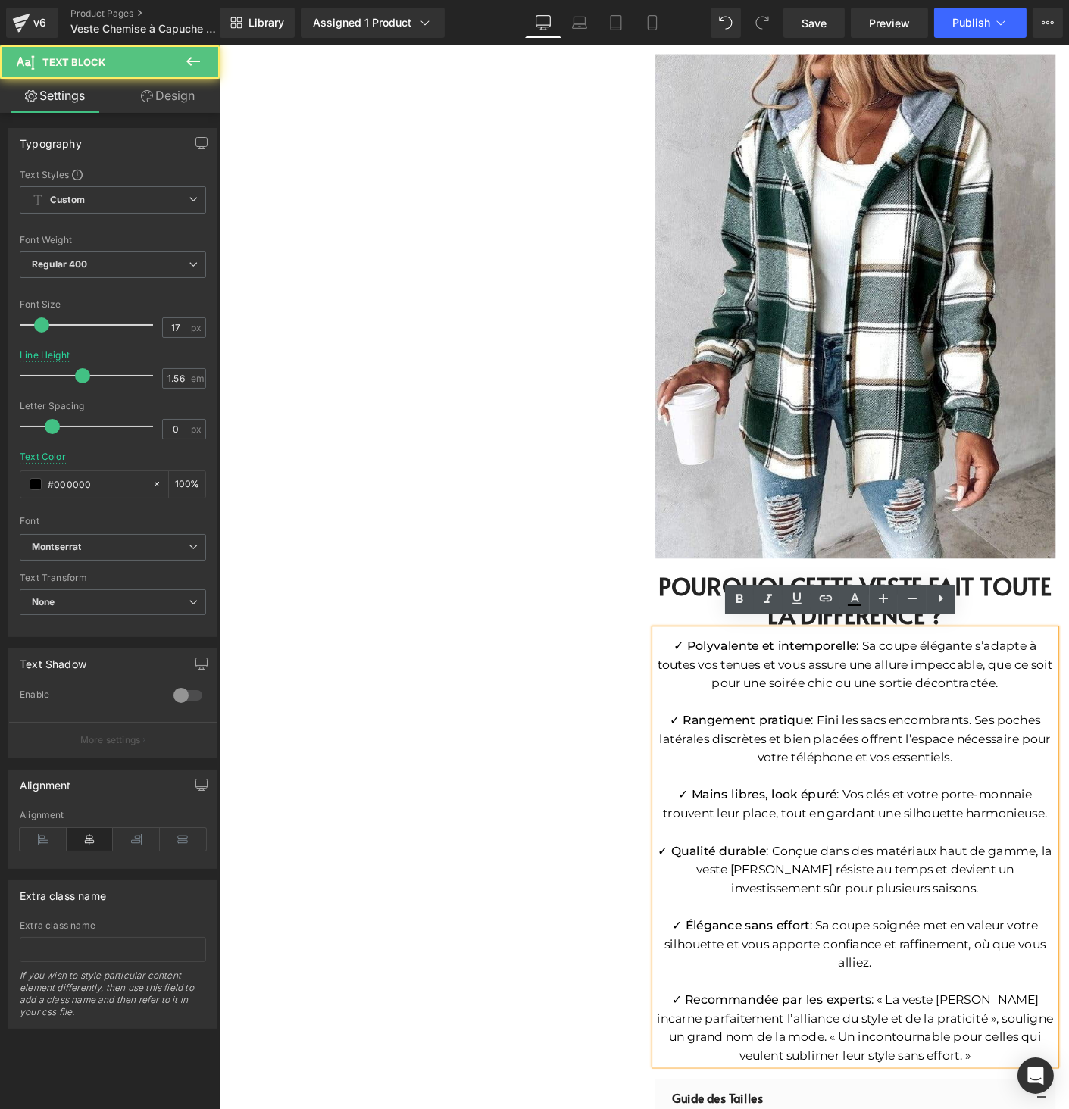
click at [764, 927] on p "✓ Qualité durable : Conçue dans des matériaux haut de gamme, la veste [PERSON_N…" at bounding box center [905, 935] width 432 height 61
drag, startPoint x: 704, startPoint y: 926, endPoint x: 694, endPoint y: 925, distance: 9.9
click at [694, 925] on p "✓ Qualité durable : Conçue dans des matériaux haut de gamme, la veste résiste a…" at bounding box center [905, 935] width 432 height 61
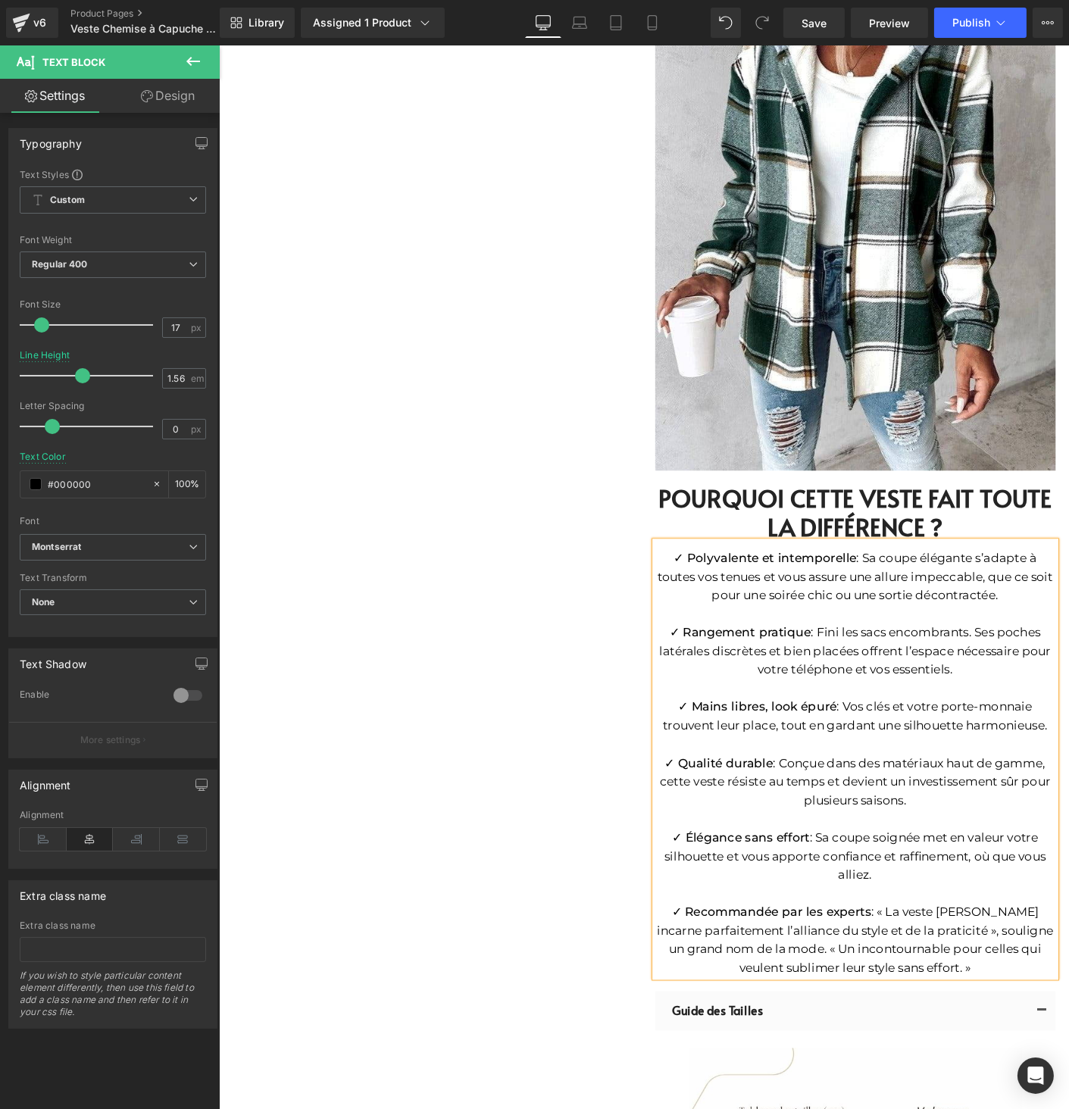
scroll to position [1781, 0]
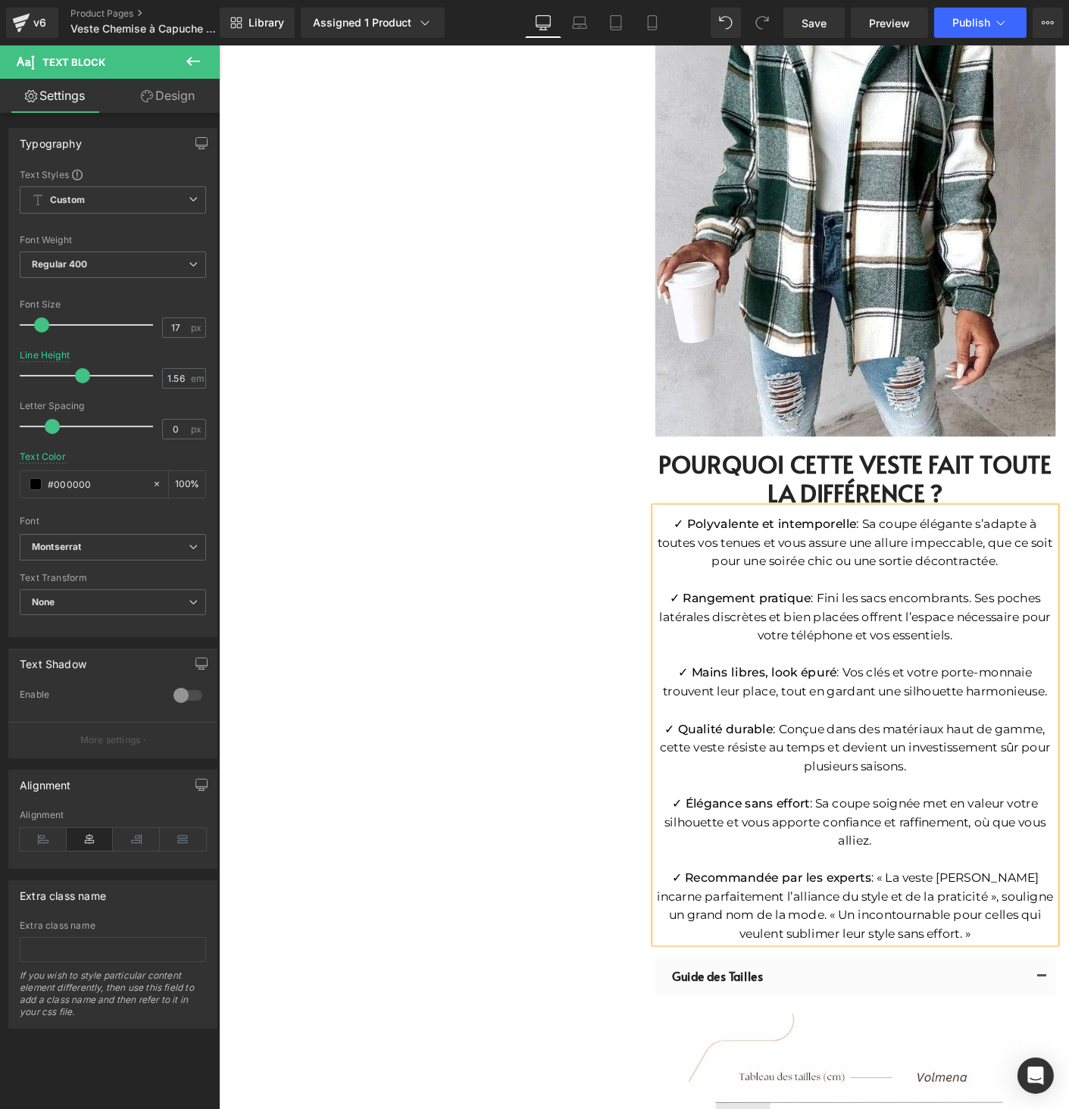
click at [1015, 936] on p "✓ Recommandée par les experts : « La veste [PERSON_NAME] incarne parfaitement l…" at bounding box center [905, 973] width 432 height 80
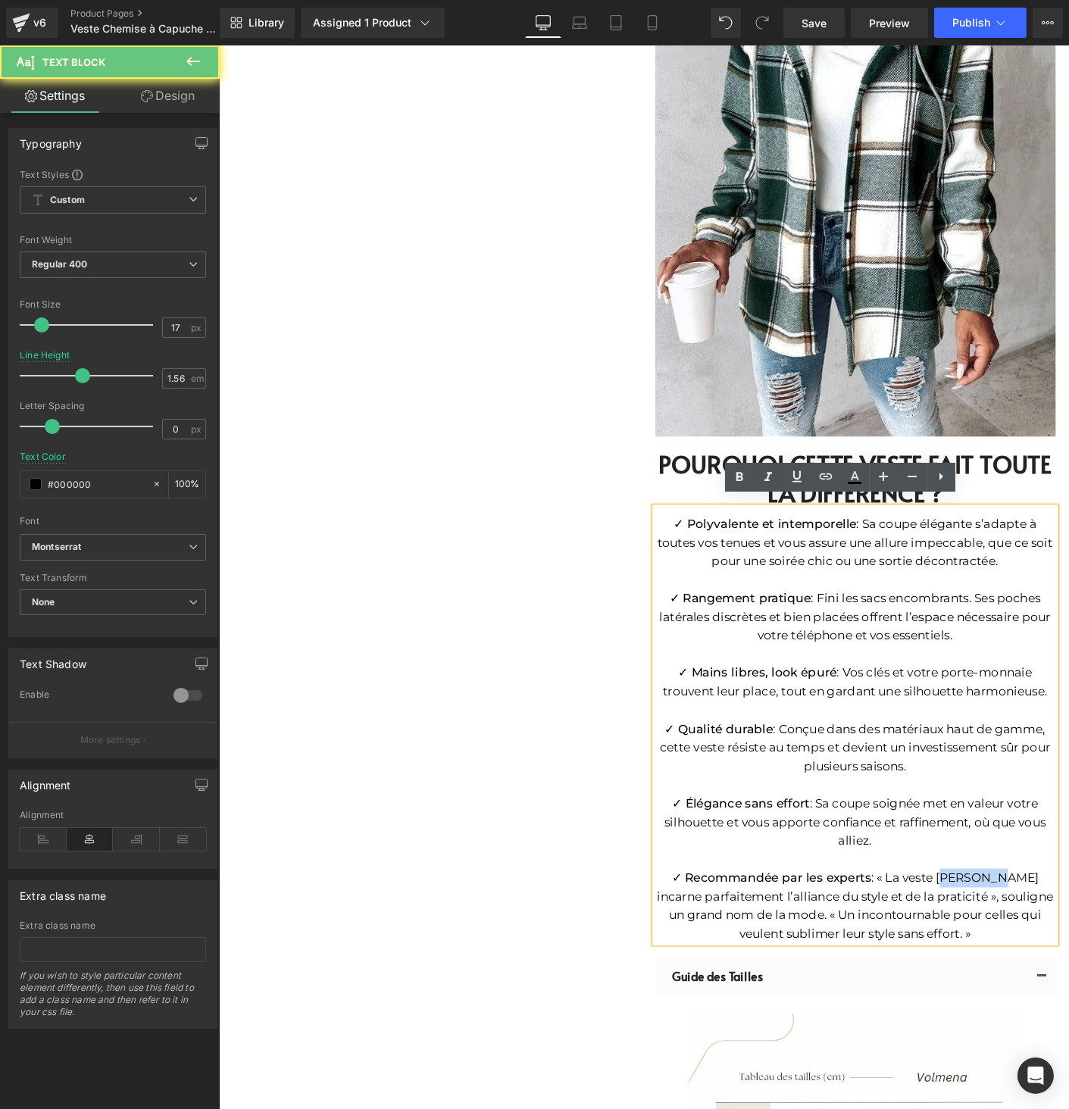
click at [1015, 936] on p "✓ Recommandée par les experts : « La veste [PERSON_NAME] incarne parfaitement l…" at bounding box center [905, 973] width 432 height 80
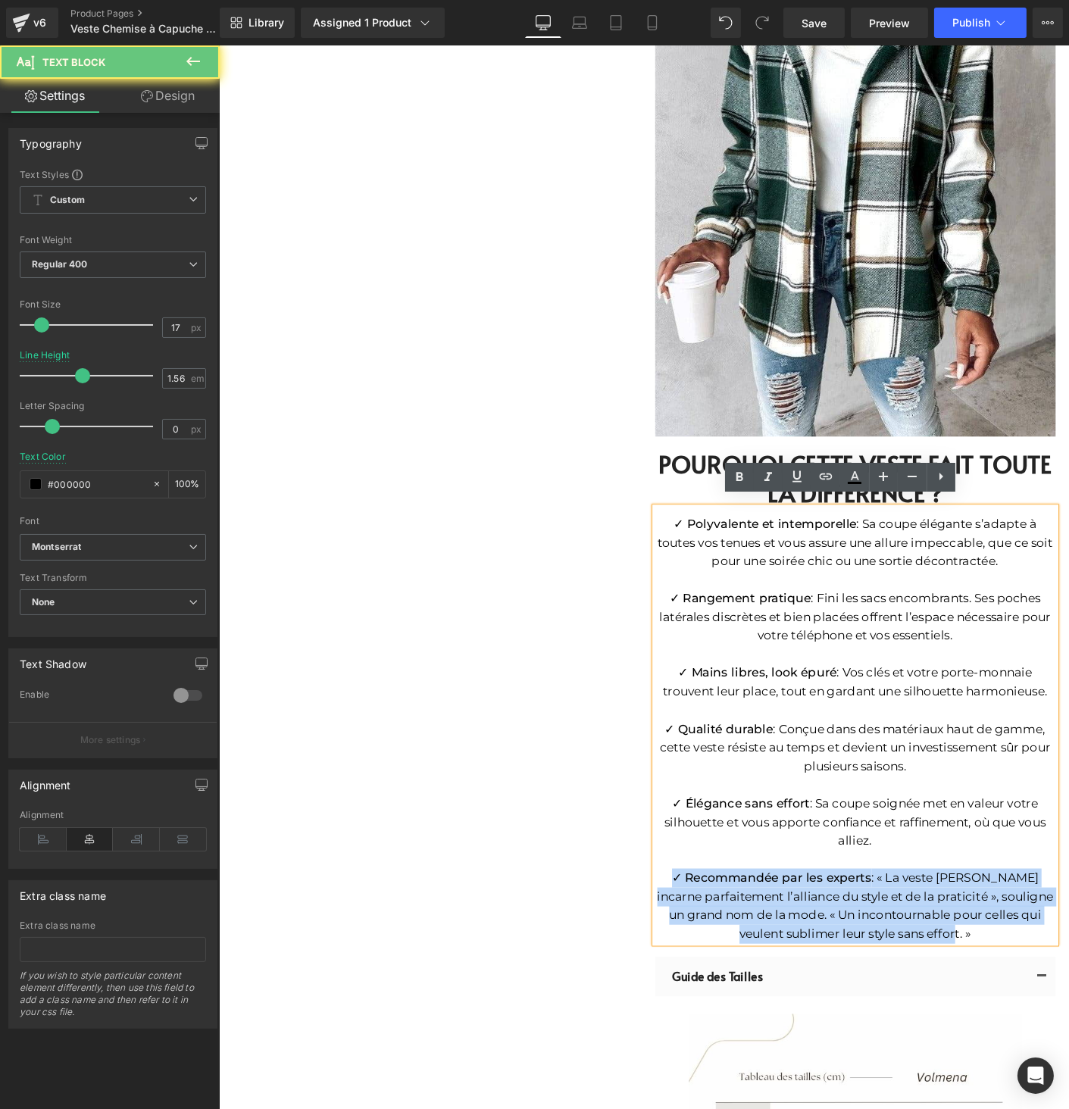
click at [1017, 936] on p "✓ Recommandée par les experts : « La veste [PERSON_NAME] incarne parfaitement l…" at bounding box center [905, 973] width 432 height 80
click at [1023, 948] on p "✓ Recommandée par les experts : « La veste [PERSON_NAME] incarne parfaitement l…" at bounding box center [905, 973] width 432 height 80
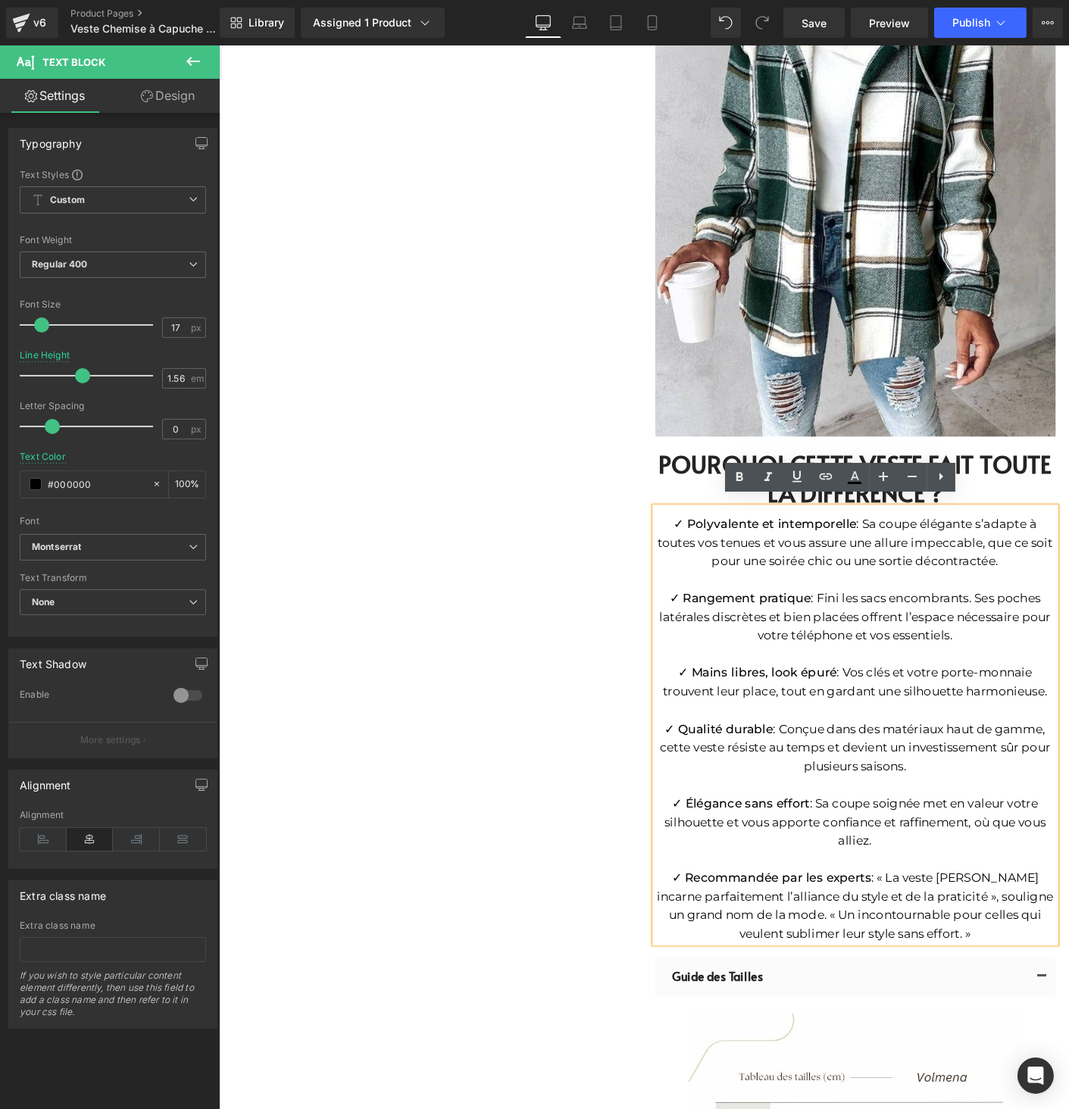
click at [1016, 934] on p "✓ Recommandée par les experts : « La veste [PERSON_NAME] incarne parfaitement l…" at bounding box center [905, 973] width 432 height 80
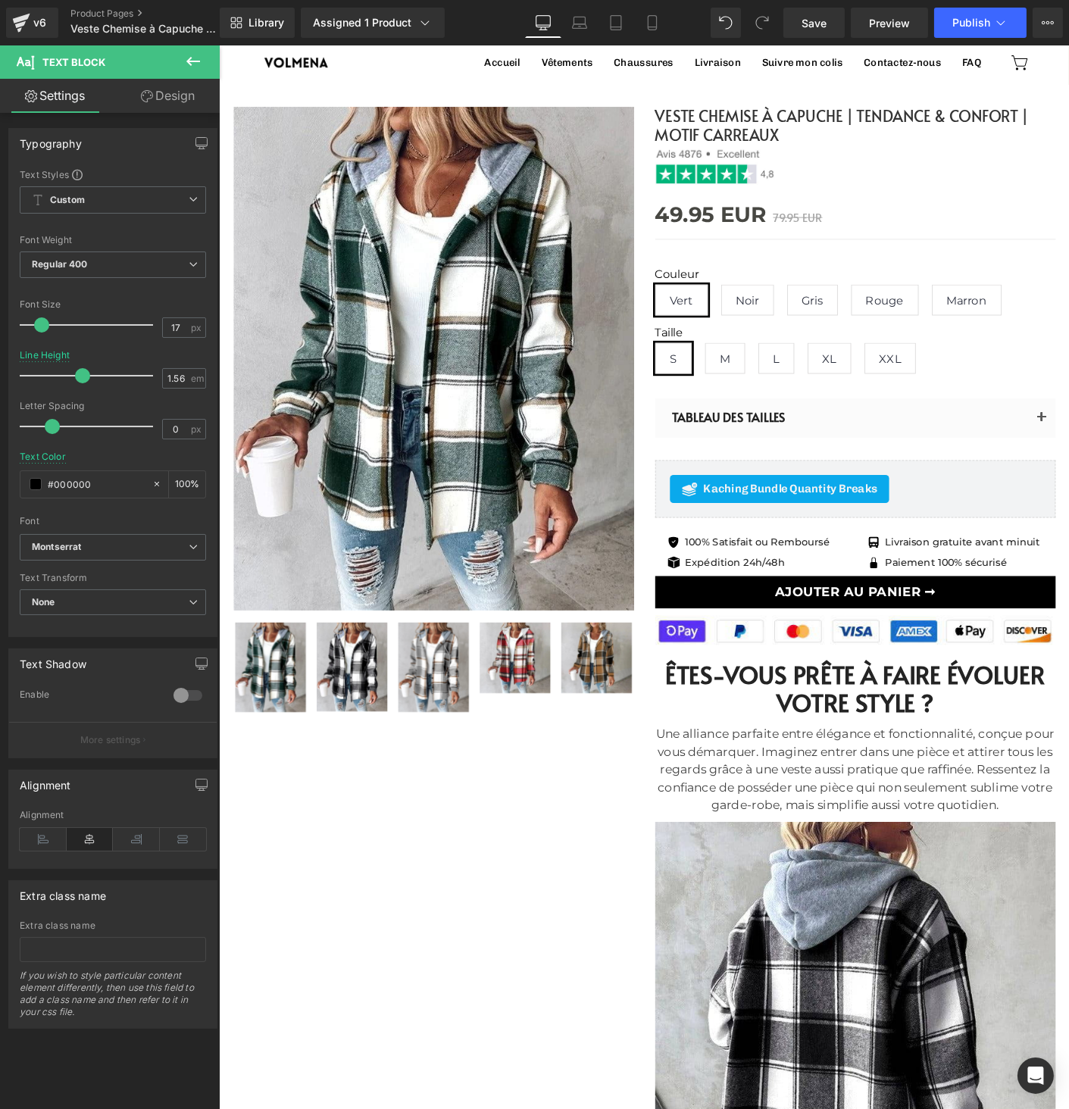
scroll to position [33, 0]
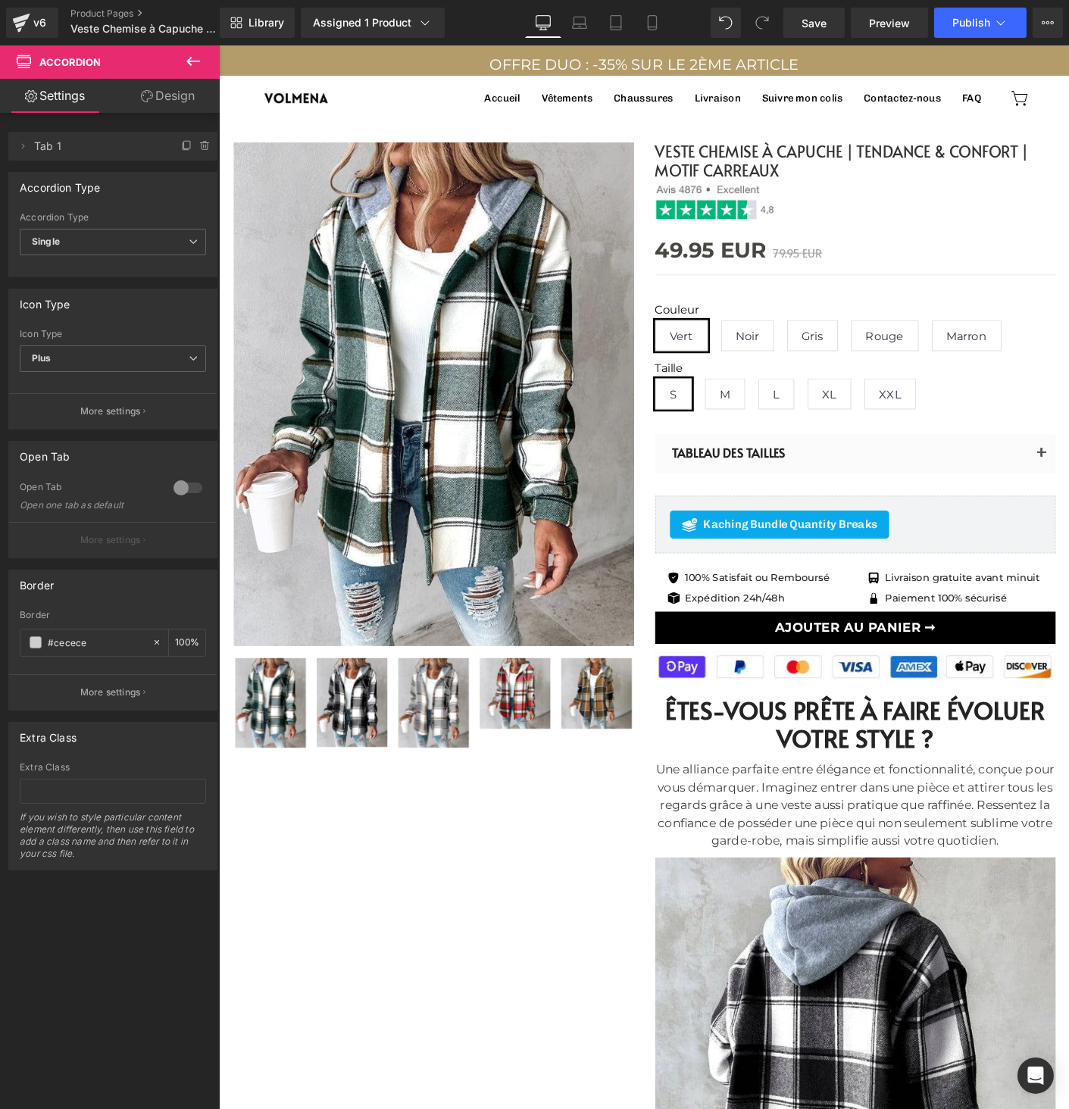
scroll to position [0, 0]
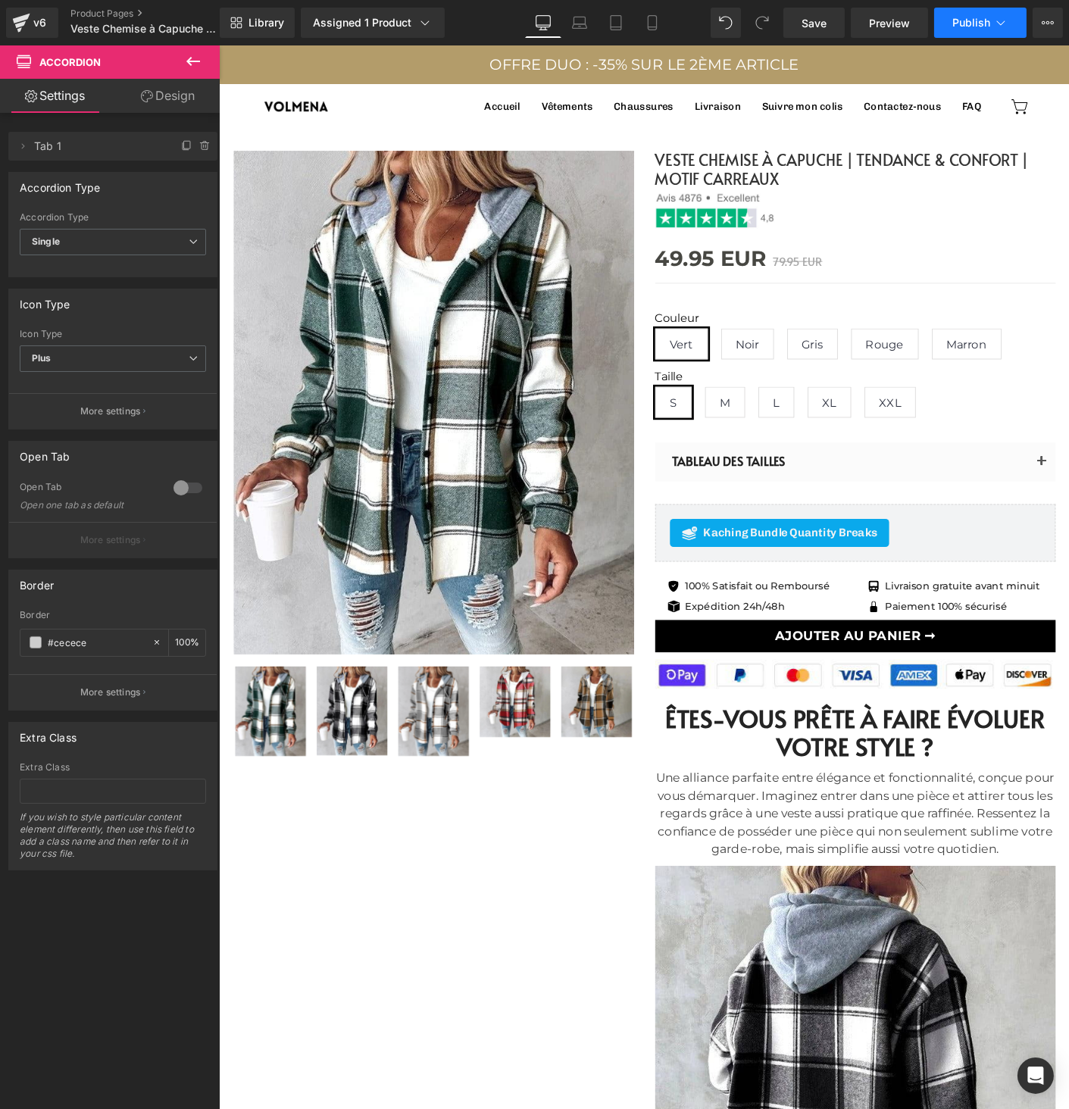
click at [991, 27] on button "Publish" at bounding box center [980, 23] width 92 height 30
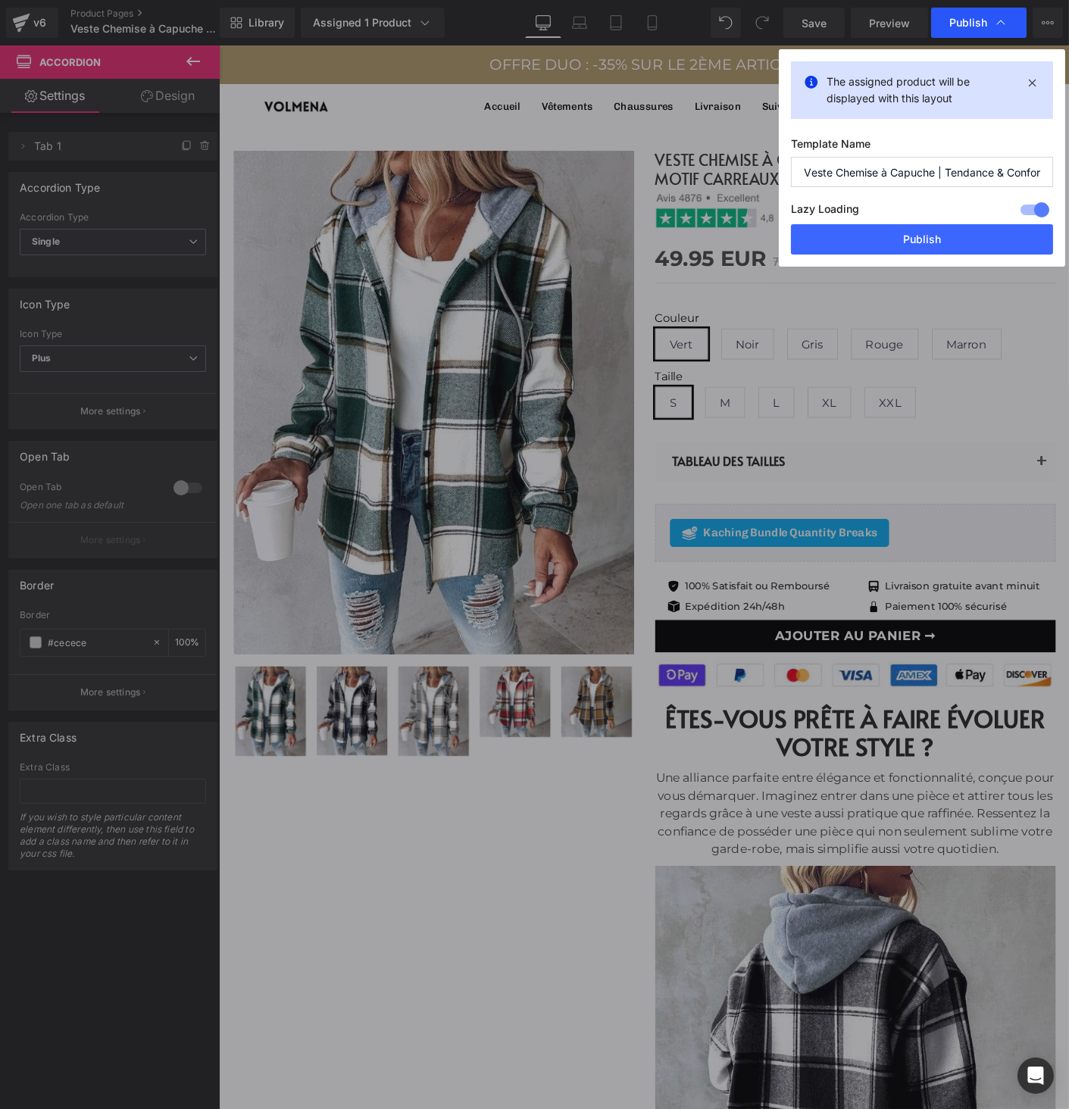
click at [977, 25] on span "Publish" at bounding box center [968, 23] width 38 height 14
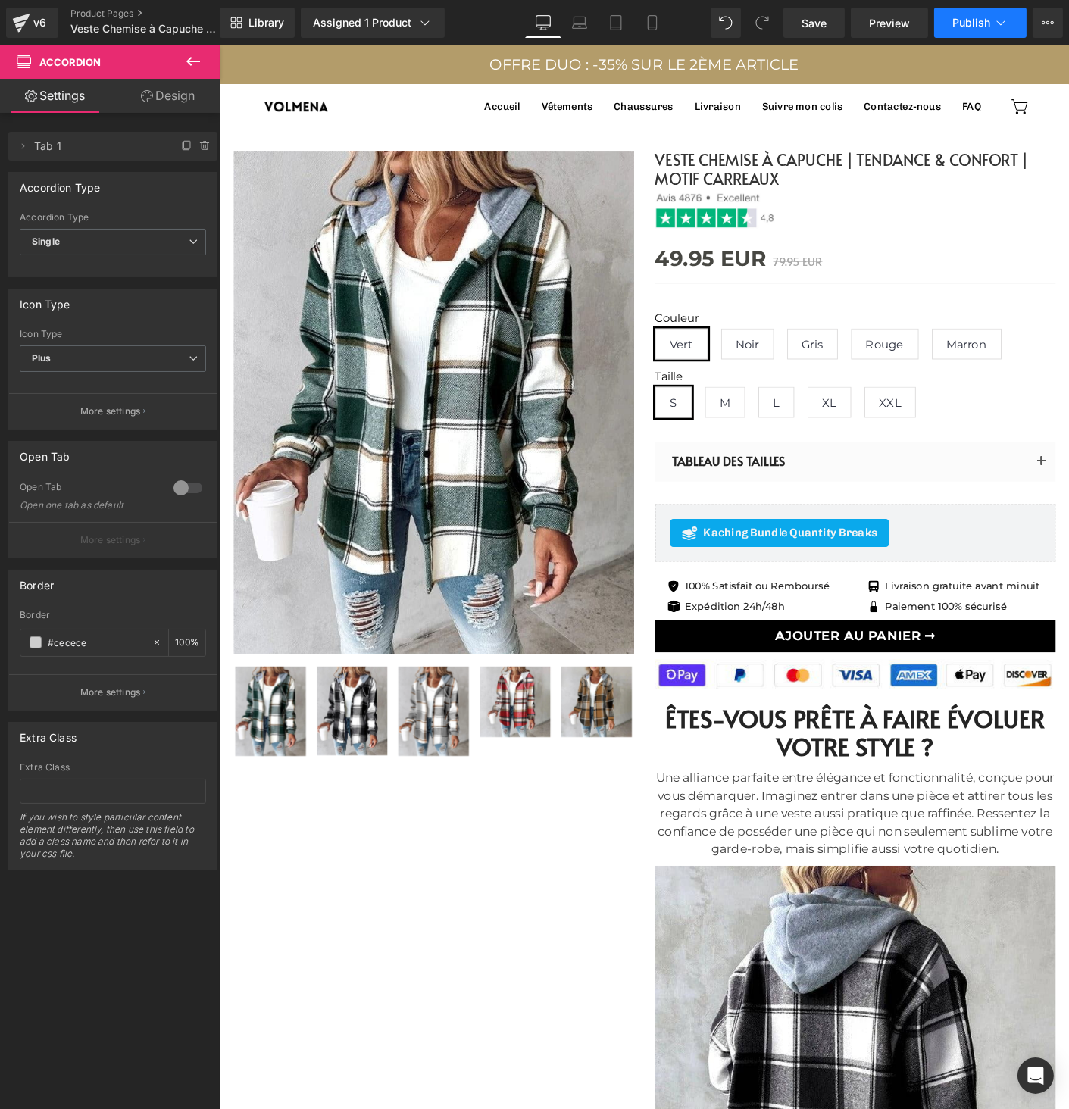
click at [973, 17] on span "Publish" at bounding box center [971, 23] width 38 height 12
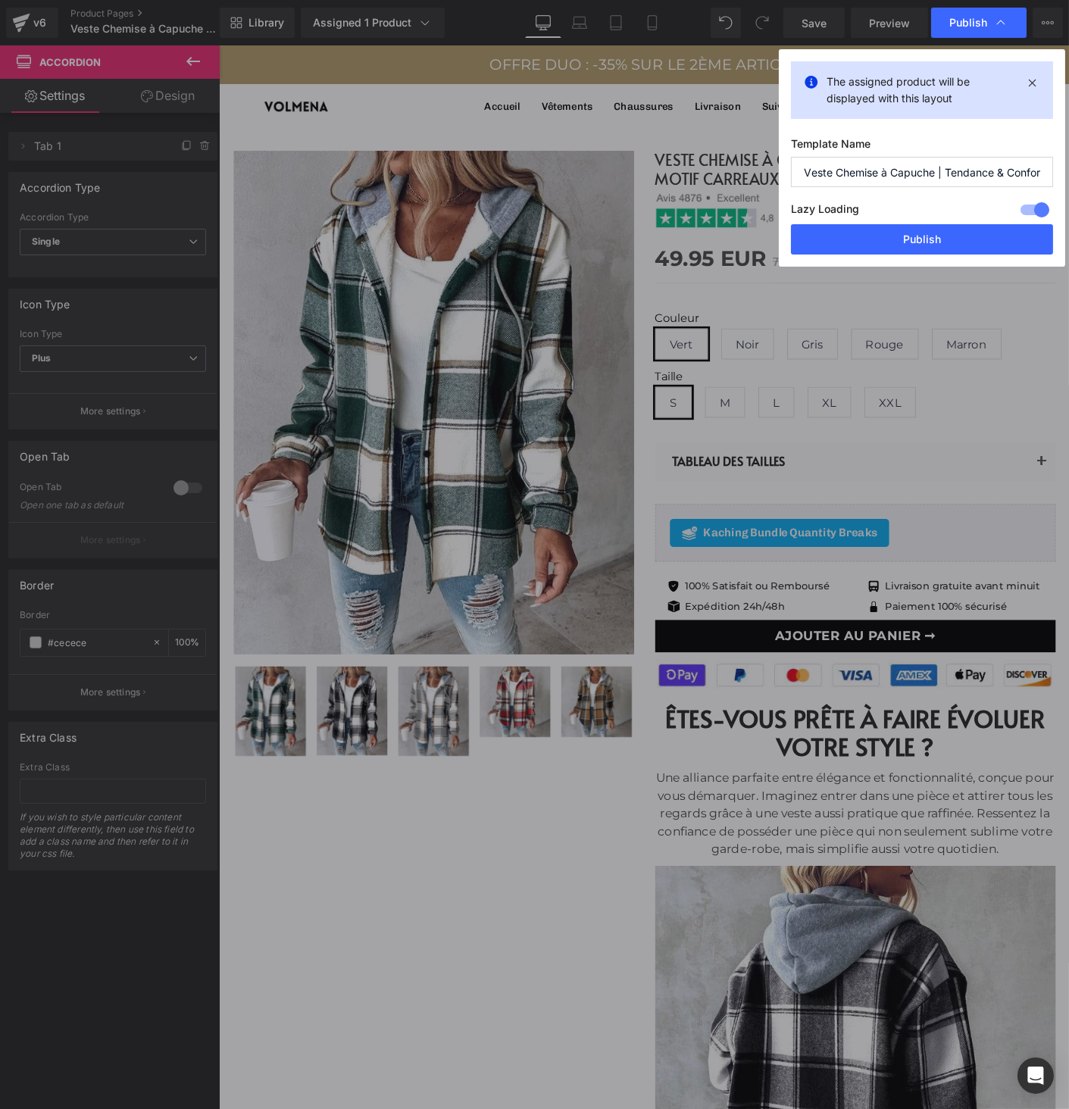
click at [952, 257] on div "The assigned product will be displayed with this layout Template Name Veste Che…" at bounding box center [922, 157] width 286 height 217
drag, startPoint x: 952, startPoint y: 248, endPoint x: 790, endPoint y: 217, distance: 164.3
click at [952, 248] on button "Publish" at bounding box center [922, 239] width 262 height 30
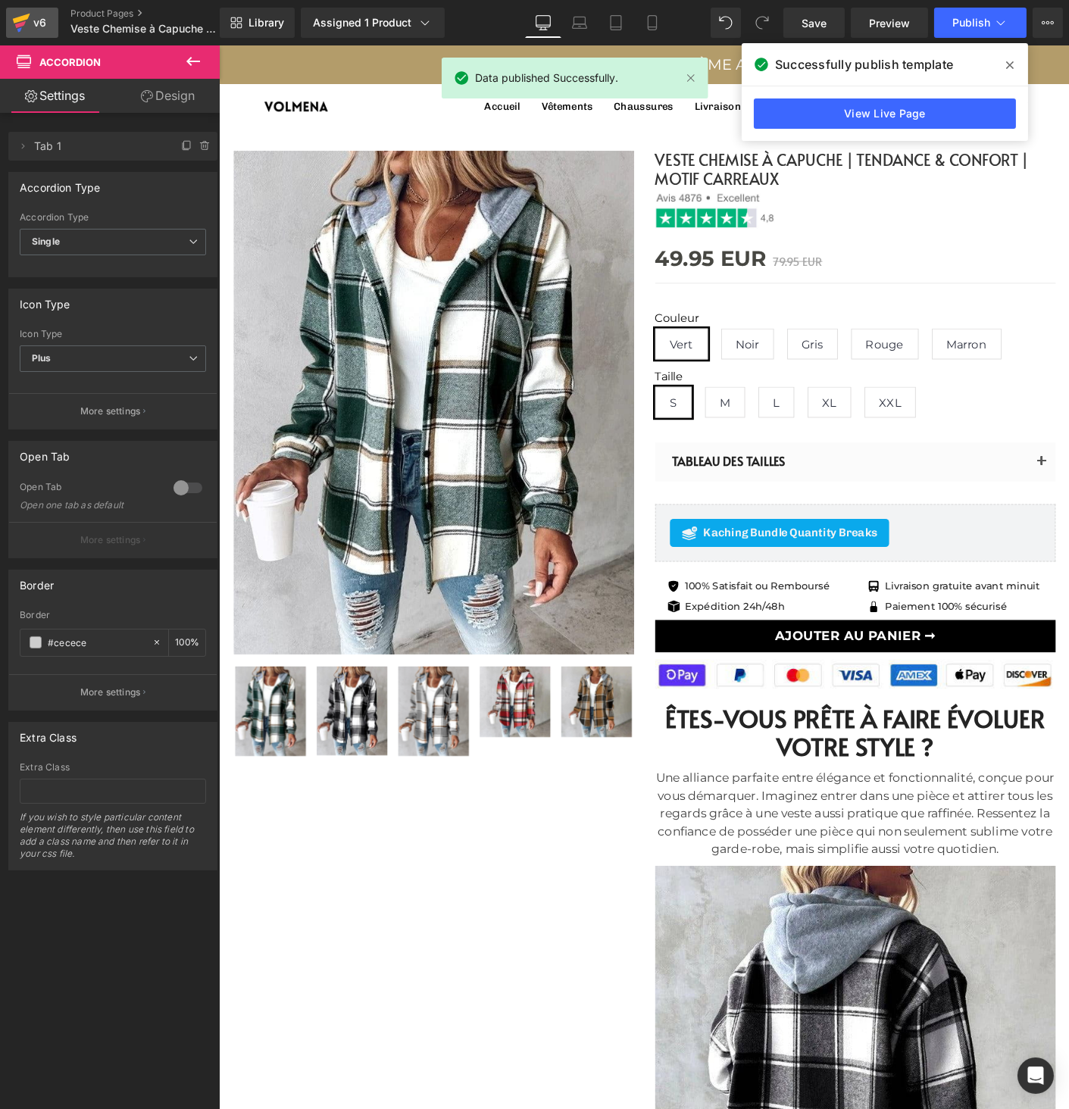
click at [13, 26] on icon at bounding box center [21, 23] width 18 height 38
